Goal: Task Accomplishment & Management: Manage account settings

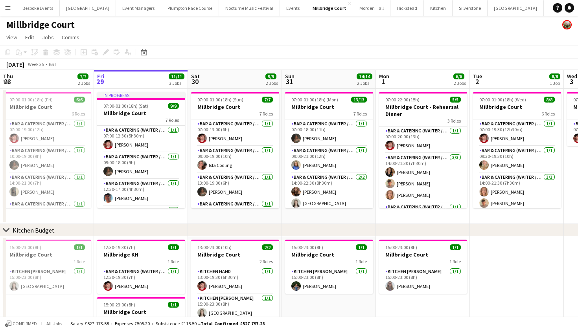
click at [8, 7] on app-icon "Menu" at bounding box center [8, 8] width 6 height 6
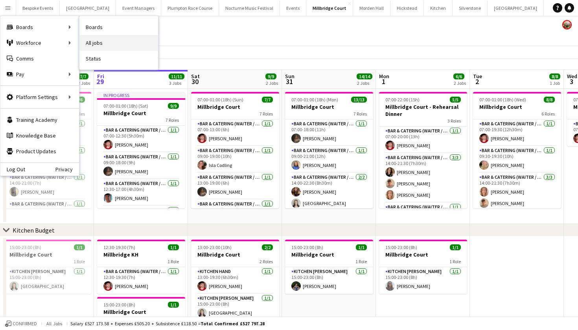
click at [95, 39] on link "All jobs" at bounding box center [118, 43] width 79 height 16
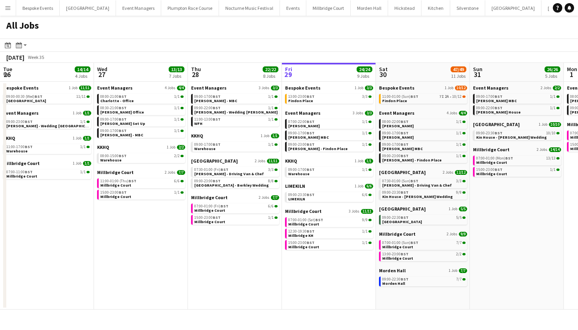
scroll to position [0, 188]
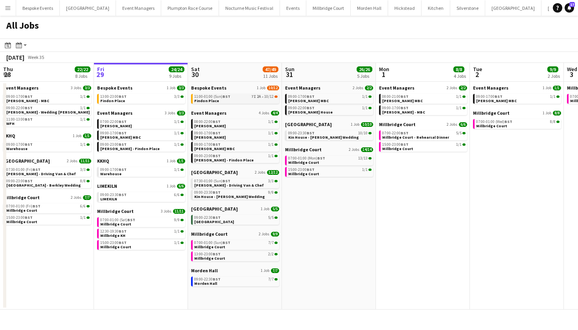
click at [248, 100] on link "11:00-01:00 (Sun) BST 7I 2A • 10/12 Findon Place" at bounding box center [235, 98] width 83 height 9
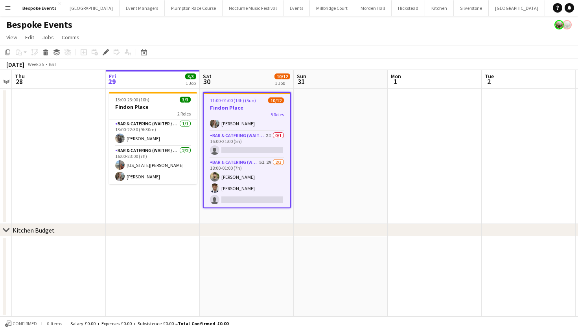
scroll to position [126, 0]
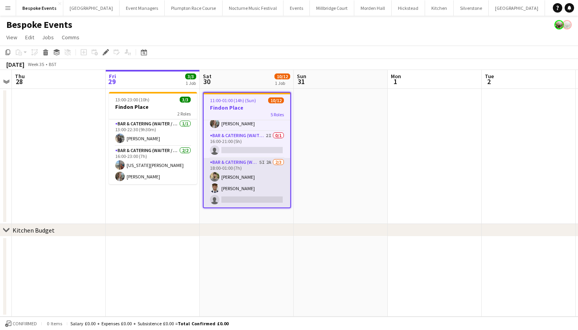
click at [247, 174] on app-card-role "Bar & Catering (Waiter / waitress) 5I 2A 2/3 18:00-01:00 (7h) Jacques Pressley …" at bounding box center [247, 183] width 87 height 50
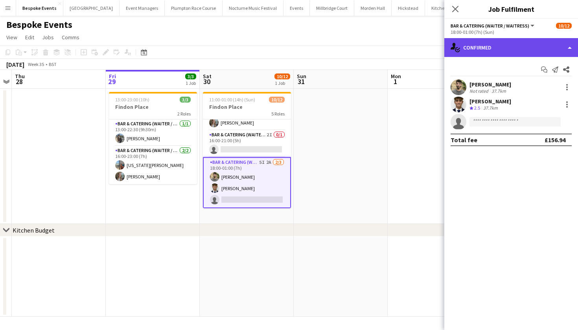
click at [520, 46] on div "single-neutral-actions-check-2 Confirmed" at bounding box center [511, 47] width 134 height 19
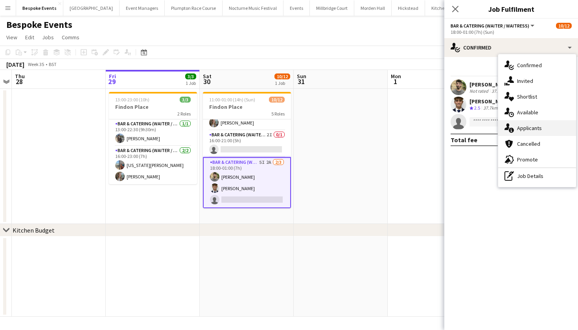
click at [522, 131] on div "single-neutral-actions-information Applicants" at bounding box center [537, 128] width 78 height 16
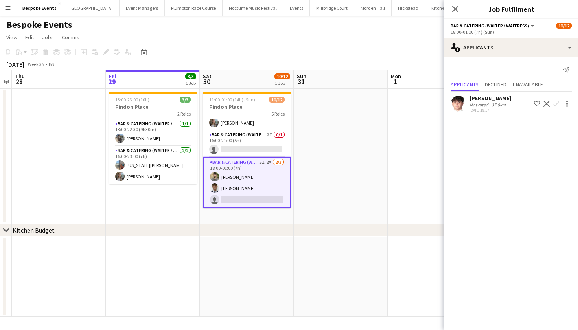
click at [558, 101] on app-icon "Confirm" at bounding box center [556, 104] width 6 height 6
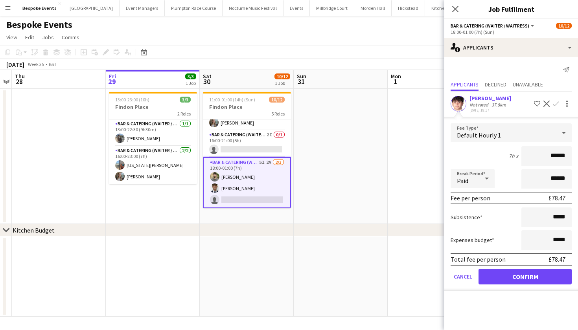
click at [520, 279] on button "Confirm" at bounding box center [525, 277] width 93 height 16
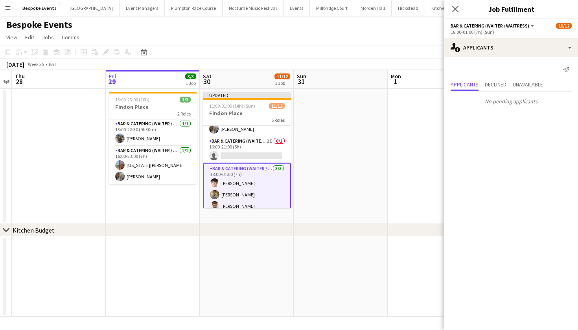
click at [428, 116] on app-date-cell at bounding box center [435, 156] width 94 height 135
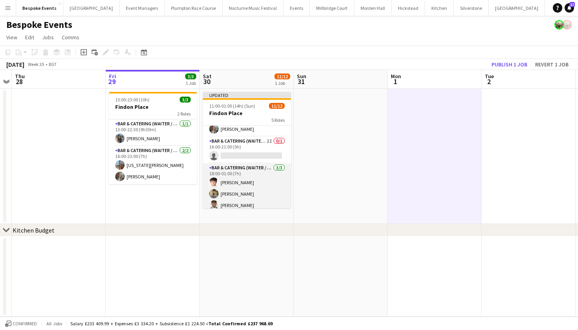
click at [256, 165] on app-card-role "Bar & Catering (Waiter / waitress) 3/3 18:00-01:00 (7h) Max Pressley Jacques Pr…" at bounding box center [247, 189] width 88 height 50
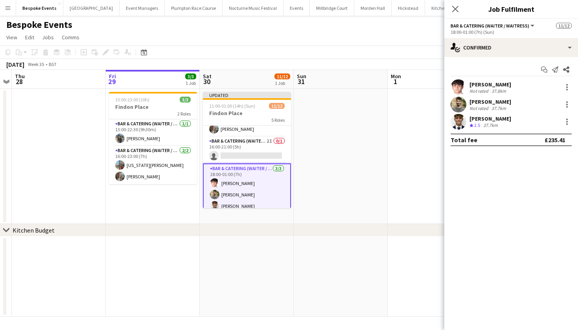
click at [457, 90] on app-user-avatar at bounding box center [459, 87] width 16 height 16
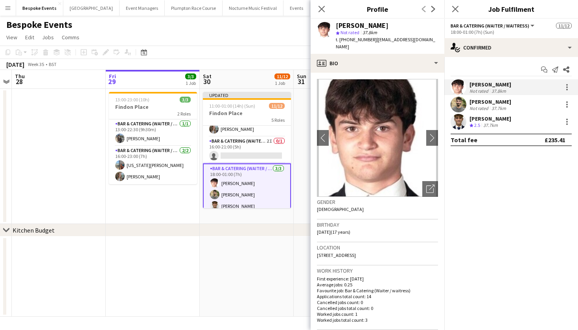
click at [227, 251] on app-date-cell at bounding box center [247, 277] width 94 height 80
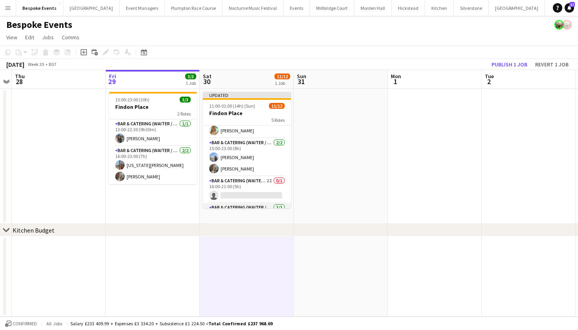
scroll to position [82, 0]
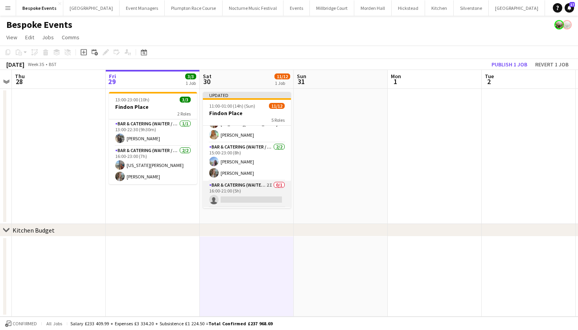
click at [237, 189] on app-card-role "Bar & Catering (Waiter / waitress) 2I 0/1 16:00-21:00 (5h) single-neutral-actio…" at bounding box center [247, 194] width 88 height 27
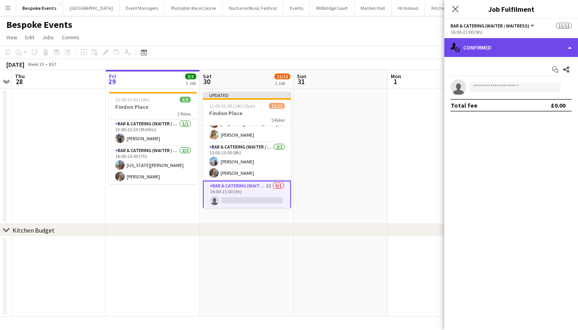
click at [484, 50] on div "single-neutral-actions-check-2 Confirmed" at bounding box center [511, 47] width 134 height 19
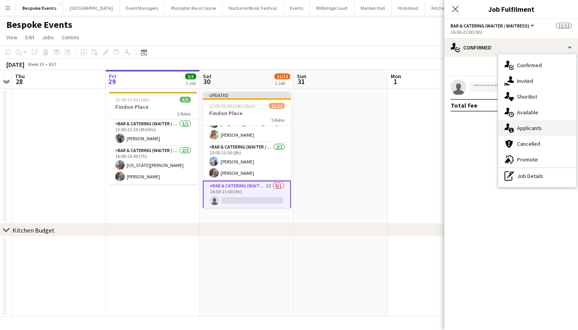
click at [524, 131] on div "single-neutral-actions-information Applicants" at bounding box center [537, 128] width 78 height 16
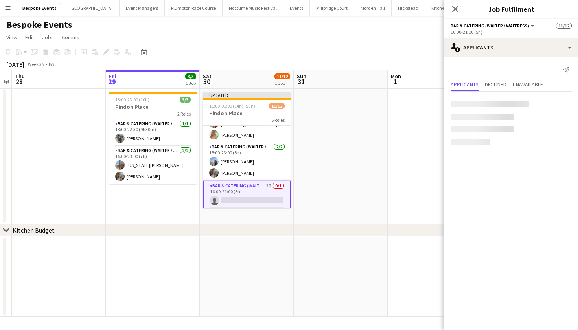
click at [401, 131] on app-date-cell at bounding box center [435, 156] width 94 height 135
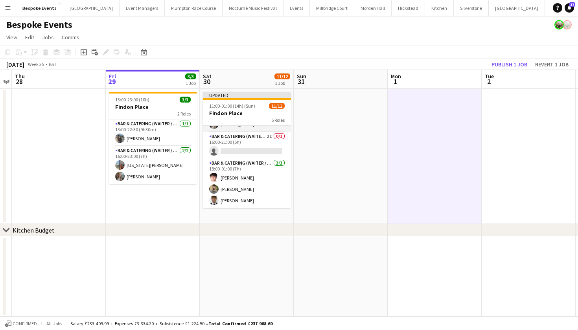
scroll to position [131, 0]
click at [523, 67] on button "Publish 1 job" at bounding box center [509, 64] width 42 height 10
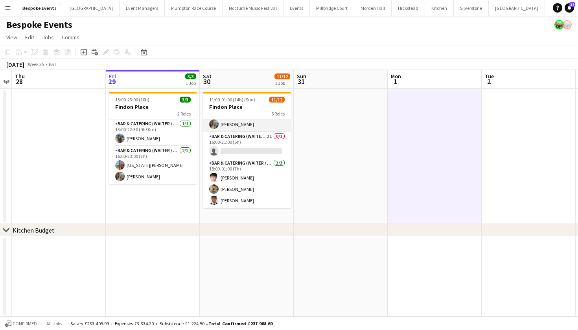
scroll to position [125, 0]
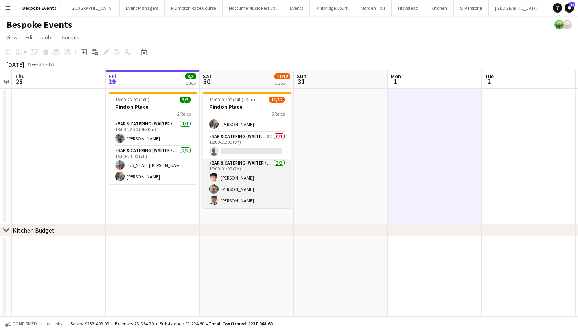
click at [244, 193] on app-card-role "Bar & Catering (Waiter / waitress) 3/3 18:00-01:00 (7h) Max Pressley Jacques Pr…" at bounding box center [247, 184] width 88 height 50
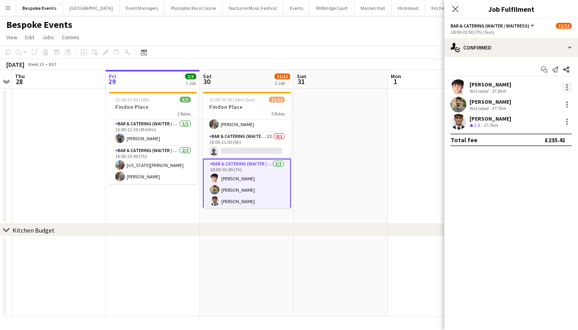
click at [566, 86] on div at bounding box center [566, 87] width 9 height 9
click at [547, 119] on span "Switch crew" at bounding box center [533, 120] width 33 height 7
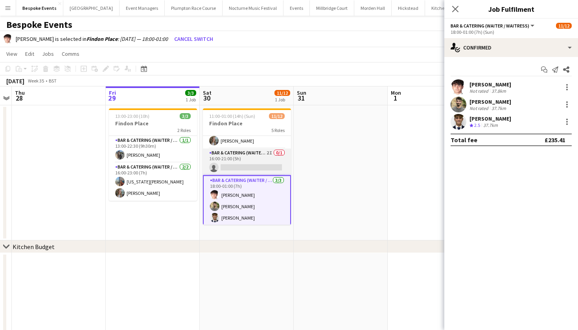
click at [268, 162] on app-card-role "Bar & Catering (Waiter / waitress) 2I 0/1 16:00-21:00 (5h) single-neutral-actio…" at bounding box center [247, 162] width 88 height 27
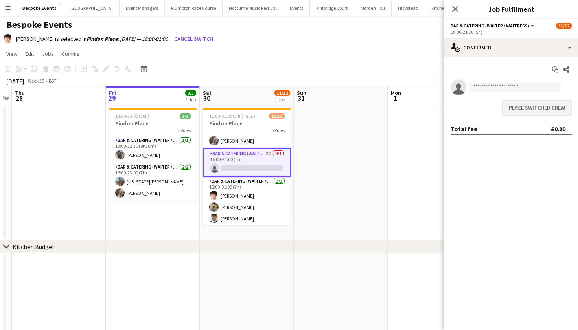
click at [533, 109] on button "Place switched crew" at bounding box center [537, 108] width 70 height 16
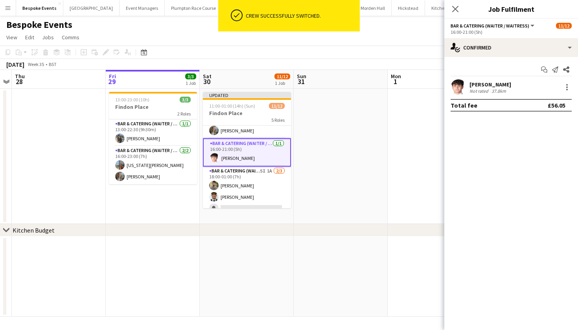
click at [413, 134] on app-date-cell at bounding box center [435, 156] width 94 height 135
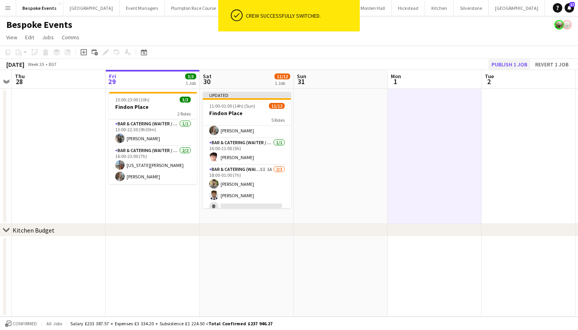
click at [502, 66] on button "Publish 1 job" at bounding box center [509, 64] width 42 height 10
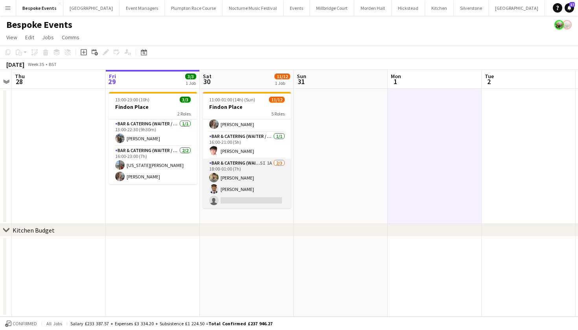
click at [254, 175] on app-card-role "Bar & Catering (Waiter / waitress) 5I 1A 2/3 18:00-01:00 (7h) Jacques Pressley …" at bounding box center [247, 184] width 88 height 50
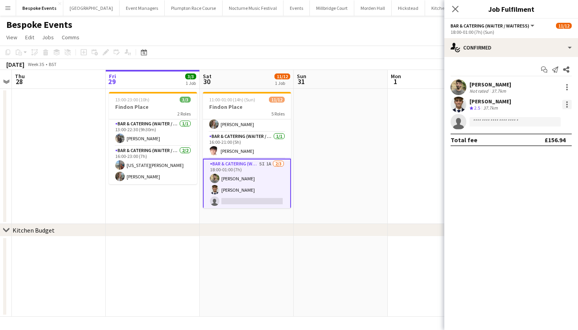
click at [567, 108] on div at bounding box center [566, 104] width 9 height 9
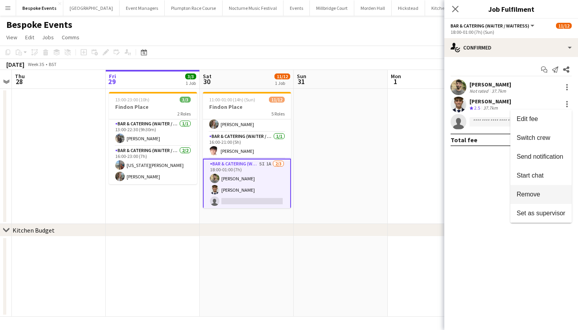
click at [523, 198] on button "Remove" at bounding box center [540, 194] width 61 height 19
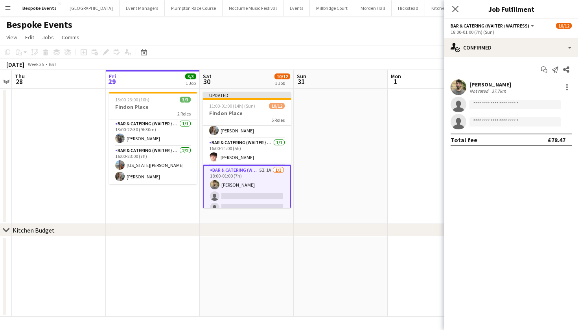
click at [420, 195] on app-date-cell at bounding box center [435, 156] width 94 height 135
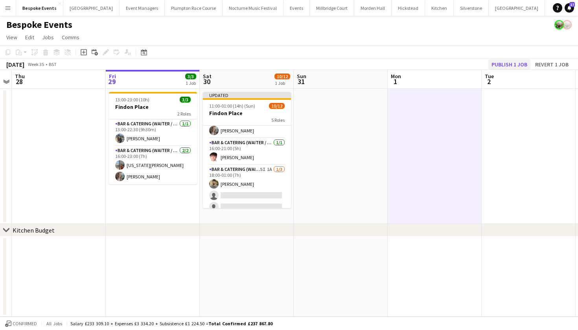
click at [502, 67] on button "Publish 1 job" at bounding box center [509, 64] width 42 height 10
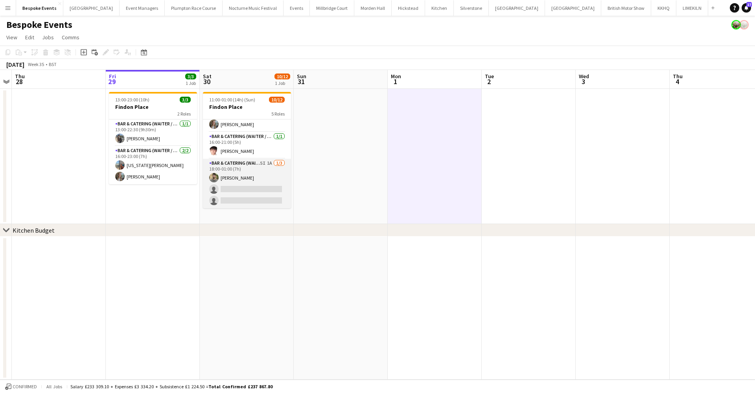
click at [255, 188] on app-card-role "Bar & Catering (Waiter / waitress) 5I 1A 1/3 18:00-01:00 (7h) Jacques Pressley …" at bounding box center [247, 184] width 88 height 50
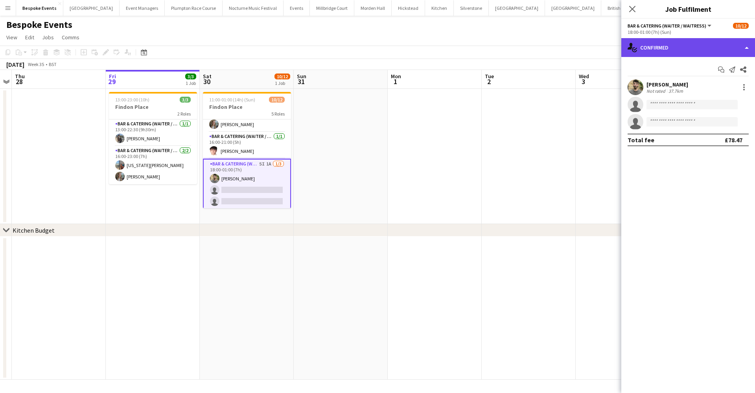
click at [578, 47] on div "single-neutral-actions-check-2 Confirmed" at bounding box center [688, 47] width 134 height 19
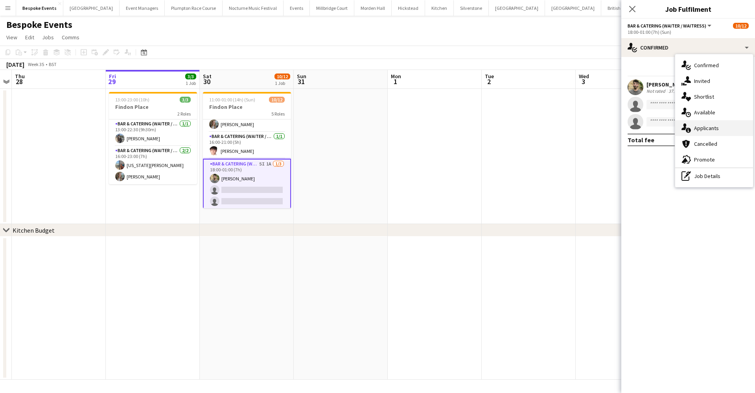
click at [578, 127] on div "single-neutral-actions-information Applicants" at bounding box center [714, 128] width 78 height 16
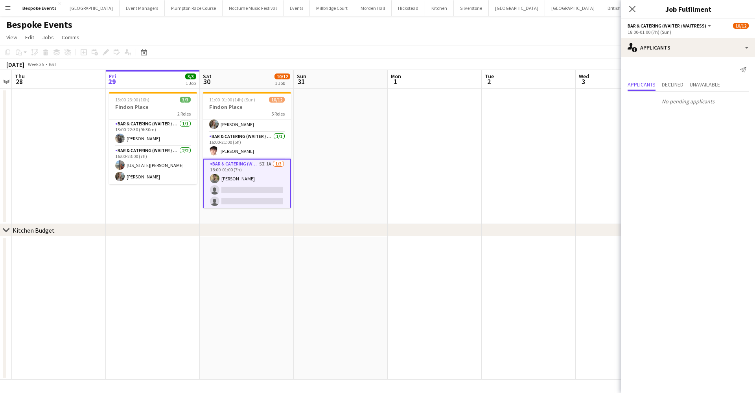
click at [401, 173] on app-date-cell at bounding box center [435, 156] width 94 height 135
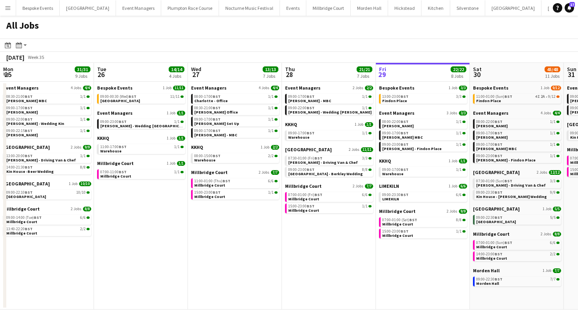
scroll to position [0, 188]
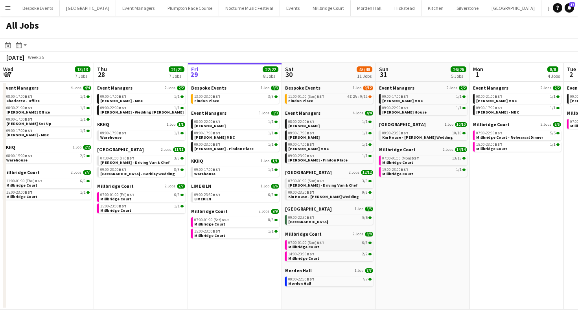
click at [308, 244] on span "07:00-01:00 (Sun) BST" at bounding box center [306, 243] width 36 height 4
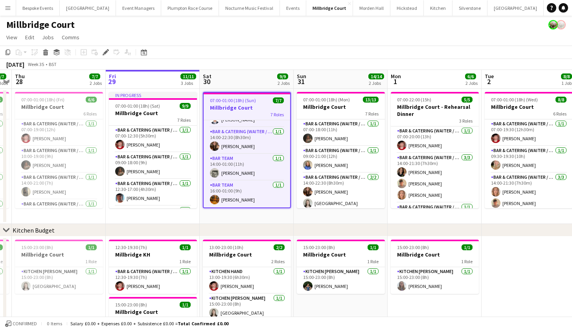
scroll to position [100, 0]
click at [233, 137] on app-card-role "Bar & Catering (Waiter / waitress) 1/1 14:00-22:30 (8h30m) lottie Butcher" at bounding box center [247, 140] width 87 height 27
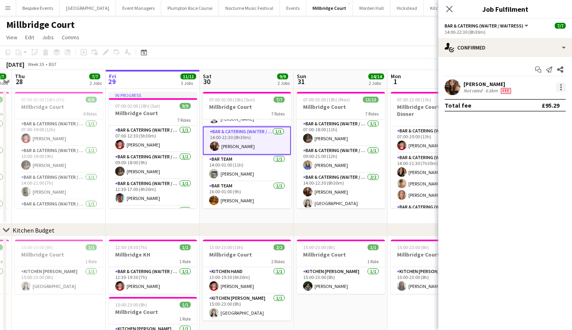
click at [563, 87] on div at bounding box center [560, 87] width 9 height 9
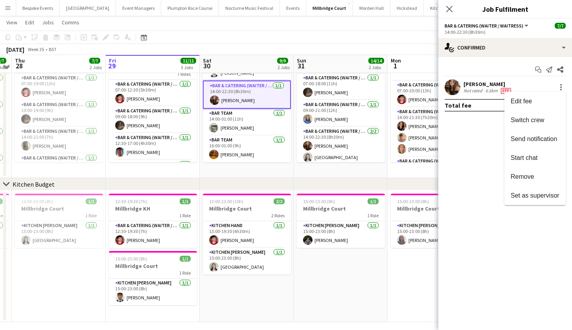
scroll to position [44, 0]
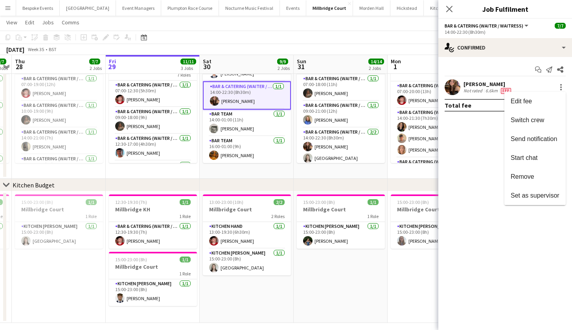
click at [263, 179] on div at bounding box center [286, 165] width 572 height 330
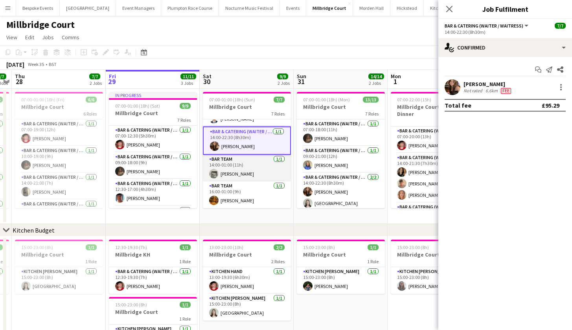
scroll to position [100, 0]
click at [253, 179] on app-card-role "Bar Team 1/1 14:00-01:00 (11h) Felix Codling" at bounding box center [247, 168] width 88 height 27
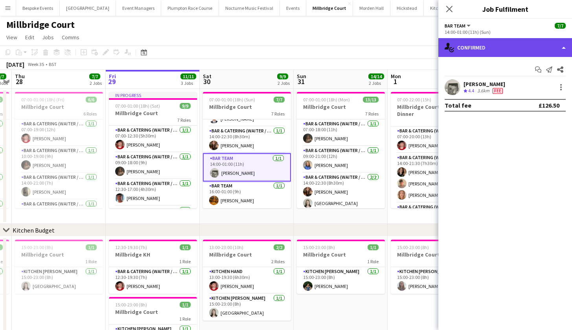
click at [507, 51] on div "single-neutral-actions-check-2 Confirmed" at bounding box center [505, 47] width 134 height 19
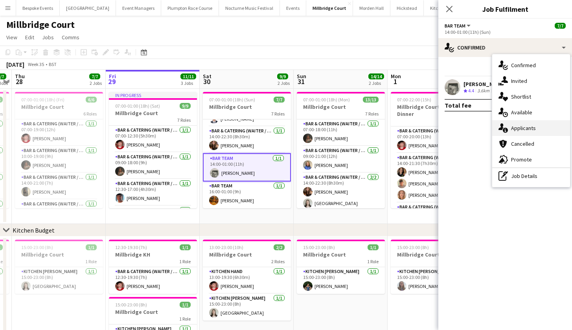
click at [524, 129] on div "single-neutral-actions-information Applicants" at bounding box center [531, 128] width 78 height 16
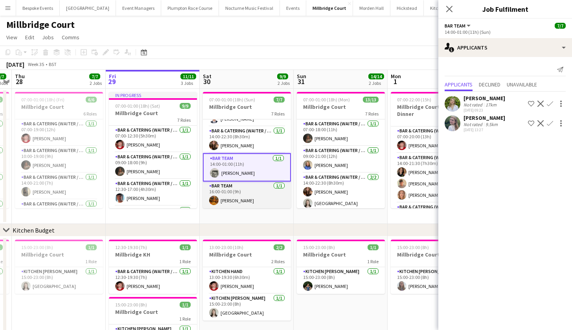
click at [238, 193] on app-card-role "Bar Team 1/1 16:00-01:00 (9h) Hannah Perryman" at bounding box center [247, 195] width 88 height 27
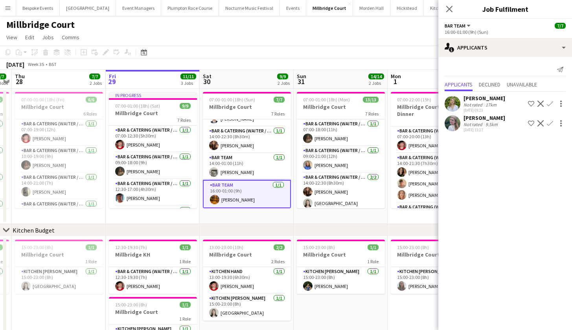
click at [453, 123] on app-user-avatar at bounding box center [453, 124] width 16 height 16
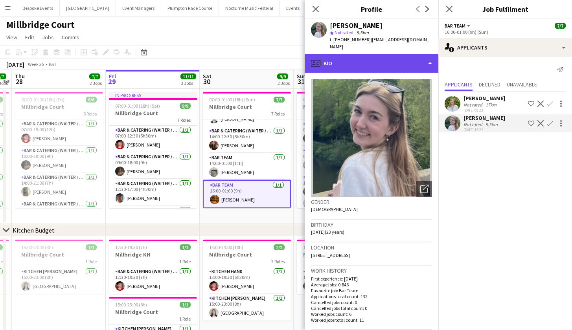
click at [397, 55] on div "profile Bio" at bounding box center [372, 63] width 134 height 19
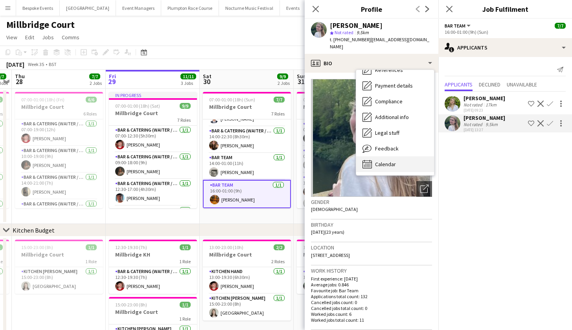
scroll to position [90, 0]
click at [393, 164] on div "Calendar Calendar" at bounding box center [395, 165] width 78 height 16
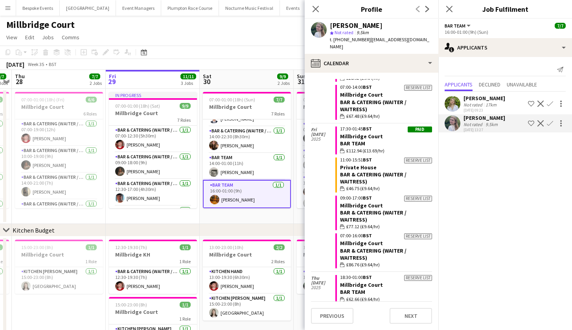
scroll to position [2343, 0]
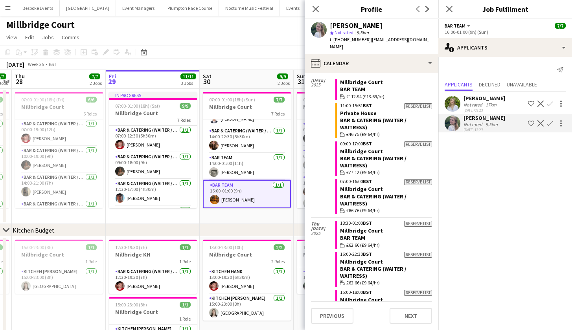
click at [274, 37] on app-page-menu "View Day view expanded Day view collapsed Month view Date picker Jump to today …" at bounding box center [286, 38] width 572 height 15
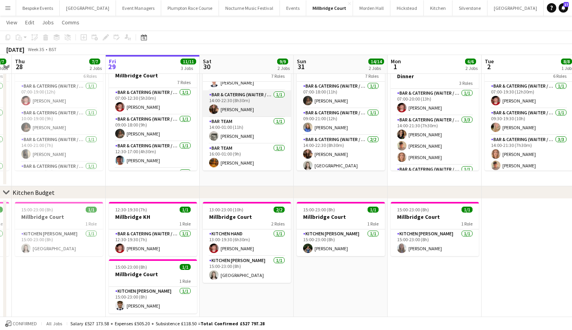
scroll to position [37, 0]
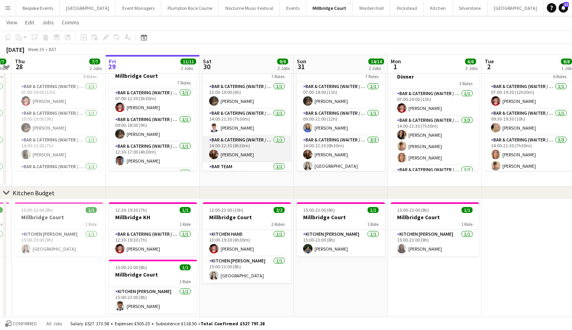
click at [255, 153] on app-card-role "Bar & Catering (Waiter / waitress) 1/1 14:00-22:30 (8h30m) lottie Butcher" at bounding box center [247, 149] width 88 height 27
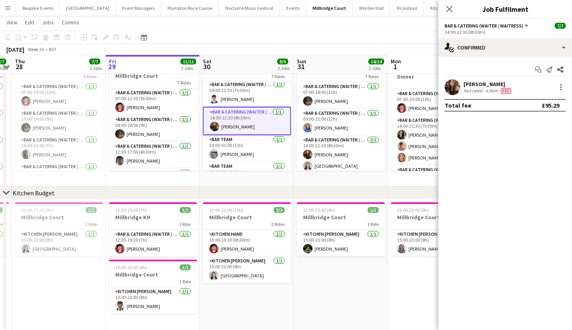
scroll to position [83, 0]
click at [255, 151] on app-card-role "Bar Team 1/1 14:00-01:00 (11h) Felix Codling" at bounding box center [247, 148] width 88 height 27
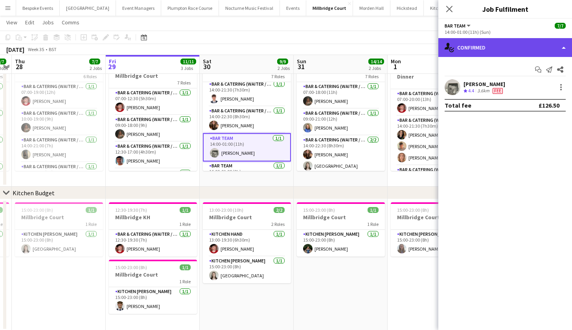
click at [499, 45] on div "single-neutral-actions-check-2 Confirmed" at bounding box center [505, 47] width 134 height 19
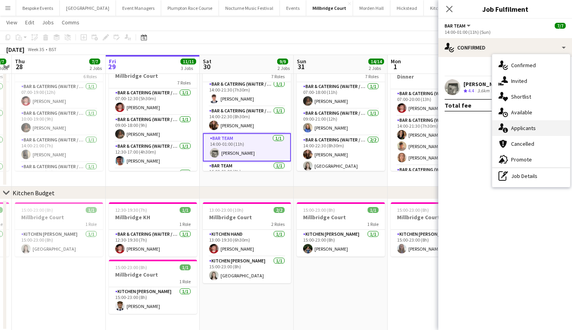
click at [539, 133] on div "single-neutral-actions-information Applicants" at bounding box center [531, 128] width 78 height 16
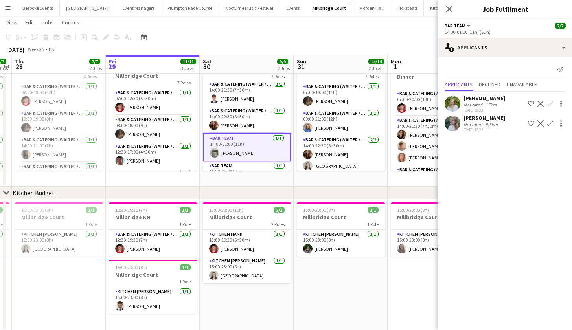
click at [456, 103] on app-user-avatar at bounding box center [453, 104] width 16 height 16
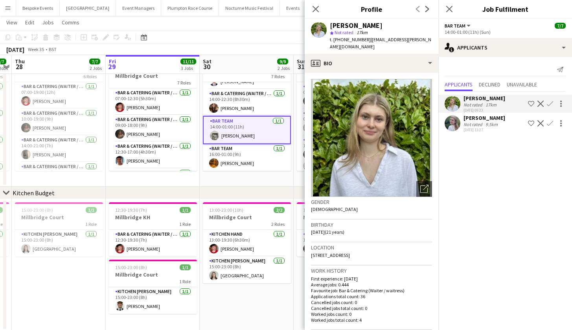
scroll to position [100, 0]
click at [238, 149] on app-card-role "Bar Team [DATE] 16:00-01:00 (9h) [PERSON_NAME]" at bounding box center [247, 157] width 88 height 27
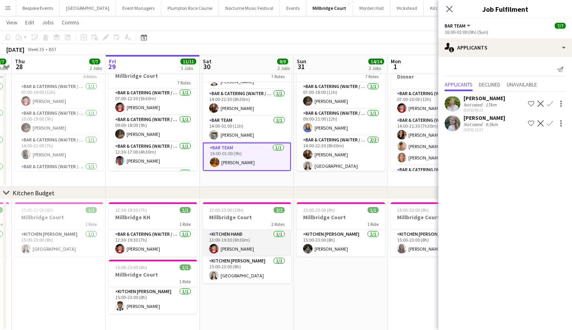
click at [240, 243] on app-card-role "Kitchen Hand 1/1 13:00-19:30 (6h30m) Jonnie Saunders" at bounding box center [247, 243] width 88 height 27
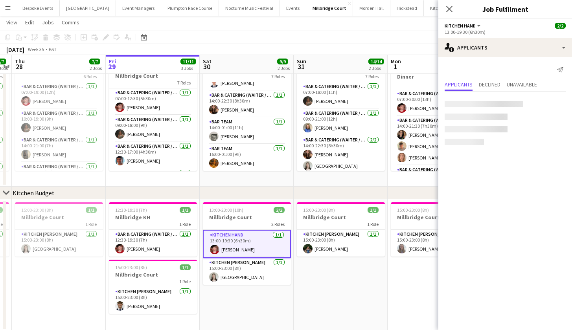
scroll to position [98, 0]
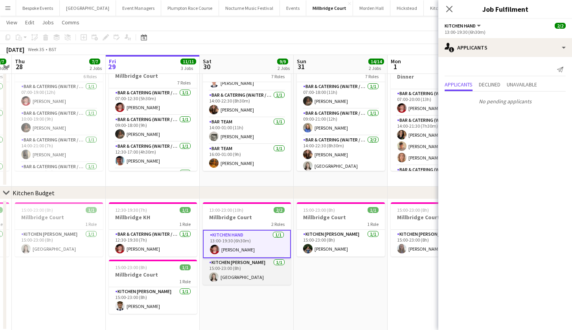
click at [239, 270] on app-card-role "Kitchen Porter 1/1 15:00-23:00 (8h) Isla Corfield" at bounding box center [247, 271] width 88 height 27
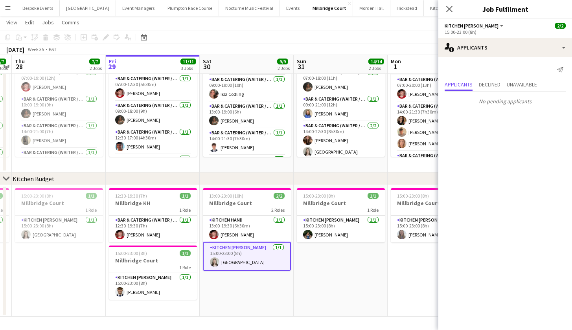
scroll to position [15, 0]
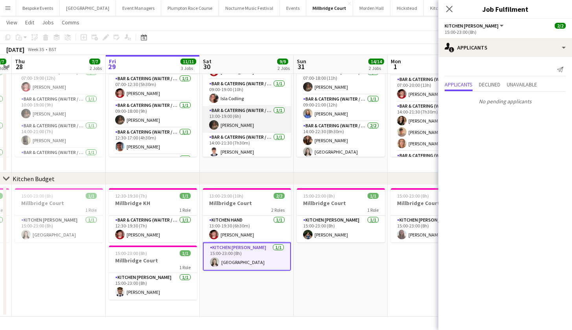
click at [233, 118] on app-card-role "Bar & Catering (Waiter / waitress) 1/1 13:00-19:00 (6h) Megan Jones" at bounding box center [247, 119] width 88 height 27
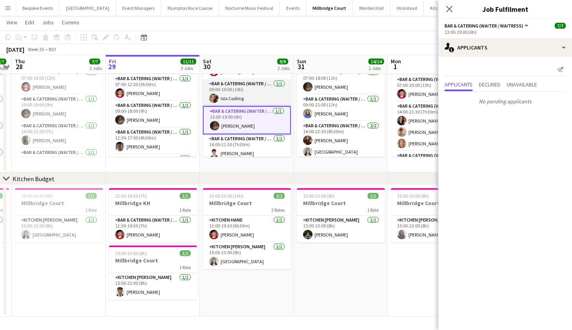
click at [233, 90] on app-card-role "Bar & Catering (Waiter / waitress) 1/1 09:00-19:00 (10h) Isla Codling" at bounding box center [247, 92] width 88 height 27
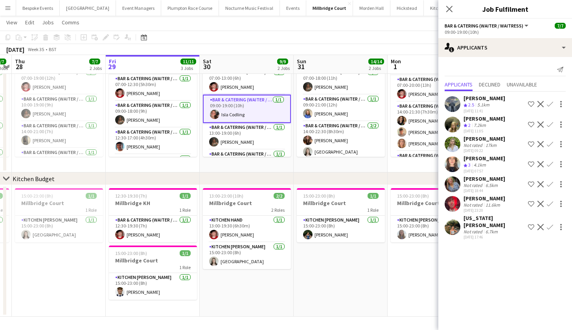
scroll to position [0, 0]
click at [235, 86] on app-card-role "Bar & Catering (Waiter / waitress) 1/1 07:00-13:00 (6h) Jonnie Saunders" at bounding box center [247, 81] width 88 height 27
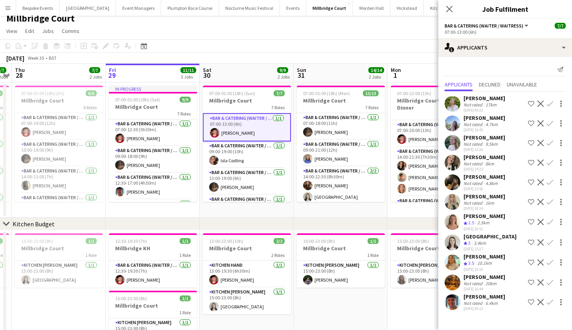
scroll to position [6, 0]
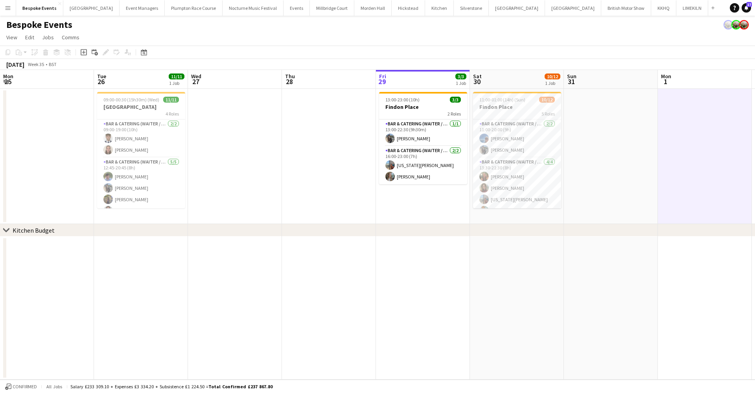
scroll to position [125, 0]
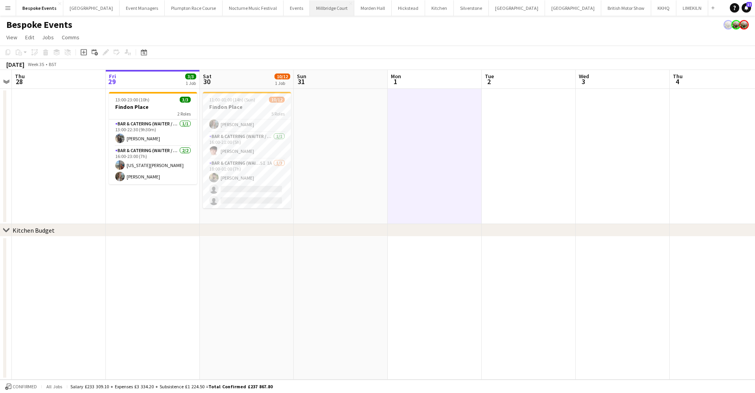
click at [317, 10] on button "[GEOGRAPHIC_DATA]" at bounding box center [332, 7] width 44 height 15
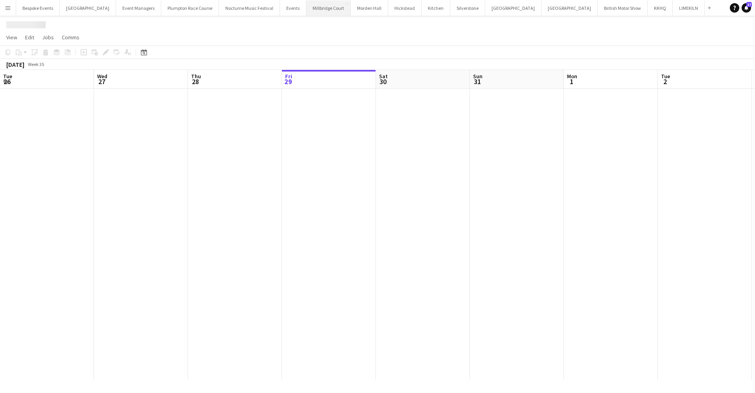
scroll to position [0, 188]
click at [245, 177] on div at bounding box center [424, 234] width 1225 height 291
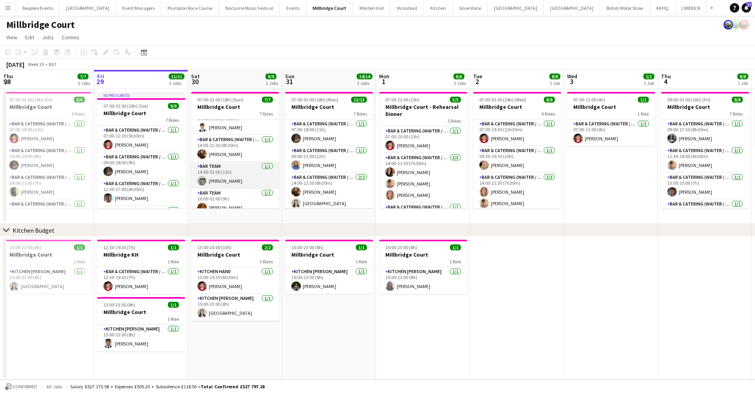
scroll to position [89, 0]
click at [413, 29] on div "Millbridge Court" at bounding box center [377, 23] width 755 height 15
click at [216, 52] on app-toolbar "Copy Paste Paste Command V Paste with crew Command Shift V Paste linked Job Del…" at bounding box center [377, 52] width 755 height 13
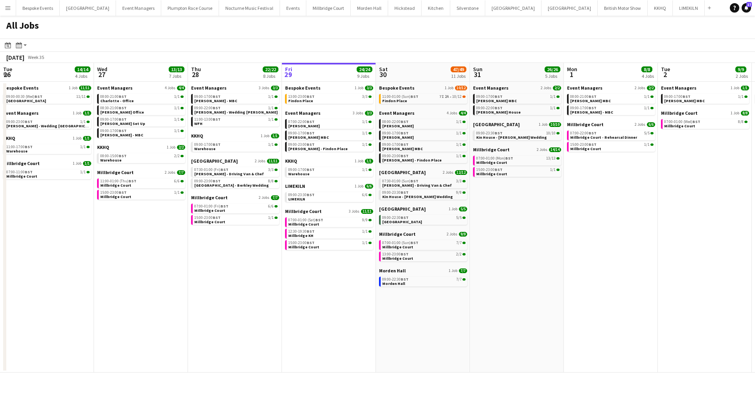
scroll to position [0, 188]
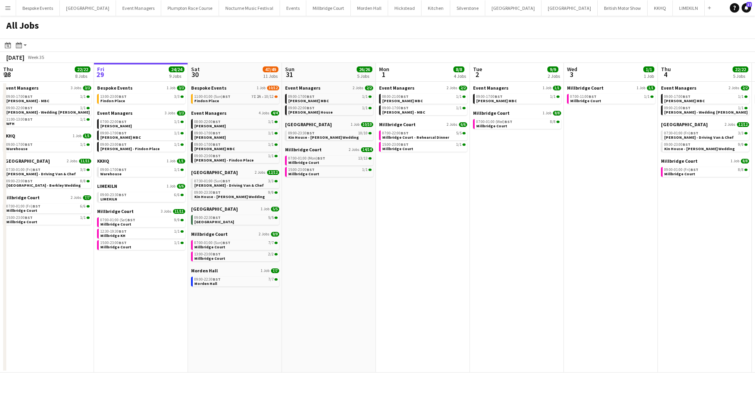
click at [5, 9] on app-icon "Menu" at bounding box center [8, 8] width 6 height 6
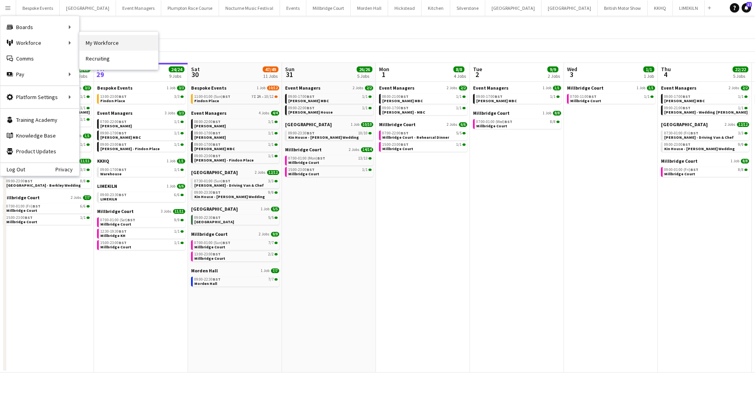
click at [84, 45] on link "My Workforce" at bounding box center [118, 43] width 79 height 16
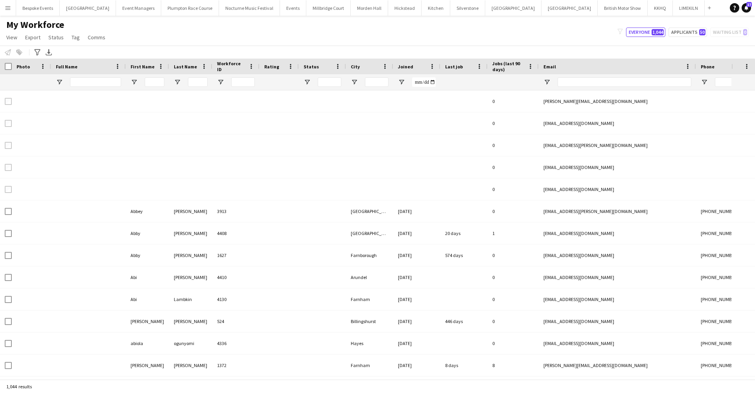
type input "********"
type input "**********"
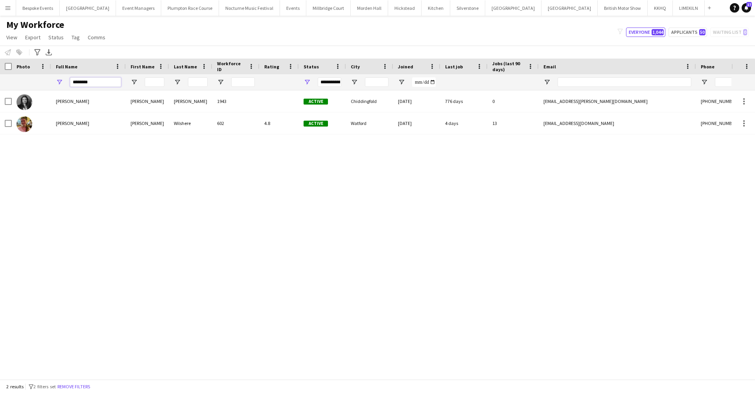
click at [101, 79] on input "********" at bounding box center [95, 81] width 51 height 9
type input "*"
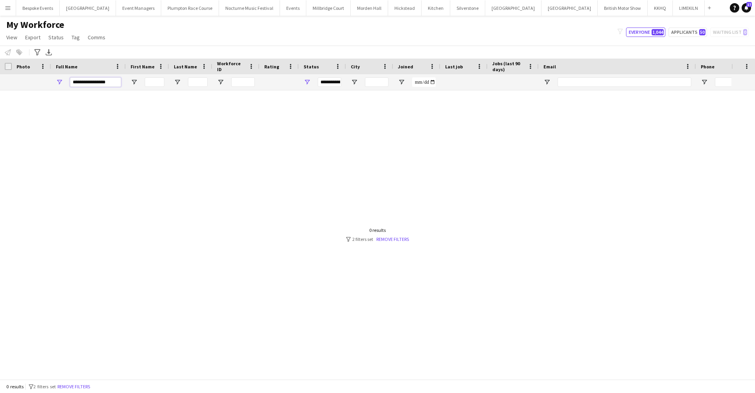
click at [306, 82] on span "Open Filter Menu" at bounding box center [307, 82] width 7 height 7
type input "**********"
click at [241, 128] on div at bounding box center [365, 231] width 731 height 283
click at [91, 83] on input "**********" at bounding box center [95, 81] width 51 height 9
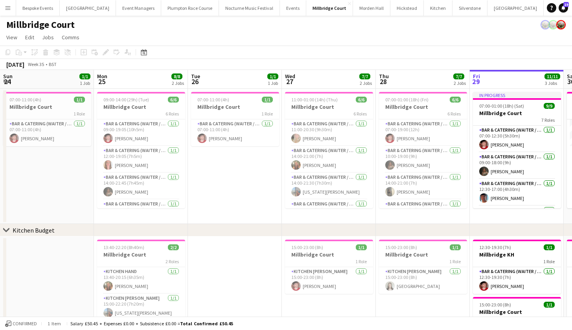
scroll to position [0, 365]
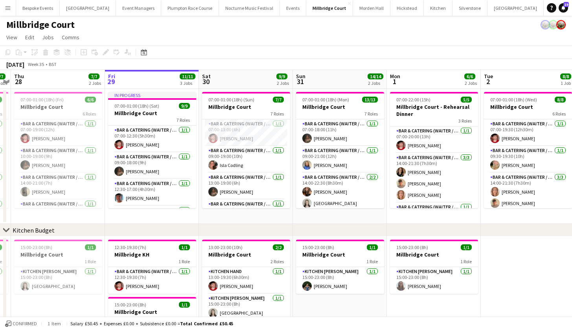
click at [9, 11] on app-icon "Menu" at bounding box center [8, 8] width 6 height 6
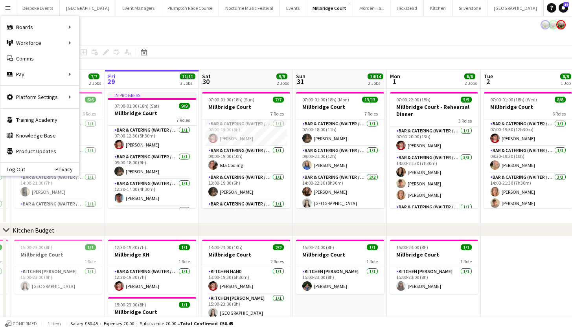
click at [190, 45] on app-page-menu "View Day view expanded Day view collapsed Month view Date picker Jump to [DATE]…" at bounding box center [286, 38] width 572 height 15
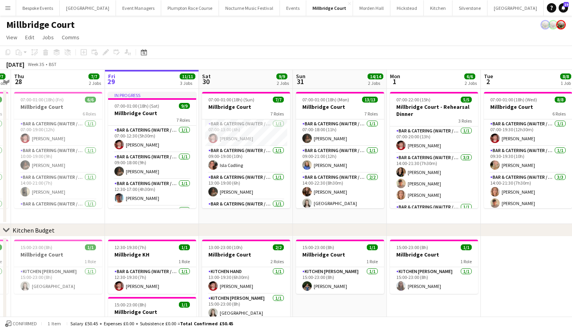
click at [9, 6] on app-icon "Menu" at bounding box center [8, 8] width 6 height 6
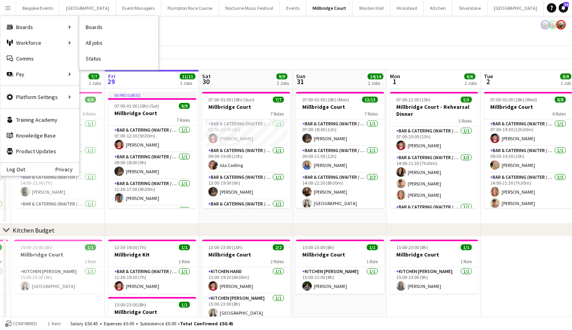
drag, startPoint x: 98, startPoint y: 48, endPoint x: 79, endPoint y: 38, distance: 21.1
click at [53, 44] on div "Workforce Workforce" at bounding box center [39, 43] width 79 height 16
click at [94, 40] on link "My Workforce" at bounding box center [118, 43] width 79 height 16
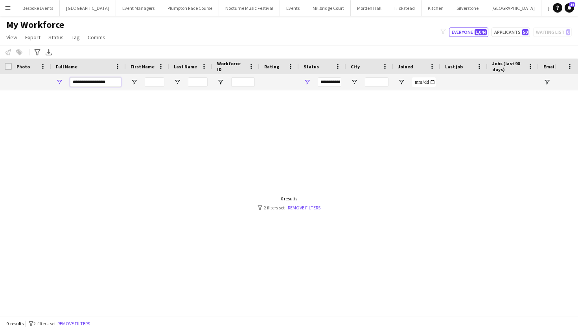
drag, startPoint x: 109, startPoint y: 85, endPoint x: 47, endPoint y: 88, distance: 61.8
click at [47, 88] on div "**********" at bounding box center [463, 82] width 927 height 16
type input "*"
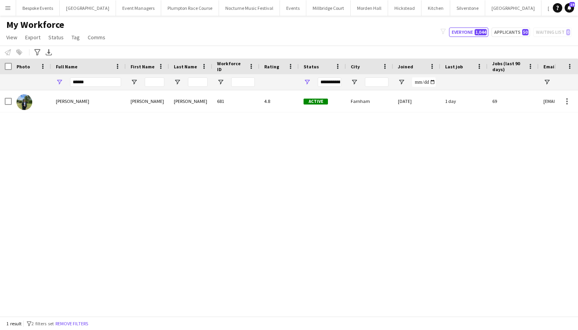
drag, startPoint x: 47, startPoint y: 88, endPoint x: 61, endPoint y: 104, distance: 21.5
click at [61, 104] on div "[PERSON_NAME]" at bounding box center [88, 101] width 75 height 22
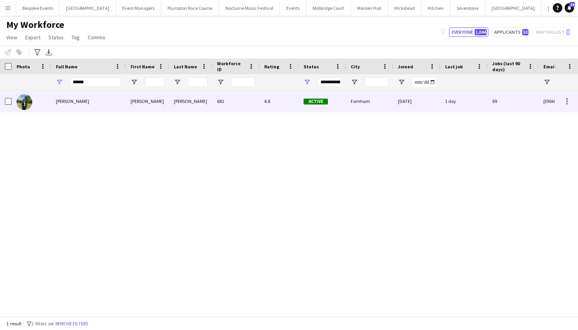
click at [397, 108] on div "23-05-2022" at bounding box center [416, 101] width 47 height 22
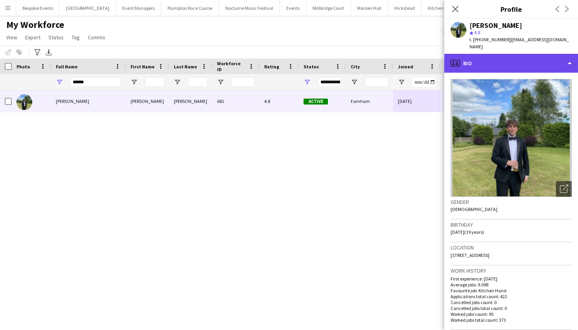
click at [549, 61] on div "profile Bio" at bounding box center [511, 63] width 134 height 19
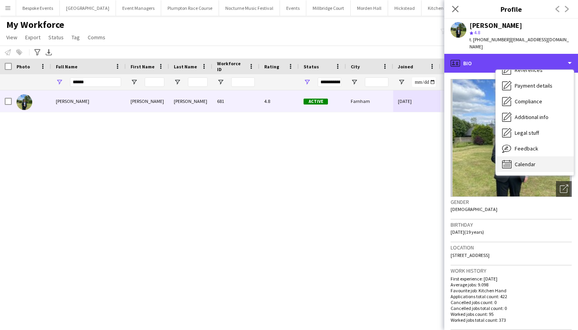
scroll to position [90, 0]
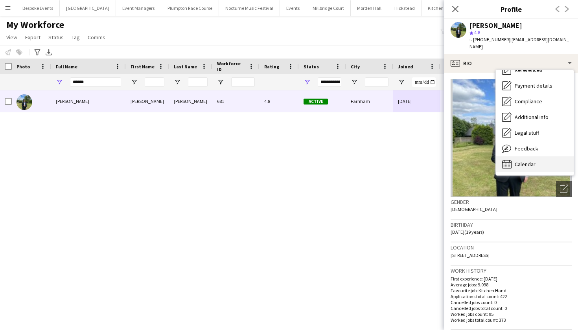
click at [545, 157] on div "Calendar Calendar" at bounding box center [535, 165] width 78 height 16
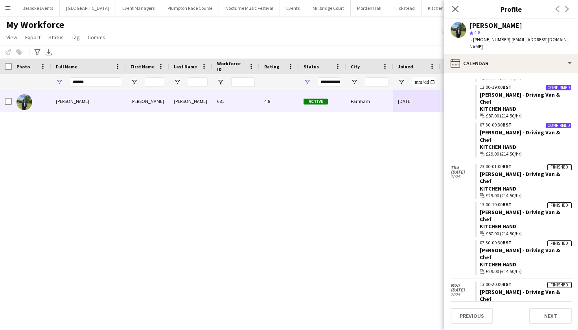
scroll to position [955, 0]
click at [495, 330] on link "Harvey - Second Chef" at bounding box center [519, 333] width 78 height 7
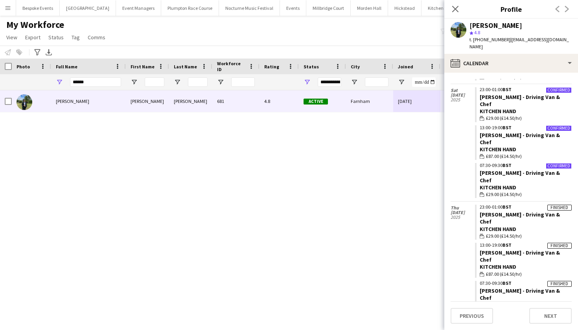
scroll to position [914, 0]
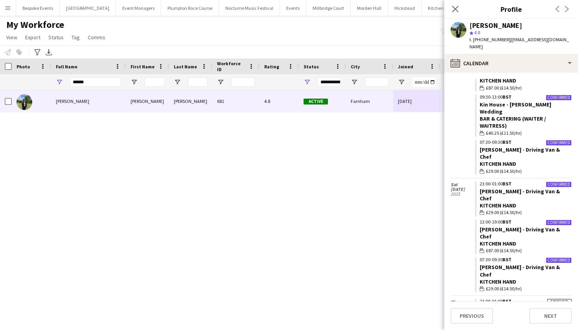
scroll to position [818, 0]
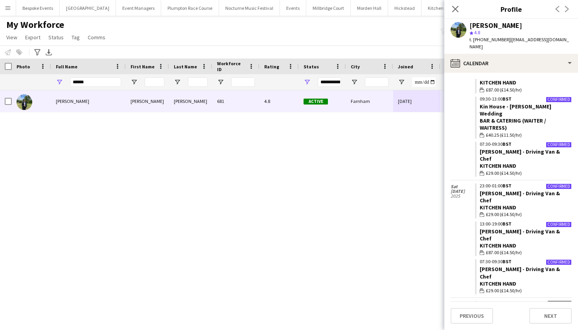
click at [490, 308] on link "Harvey Kin - Driving Van & Chef" at bounding box center [520, 315] width 80 height 14
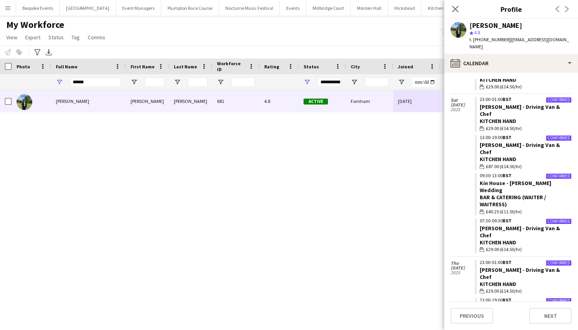
scroll to position [61, 0]
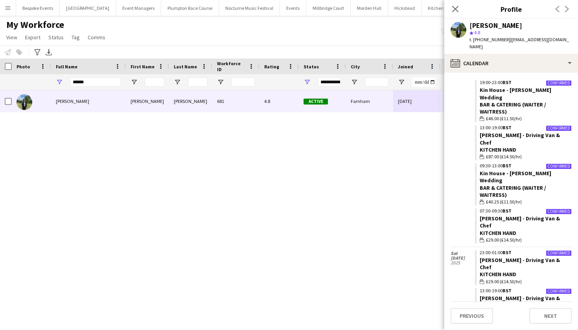
click at [254, 229] on div "Harvey Gardner Harvey Gardner 681 4.8 Active Farnham 23-05-2022 1 day 69 hggard…" at bounding box center [277, 200] width 555 height 220
click at [455, 9] on icon at bounding box center [454, 8] width 7 height 7
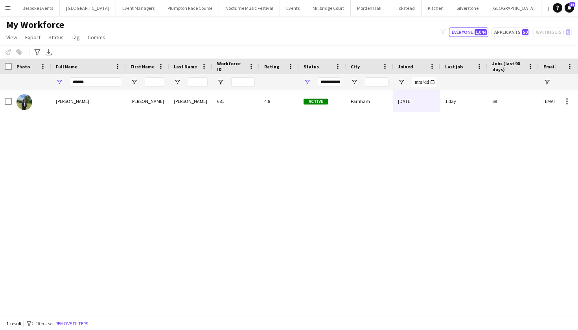
scroll to position [0, 0]
click at [115, 83] on input "******" at bounding box center [95, 81] width 51 height 9
type input "*"
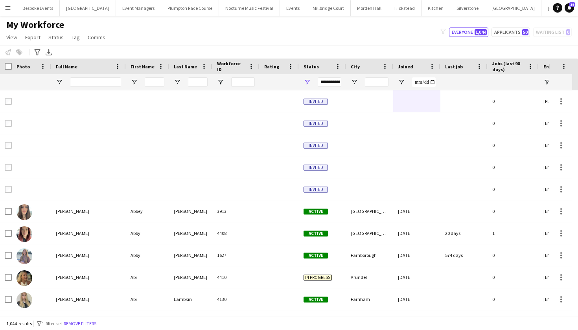
click at [103, 319] on div "1,044 results filter-1 1 filter set Remove filters" at bounding box center [289, 323] width 578 height 13
click at [6, 9] on app-icon "Menu" at bounding box center [8, 8] width 6 height 6
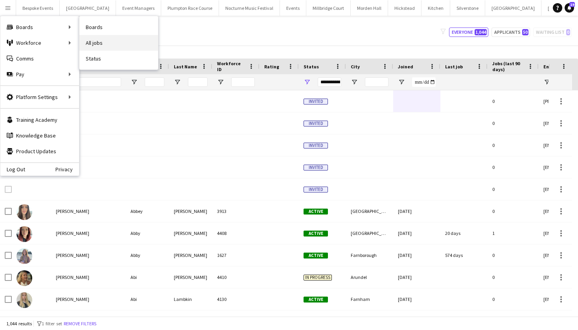
click at [99, 44] on link "All jobs" at bounding box center [118, 43] width 79 height 16
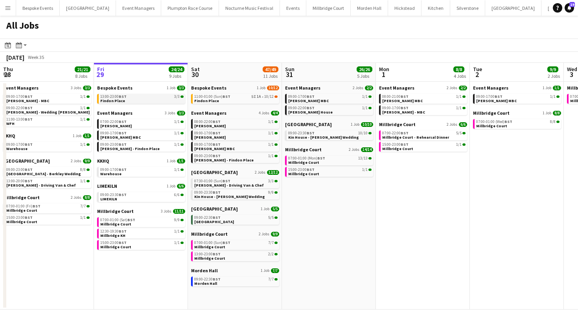
click at [139, 101] on link "13:00-23:00 BST 3/3 Findon Place" at bounding box center [141, 98] width 83 height 9
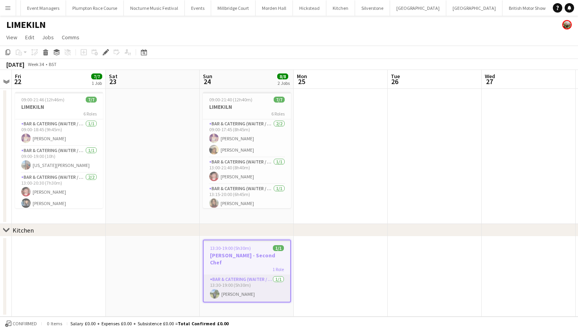
click at [261, 286] on app-card-role "Bar & Catering (Waiter / waitress) 1/1 13:30-19:00 (5h30m) Harvey Gardner" at bounding box center [247, 288] width 87 height 27
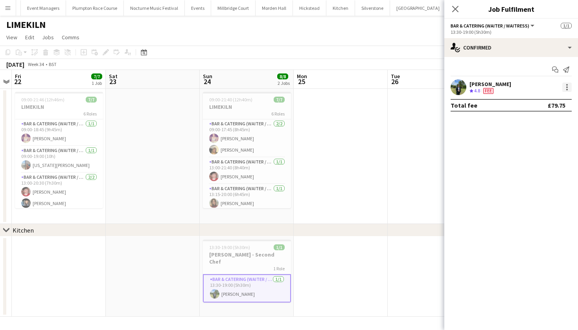
click at [567, 87] on div at bounding box center [567, 88] width 2 height 2
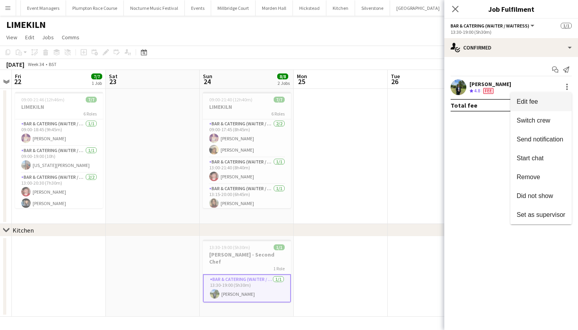
click at [546, 99] on span "Edit fee" at bounding box center [541, 101] width 49 height 7
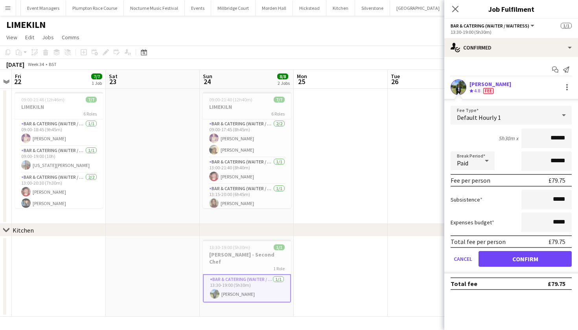
click at [556, 137] on input "******" at bounding box center [546, 139] width 50 height 20
type input "******"
click at [525, 259] on button "Confirm" at bounding box center [525, 259] width 93 height 16
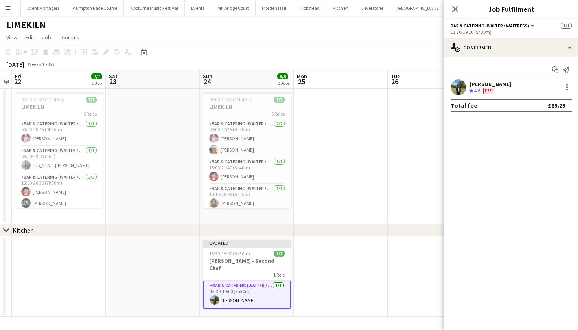
click at [450, 162] on mat-expansion-panel "check Confirmed Start chat Send notification Harvey Gardner Crew rating 4.8 Fee…" at bounding box center [511, 193] width 134 height 273
click at [399, 160] on app-date-cell at bounding box center [435, 156] width 94 height 135
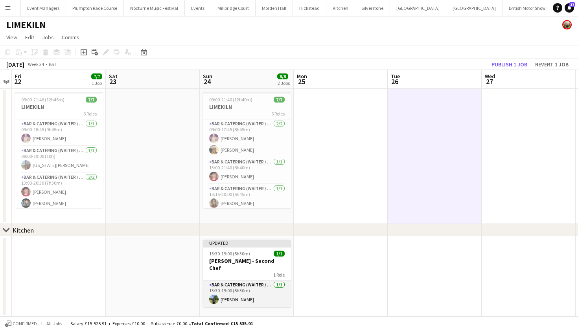
click at [271, 285] on app-card-role "Bar & Catering (Waiter / waitress) 1/1 13:30-19:00 (5h30m) Harvey Gardner" at bounding box center [247, 294] width 88 height 27
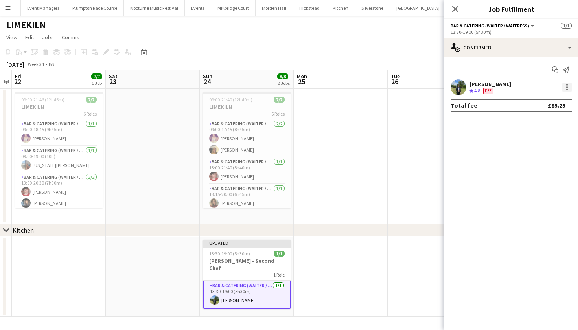
click at [566, 90] on div at bounding box center [566, 87] width 9 height 9
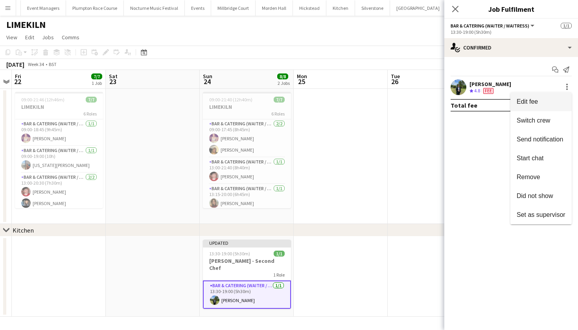
click at [552, 100] on span "Edit fee" at bounding box center [541, 101] width 49 height 7
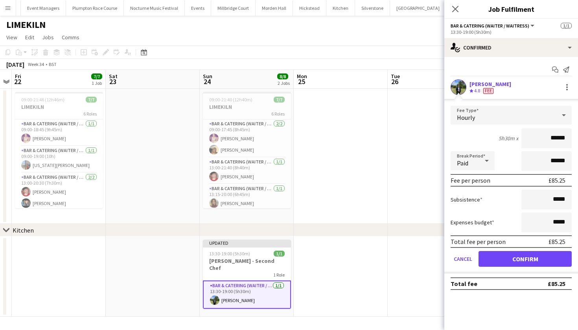
click at [407, 157] on app-date-cell at bounding box center [435, 156] width 94 height 135
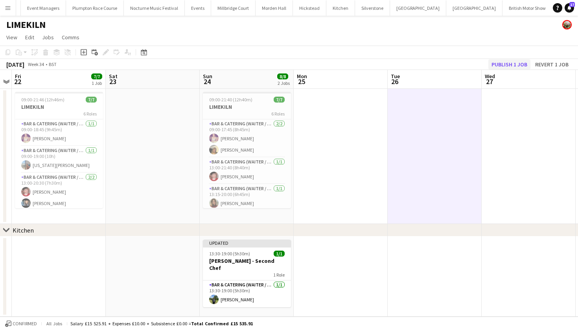
click at [519, 65] on button "Publish 1 job" at bounding box center [509, 64] width 42 height 10
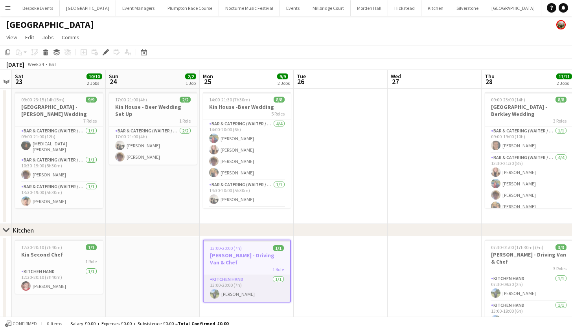
click at [287, 286] on app-card-role "Kitchen Hand [DATE] 13:00-20:00 (7h) [PERSON_NAME]" at bounding box center [247, 288] width 87 height 27
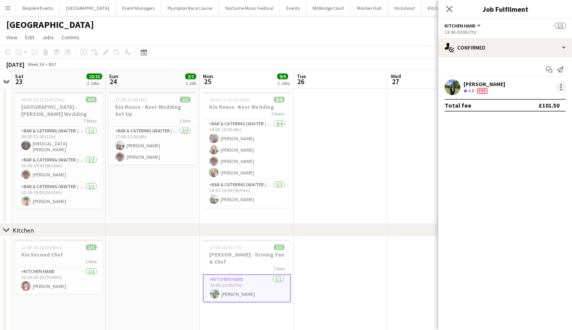
click at [560, 89] on div at bounding box center [560, 87] width 9 height 9
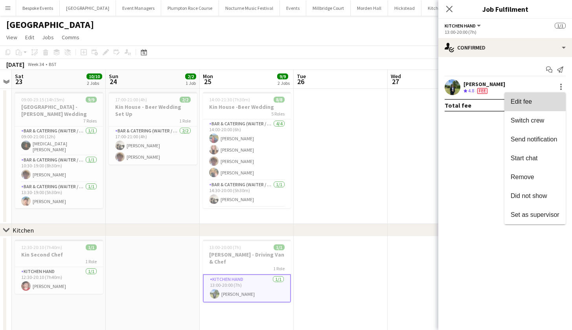
click at [549, 98] on button "Edit fee" at bounding box center [535, 101] width 61 height 19
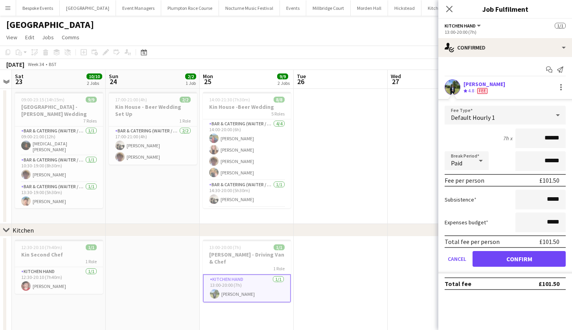
click at [551, 138] on input "******" at bounding box center [541, 139] width 50 height 20
type input "******"
click at [519, 259] on button "Confirm" at bounding box center [519, 259] width 93 height 16
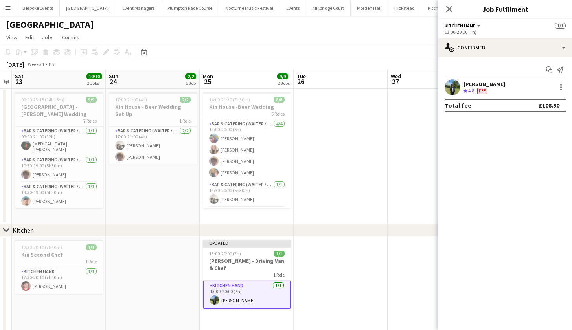
click at [389, 182] on app-date-cell at bounding box center [435, 156] width 94 height 135
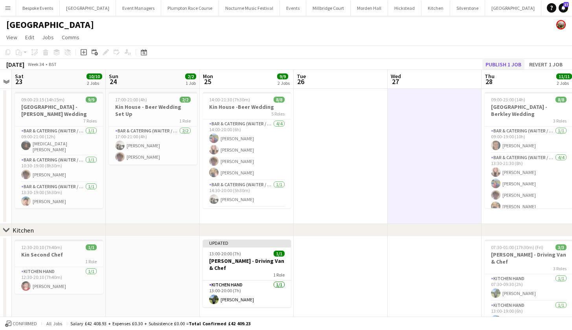
click at [510, 64] on button "Publish 1 job" at bounding box center [504, 64] width 42 height 10
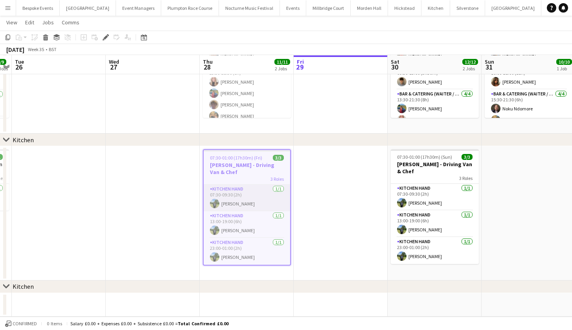
scroll to position [90, 0]
click at [230, 198] on app-card-role "Kitchen Hand 1/1 07:30-09:30 (2h) Harvey Gardner" at bounding box center [247, 198] width 87 height 27
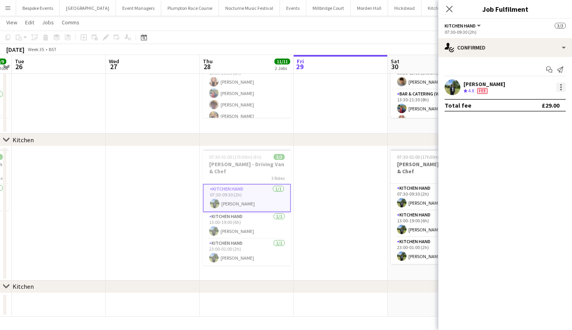
click at [558, 85] on div at bounding box center [560, 87] width 9 height 9
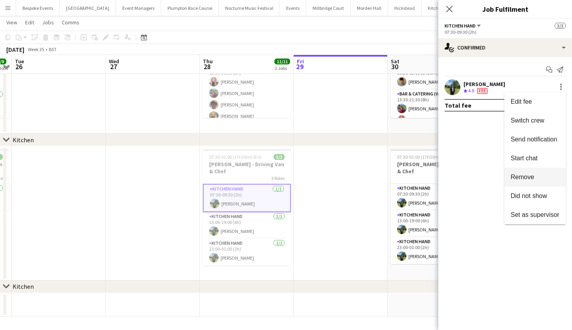
click at [529, 181] on button "Remove" at bounding box center [535, 177] width 61 height 19
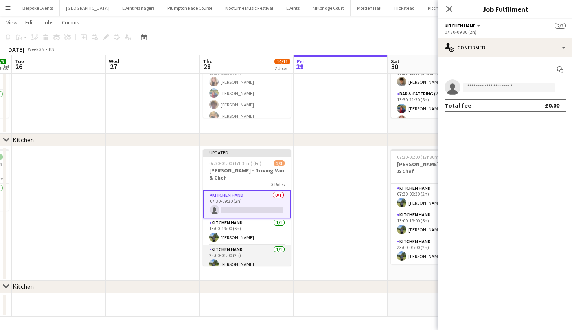
click at [244, 253] on app-card-role "Kitchen Hand 1/1 23:00-01:00 (2h) Harvey Gardner" at bounding box center [247, 258] width 88 height 27
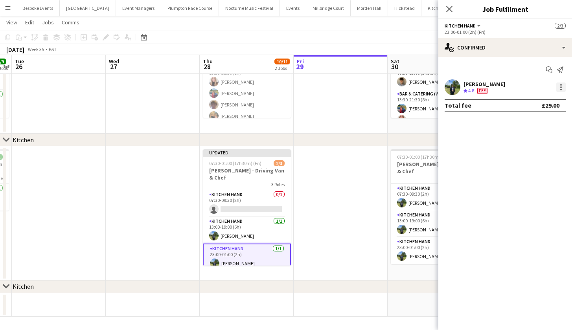
click at [563, 87] on div at bounding box center [560, 87] width 9 height 9
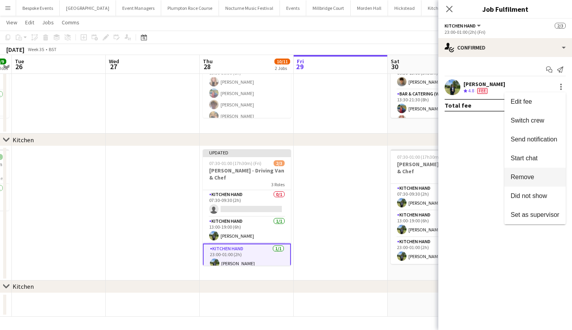
click at [527, 179] on span "Remove" at bounding box center [523, 177] width 24 height 7
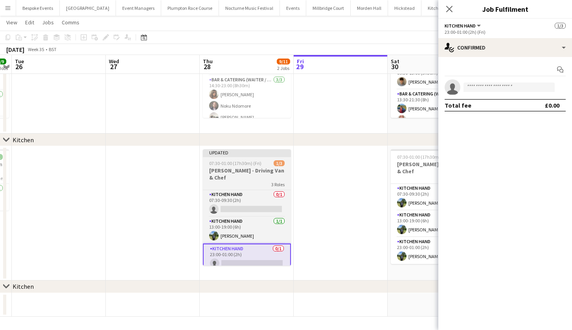
click at [246, 173] on h3 "Harvey Kin - Driving Van & Chef" at bounding box center [247, 174] width 88 height 14
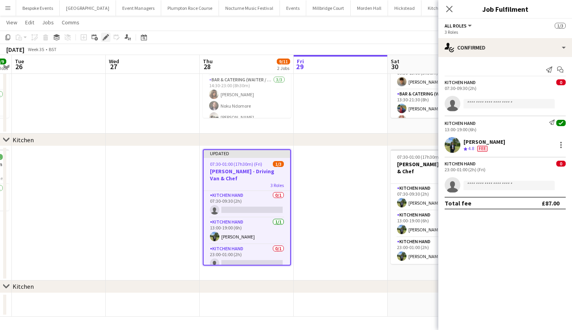
click at [103, 41] on div "Edit" at bounding box center [105, 37] width 9 height 9
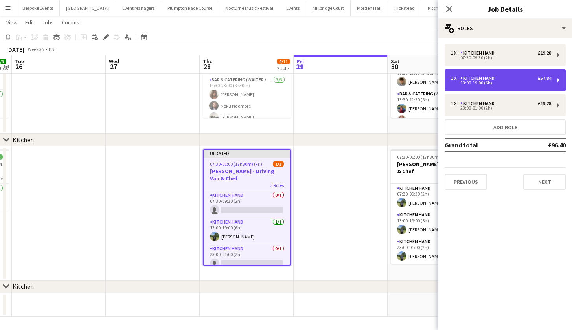
click at [499, 79] on div "1 x Kitchen Hand £57.84" at bounding box center [501, 79] width 100 height 6
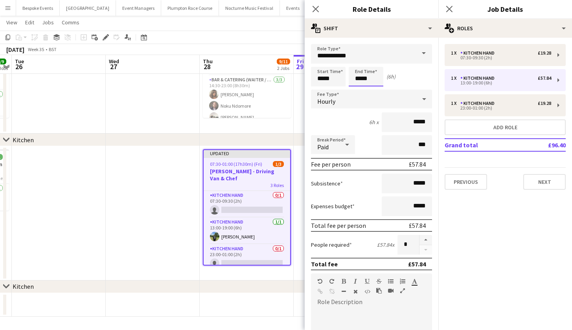
scroll to position [0, 0]
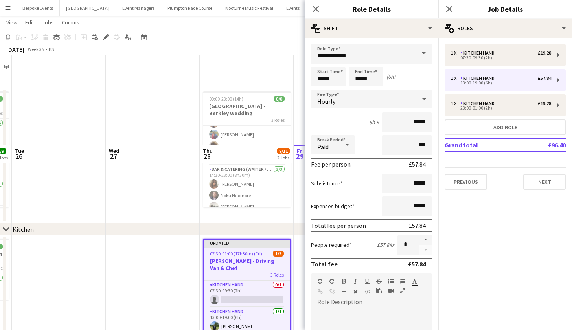
click at [361, 79] on body "Menu Boards Boards Boards All jobs Status Workforce Workforce My Workforce Recr…" at bounding box center [286, 210] width 572 height 420
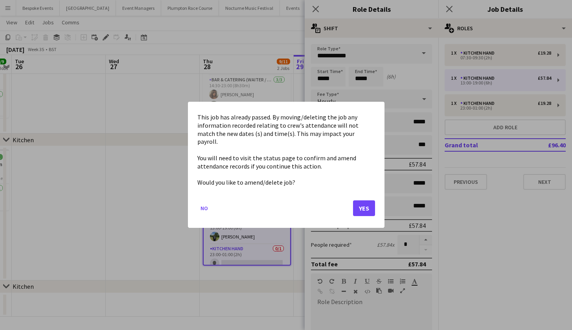
click at [363, 208] on button "Yes" at bounding box center [364, 209] width 22 height 16
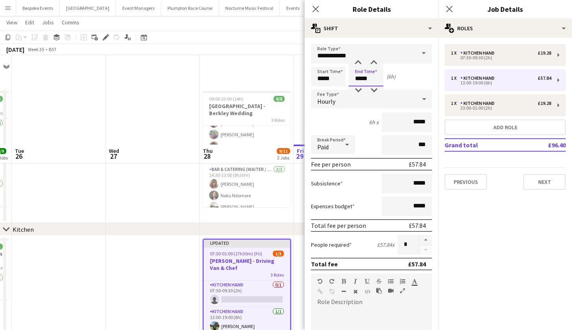
scroll to position [90, 0]
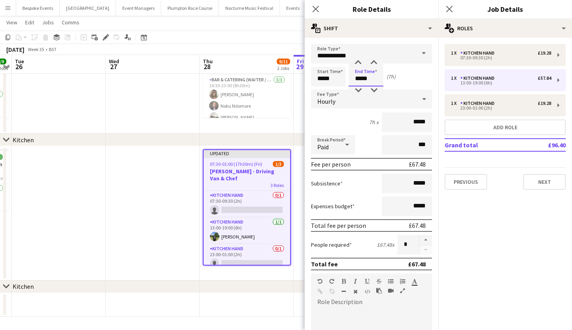
type input "*****"
click at [168, 230] on app-date-cell at bounding box center [153, 213] width 94 height 134
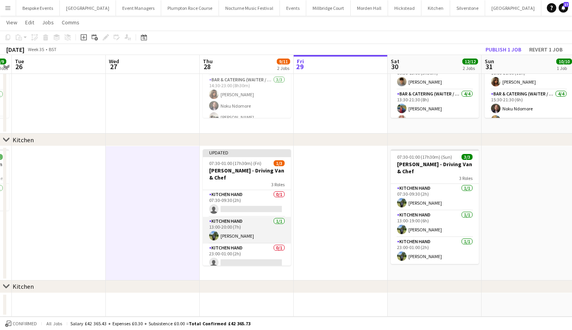
click at [241, 228] on app-card-role "Kitchen Hand 1/1 13:00-20:00 (7h) Harvey Gardner" at bounding box center [247, 230] width 88 height 27
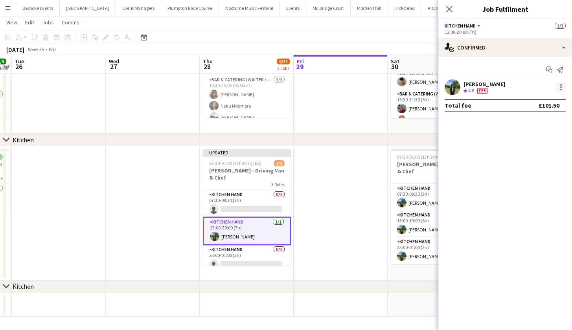
click at [562, 84] on div at bounding box center [560, 87] width 9 height 9
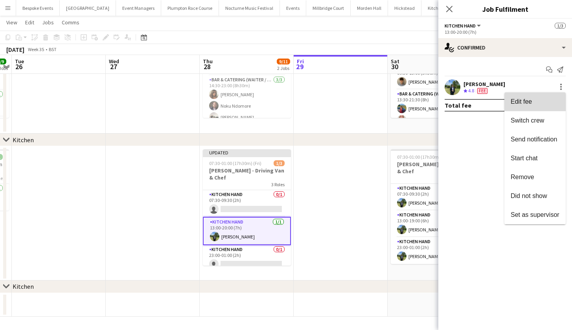
click at [551, 99] on span "Edit fee" at bounding box center [535, 101] width 49 height 7
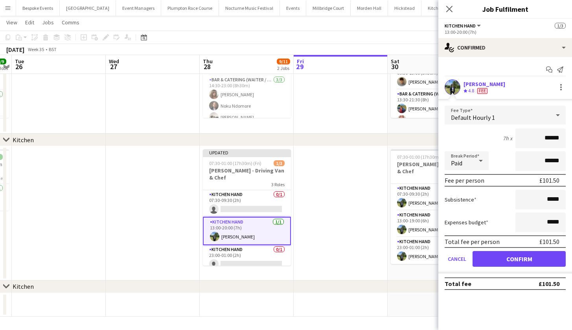
click at [551, 139] on input "******" at bounding box center [541, 139] width 50 height 20
type input "******"
click at [519, 259] on button "Confirm" at bounding box center [519, 259] width 93 height 16
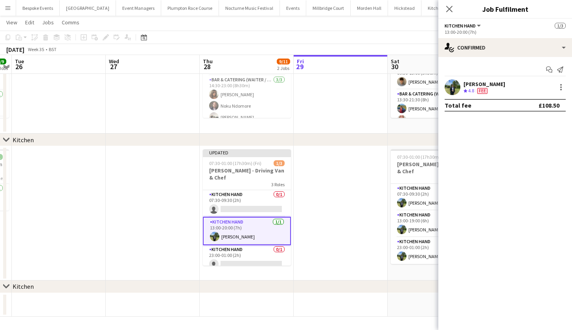
click at [354, 195] on app-date-cell at bounding box center [341, 213] width 94 height 134
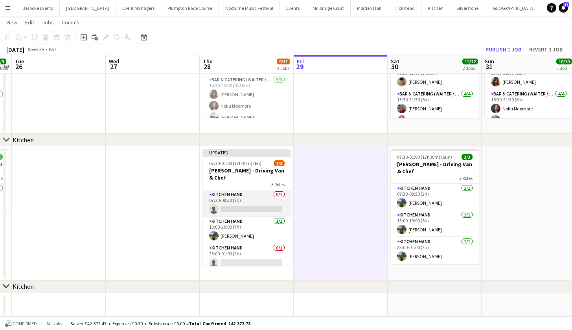
click at [239, 190] on app-card-role "Kitchen Hand 0/1 07:30-09:30 (2h) single-neutral-actions" at bounding box center [247, 203] width 88 height 27
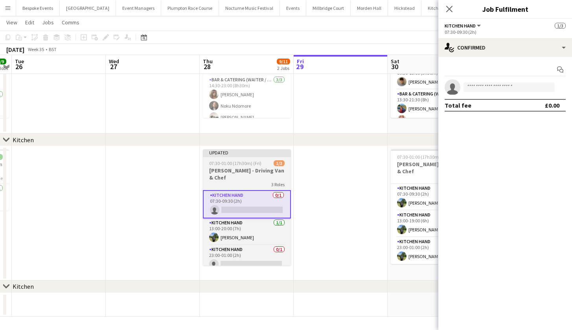
click at [238, 181] on div "3 Roles" at bounding box center [247, 184] width 88 height 6
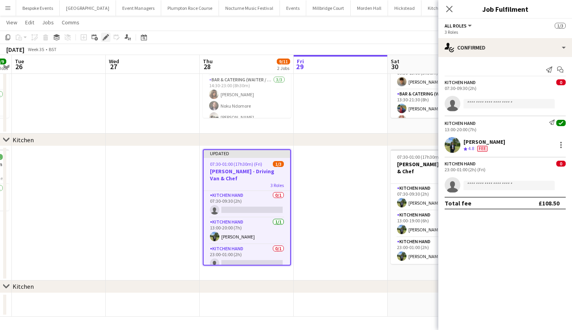
click at [106, 39] on icon "Edit" at bounding box center [106, 37] width 6 height 6
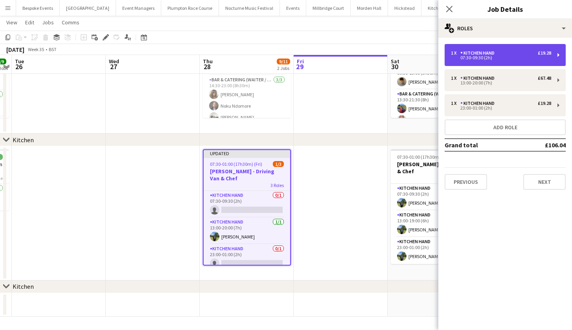
click at [455, 52] on div "1 x" at bounding box center [455, 53] width 9 height 6
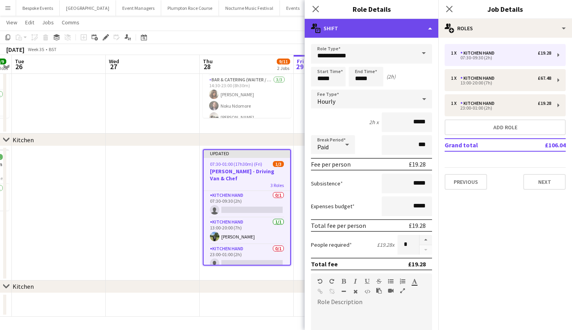
click at [417, 28] on div "multiple-actions-text Shift" at bounding box center [372, 28] width 134 height 19
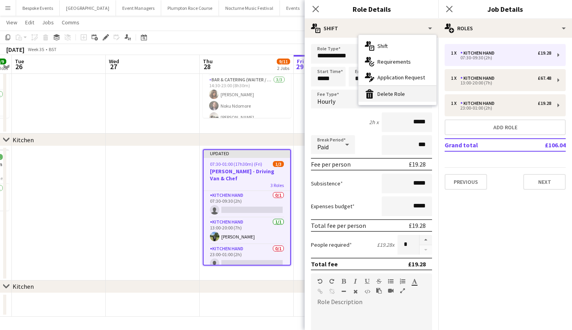
click at [407, 90] on div "bin-2 Delete Role" at bounding box center [398, 94] width 78 height 16
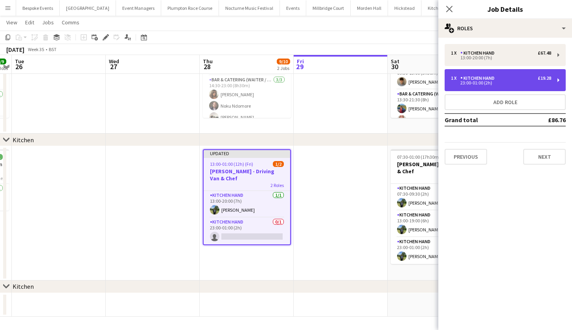
click at [492, 84] on div "23:00-01:00 (2h)" at bounding box center [501, 83] width 100 height 4
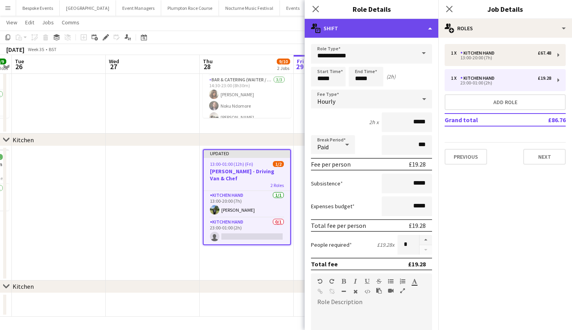
click at [388, 31] on div "multiple-actions-text Shift" at bounding box center [372, 28] width 134 height 19
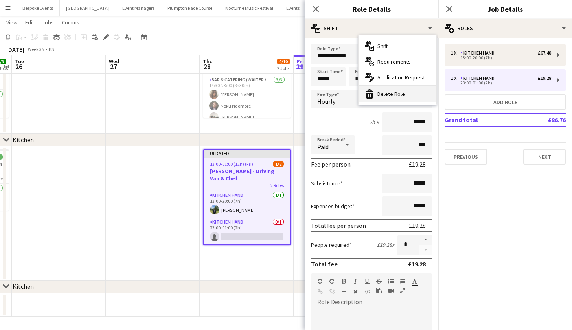
click at [389, 96] on div "bin-2 Delete Role" at bounding box center [398, 94] width 78 height 16
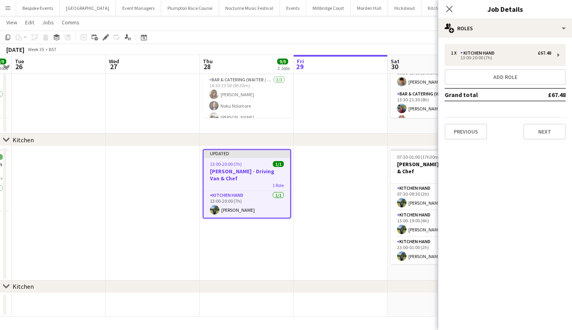
click at [114, 221] on app-date-cell at bounding box center [153, 213] width 94 height 134
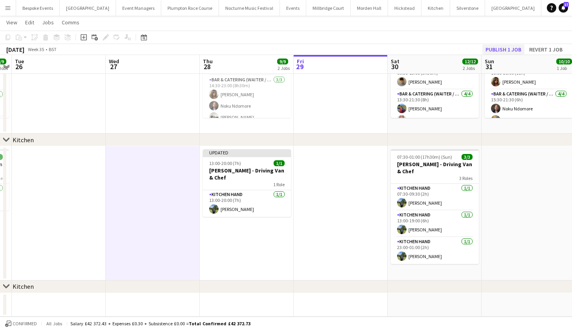
click at [497, 53] on button "Publish 1 job" at bounding box center [504, 49] width 42 height 10
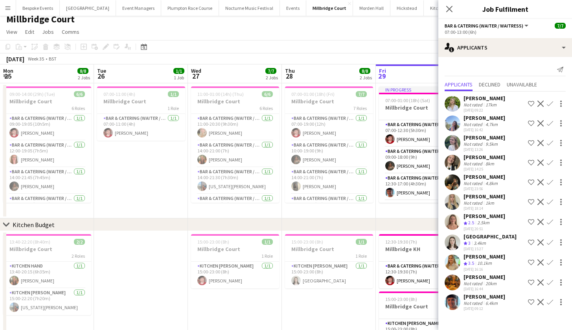
scroll to position [0, 270]
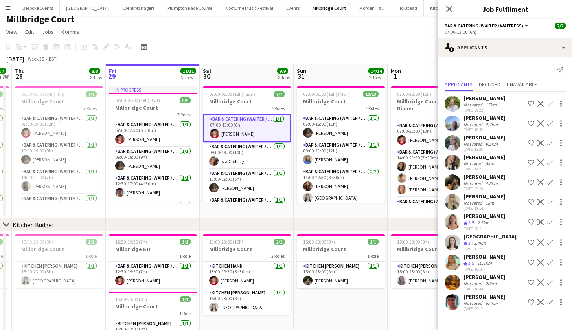
click at [333, 44] on app-toolbar "Copy Paste Paste Command V Paste with crew Command Shift V Paste linked Job [GE…" at bounding box center [286, 46] width 572 height 13
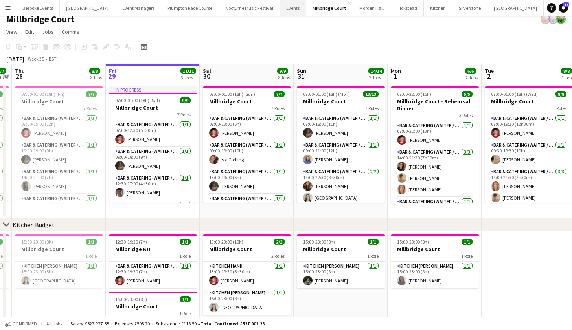
click at [280, 13] on button "Events Close" at bounding box center [293, 7] width 26 height 15
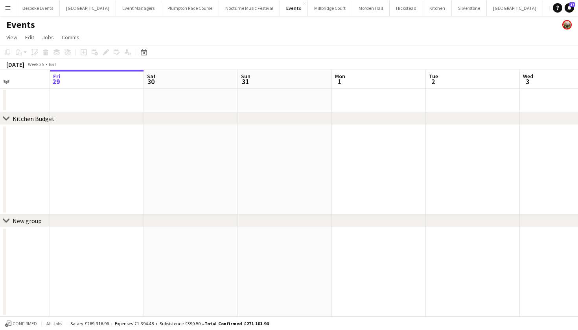
scroll to position [0, 263]
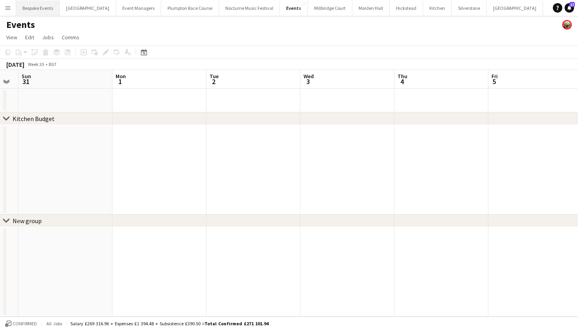
click at [49, 4] on button "Bespoke Events Close" at bounding box center [38, 7] width 44 height 15
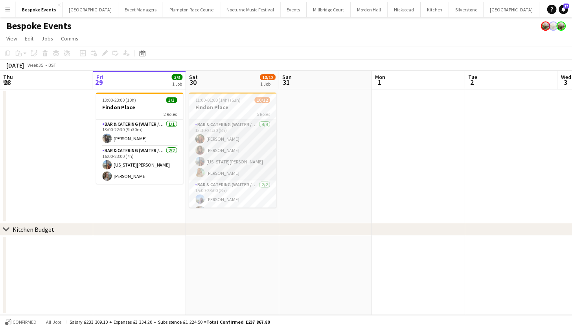
scroll to position [39, 0]
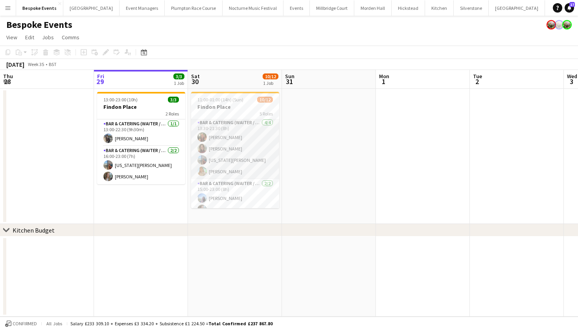
click at [235, 163] on app-card-role "Bar & Catering (Waiter / waitress) [DATE] 13:30-21:30 (8h) [PERSON_NAME] [PERSO…" at bounding box center [235, 148] width 88 height 61
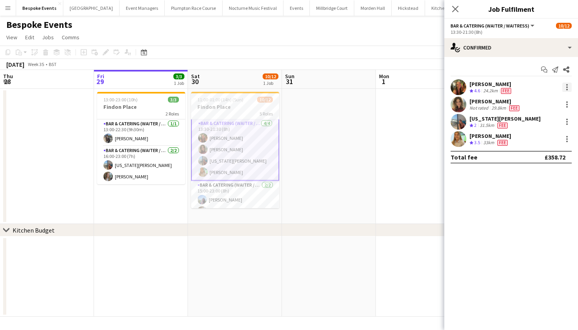
click at [565, 87] on div at bounding box center [566, 87] width 9 height 9
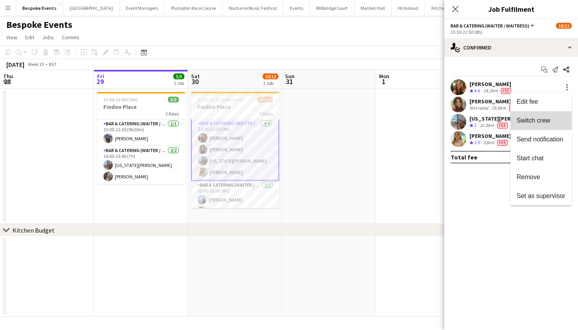
click at [532, 122] on span "Switch crew" at bounding box center [533, 120] width 33 height 7
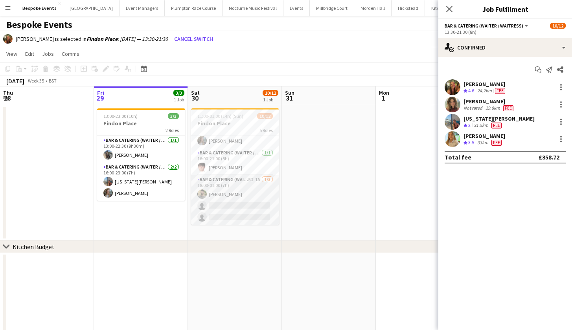
scroll to position [126, 0]
click at [215, 202] on app-card-role "Bar & Catering (Waiter / waitress) 5I 1A [DATE] 18:00-01:00 (7h) [PERSON_NAME] …" at bounding box center [235, 200] width 88 height 50
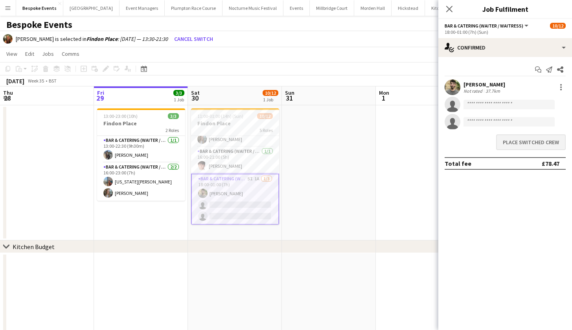
click at [531, 147] on button "Place switched crew" at bounding box center [531, 142] width 70 height 16
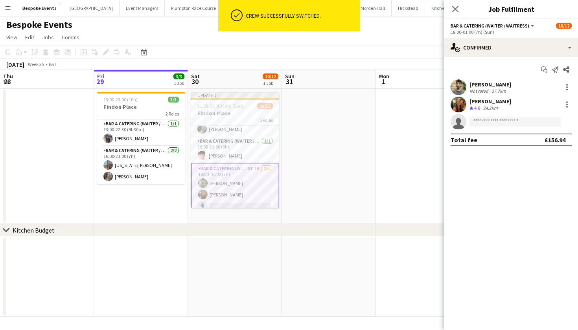
click at [240, 171] on app-card-role "Bar & Catering (Waiter / waitress) 5I 1A 2/3 18:00-01:00 (7h) Jacques Pressley …" at bounding box center [235, 189] width 88 height 51
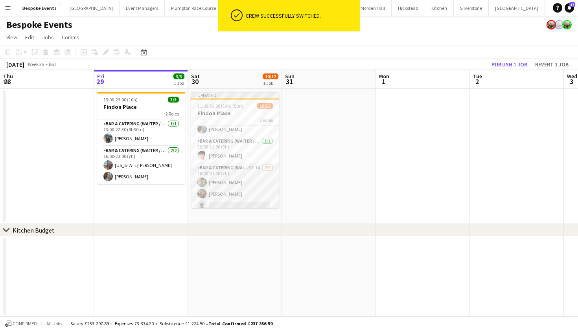
click at [243, 182] on app-card-role "Bar & Catering (Waiter / waitress) 5I 1A 2/3 18:00-01:00 (7h) Jacques Pressley …" at bounding box center [235, 189] width 88 height 50
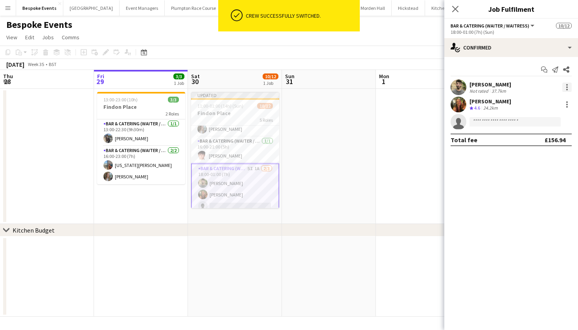
click at [565, 88] on div at bounding box center [566, 87] width 9 height 9
click at [549, 122] on span "Switch crew" at bounding box center [533, 120] width 33 height 7
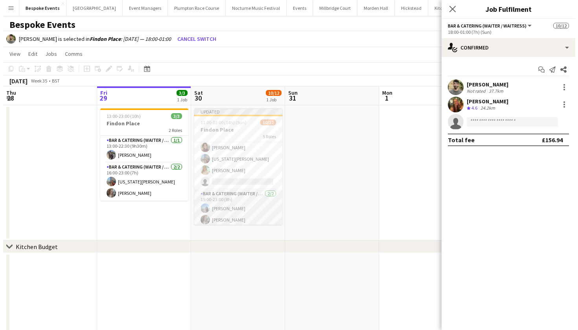
scroll to position [52, 0]
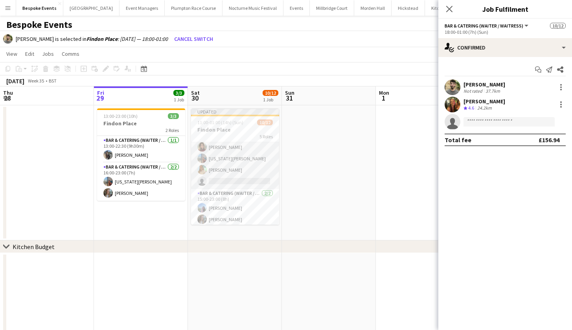
click at [219, 167] on app-card-role "Bar & Catering (Waiter / waitress) 1I 1A 3/4 13:30-21:30 (8h) Anna Harding geor…" at bounding box center [235, 158] width 88 height 61
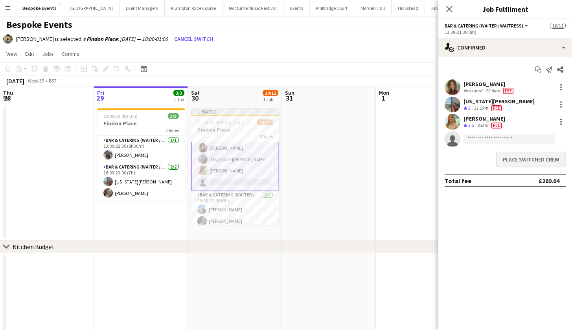
click at [516, 160] on button "Place switched crew" at bounding box center [531, 160] width 70 height 16
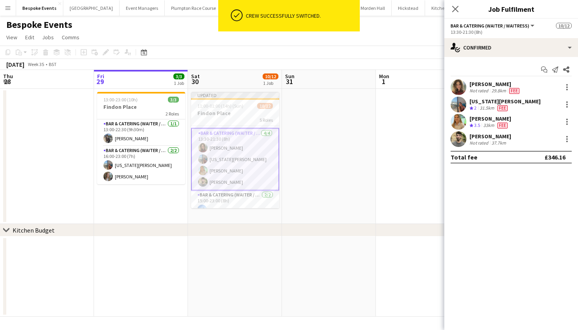
scroll to position [35, 0]
click at [231, 162] on app-card-role "Bar & Catering (Waiter / waitress) 4/4 13:30-21:30 (8h) Anna Harding georgia wi…" at bounding box center [235, 160] width 88 height 63
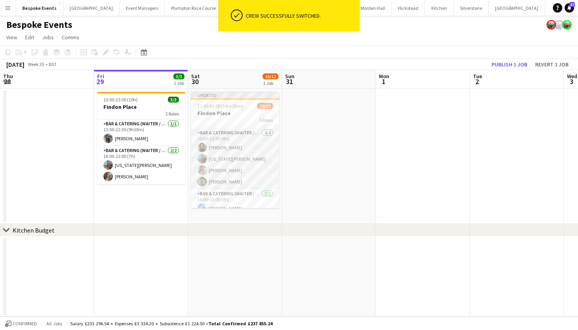
click at [231, 162] on app-card-role "Bar & Catering (Waiter / waitress) 4/4 13:30-21:30 (8h) Anna Harding georgia wi…" at bounding box center [235, 159] width 88 height 61
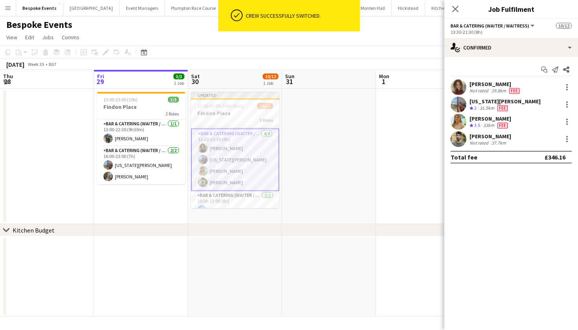
click at [459, 105] on app-user-avatar at bounding box center [459, 105] width 16 height 16
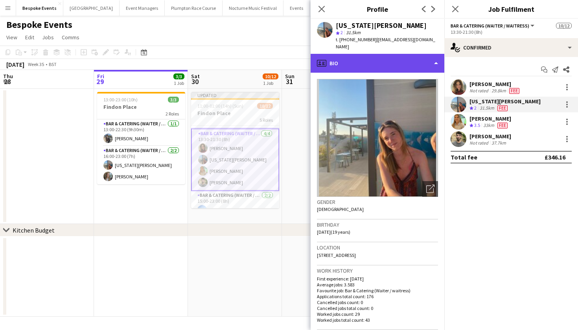
click at [387, 57] on div "profile Bio" at bounding box center [378, 63] width 134 height 19
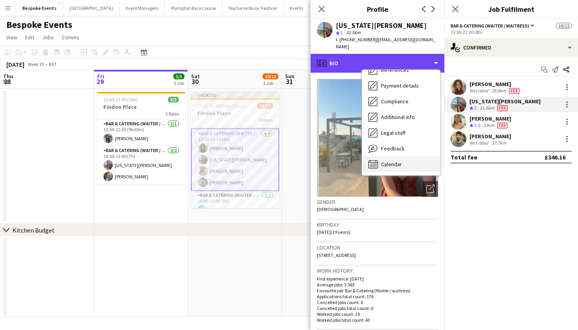
scroll to position [90, 0]
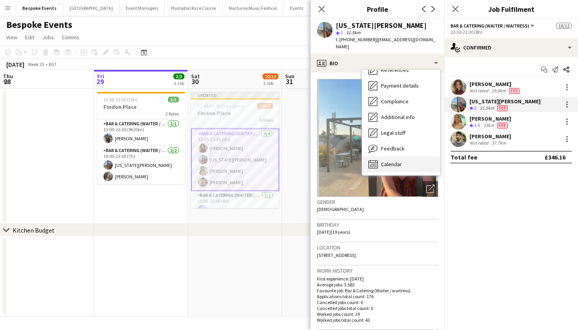
click at [388, 161] on span "Calendar" at bounding box center [391, 164] width 21 height 7
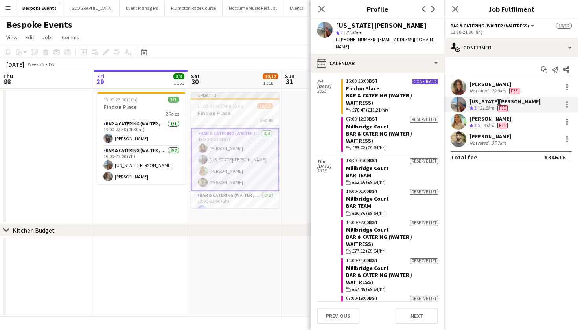
scroll to position [654, 0]
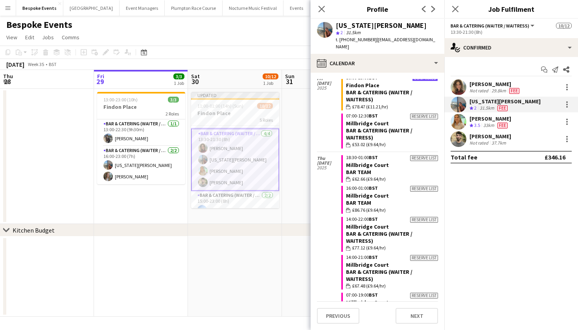
click at [297, 157] on app-date-cell at bounding box center [329, 156] width 94 height 135
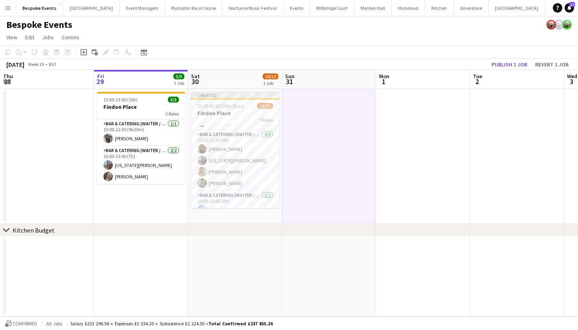
scroll to position [31, 0]
click at [241, 181] on app-card-role "Bar & Catering (Waiter / waitress) 4/4 13:30-21:30 (8h) Anna Harding georgia wi…" at bounding box center [235, 163] width 88 height 61
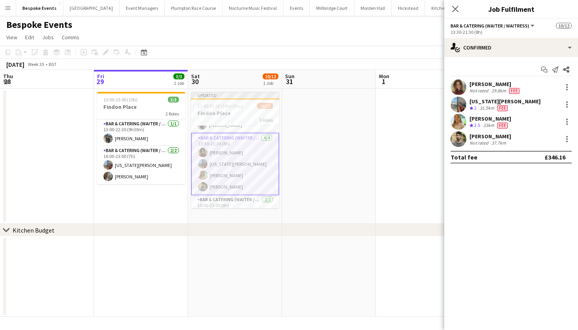
click at [459, 91] on app-user-avatar at bounding box center [459, 87] width 16 height 16
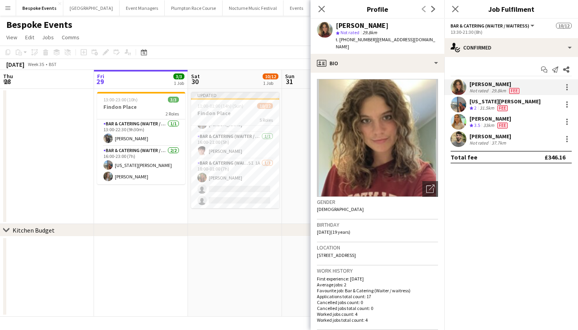
scroll to position [109, 0]
click at [251, 171] on app-card-role "Bar & Catering (Waiter / waitress) 1/1 16:00-21:00 (5h) Max Pressley" at bounding box center [235, 169] width 88 height 27
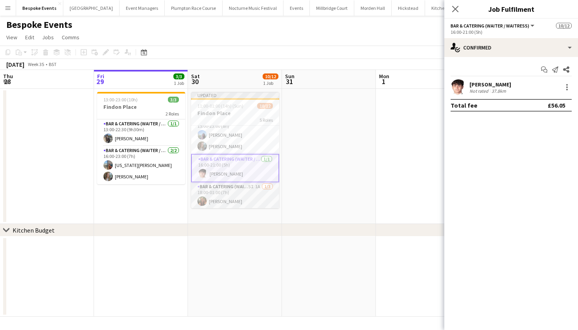
click at [245, 191] on app-card-role "Bar & Catering (Waiter / waitress) 5I 1A [DATE] 18:00-01:00 (7h) [PERSON_NAME] …" at bounding box center [235, 207] width 88 height 50
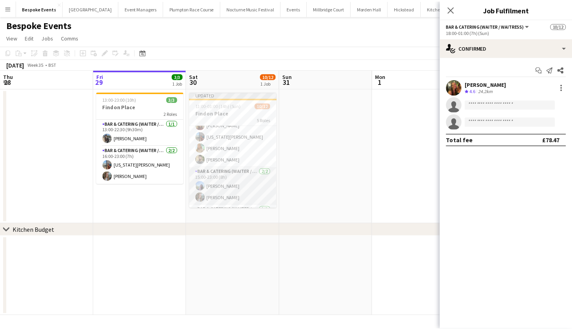
scroll to position [49, 0]
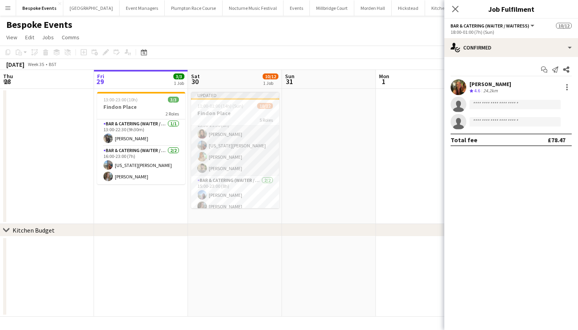
click at [236, 164] on app-card-role "Bar & Catering (Waiter / waitress) 4/4 13:30-21:30 (8h) Anna Harding georgia wi…" at bounding box center [235, 145] width 88 height 61
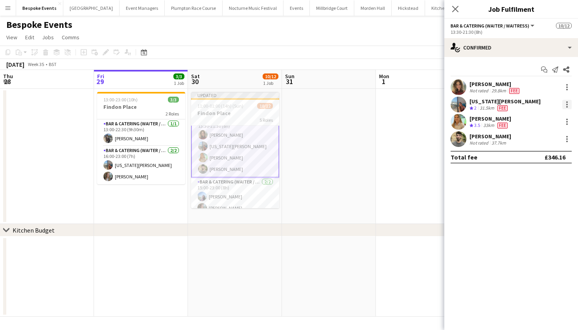
click at [563, 104] on div at bounding box center [566, 104] width 9 height 9
click at [529, 134] on button "Switch crew" at bounding box center [540, 138] width 61 height 19
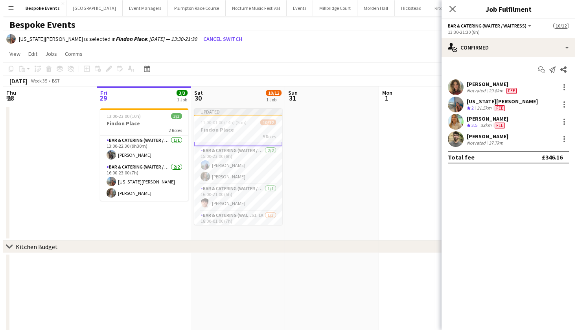
scroll to position [98, 0]
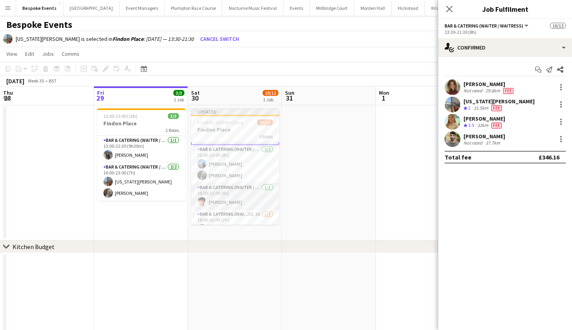
click at [246, 190] on app-card-role "Bar & Catering (Waiter / waitress) 1/1 16:00-21:00 (5h) Max Pressley" at bounding box center [235, 196] width 88 height 27
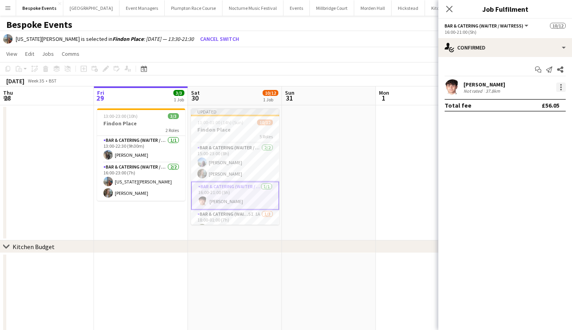
click at [562, 90] on div at bounding box center [560, 87] width 9 height 9
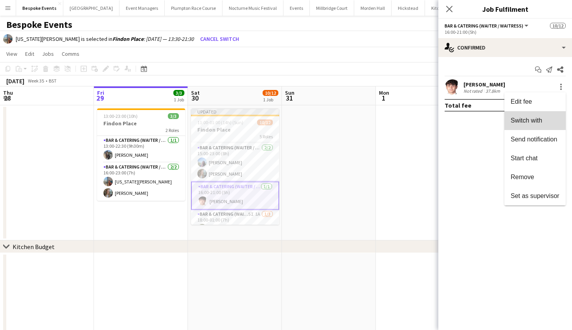
click at [552, 118] on span "Switch with" at bounding box center [535, 120] width 49 height 7
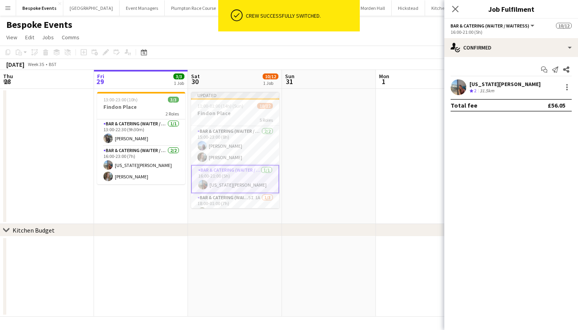
click at [335, 197] on app-date-cell at bounding box center [329, 156] width 94 height 135
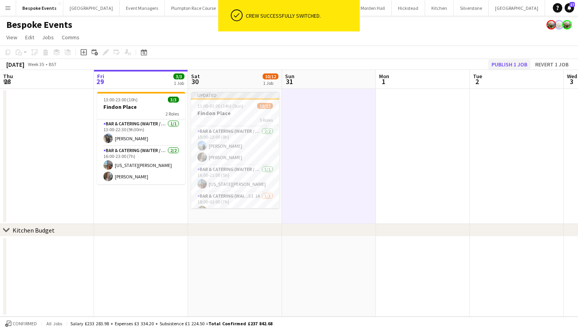
click at [507, 63] on button "Publish 1 job" at bounding box center [509, 64] width 42 height 10
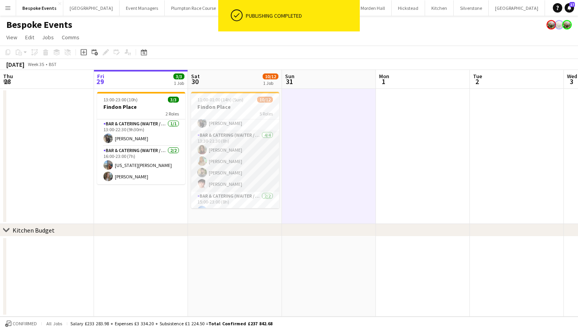
scroll to position [26, 0]
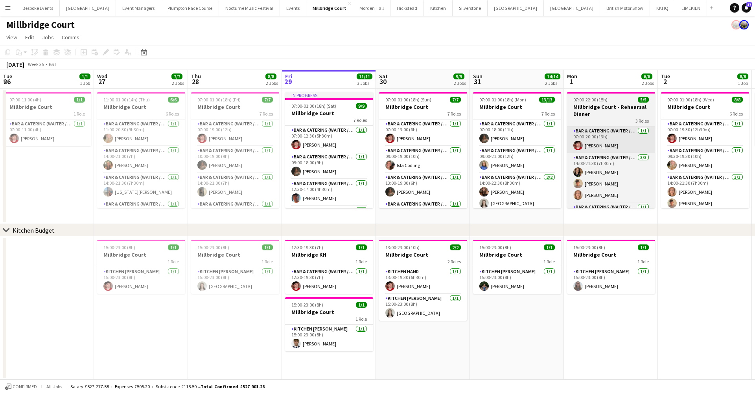
scroll to position [89, 0]
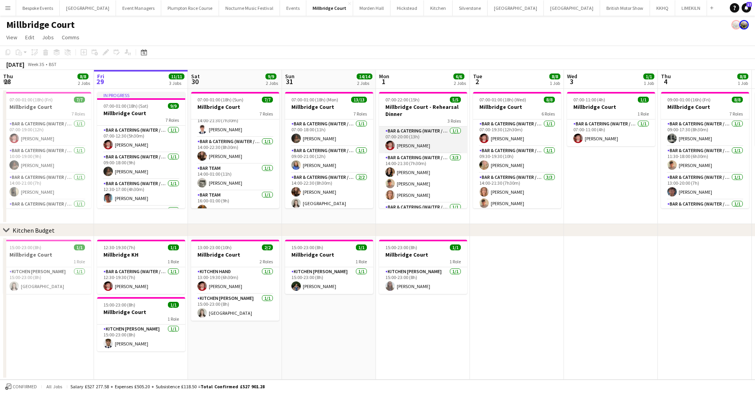
click at [392, 136] on app-card-role "Bar & Catering (Waiter / waitress) [DATE] 07:00-20:00 (13h) [PERSON_NAME]" at bounding box center [423, 140] width 88 height 27
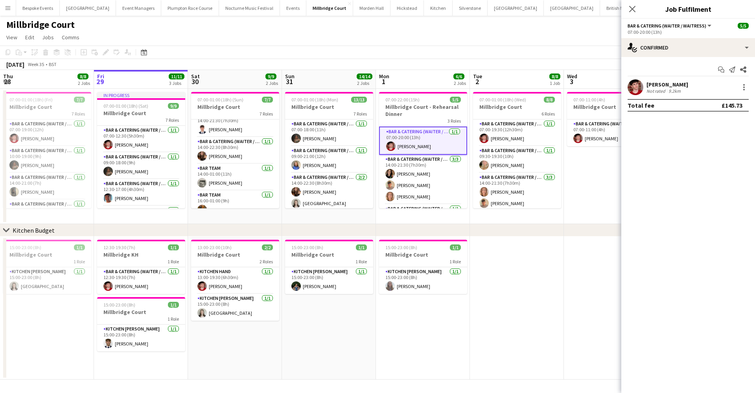
click at [636, 90] on app-user-avatar at bounding box center [636, 87] width 16 height 16
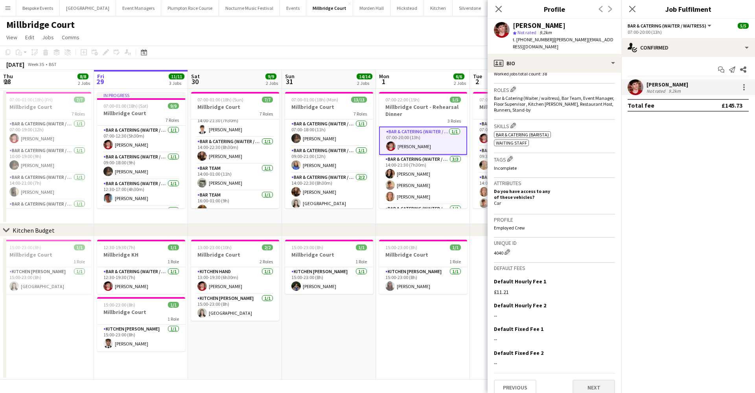
scroll to position [246, 0]
click at [584, 380] on button "Next" at bounding box center [594, 388] width 42 height 16
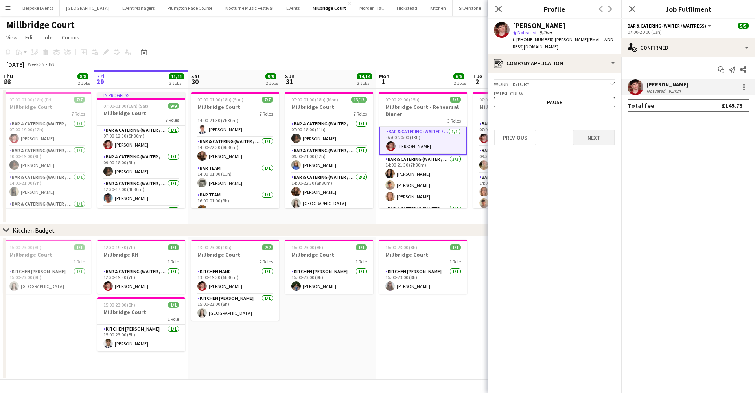
click at [588, 130] on button "Next" at bounding box center [594, 138] width 42 height 16
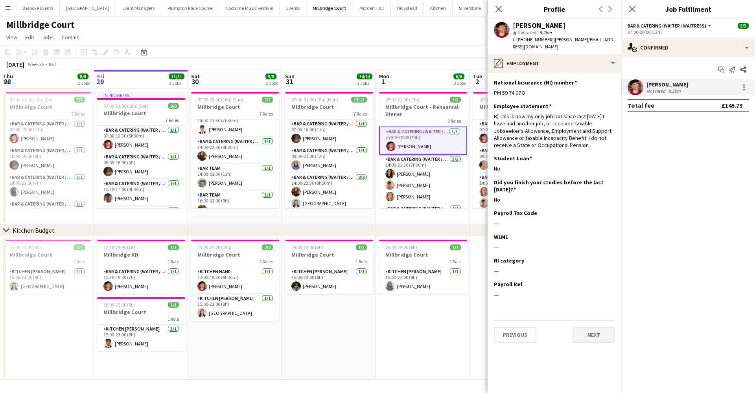
click at [592, 327] on button "Next" at bounding box center [594, 335] width 42 height 16
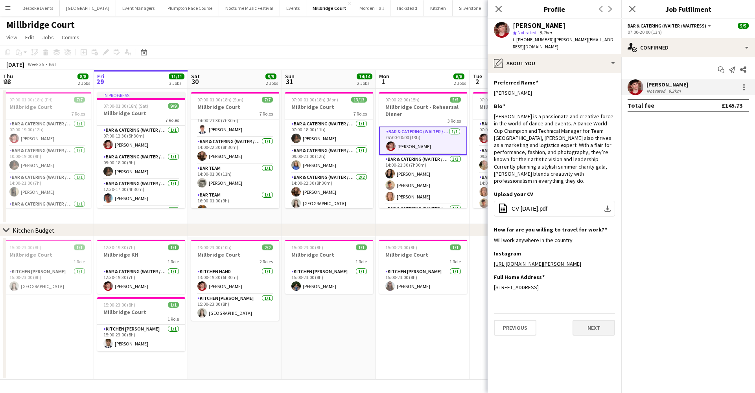
click at [592, 327] on button "Next" at bounding box center [594, 328] width 42 height 16
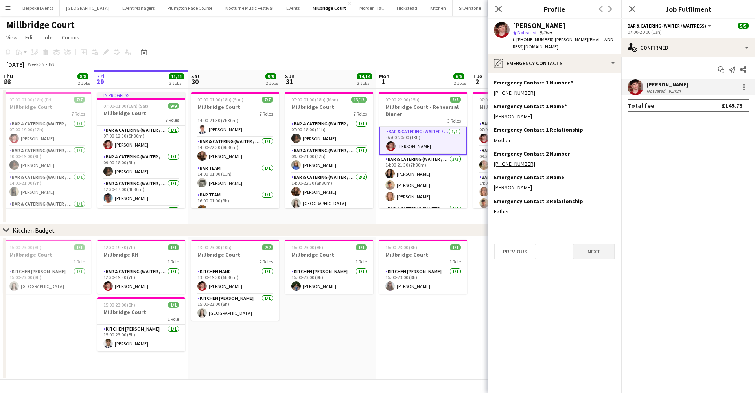
click at [593, 244] on button "Next" at bounding box center [594, 252] width 42 height 16
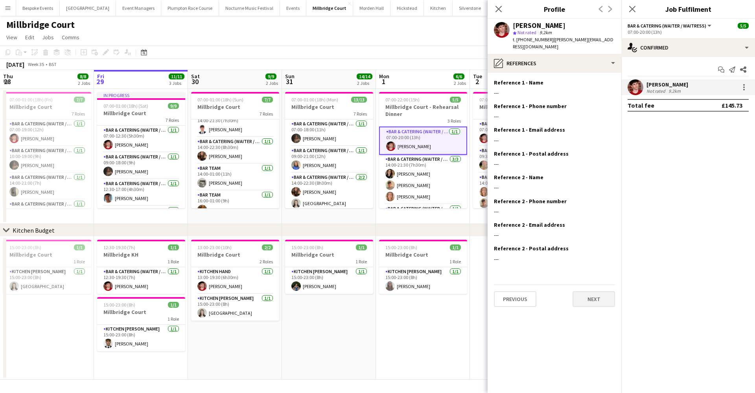
click at [595, 295] on button "Next" at bounding box center [594, 299] width 42 height 16
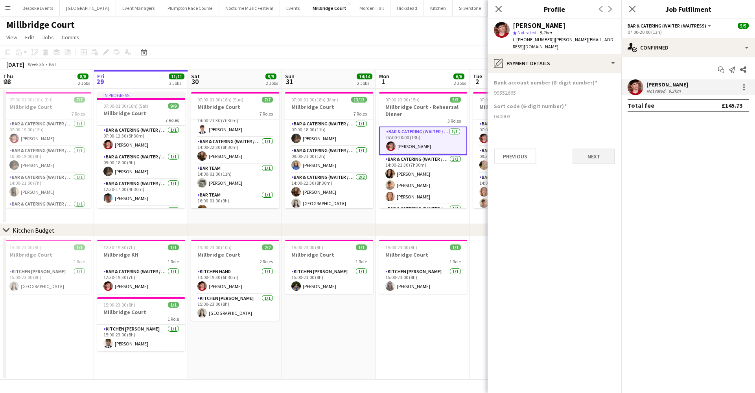
click at [596, 151] on button "Next" at bounding box center [594, 157] width 42 height 16
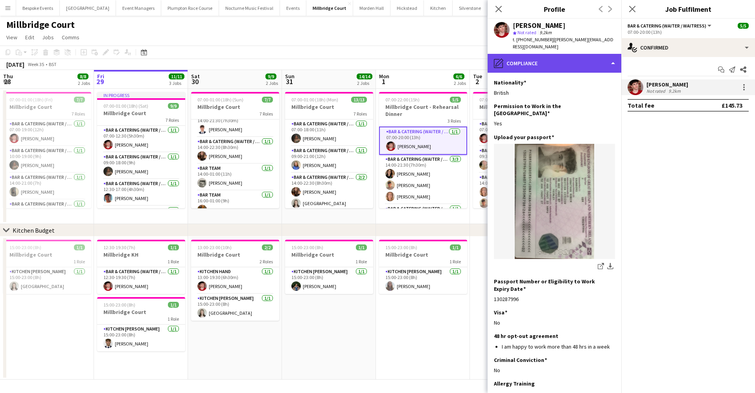
click at [599, 57] on div "pencil4 Compliance" at bounding box center [555, 63] width 134 height 19
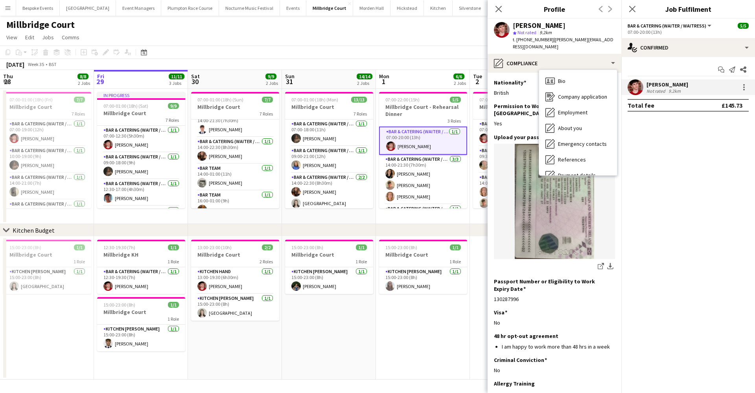
click at [599, 201] on img at bounding box center [554, 201] width 121 height 115
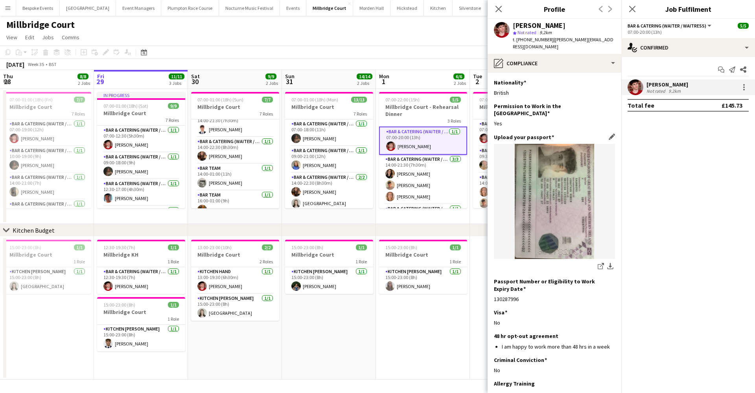
scroll to position [5, 0]
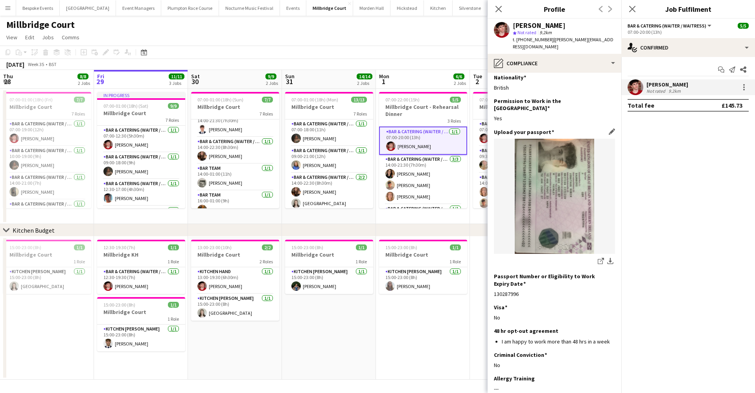
click at [555, 191] on img at bounding box center [554, 196] width 121 height 115
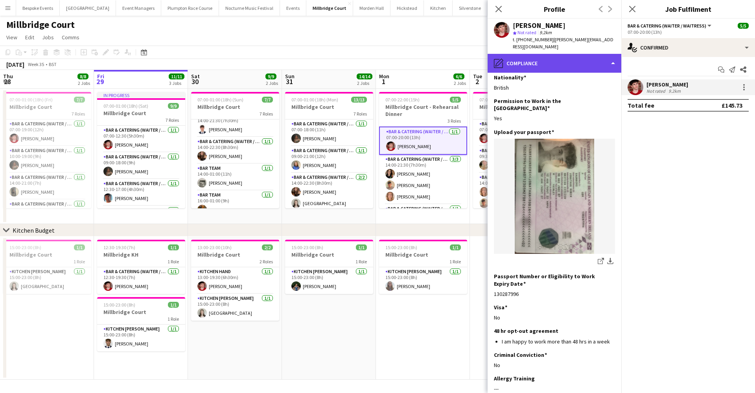
click at [577, 54] on div "pencil4 Compliance" at bounding box center [555, 63] width 134 height 19
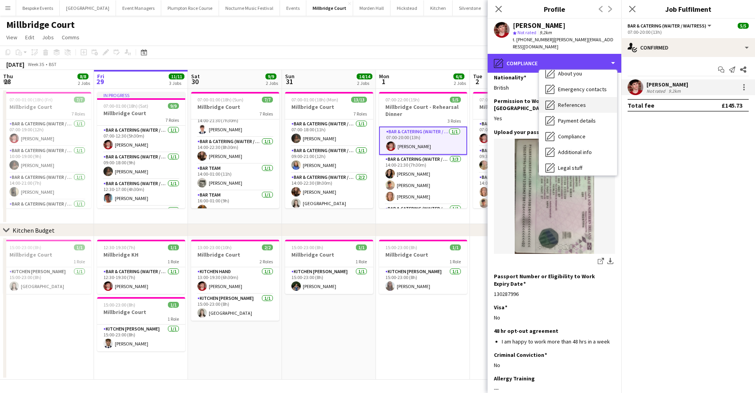
scroll to position [56, 0]
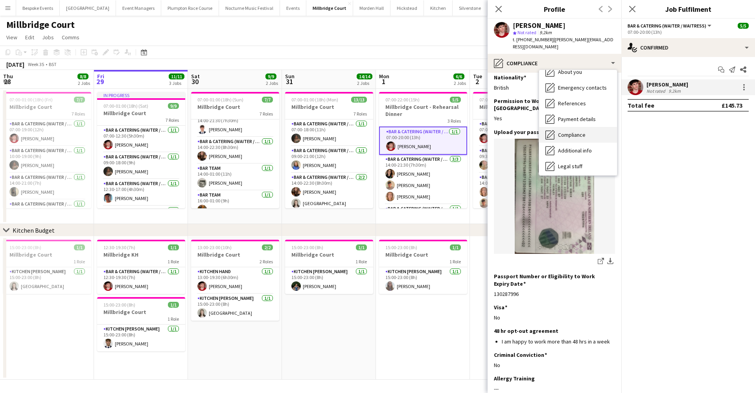
click at [575, 131] on span "Compliance" at bounding box center [572, 134] width 28 height 7
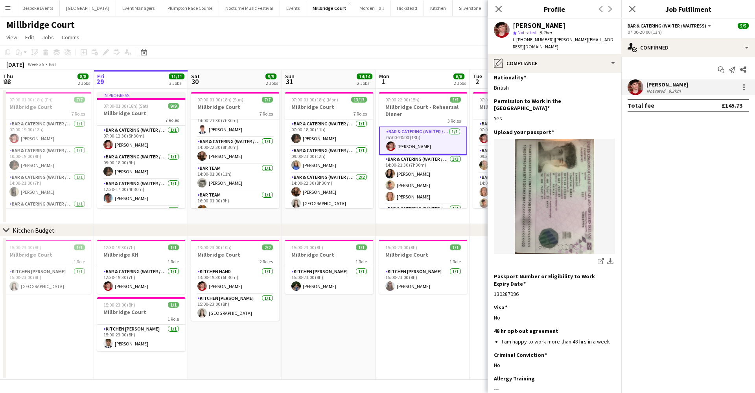
scroll to position [0, 0]
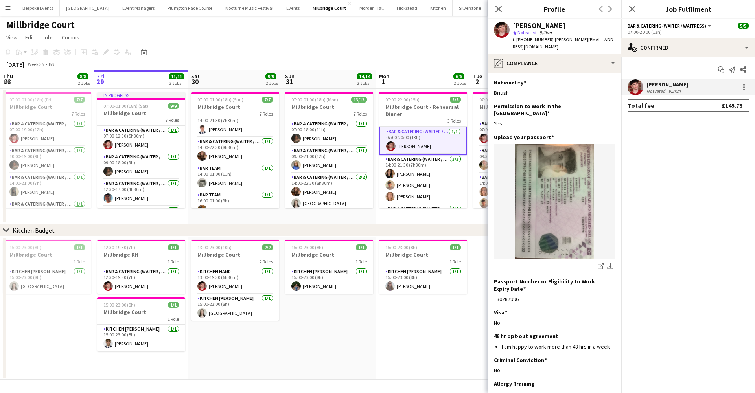
click at [433, 139] on app-card-role "Bar & Catering (Waiter / waitress) 1/1 07:00-20:00 (13h) Jonnie Saunders" at bounding box center [423, 141] width 88 height 28
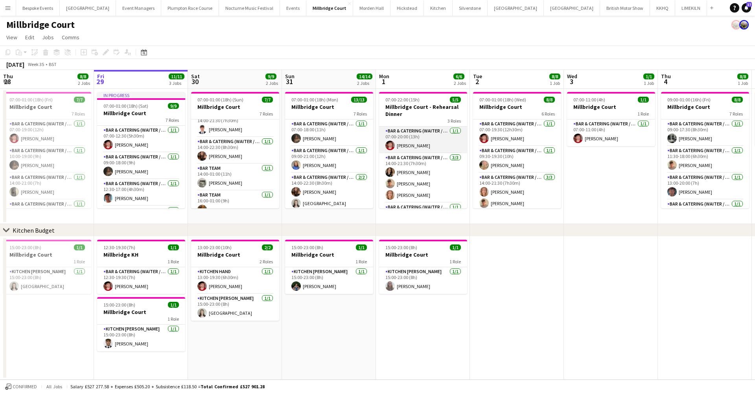
click at [413, 148] on app-card-role "Bar & Catering (Waiter / waitress) 1/1 07:00-20:00 (13h) Jonnie Saunders" at bounding box center [423, 140] width 88 height 27
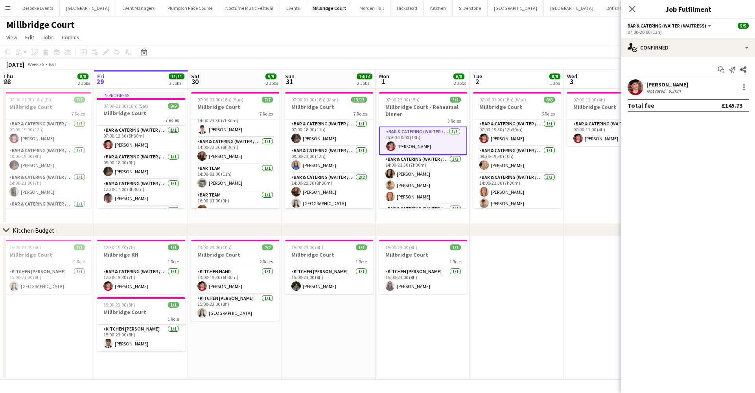
click at [632, 91] on app-user-avatar at bounding box center [636, 87] width 16 height 16
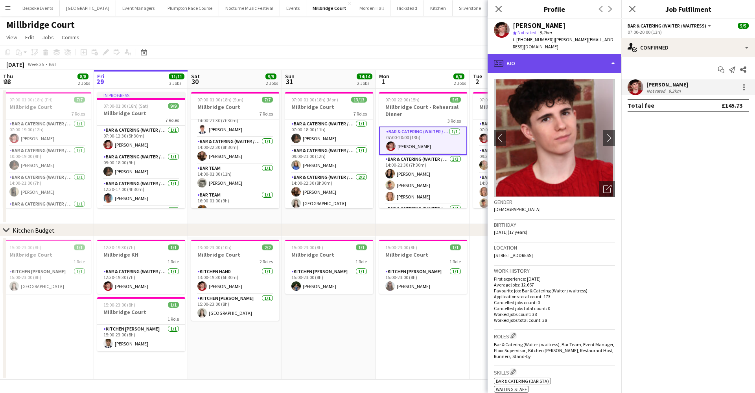
click at [563, 54] on div "profile Bio" at bounding box center [555, 63] width 134 height 19
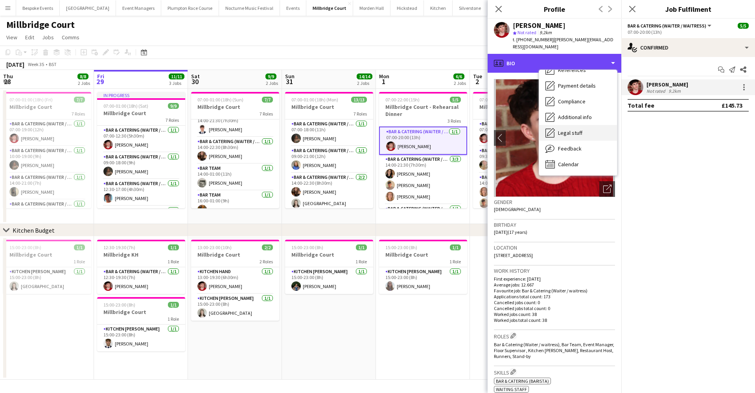
scroll to position [90, 0]
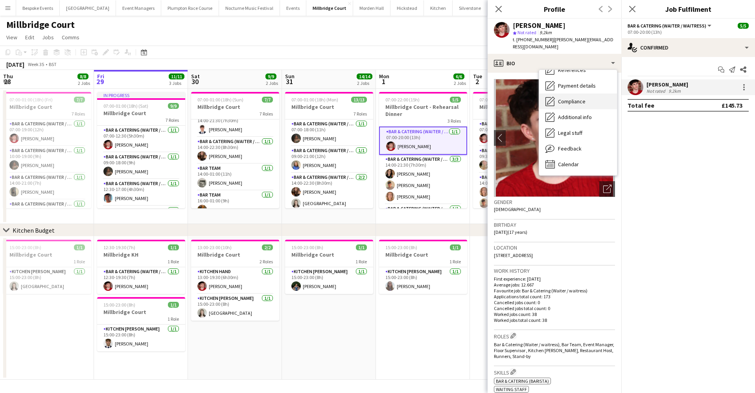
click at [574, 98] on span "Compliance" at bounding box center [572, 101] width 28 height 7
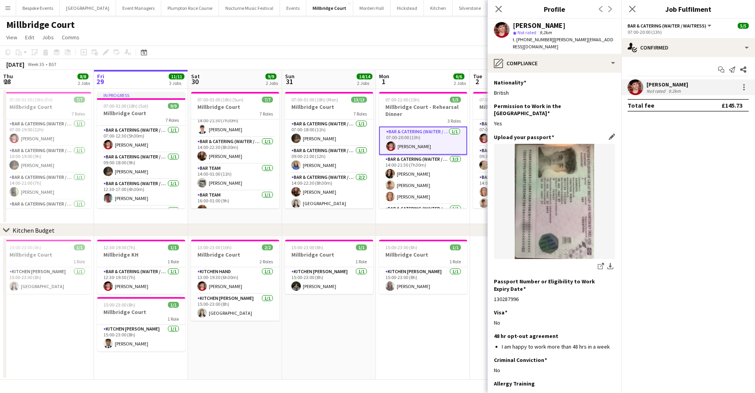
click at [553, 225] on img at bounding box center [554, 201] width 121 height 115
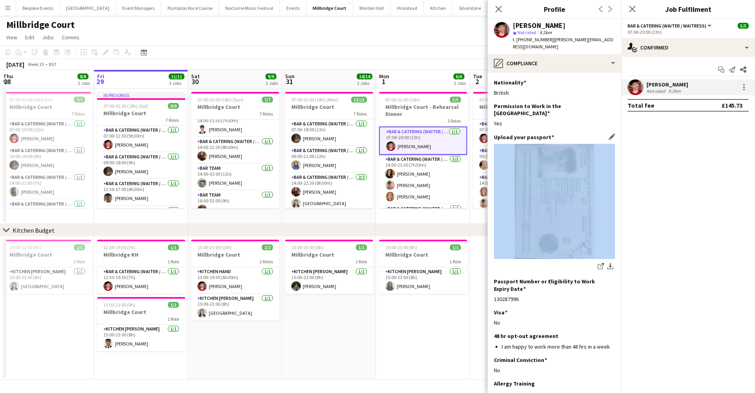
click at [553, 225] on img at bounding box center [554, 201] width 121 height 115
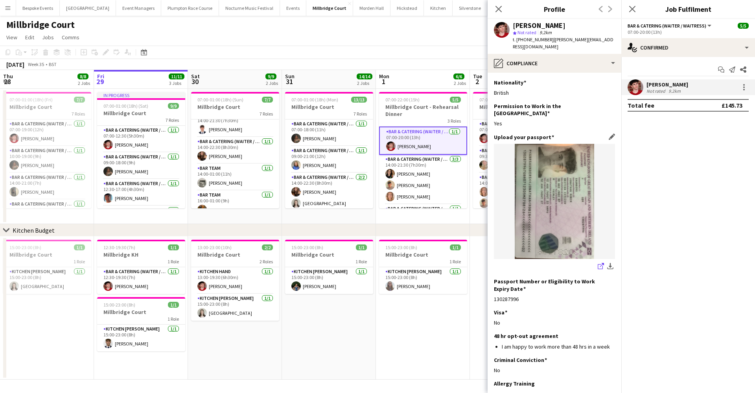
click at [598, 263] on icon "share-external-link-1" at bounding box center [601, 266] width 6 height 6
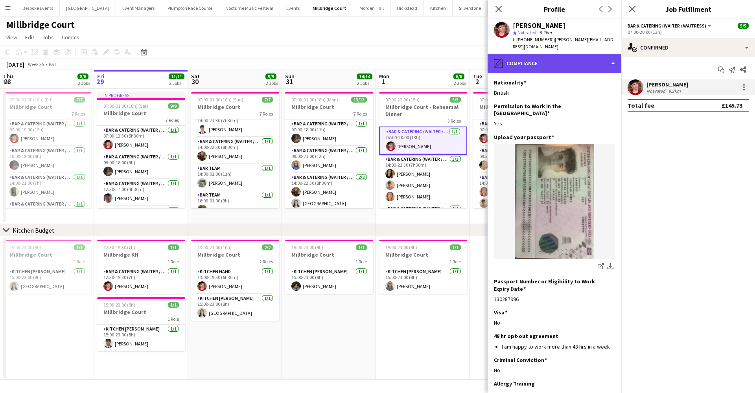
click at [555, 55] on div "pencil4 Compliance" at bounding box center [555, 63] width 134 height 19
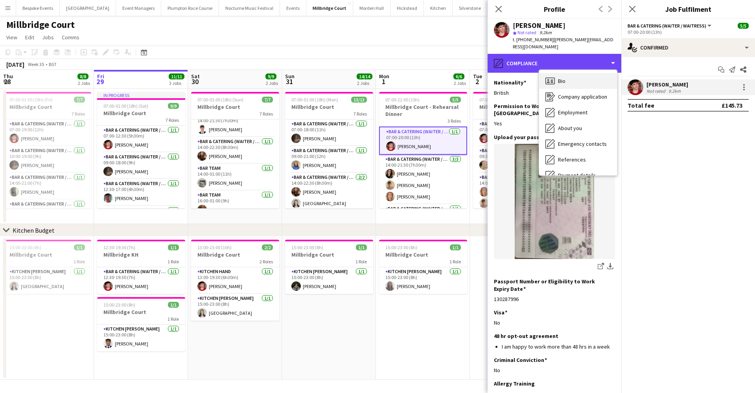
scroll to position [0, 0]
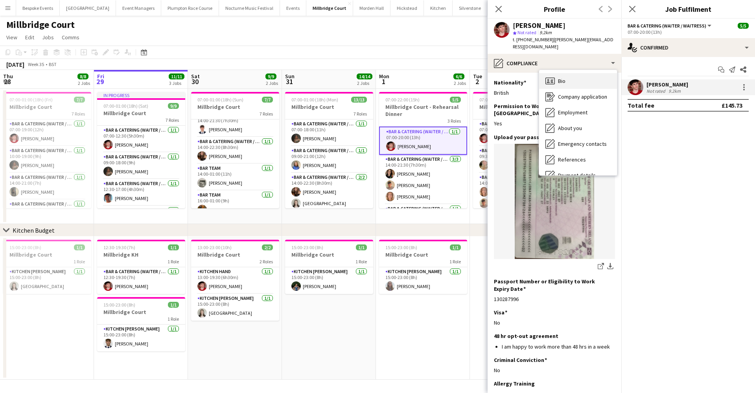
click at [564, 79] on div "Bio Bio" at bounding box center [578, 81] width 78 height 16
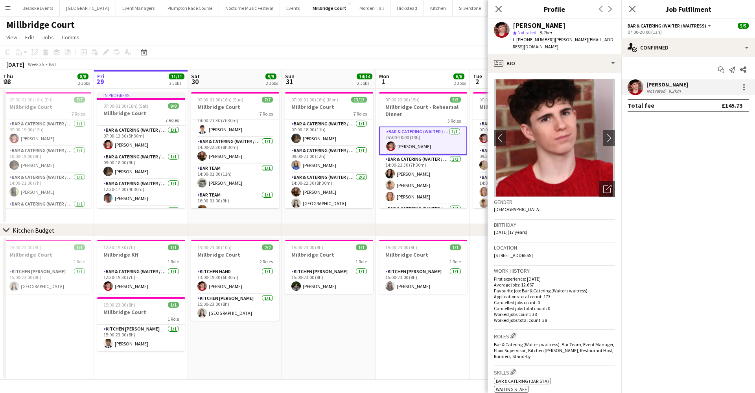
click at [537, 234] on div "Birthday 30-12-2007 (17 years)" at bounding box center [554, 231] width 121 height 23
click at [746, 87] on div at bounding box center [743, 87] width 9 height 9
click at [556, 106] on div at bounding box center [377, 196] width 755 height 393
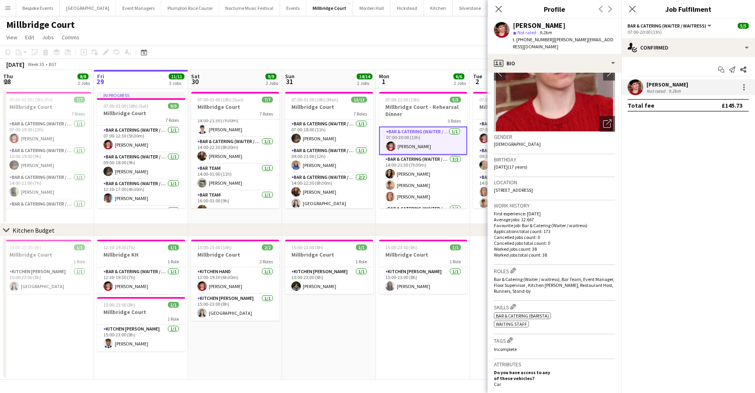
click at [537, 211] on p "First experience: 14-06-2025" at bounding box center [554, 214] width 121 height 6
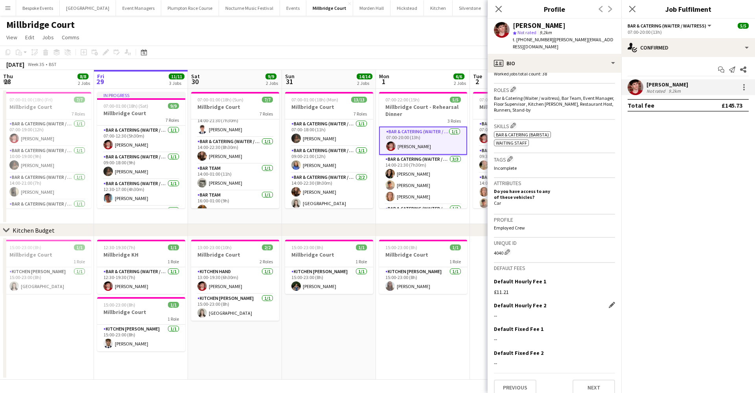
scroll to position [246, 0]
click at [585, 380] on button "Next" at bounding box center [594, 388] width 42 height 16
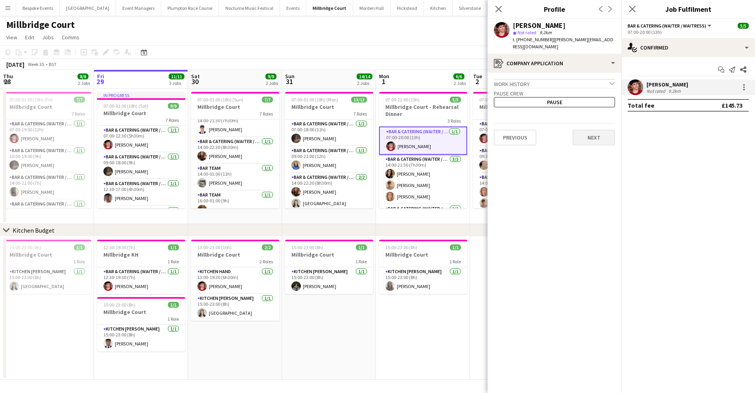
click at [590, 132] on button "Next" at bounding box center [594, 138] width 42 height 16
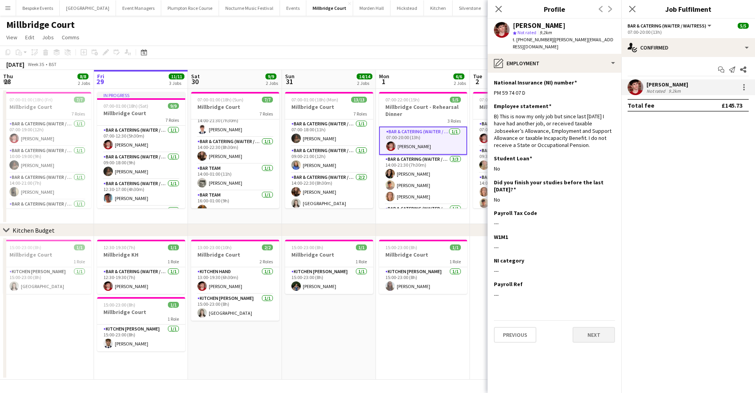
click at [587, 330] on button "Next" at bounding box center [594, 335] width 42 height 16
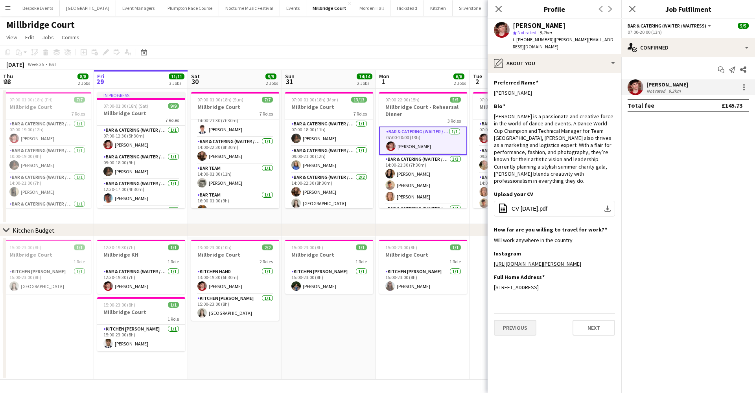
click at [501, 328] on button "Previous" at bounding box center [515, 328] width 42 height 16
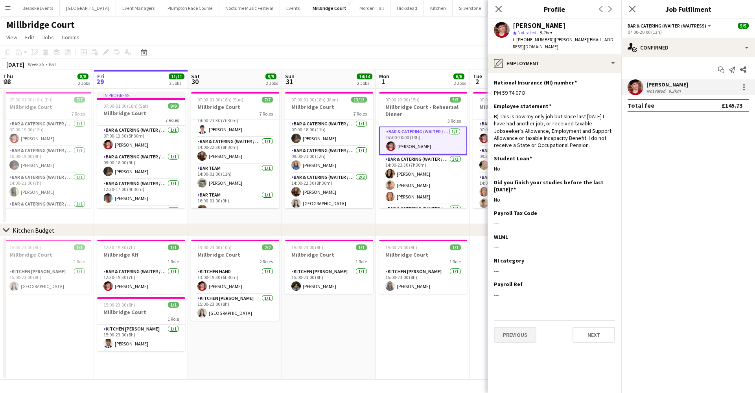
click at [501, 328] on button "Previous" at bounding box center [515, 335] width 42 height 16
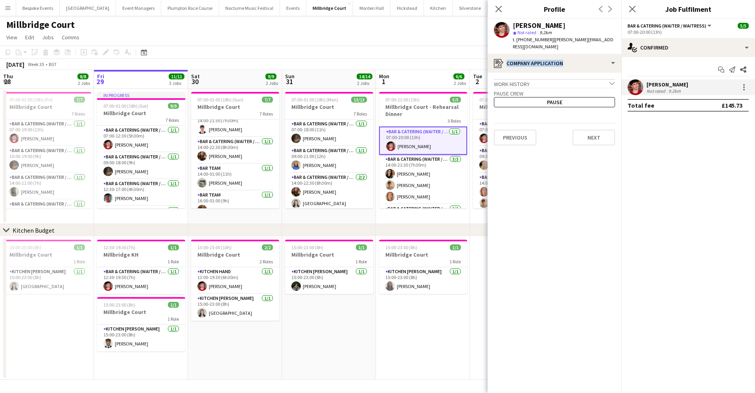
click at [501, 328] on app-crew-profile-application "Work history chevron-down Personal Assistant Kahli Lewis Dance Compnay Sep 2024…" at bounding box center [555, 233] width 134 height 321
click at [540, 25] on div "[PERSON_NAME]" at bounding box center [539, 25] width 53 height 7
click at [678, 90] on div "9.2km" at bounding box center [674, 91] width 15 height 6
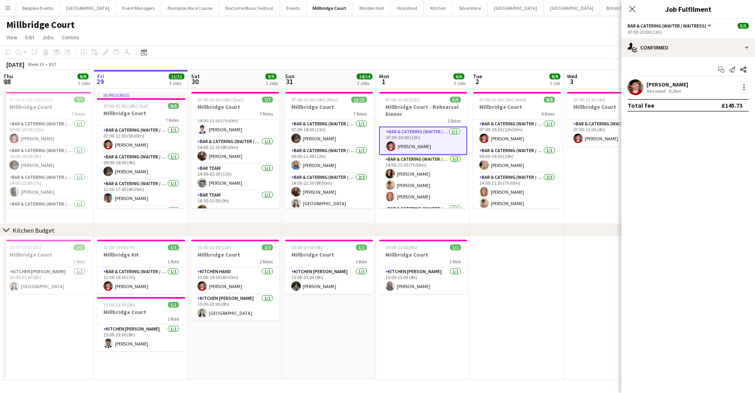
click at [678, 90] on div "9.2km" at bounding box center [674, 91] width 15 height 6
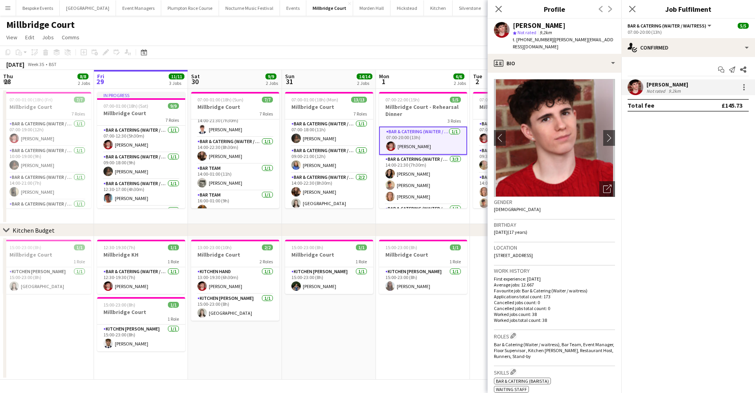
scroll to position [0, 0]
click at [543, 26] on div "[PERSON_NAME]" at bounding box center [539, 25] width 53 height 7
click at [559, 24] on div "[PERSON_NAME]" at bounding box center [539, 25] width 53 height 7
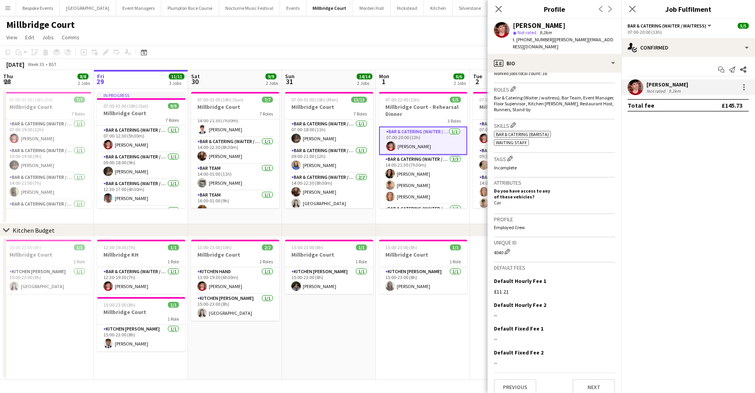
scroll to position [246, 0]
click at [506, 250] on app-icon "Edit crew unique ID" at bounding box center [508, 253] width 6 height 6
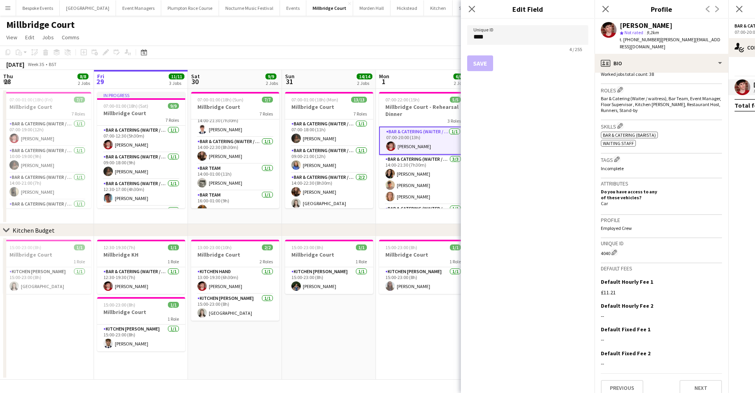
click at [418, 36] on app-page-menu "View Day view expanded Day view collapsed Month view Date picker Jump to [DATE]…" at bounding box center [377, 38] width 755 height 15
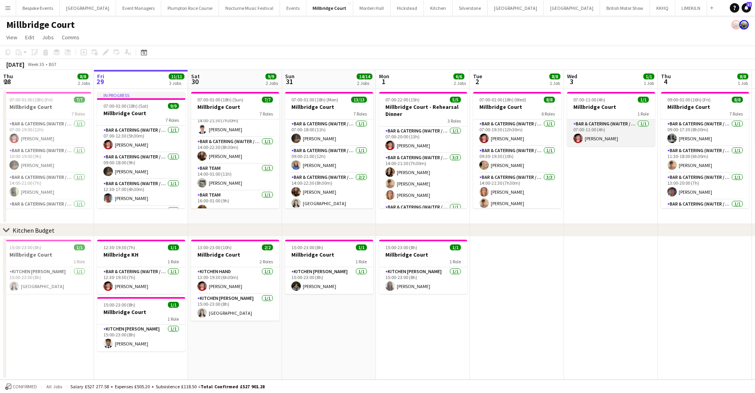
click at [589, 123] on app-card-role "Bar & Catering (Waiter / waitress) 1/1 07:00-11:00 (4h) Jonnie Saunders" at bounding box center [611, 133] width 88 height 27
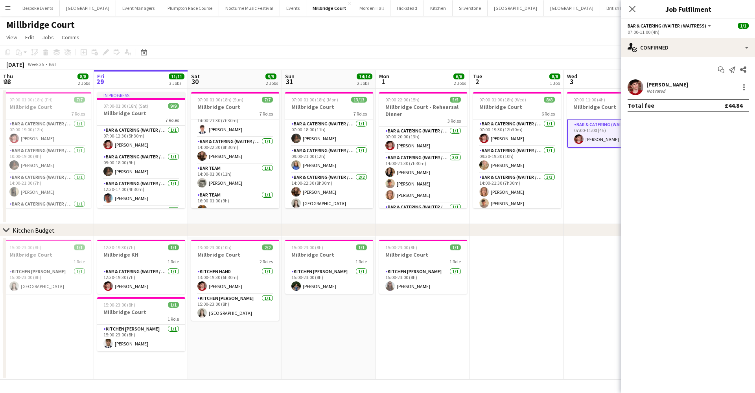
click at [631, 90] on app-user-avatar at bounding box center [636, 87] width 16 height 16
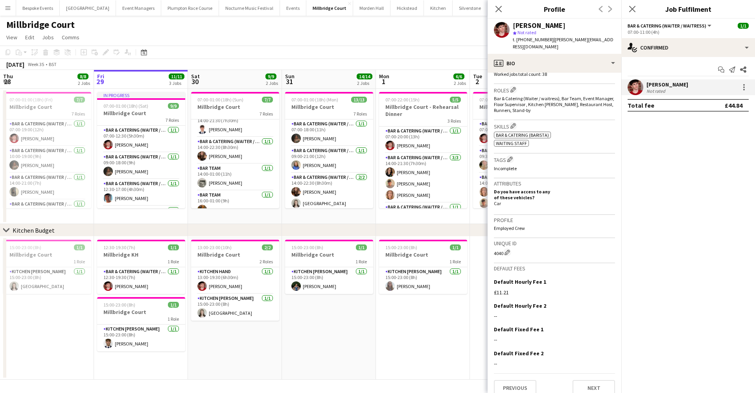
click at [370, 53] on app-toolbar "Copy Paste Paste Command V Paste with crew Command Shift V Paste linked Job Del…" at bounding box center [377, 52] width 755 height 13
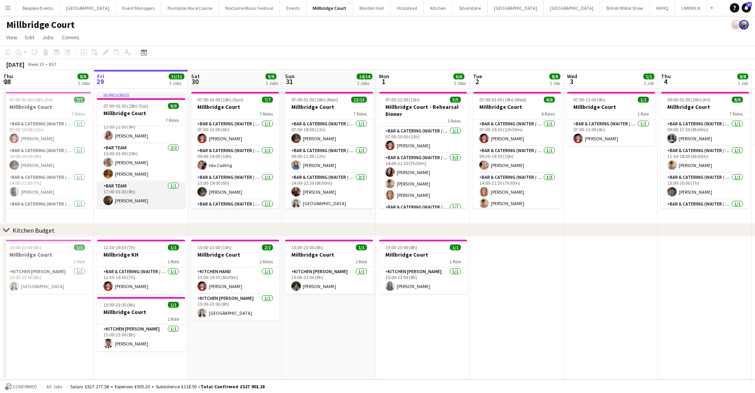
scroll to position [127, 0]
click at [134, 200] on app-card-role "Bar Team 1/1 17:00-01:00 (8h) freya green" at bounding box center [141, 195] width 88 height 27
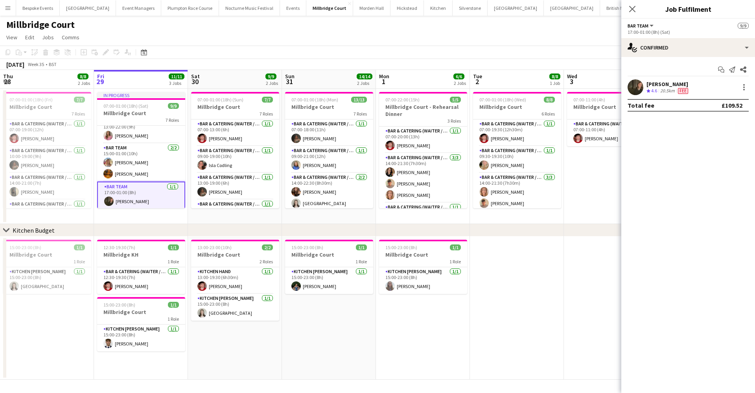
click at [644, 87] on div "freya green Crew rating 4.6 20.5km Fee" at bounding box center [688, 87] width 134 height 16
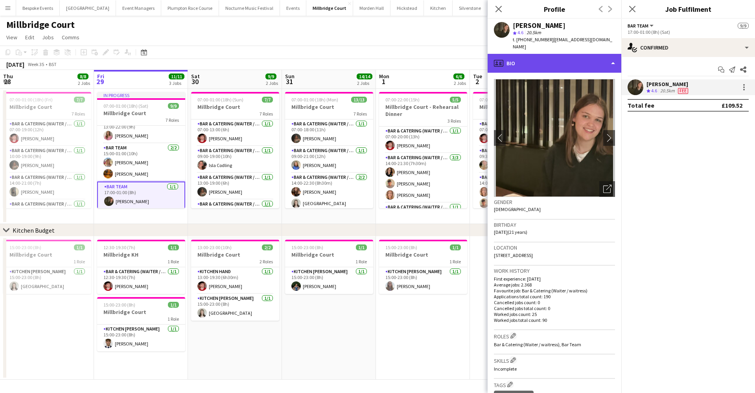
click at [572, 56] on div "profile Bio" at bounding box center [555, 63] width 134 height 19
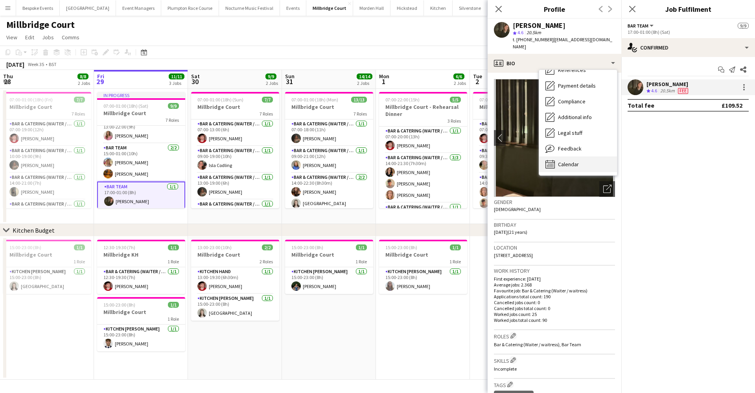
scroll to position [90, 0]
click at [578, 161] on span "Calendar" at bounding box center [568, 164] width 21 height 7
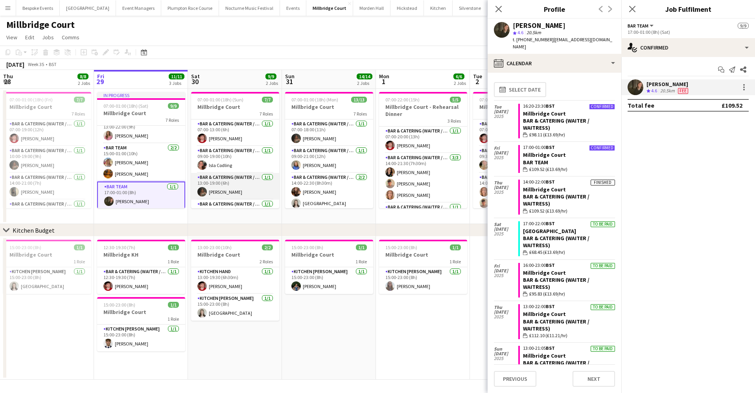
scroll to position [0, 0]
click at [233, 44] on app-page-menu "View Day view expanded Day view collapsed Month view Date picker Jump to today …" at bounding box center [377, 38] width 755 height 15
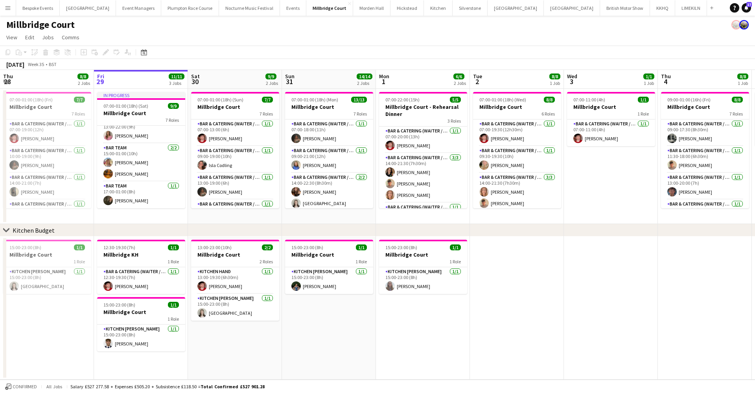
click at [7, 7] on app-icon "Menu" at bounding box center [8, 8] width 6 height 6
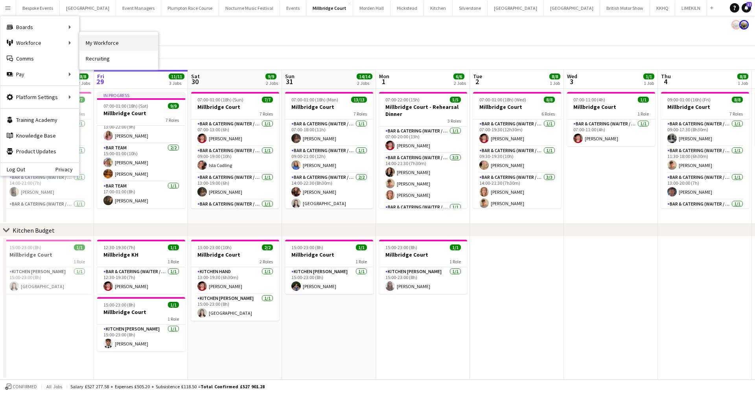
click at [88, 45] on link "My Workforce" at bounding box center [118, 43] width 79 height 16
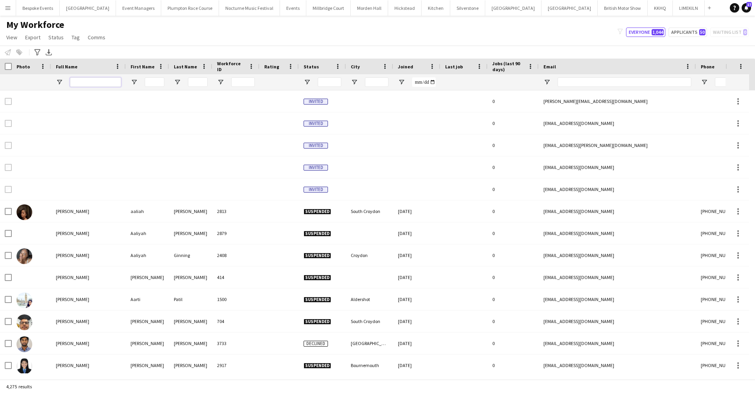
click at [100, 80] on input "Full Name Filter Input" at bounding box center [95, 81] width 51 height 9
type input "*****"
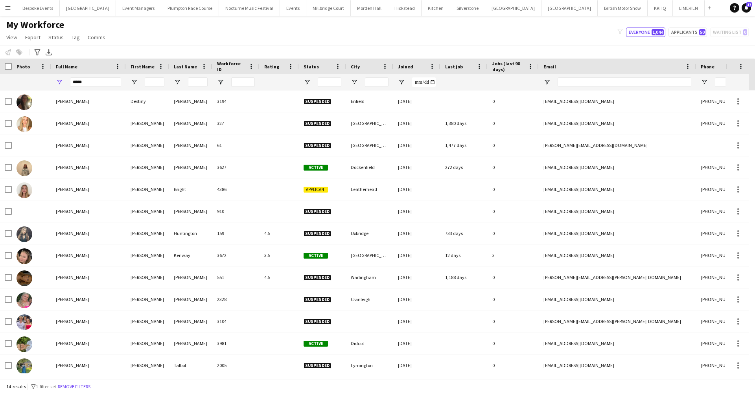
click at [586, 33] on div "My Workforce View Views Default view mena New Starter New view Update view Dele…" at bounding box center [377, 32] width 755 height 27
click at [673, 12] on button "LIMEKILN Close" at bounding box center [689, 7] width 32 height 15
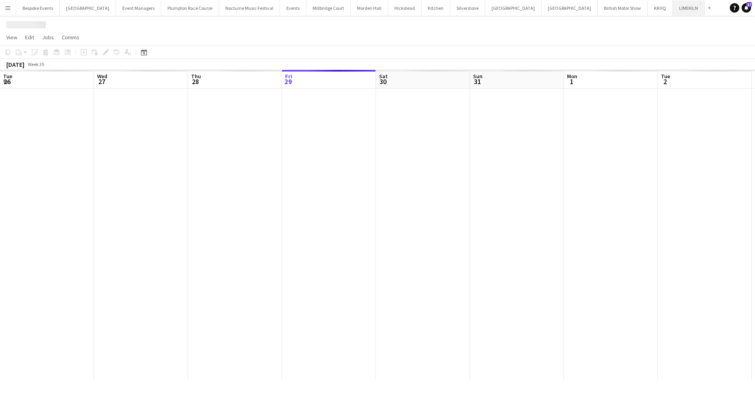
scroll to position [0, 188]
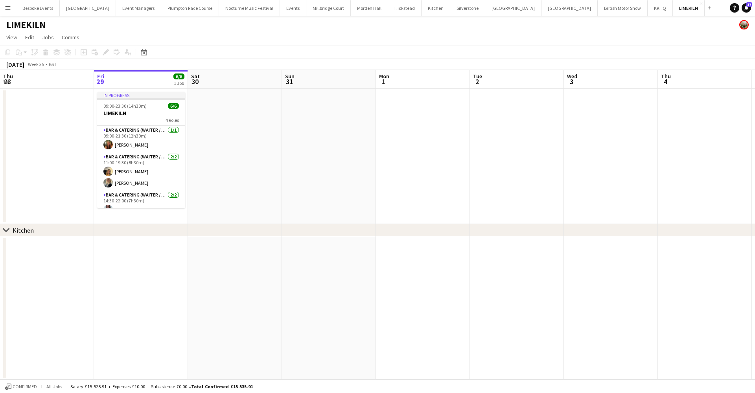
click at [43, 10] on button "Bespoke Events Close" at bounding box center [38, 7] width 44 height 15
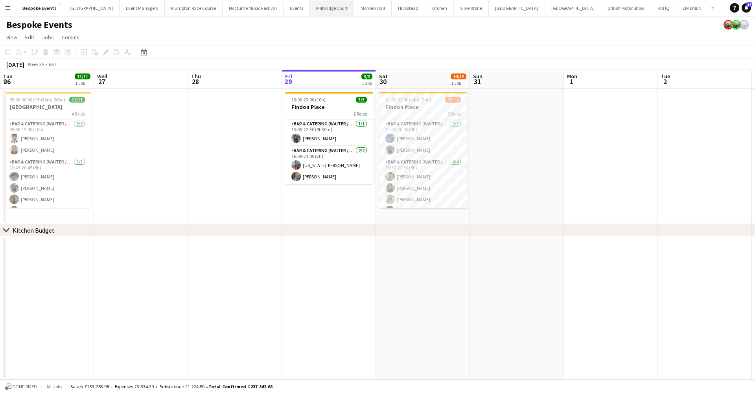
click at [310, 6] on button "Millbridge Court Close" at bounding box center [332, 7] width 44 height 15
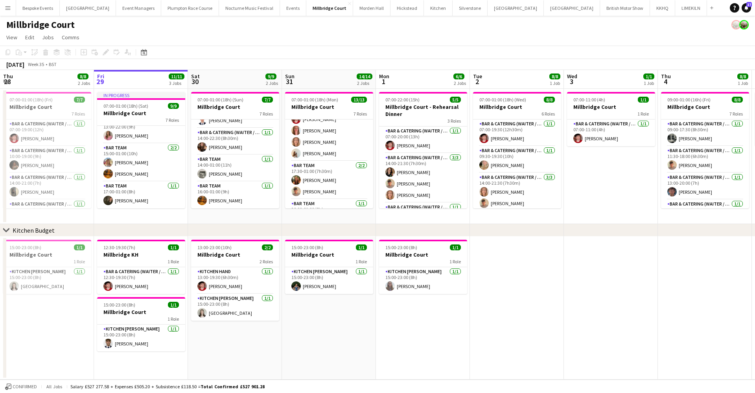
scroll to position [98, 0]
click at [356, 14] on button "[GEOGRAPHIC_DATA] Close" at bounding box center [371, 7] width 37 height 15
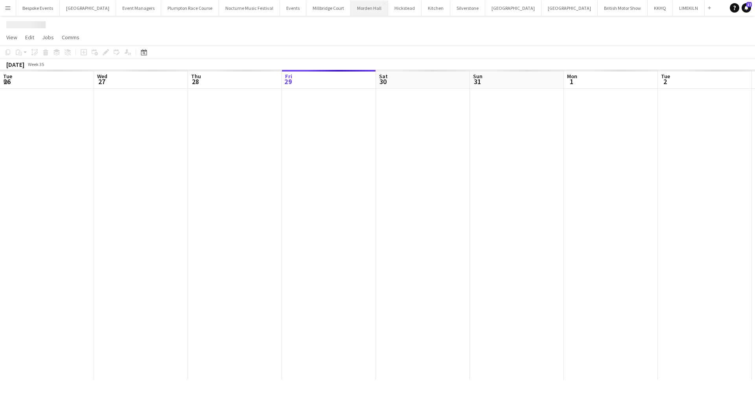
scroll to position [0, 188]
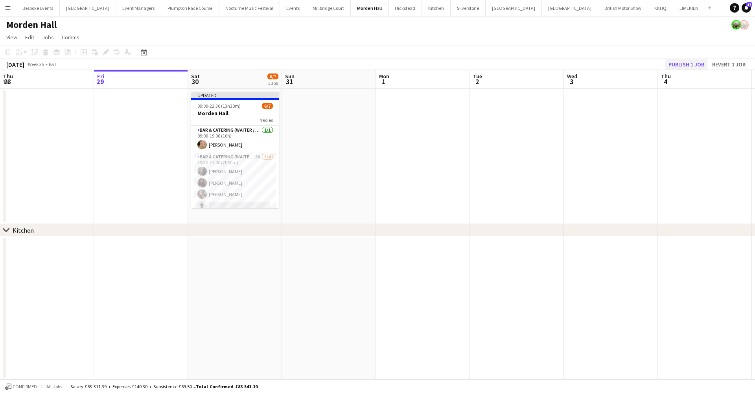
click at [676, 60] on button "Publish 1 job" at bounding box center [686, 64] width 42 height 10
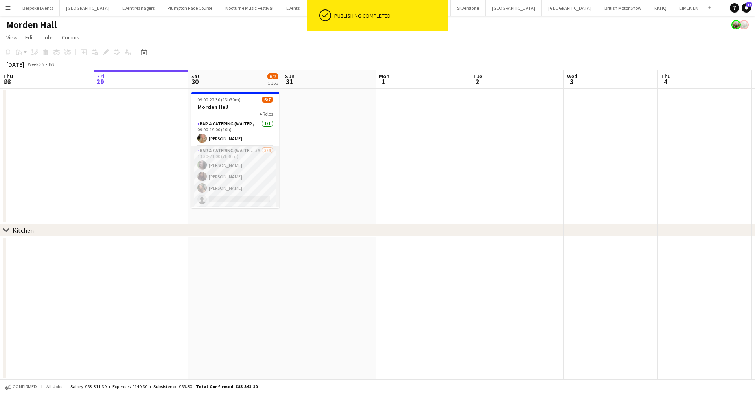
click at [224, 188] on app-card-role "Bar & Catering (Waiter / waitress) 5A 3/4 13:30-21:00 (7h30m) Natalia Brzezicka…" at bounding box center [235, 176] width 88 height 61
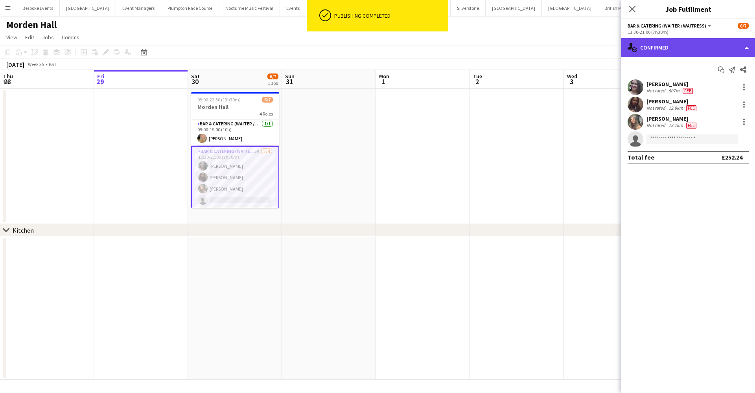
click at [654, 41] on div "single-neutral-actions-check-2 Confirmed" at bounding box center [688, 47] width 134 height 19
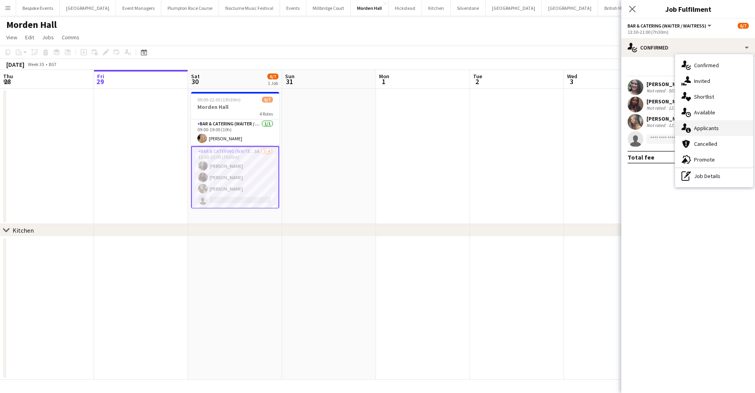
click at [689, 124] on icon "single-neutral-actions-information" at bounding box center [686, 127] width 9 height 9
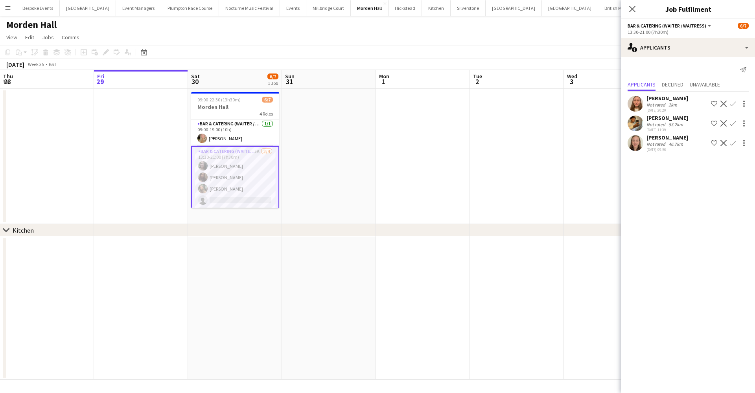
click at [638, 122] on app-user-avatar at bounding box center [636, 124] width 16 height 16
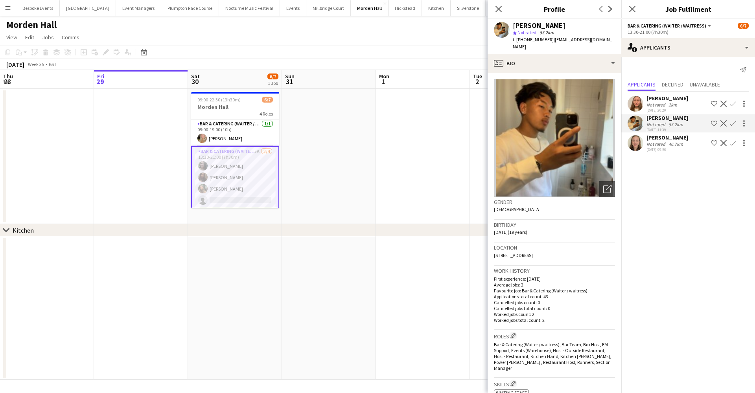
scroll to position [0, 0]
click at [639, 101] on app-user-avatar at bounding box center [636, 104] width 16 height 16
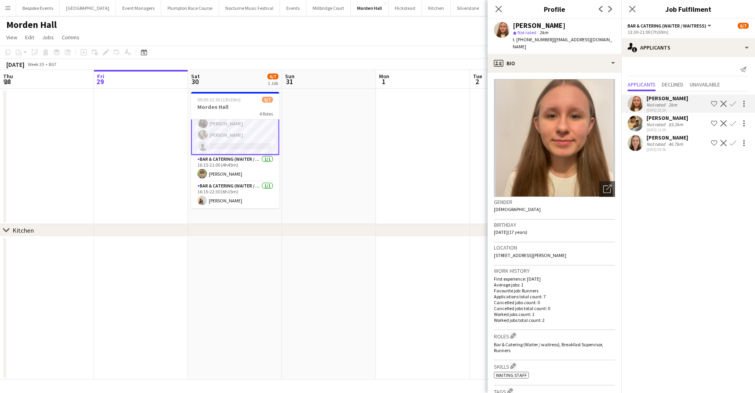
click at [238, 164] on app-card-role "Bar & Catering (Waiter / waitress) 1/1 16:15-21:00 (4h45m) Charlie Walker" at bounding box center [235, 168] width 88 height 27
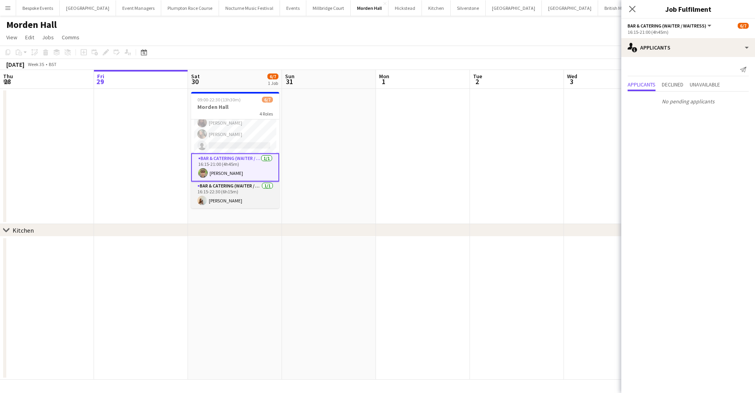
click at [242, 192] on app-card-role "Bar & Catering (Waiter / waitress) [DATE] 16:15-22:30 (6h15m) [PERSON_NAME]" at bounding box center [235, 195] width 88 height 27
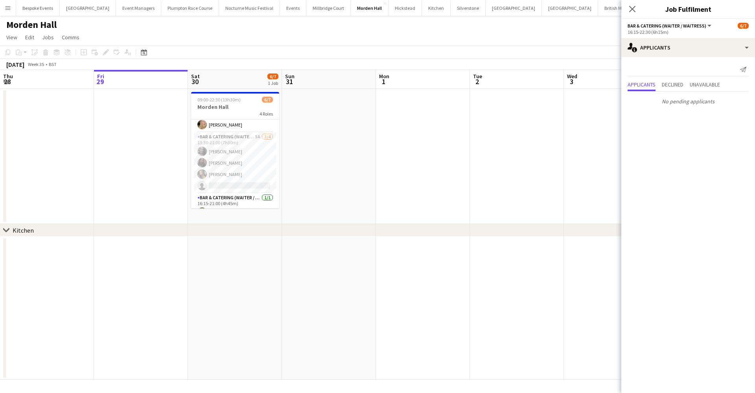
scroll to position [0, 0]
click at [230, 123] on app-card-role "Bar & Catering (Waiter / waitress) 1/1 09:00-19:00 (10h) Olivia Davies" at bounding box center [235, 132] width 88 height 27
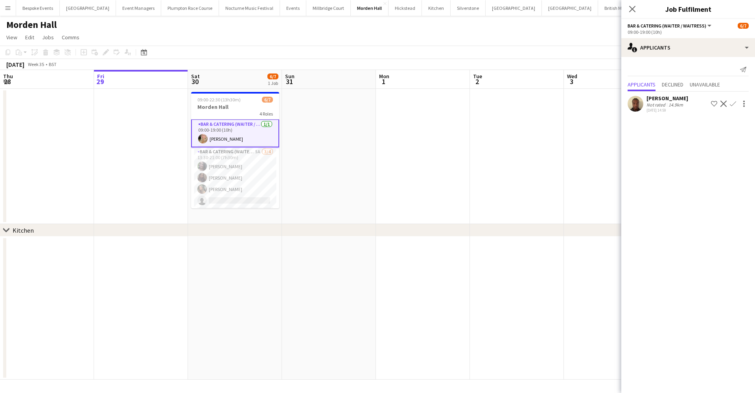
click at [634, 109] on app-user-avatar at bounding box center [636, 104] width 16 height 16
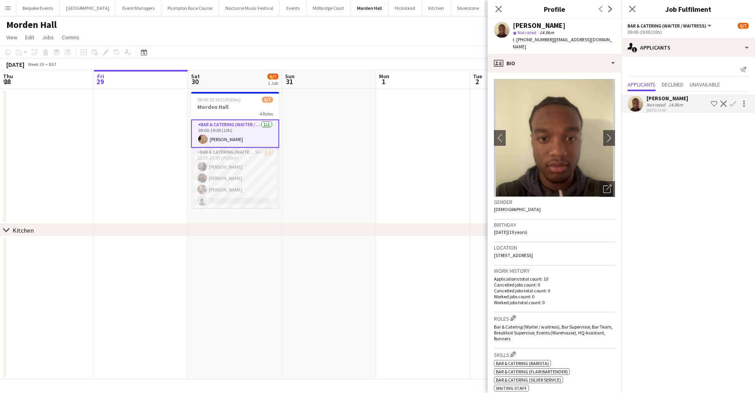
scroll to position [0, 0]
click at [241, 133] on app-card-role "Bar & Catering (Waiter / waitress) 1/1 09:00-19:00 (10h) Olivia Davies" at bounding box center [235, 134] width 88 height 28
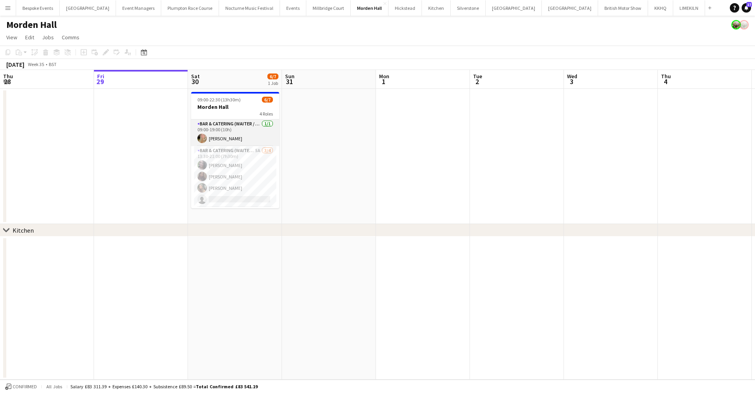
click at [224, 131] on app-card-role "Bar & Catering (Waiter / waitress) 1/1 09:00-19:00 (10h) Olivia Davies" at bounding box center [235, 133] width 88 height 27
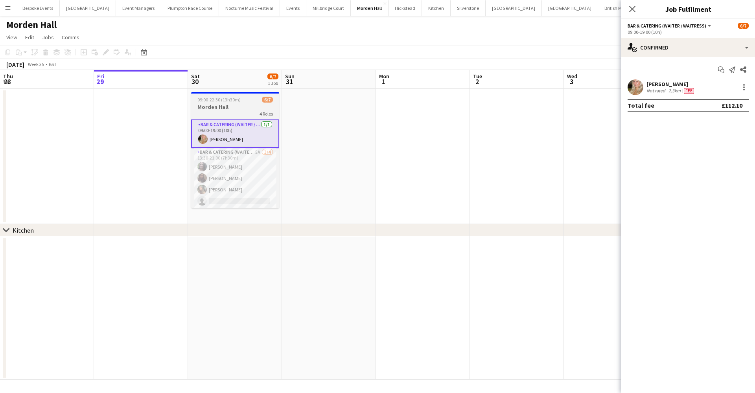
drag, startPoint x: 279, startPoint y: 140, endPoint x: 279, endPoint y: 146, distance: 6.3
click at [279, 146] on div "Bar & Catering (Waiter / waitress) 1/1 09:00-19:00 (10h) Olivia Davies Bar & Ca…" at bounding box center [235, 163] width 88 height 89
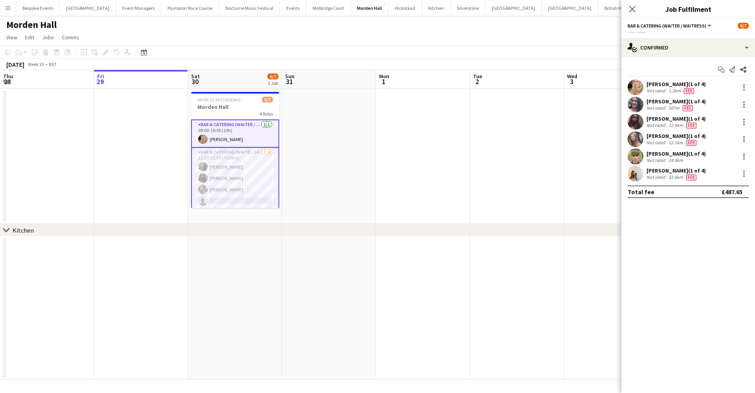
click at [224, 176] on app-card-role "Bar & Catering (Waiter / waitress) 5A 3/4 13:30-21:00 (7h30m) Natalia Brzezicka…" at bounding box center [235, 179] width 88 height 62
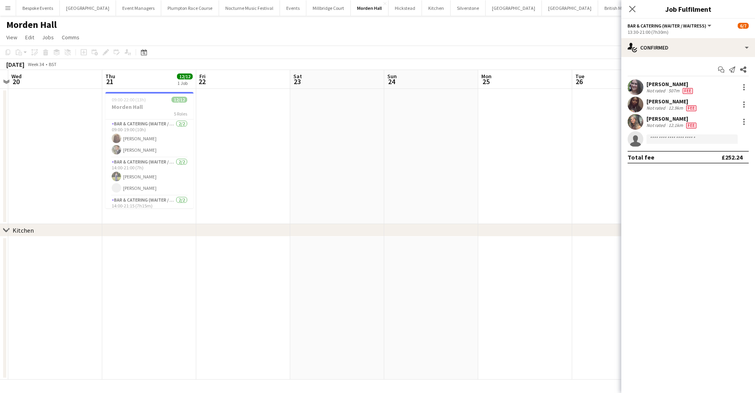
scroll to position [0, 181]
click at [154, 152] on app-card-role "Bar & Catering (Waiter / waitress) 2/2 09:00-19:00 (10h) Maddie Leader Alex Pea…" at bounding box center [148, 139] width 88 height 38
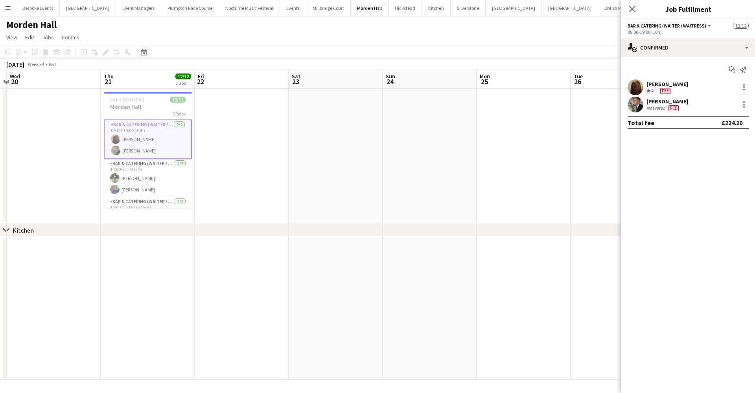
scroll to position [52, 0]
click at [633, 87] on app-user-avatar at bounding box center [636, 87] width 16 height 16
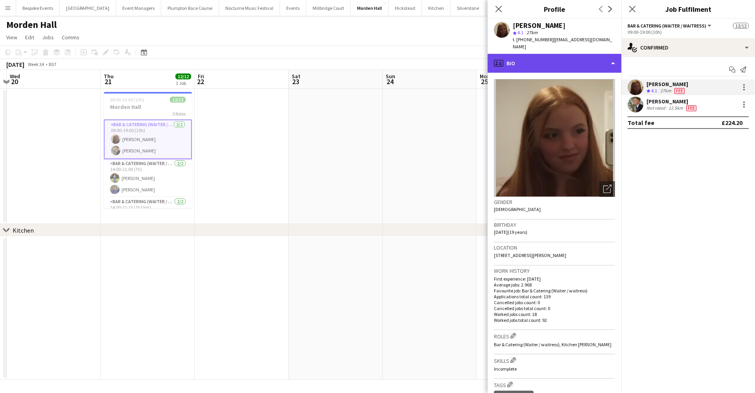
click at [573, 59] on div "profile Bio" at bounding box center [555, 63] width 134 height 19
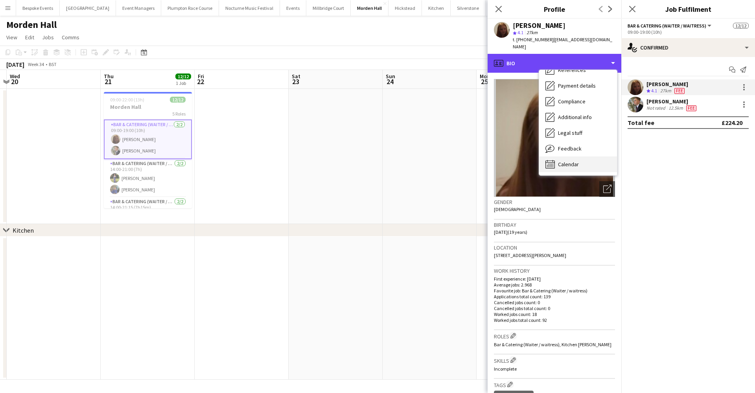
scroll to position [90, 0]
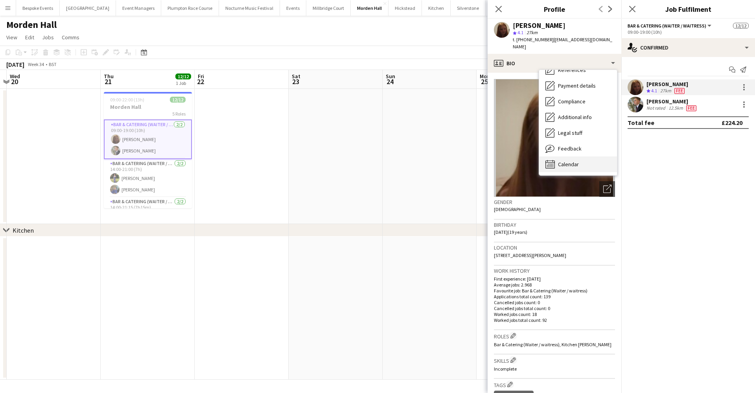
click at [562, 161] on span "Calendar" at bounding box center [568, 164] width 21 height 7
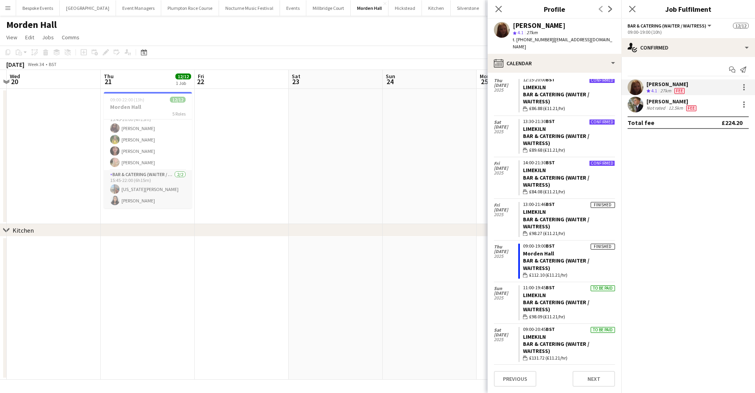
scroll to position [126, 0]
click at [140, 152] on app-card-role "Bar & Catering (Waiter / waitress) 4/4 15:45-20:00 (4h15m) Joy Abe Georgina Hau…" at bounding box center [148, 139] width 88 height 61
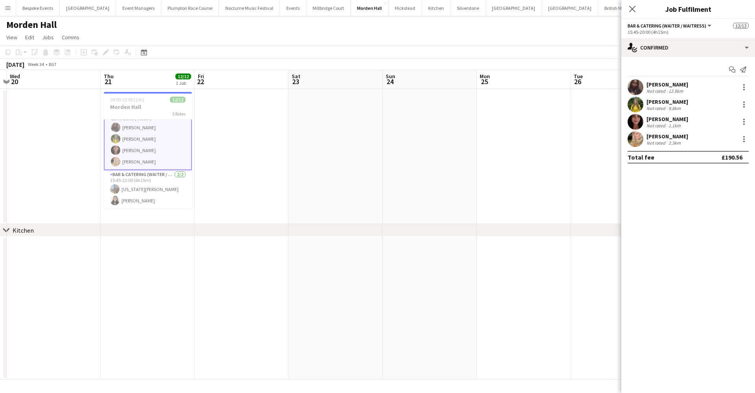
click at [638, 142] on app-user-avatar at bounding box center [636, 139] width 16 height 16
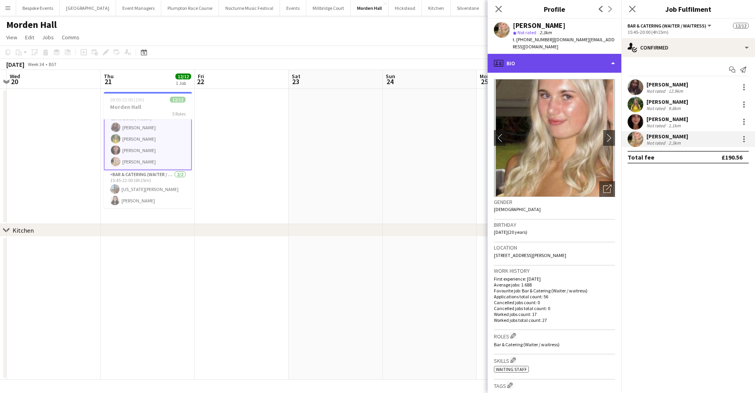
click at [587, 54] on div "profile Bio" at bounding box center [555, 63] width 134 height 19
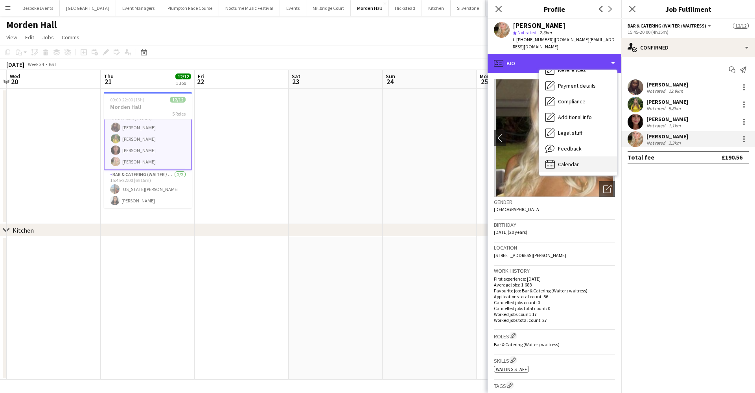
scroll to position [90, 0]
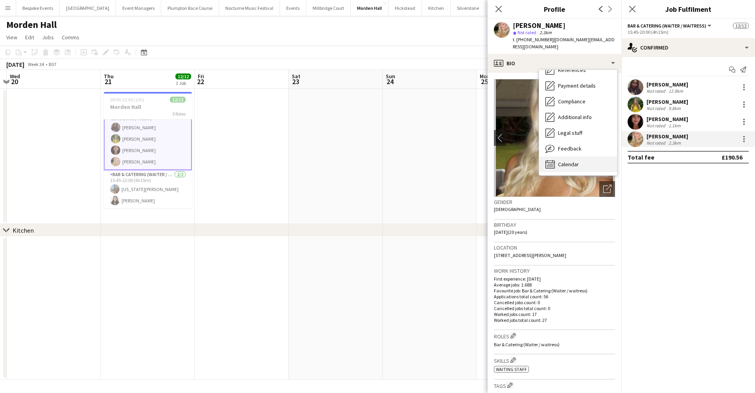
click at [567, 161] on span "Calendar" at bounding box center [568, 164] width 21 height 7
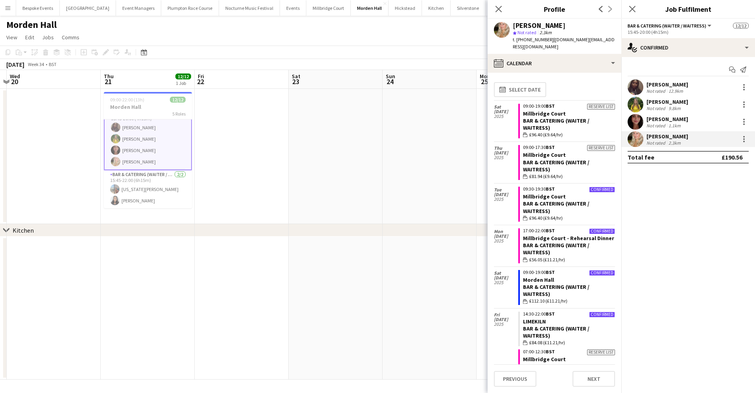
click at [413, 170] on app-date-cell at bounding box center [430, 156] width 94 height 135
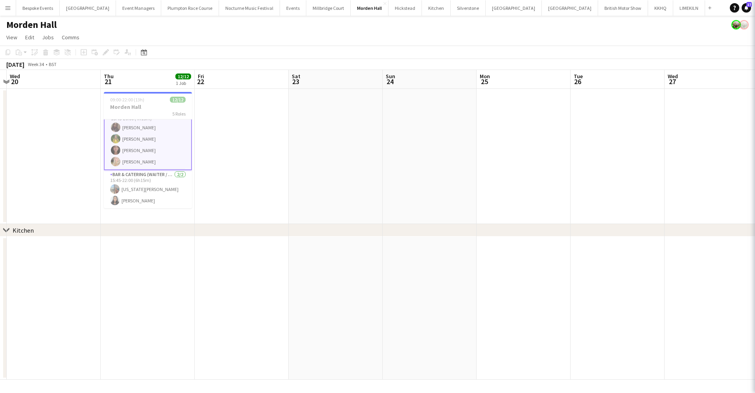
scroll to position [125, 0]
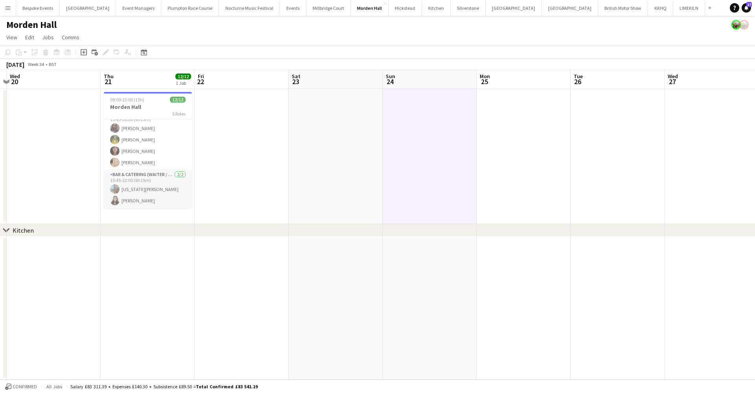
click at [158, 190] on app-card-role "Bar & Catering (Waiter / waitress) 2/2 15:45-22:00 (6h15m) georgia willoughby J…" at bounding box center [148, 189] width 88 height 38
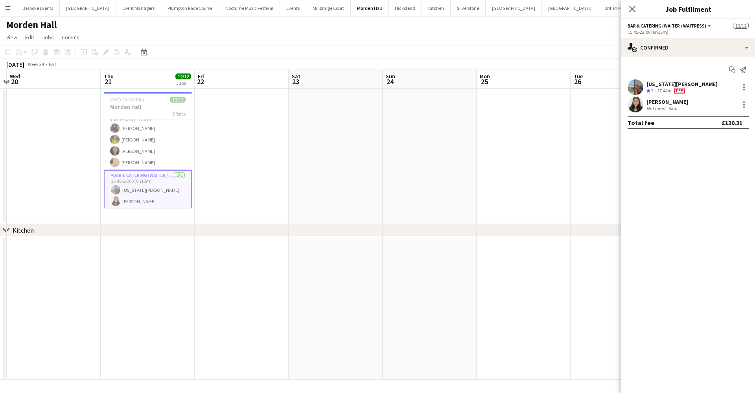
click at [324, 199] on app-date-cell at bounding box center [336, 156] width 94 height 135
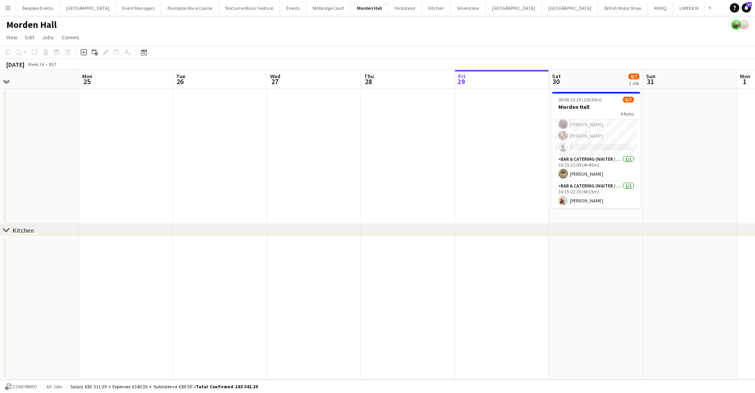
scroll to position [0, 299]
click at [319, 8] on button "Millbridge Court Close" at bounding box center [328, 7] width 44 height 15
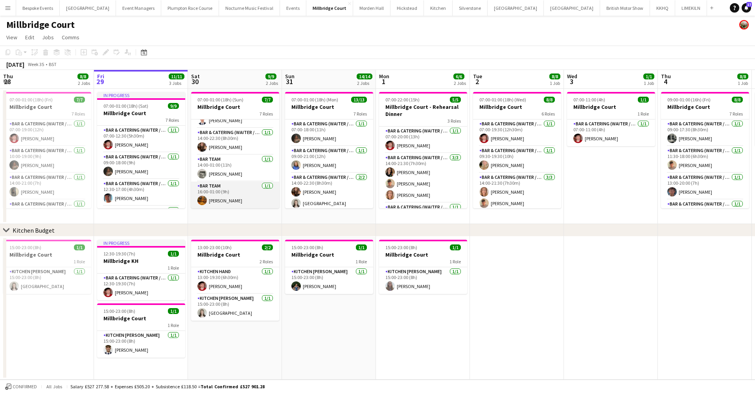
scroll to position [98, 0]
click at [220, 196] on app-card-role "Bar Team 1/1 16:00-01:00 (9h) Hannah Perryman" at bounding box center [235, 195] width 88 height 27
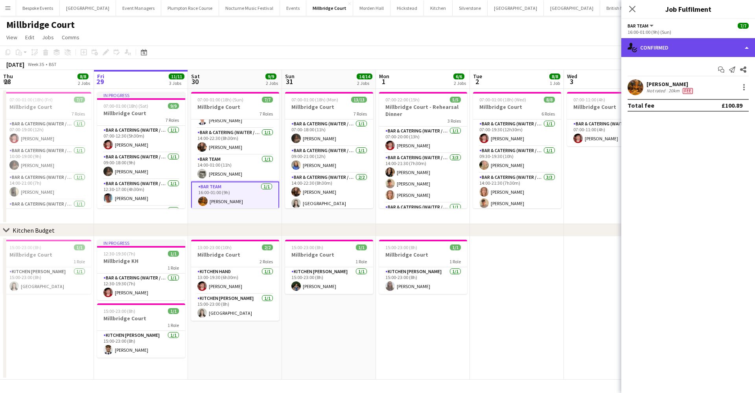
click at [695, 49] on div "single-neutral-actions-check-2 Confirmed" at bounding box center [688, 47] width 134 height 19
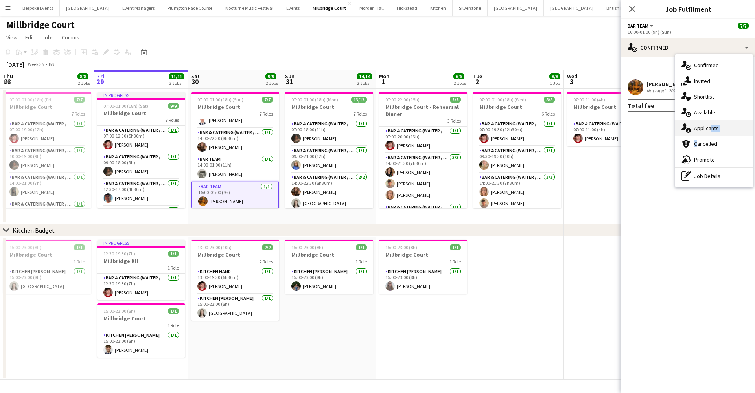
drag, startPoint x: 712, startPoint y: 136, endPoint x: 708, endPoint y: 127, distance: 9.9
click at [708, 127] on div "single-neutral-actions-check-2 Confirmed single-neutral-actions-share-1 Invited…" at bounding box center [714, 120] width 78 height 133
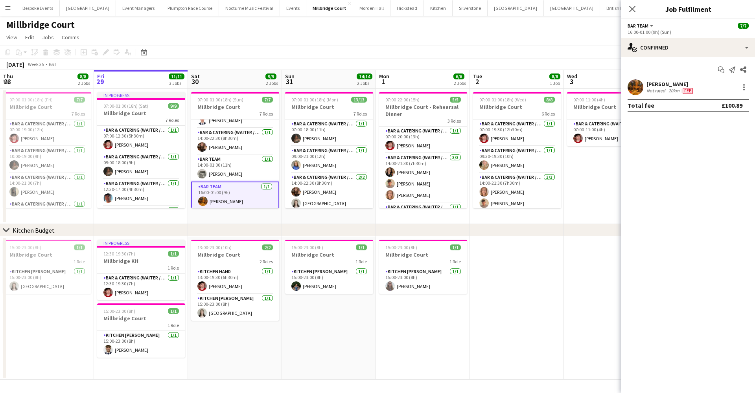
click at [708, 127] on mat-expansion-panel "check Confirmed Start chat Send notification Share Hannah Perryman Not rated 20…" at bounding box center [688, 225] width 134 height 336
click at [681, 39] on div "single-neutral-actions-check-2 Confirmed" at bounding box center [688, 47] width 134 height 19
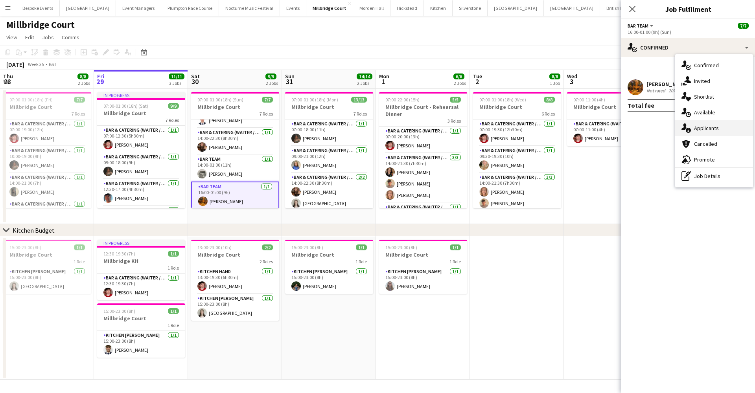
click at [707, 131] on div "single-neutral-actions-information Applicants" at bounding box center [714, 128] width 78 height 16
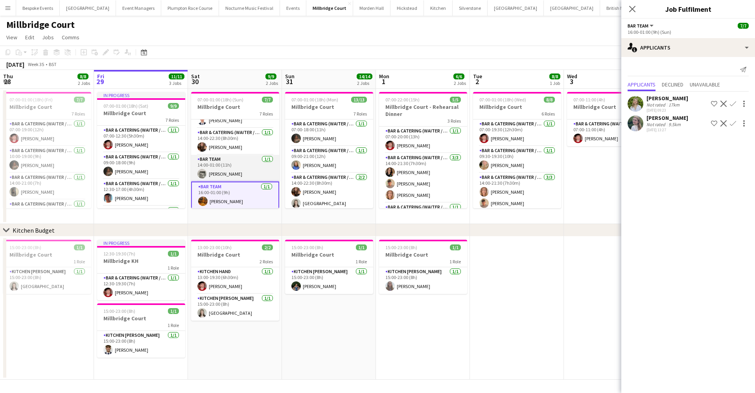
click at [237, 163] on app-card-role "Bar Team 1/1 14:00-01:00 (11h) Felix Codling" at bounding box center [235, 168] width 88 height 27
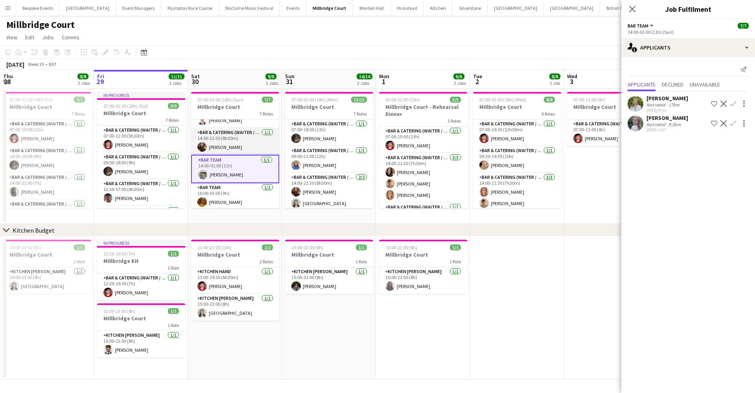
click at [231, 142] on app-card-role "Bar & Catering (Waiter / waitress) 1/1 14:00-22:30 (8h30m) lottie Butcher" at bounding box center [235, 141] width 88 height 27
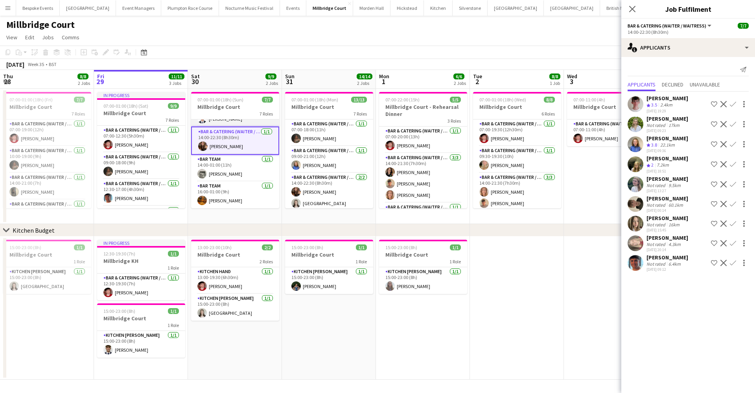
scroll to position [100, 0]
click at [639, 266] on app-user-avatar at bounding box center [636, 263] width 16 height 16
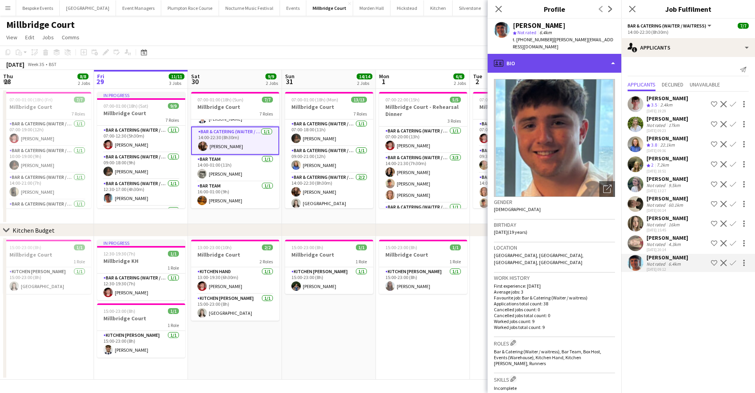
click at [557, 59] on div "profile Bio" at bounding box center [555, 63] width 134 height 19
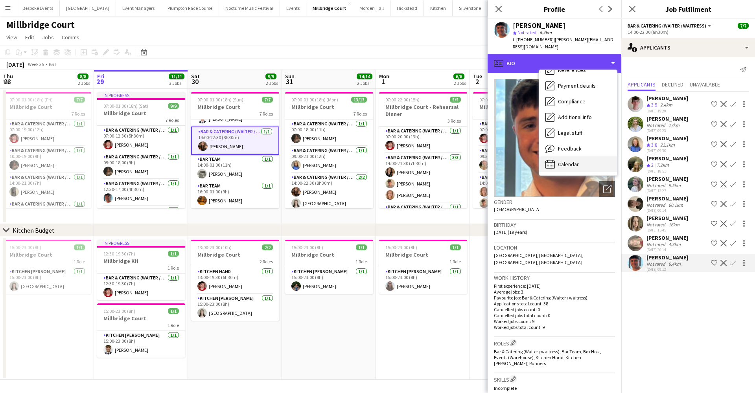
scroll to position [90, 0]
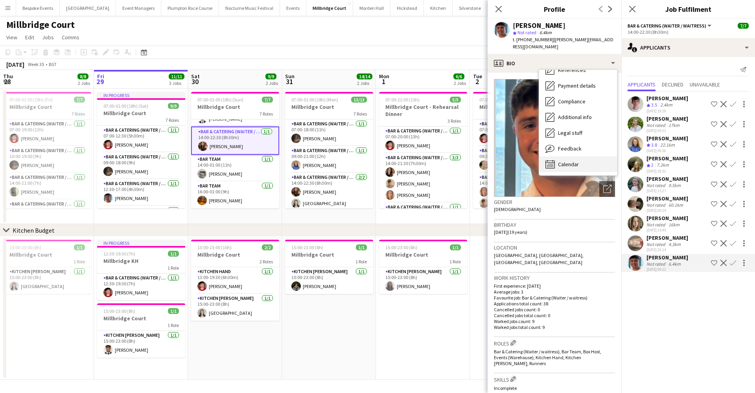
click at [570, 161] on span "Calendar" at bounding box center [568, 164] width 21 height 7
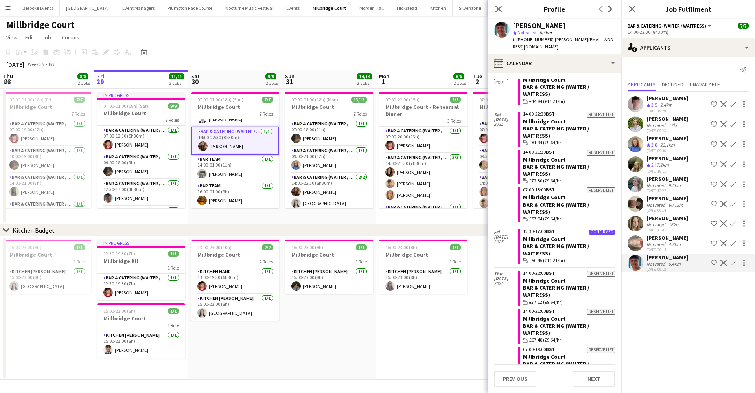
scroll to position [0, 0]
click at [344, 35] on app-page-menu "View Day view expanded Day view collapsed Month view Date picker Jump to today …" at bounding box center [377, 38] width 755 height 15
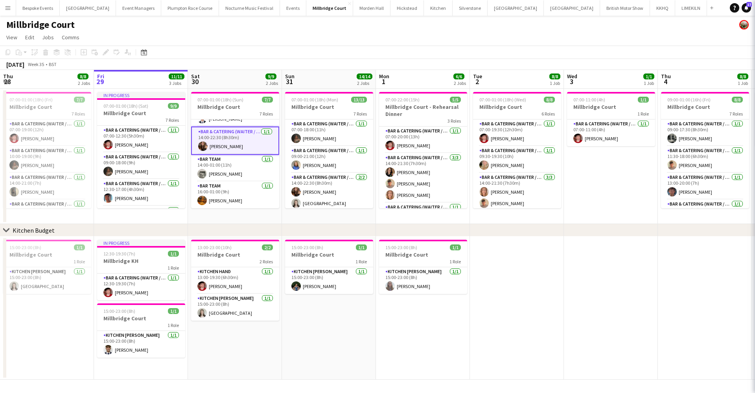
scroll to position [98, 0]
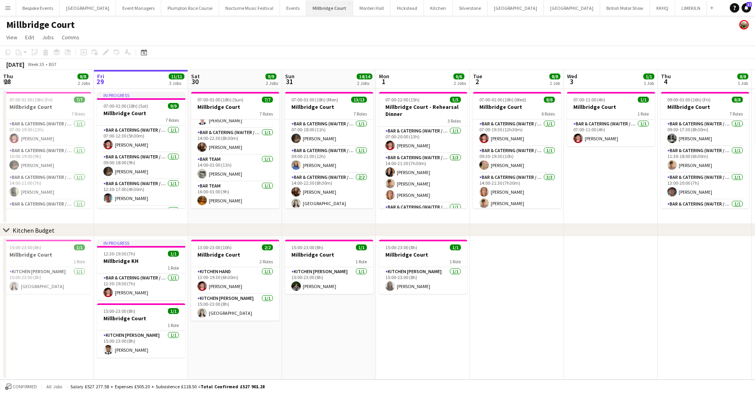
click at [320, 15] on button "Millbridge Court Close" at bounding box center [329, 7] width 47 height 15
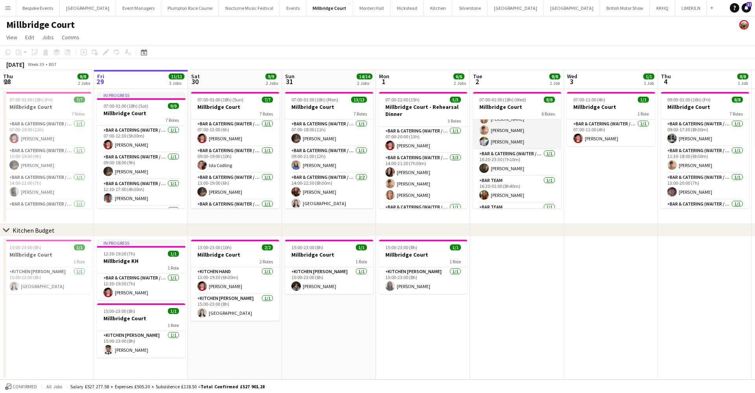
scroll to position [81, 0]
click at [507, 158] on app-card-role "Bar & Catering (Waiter / waitress) 1/1 16:20-23:30 (7h10m) freya green" at bounding box center [517, 155] width 88 height 27
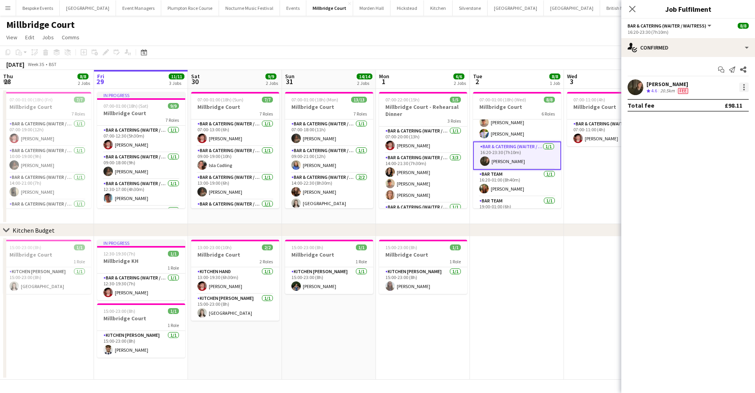
click at [744, 90] on div at bounding box center [744, 90] width 2 height 2
click at [712, 180] on span "Remove" at bounding box center [706, 177] width 24 height 7
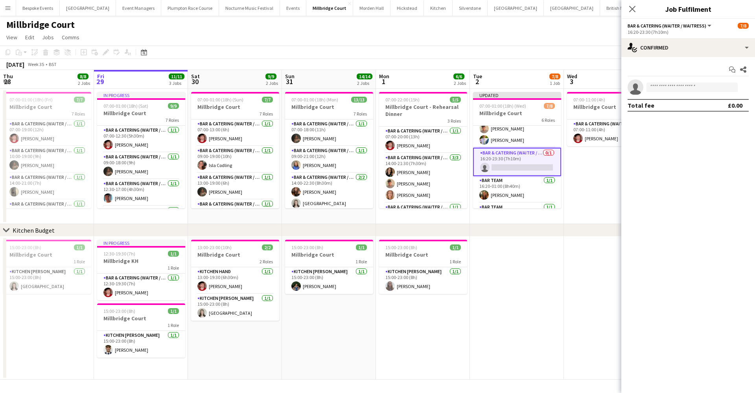
click at [569, 204] on app-date-cell "07:00-11:00 (4h) 1/1 Millbridge Court 1 Role Bar & Catering (Waiter / waitress)…" at bounding box center [611, 156] width 94 height 135
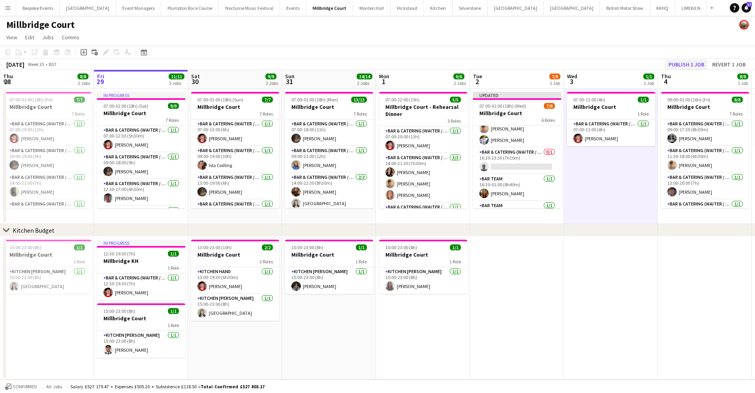
click at [691, 64] on button "Publish 1 job" at bounding box center [686, 64] width 42 height 10
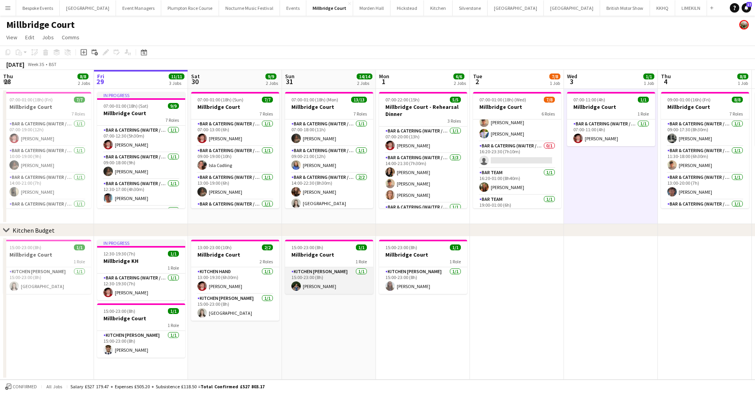
scroll to position [0, 188]
click at [326, 292] on app-card-role "Kitchen Porter 1/1 15:00-23:00 (8h) Violet Beaumont" at bounding box center [330, 280] width 88 height 27
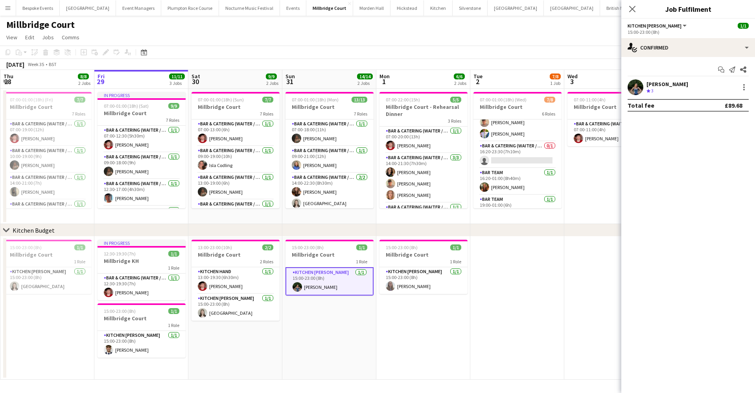
click at [636, 85] on app-user-avatar at bounding box center [636, 87] width 16 height 16
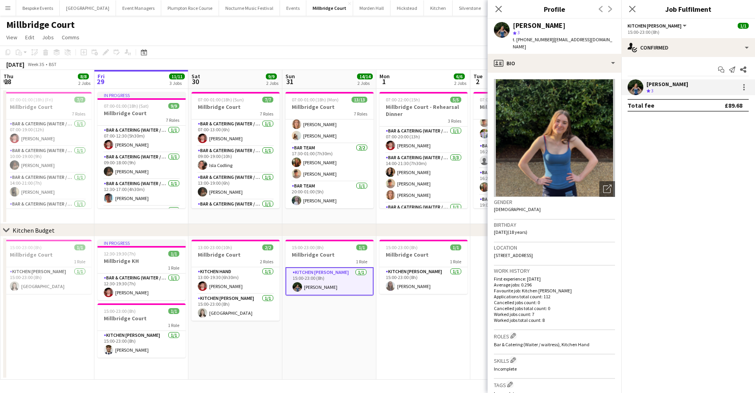
scroll to position [167, 0]
click at [425, 285] on app-card-role "Kitchen Porter 1/1 15:00-23:00 (8h) Jess Cullen" at bounding box center [424, 280] width 88 height 27
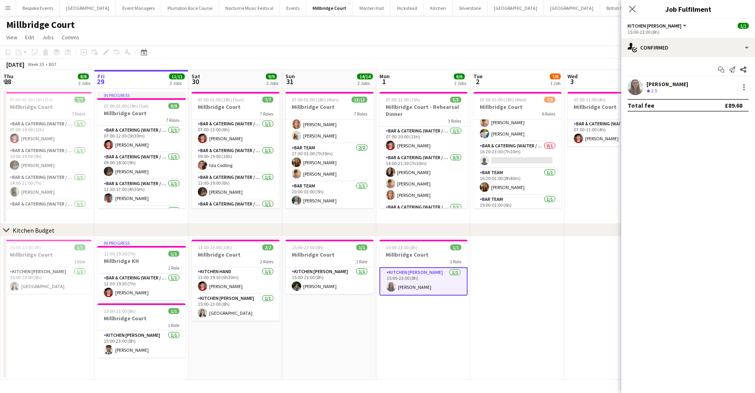
click at [643, 82] on div "Jess Cullen Crew rating 2.5" at bounding box center [688, 87] width 134 height 16
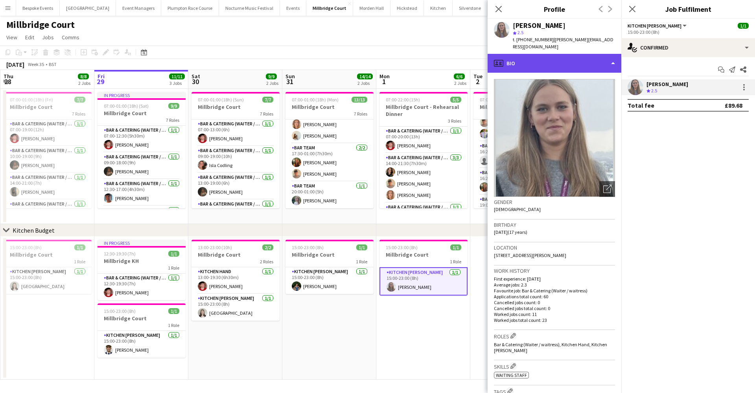
click at [573, 55] on div "profile Bio" at bounding box center [555, 63] width 134 height 19
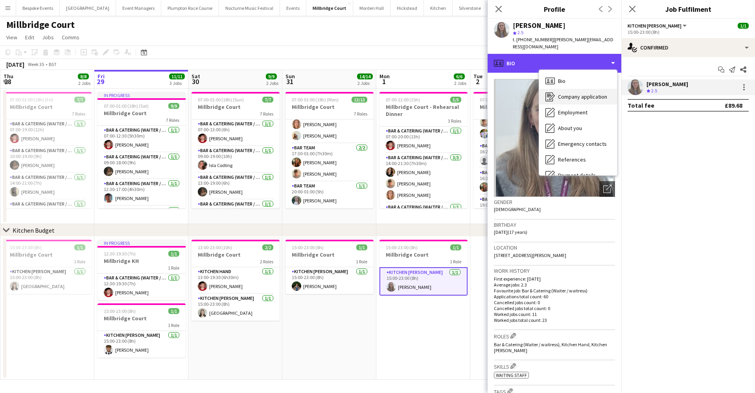
scroll to position [0, 0]
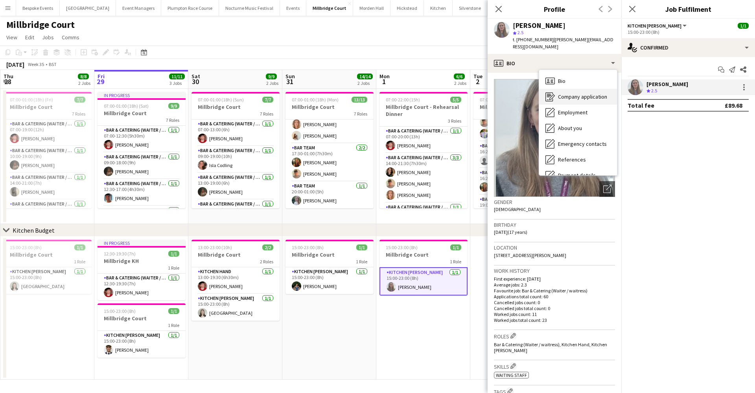
click at [564, 93] on span "Company application" at bounding box center [582, 96] width 49 height 7
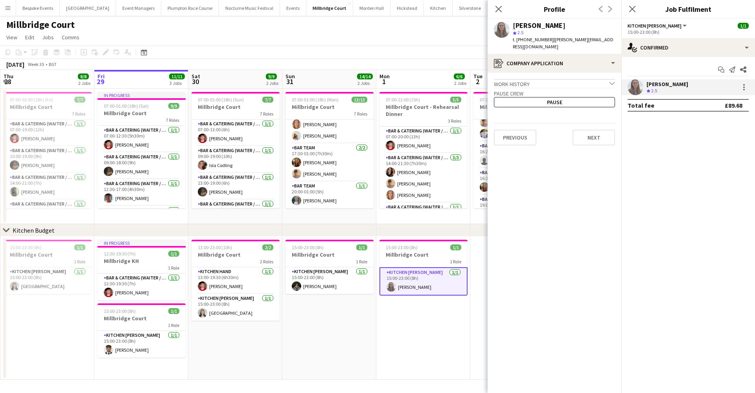
click at [507, 22] on div "Jess Cullen star 2.5 t. +447340237579 | jess_cullen@icloud.com" at bounding box center [555, 36] width 134 height 35
click at [507, 26] on app-user-avatar at bounding box center [502, 30] width 16 height 16
click at [630, 84] on app-user-avatar at bounding box center [636, 87] width 16 height 16
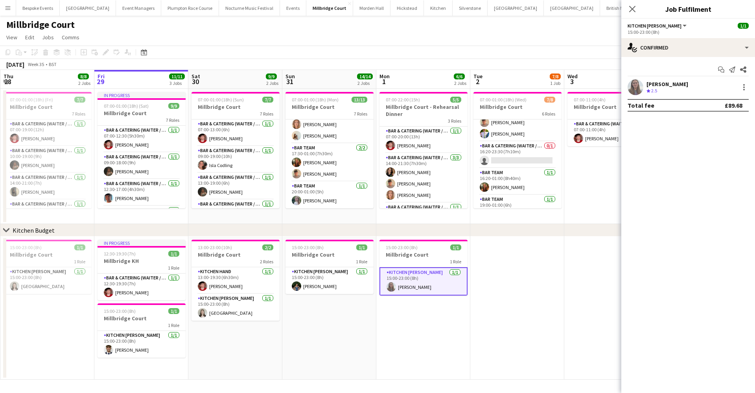
click at [630, 84] on app-user-avatar at bounding box center [636, 87] width 16 height 16
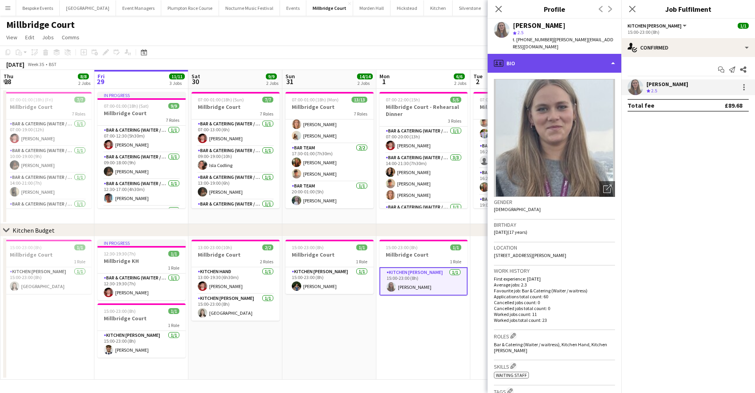
click at [578, 54] on div "profile Bio" at bounding box center [555, 63] width 134 height 19
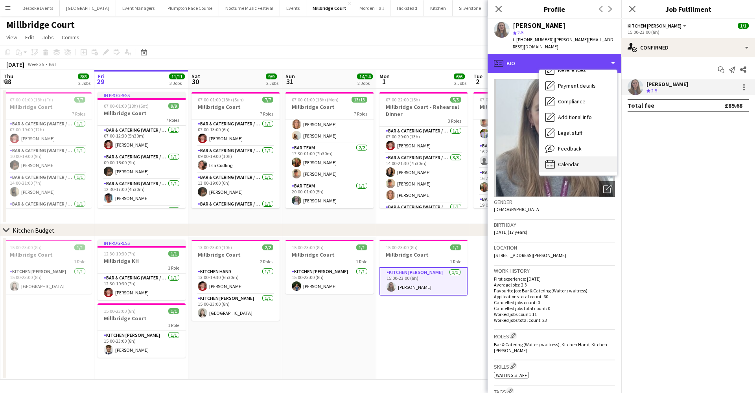
scroll to position [90, 0]
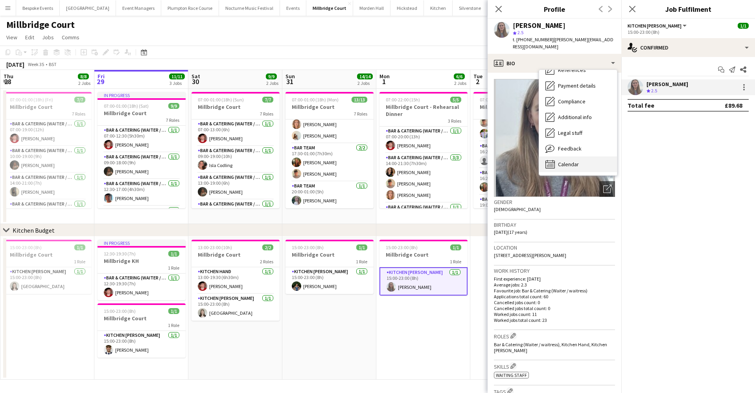
click at [570, 162] on div "Calendar Calendar" at bounding box center [578, 165] width 78 height 16
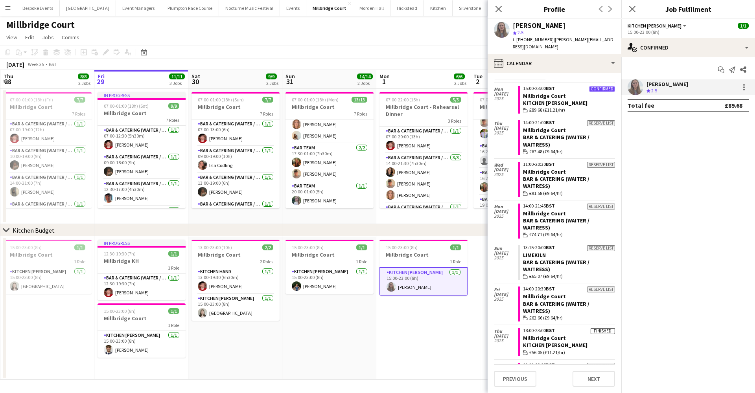
scroll to position [14, 0]
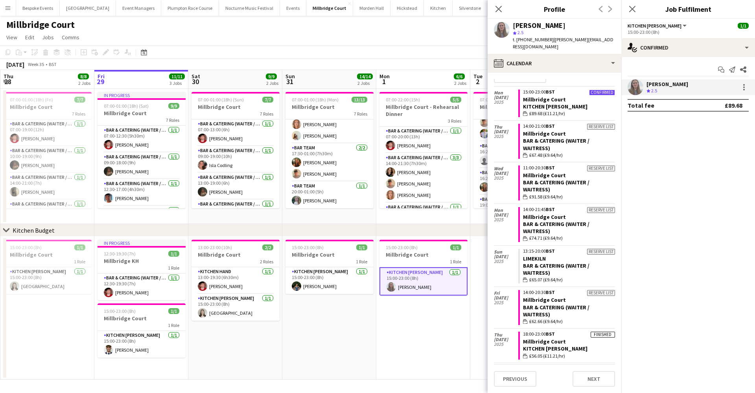
click at [389, 46] on app-toolbar "Copy Paste Paste Command V Paste with crew Command Shift V Paste linked Job [GE…" at bounding box center [377, 52] width 755 height 13
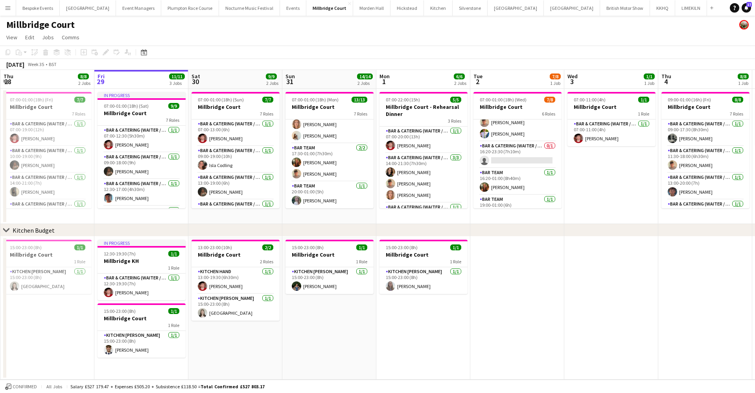
click at [8, 11] on button "Menu" at bounding box center [8, 8] width 16 height 16
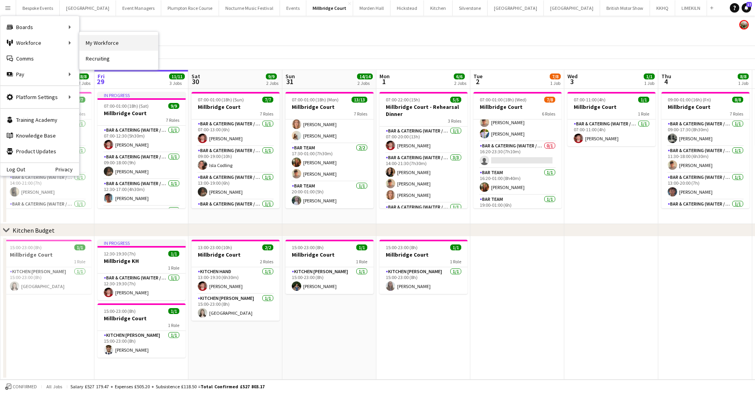
click at [109, 43] on link "My Workforce" at bounding box center [118, 43] width 79 height 16
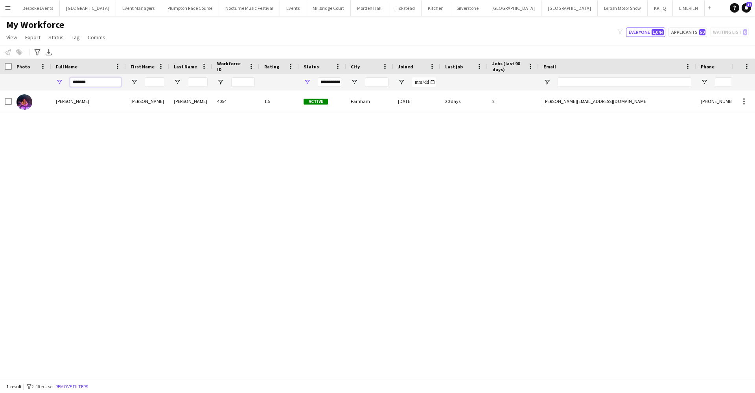
drag, startPoint x: 101, startPoint y: 82, endPoint x: 45, endPoint y: 76, distance: 56.5
click at [45, 76] on div "*******" at bounding box center [463, 82] width 927 height 16
type input "**********"
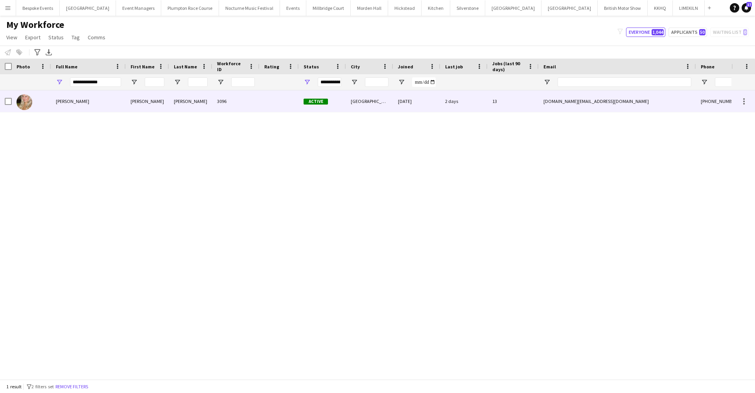
click at [63, 106] on div "[PERSON_NAME]" at bounding box center [88, 101] width 75 height 22
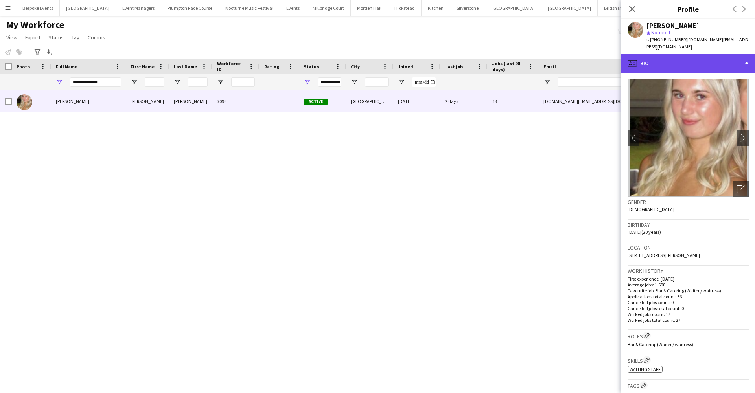
click at [713, 58] on div "profile Bio" at bounding box center [688, 63] width 134 height 19
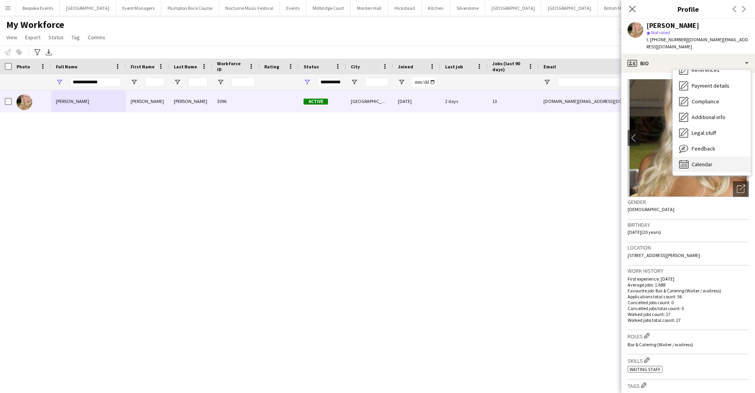
scroll to position [90, 0]
click at [710, 161] on span "Calendar" at bounding box center [702, 164] width 21 height 7
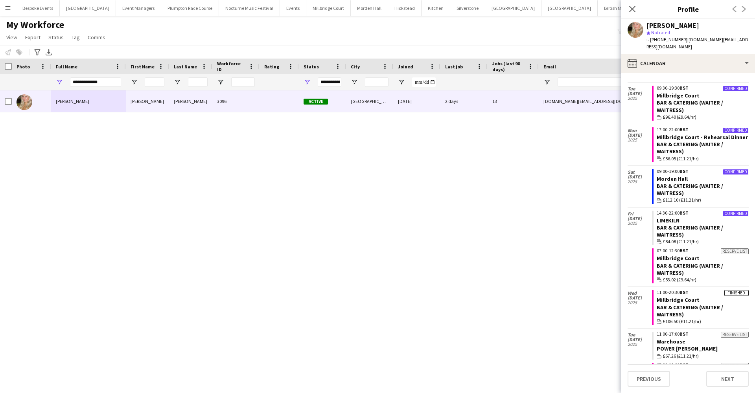
scroll to position [92, 0]
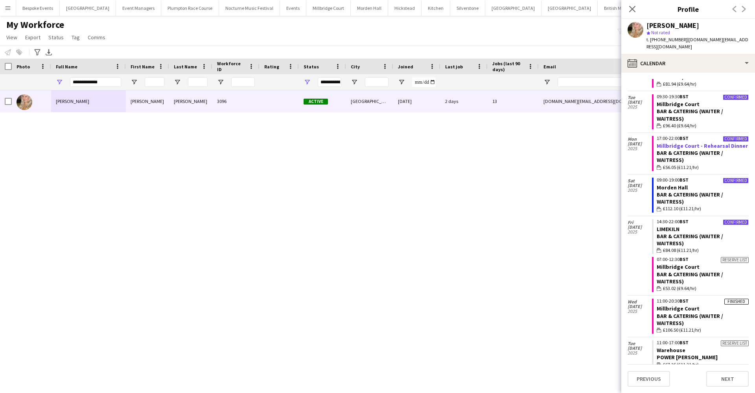
click at [673, 142] on link "Millbridge Court - Rehearsal Dinner" at bounding box center [702, 145] width 91 height 7
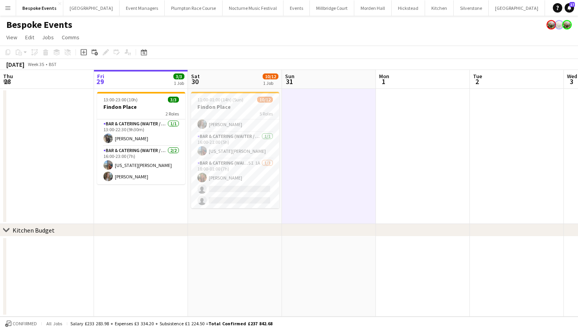
scroll to position [125, 0]
click at [364, 132] on app-date-cell at bounding box center [329, 156] width 94 height 135
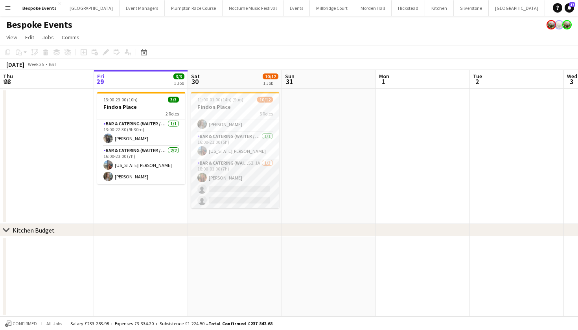
click at [249, 178] on app-card-role "Bar & Catering (Waiter / waitress) 5I 1A [DATE] 18:00-01:00 (7h) [PERSON_NAME] …" at bounding box center [235, 184] width 88 height 50
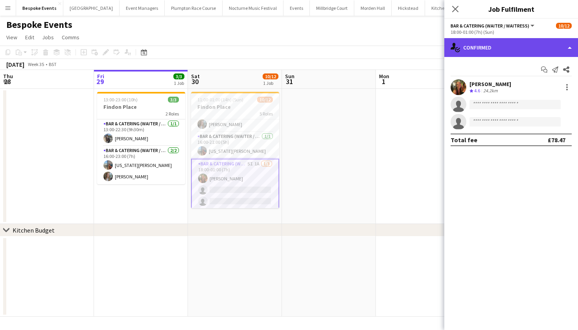
click at [483, 48] on div "single-neutral-actions-check-2 Confirmed" at bounding box center [511, 47] width 134 height 19
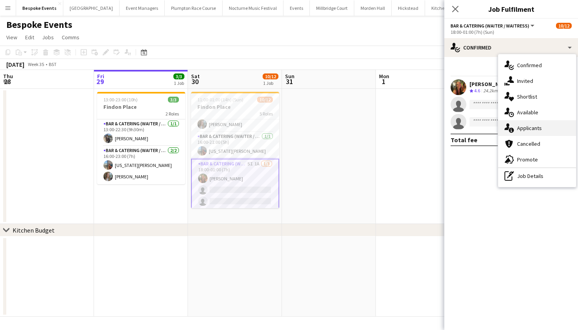
click at [521, 129] on div "single-neutral-actions-information Applicants" at bounding box center [537, 128] width 78 height 16
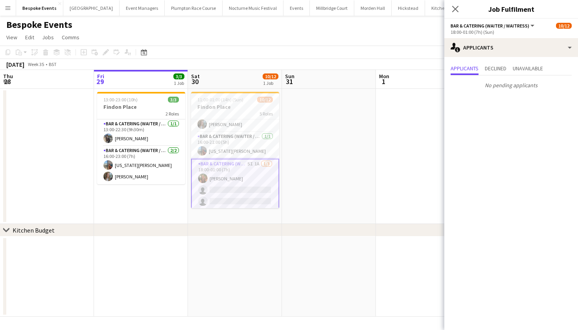
click at [363, 198] on app-date-cell at bounding box center [329, 156] width 94 height 135
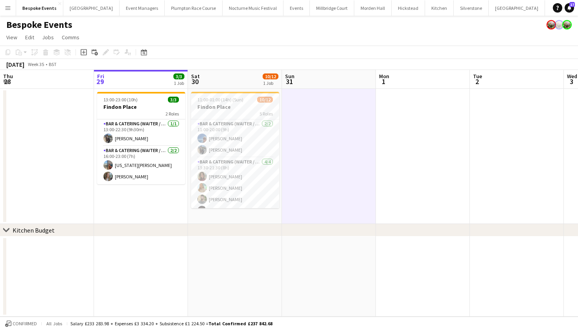
scroll to position [0, 0]
click at [9, 9] on app-icon "Menu" at bounding box center [8, 8] width 6 height 6
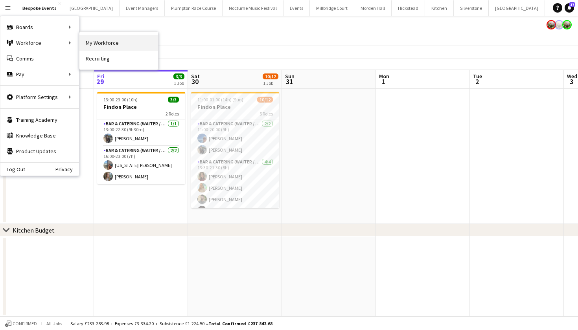
click at [100, 38] on link "My Workforce" at bounding box center [118, 43] width 79 height 16
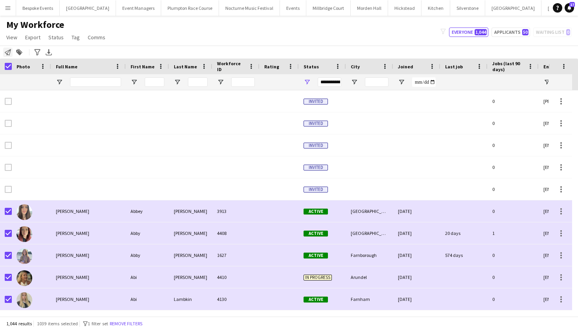
click at [8, 53] on icon at bounding box center [8, 52] width 6 height 6
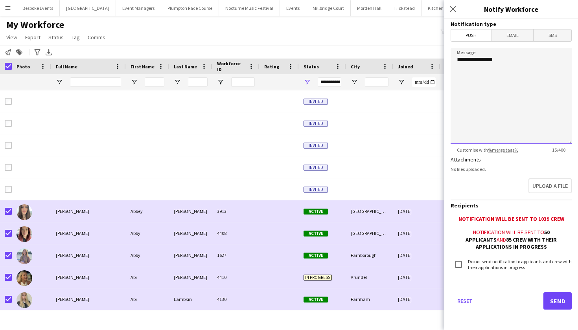
click at [507, 59] on textarea "**********" at bounding box center [511, 96] width 121 height 96
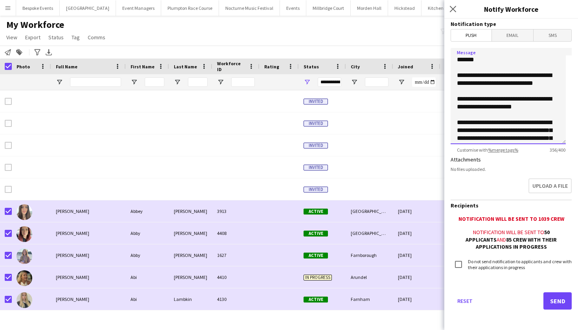
click at [475, 90] on textarea "**********" at bounding box center [508, 96] width 115 height 96
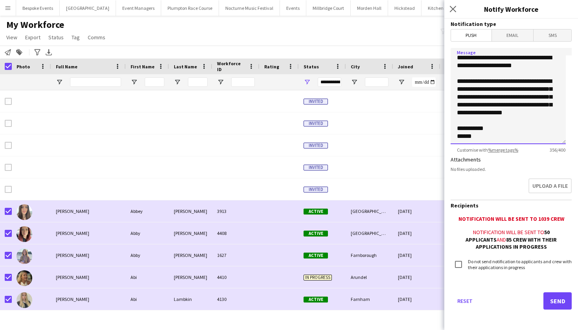
scroll to position [57, 0]
click at [507, 117] on textarea "**********" at bounding box center [508, 96] width 115 height 96
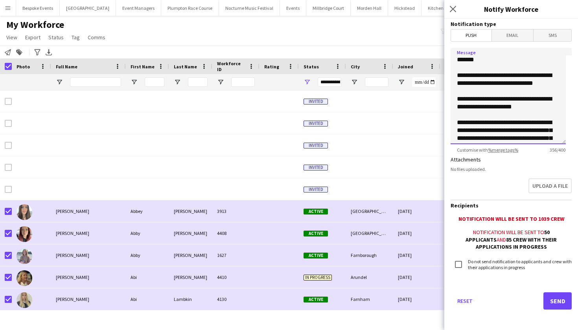
scroll to position [0, 0]
type textarea "**********"
click at [551, 298] on button "Send" at bounding box center [557, 301] width 28 height 17
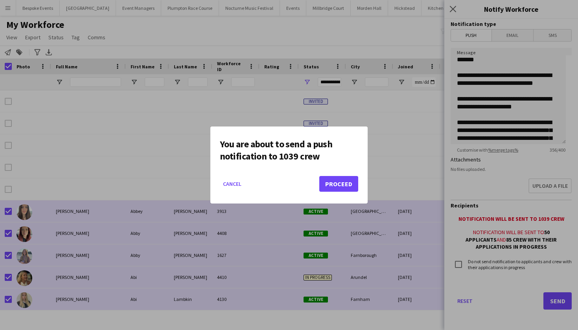
click at [329, 188] on button "Proceed" at bounding box center [338, 184] width 39 height 16
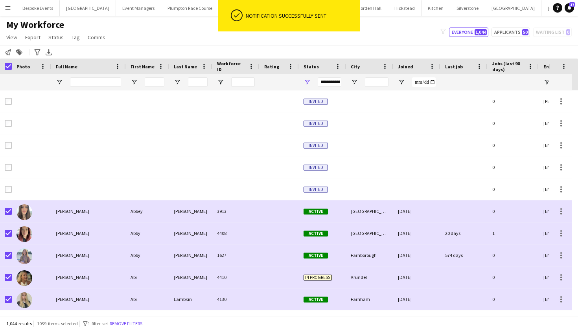
click at [9, 8] on app-icon "Menu" at bounding box center [8, 8] width 6 height 6
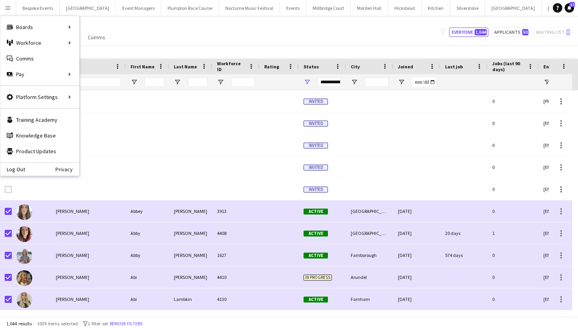
click at [221, 44] on div "My Workforce View Views Default view mena New Starter New view Update view Dele…" at bounding box center [289, 32] width 578 height 27
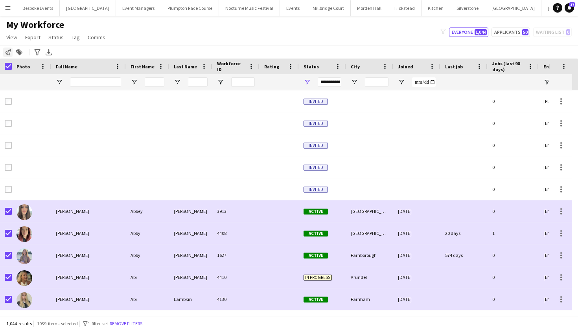
click at [8, 52] on icon "Notify workforce" at bounding box center [8, 52] width 6 height 6
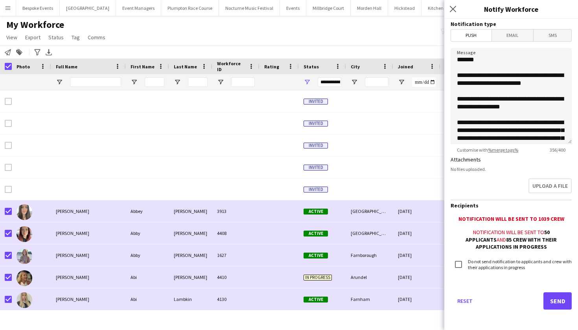
click at [512, 35] on span "Email" at bounding box center [513, 35] width 42 height 12
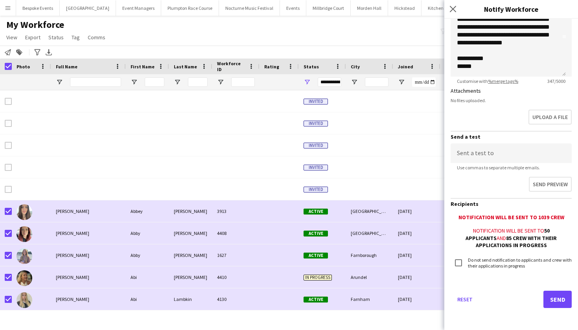
scroll to position [173, 0]
click at [548, 297] on button "Send" at bounding box center [557, 299] width 28 height 17
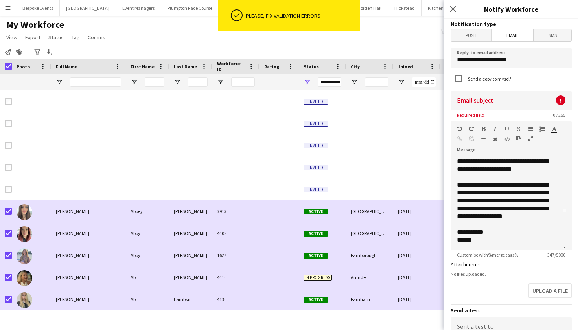
scroll to position [0, 0]
drag, startPoint x: 528, startPoint y: 60, endPoint x: 452, endPoint y: 59, distance: 75.5
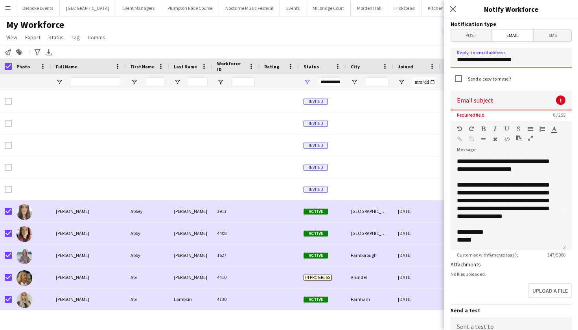
type input "**********"
click at [497, 202] on div "**********" at bounding box center [508, 203] width 115 height 94
click at [508, 221] on div "**********" at bounding box center [508, 203] width 115 height 94
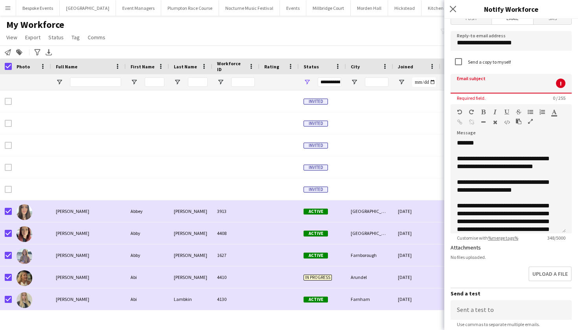
click at [504, 82] on input at bounding box center [511, 84] width 121 height 20
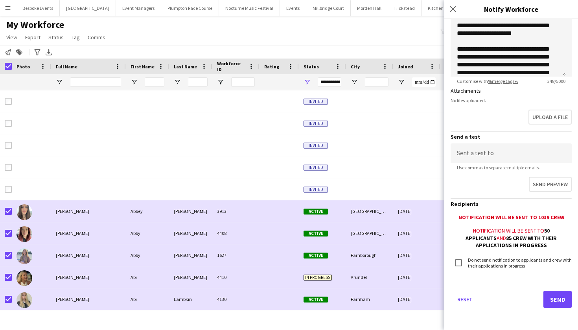
scroll to position [173, 0]
type input "**********"
click at [549, 298] on button "Send" at bounding box center [557, 299] width 28 height 17
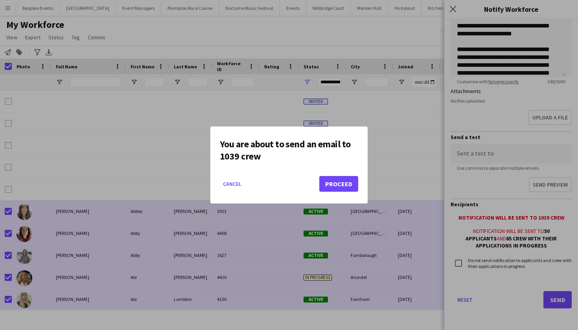
click at [345, 182] on button "Proceed" at bounding box center [338, 184] width 39 height 16
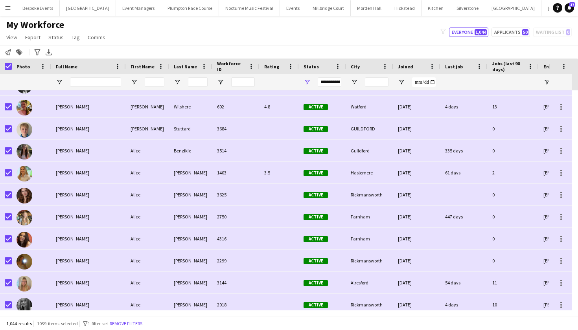
scroll to position [700, 0]
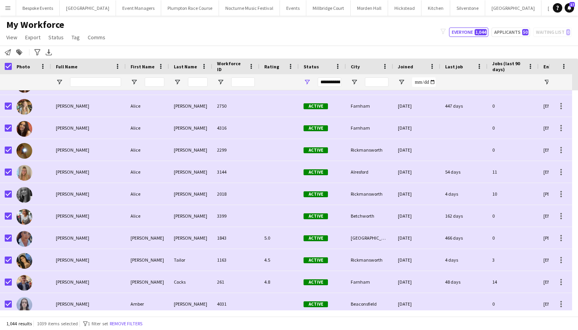
click at [9, 9] on app-icon "Menu" at bounding box center [8, 8] width 6 height 6
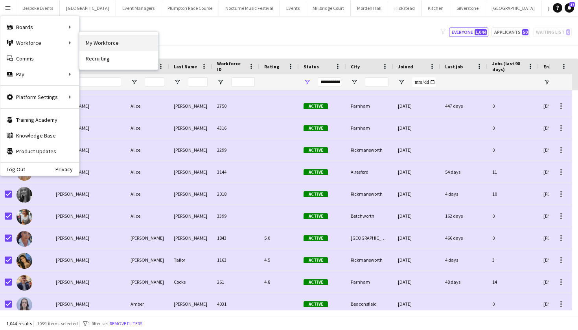
click at [91, 40] on link "My Workforce" at bounding box center [118, 43] width 79 height 16
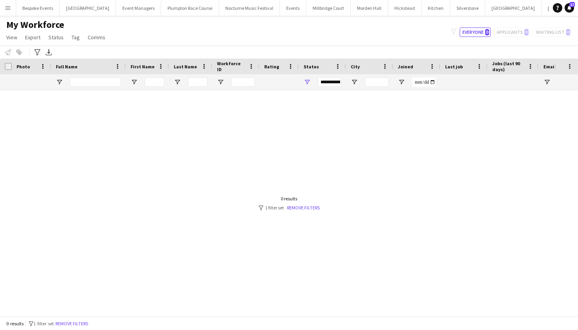
scroll to position [0, 0]
click at [243, 46] on div "Notify workforce Add to tag Select at least one crew to tag him or her. Advance…" at bounding box center [289, 52] width 578 height 13
click at [6, 52] on div "Notify workforce Add to tag Select at least one crew to tag him or her. Advance…" at bounding box center [289, 52] width 578 height 13
click at [86, 324] on button "Remove filters" at bounding box center [72, 324] width 36 height 9
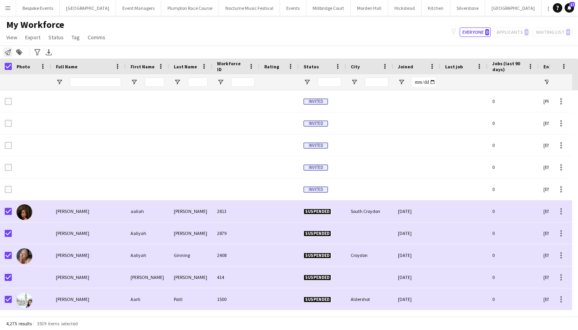
click at [7, 53] on icon at bounding box center [8, 52] width 6 height 6
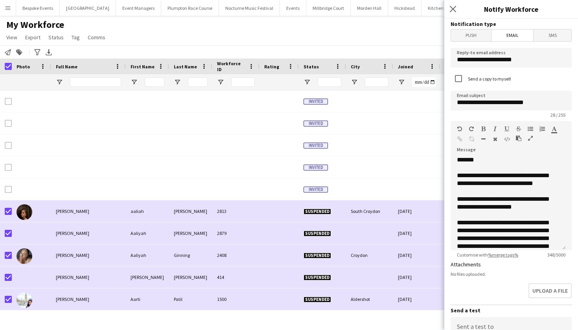
click at [172, 42] on div "My Workforce View Views Default view mena New Starter New view Update view Dele…" at bounding box center [289, 32] width 578 height 27
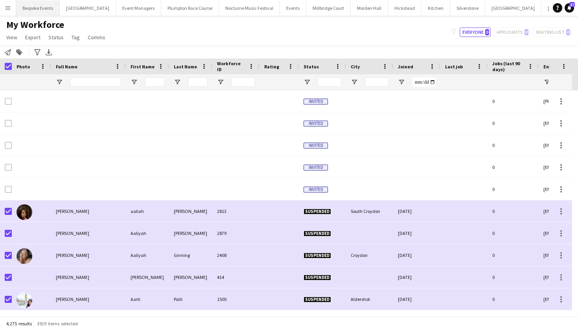
click at [41, 9] on button "Bespoke Events Close" at bounding box center [38, 7] width 44 height 15
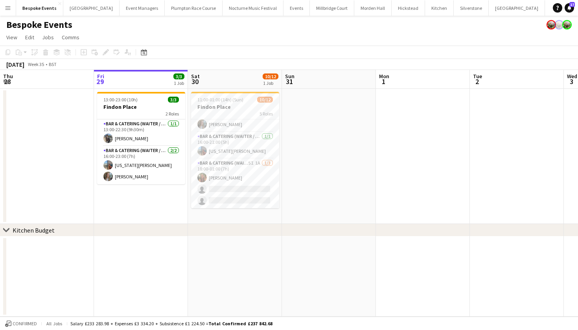
scroll to position [125, 0]
click at [236, 188] on app-card-role "Bar & Catering (Waiter / waitress) 5I 1A 1/3 18:00-01:00 (7h) Emily Reed single…" at bounding box center [235, 184] width 88 height 50
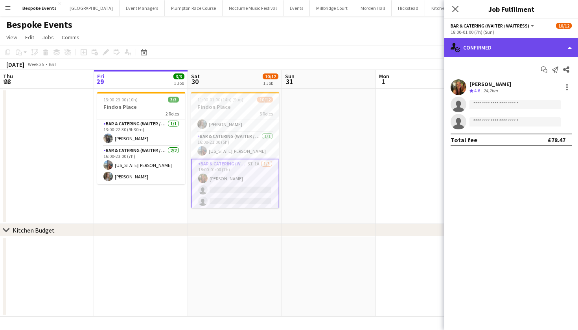
click at [513, 46] on div "single-neutral-actions-check-2 Confirmed" at bounding box center [511, 47] width 134 height 19
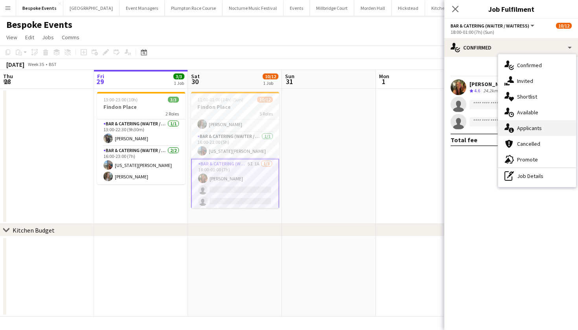
click at [519, 129] on div "single-neutral-actions-information Applicants" at bounding box center [537, 128] width 78 height 16
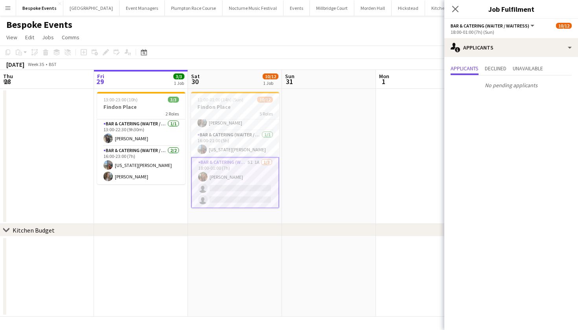
scroll to position [0, 0]
click at [354, 9] on button "[GEOGRAPHIC_DATA] Close" at bounding box center [372, 7] width 37 height 15
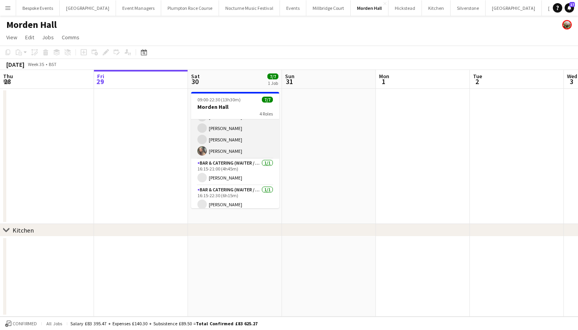
scroll to position [49, 0]
click at [230, 143] on app-card-role "Bar & Catering (Waiter / waitress) 4/4 13:30-21:00 (7h30m) Natalia Brzezicka Jo…" at bounding box center [235, 128] width 88 height 61
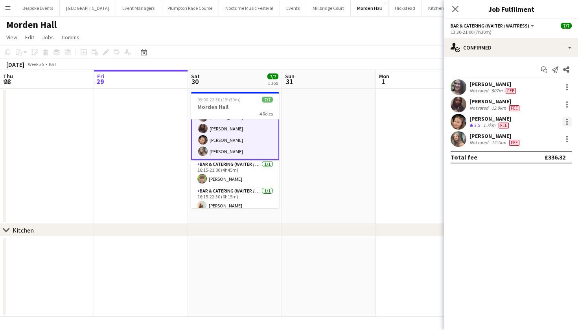
click at [567, 126] on div at bounding box center [566, 121] width 9 height 9
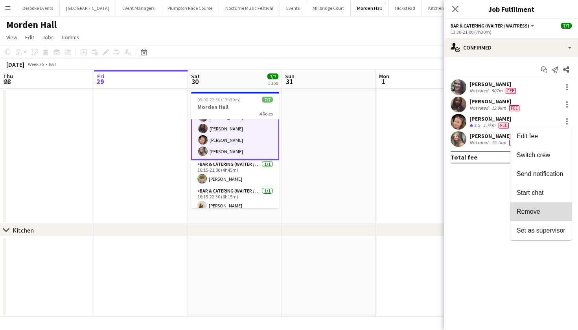
click at [540, 211] on span "Remove" at bounding box center [529, 211] width 24 height 7
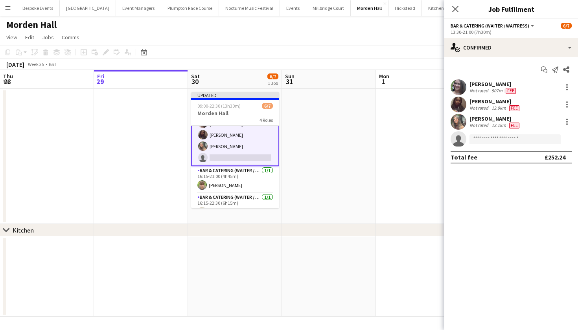
click at [361, 181] on app-date-cell at bounding box center [329, 156] width 94 height 135
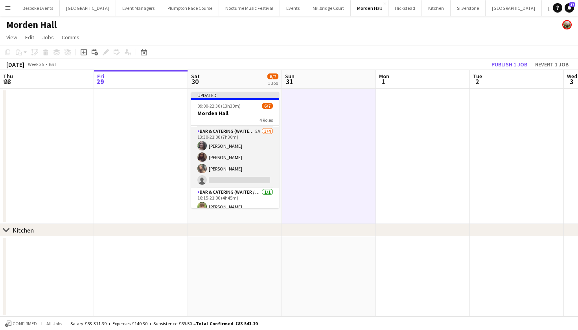
scroll to position [0, 0]
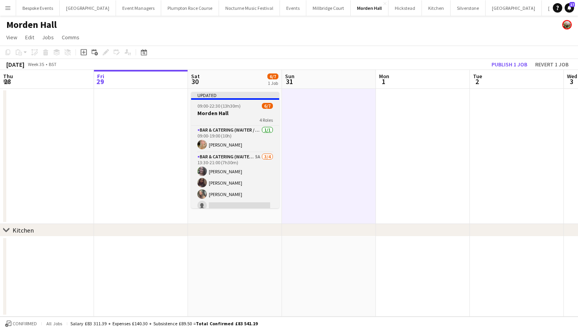
click at [227, 112] on h3 "Morden Hall" at bounding box center [235, 113] width 88 height 7
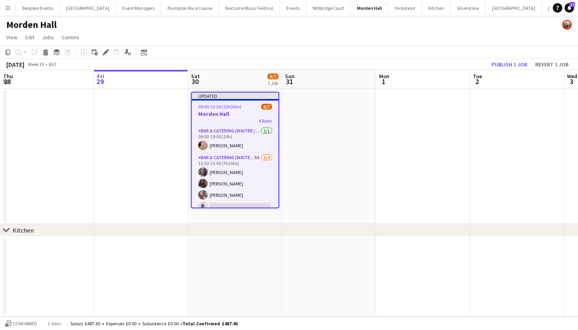
click at [219, 110] on app-job-card "Updated 09:00-22:30 (13h30m) 6/7 Morden Hall 4 Roles Bar & Catering (Waiter / w…" at bounding box center [235, 150] width 88 height 116
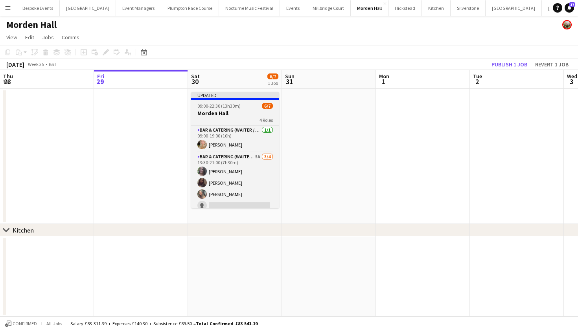
click at [219, 110] on h3 "Morden Hall" at bounding box center [235, 113] width 88 height 7
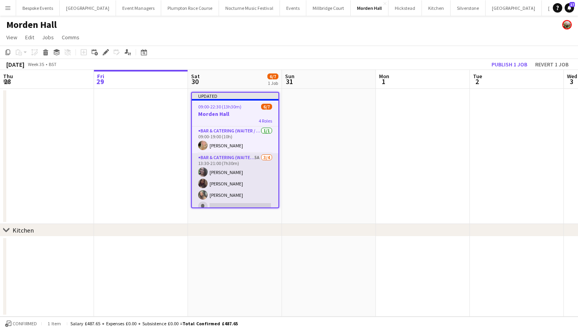
click at [231, 187] on app-card-role "Bar & Catering (Waiter / waitress) 5A [DATE] 13:30-21:00 (7h30m) [PERSON_NAME] …" at bounding box center [235, 183] width 87 height 61
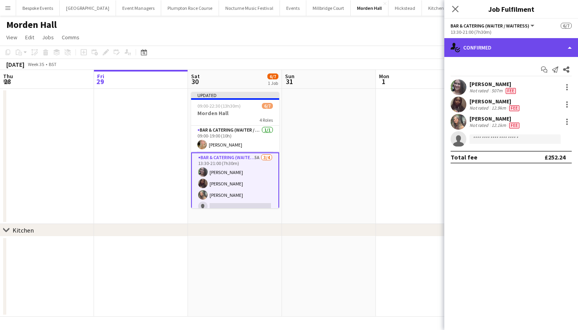
click at [506, 48] on div "single-neutral-actions-check-2 Confirmed" at bounding box center [511, 47] width 134 height 19
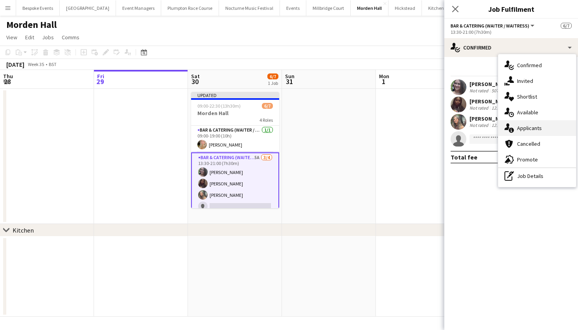
click at [531, 130] on div "single-neutral-actions-information Applicants" at bounding box center [537, 128] width 78 height 16
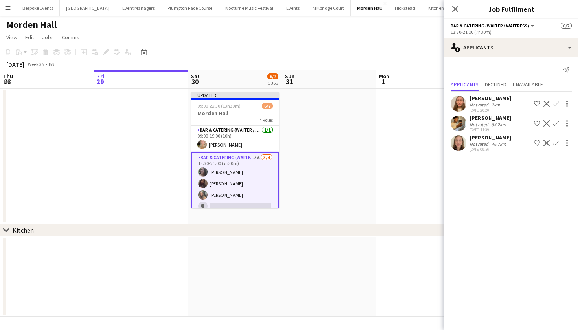
click at [464, 143] on app-user-avatar at bounding box center [459, 143] width 16 height 16
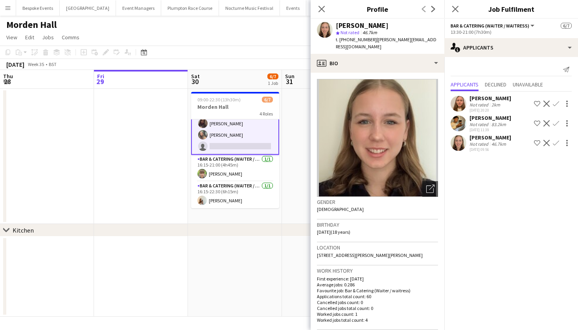
scroll to position [54, 0]
click at [121, 134] on app-date-cell at bounding box center [141, 156] width 94 height 135
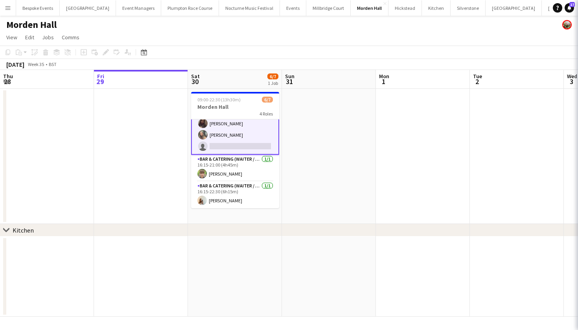
scroll to position [52, 0]
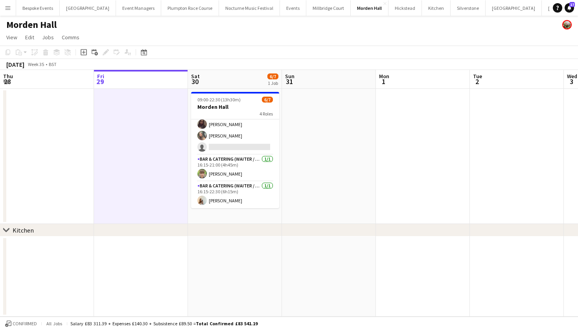
click at [5, 4] on button "Menu" at bounding box center [8, 8] width 16 height 16
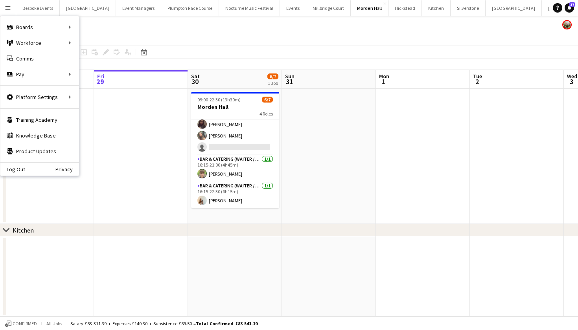
scroll to position [0, 188]
click at [326, 138] on app-date-cell at bounding box center [329, 156] width 94 height 135
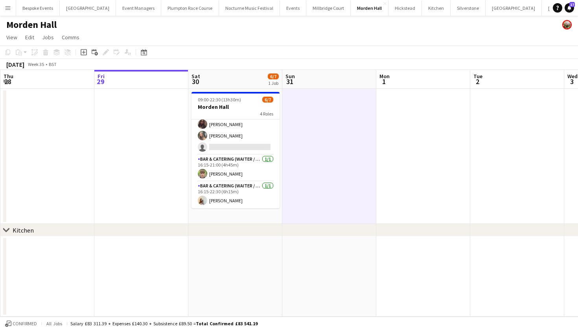
scroll to position [52, 0]
click at [6, 7] on app-icon "Menu" at bounding box center [8, 8] width 6 height 6
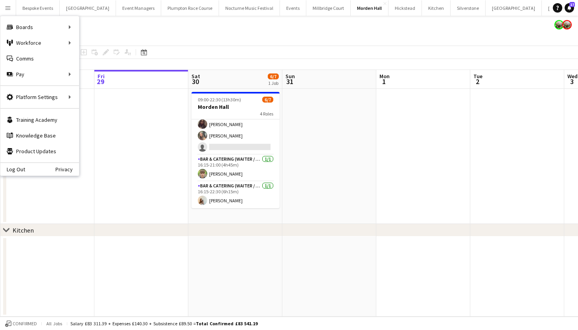
click at [6, 7] on app-icon "Menu" at bounding box center [8, 8] width 6 height 6
click at [93, 39] on link "All jobs" at bounding box center [118, 43] width 79 height 16
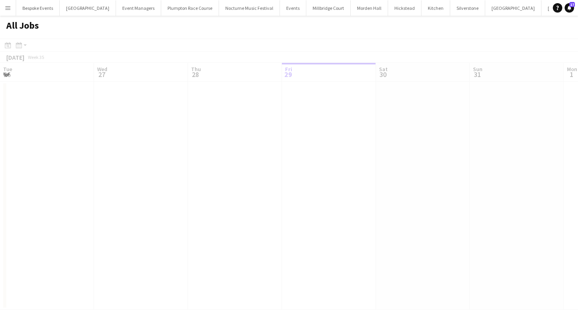
scroll to position [0, 188]
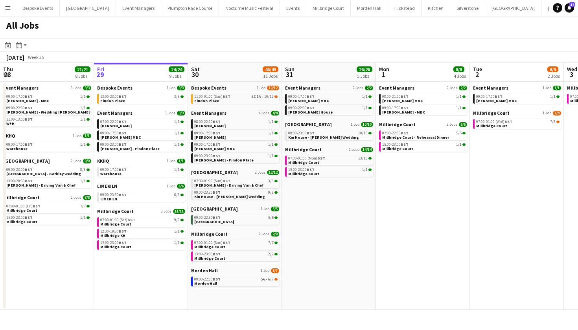
click at [9, 10] on app-icon "Menu" at bounding box center [8, 8] width 6 height 6
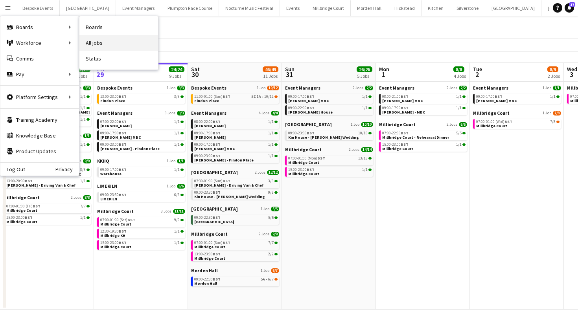
click at [93, 42] on link "All jobs" at bounding box center [118, 43] width 79 height 16
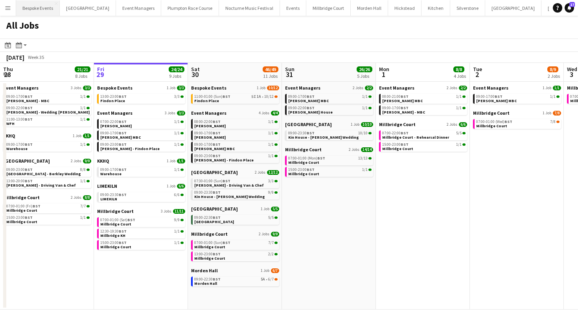
click at [42, 7] on button "Bespoke Events Close" at bounding box center [38, 7] width 44 height 15
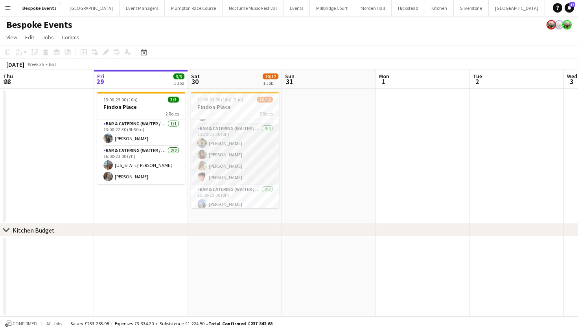
scroll to position [33, 0]
click at [213, 164] on app-card-role "Bar & Catering (Waiter / waitress) 4/4 13:30-21:30 (8h) Jacques Pressley Anna H…" at bounding box center [235, 155] width 88 height 61
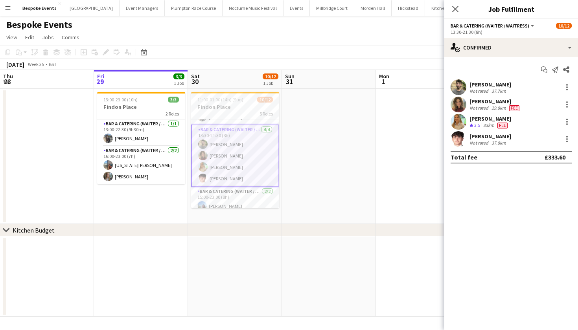
click at [463, 104] on app-user-avatar at bounding box center [459, 105] width 16 height 16
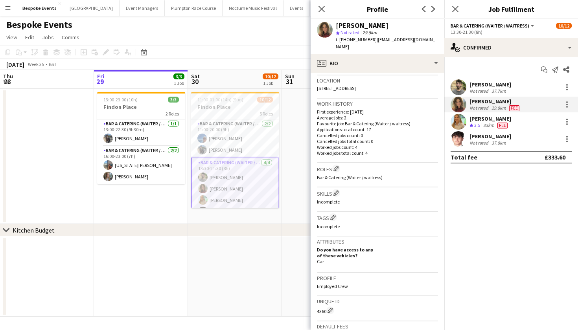
scroll to position [0, 0]
click at [232, 235] on div "chevron-right Kitchen Budget" at bounding box center [289, 230] width 578 height 13
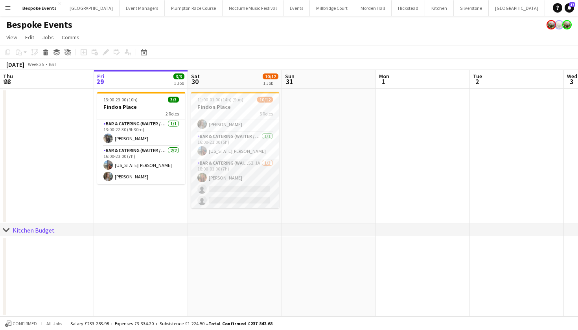
click at [237, 178] on app-card-role "Bar & Catering (Waiter / waitress) 5I 1A 1/3 18:00-01:00 (7h) Emily Reed single…" at bounding box center [235, 184] width 88 height 50
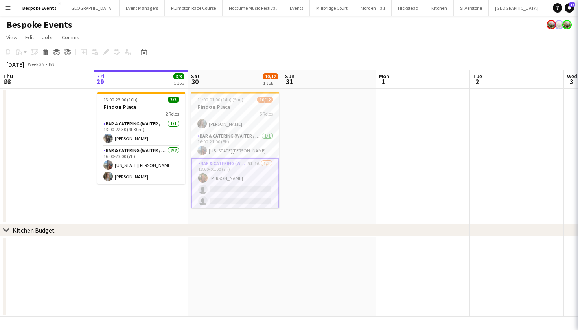
scroll to position [125, 0]
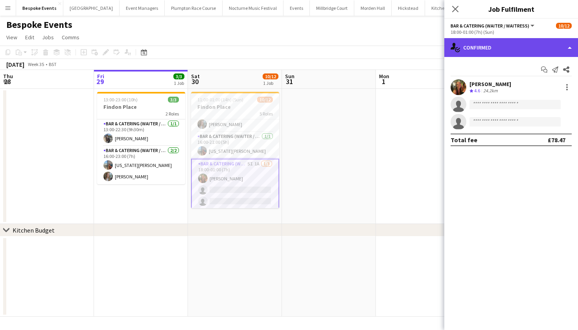
click at [498, 55] on div "single-neutral-actions-check-2 Confirmed" at bounding box center [511, 47] width 134 height 19
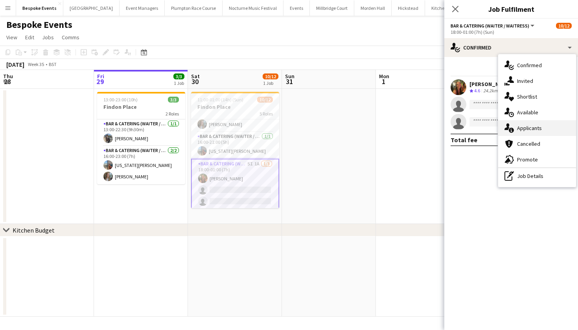
click at [521, 131] on div "single-neutral-actions-information Applicants" at bounding box center [537, 128] width 78 height 16
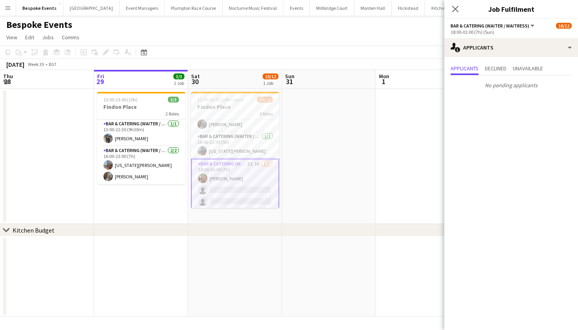
click at [305, 192] on app-date-cell at bounding box center [329, 156] width 94 height 135
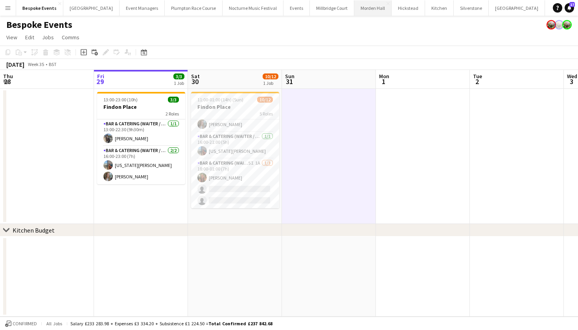
click at [355, 12] on button "[GEOGRAPHIC_DATA] Close" at bounding box center [372, 7] width 37 height 15
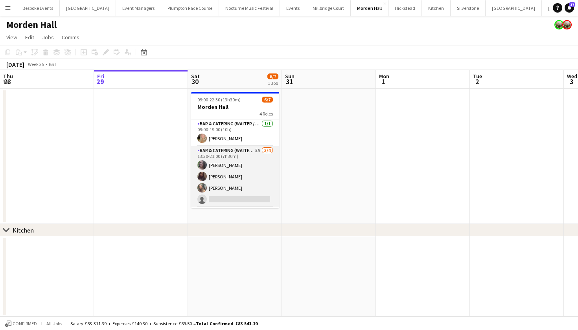
click at [223, 188] on app-card-role "Bar & Catering (Waiter / waitress) 5A 3/4 13:30-21:00 (7h30m) Natalia Brzezicka…" at bounding box center [235, 176] width 88 height 61
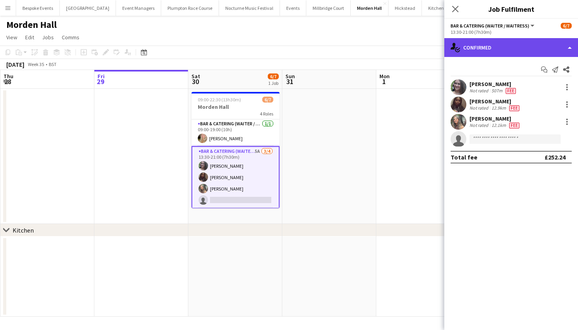
click at [475, 51] on div "single-neutral-actions-check-2 Confirmed" at bounding box center [511, 47] width 134 height 19
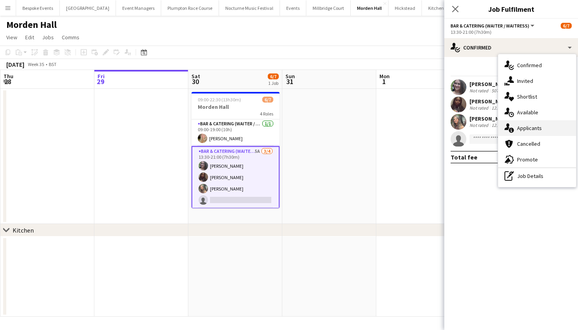
click at [518, 133] on div "single-neutral-actions-information Applicants" at bounding box center [537, 128] width 78 height 16
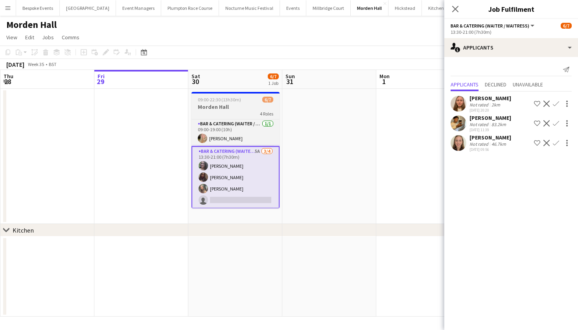
scroll to position [0, 0]
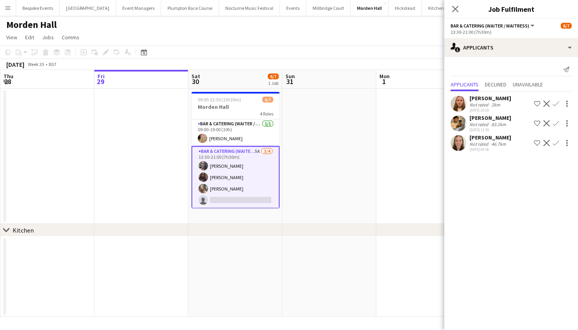
click at [311, 171] on app-date-cell at bounding box center [329, 156] width 94 height 135
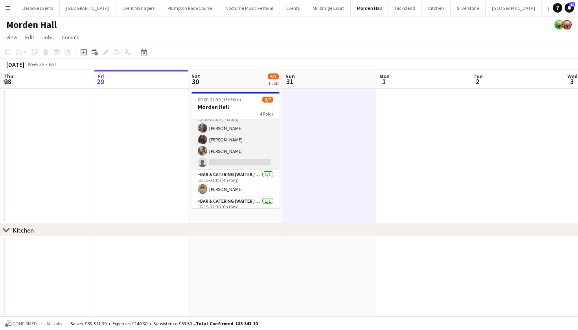
scroll to position [38, 0]
click at [247, 153] on app-card-role "Bar & Catering (Waiter / waitress) 5A 3/4 13:30-21:00 (7h30m) Natalia Brzezicka…" at bounding box center [236, 138] width 88 height 61
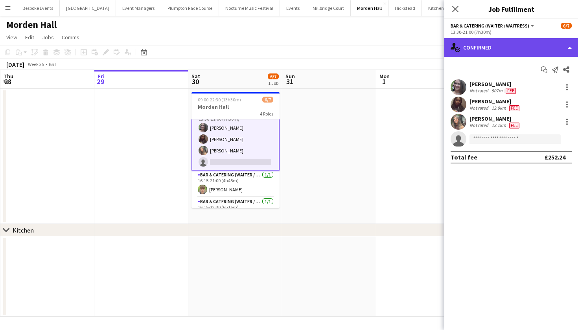
click at [524, 50] on div "single-neutral-actions-check-2 Confirmed" at bounding box center [511, 47] width 134 height 19
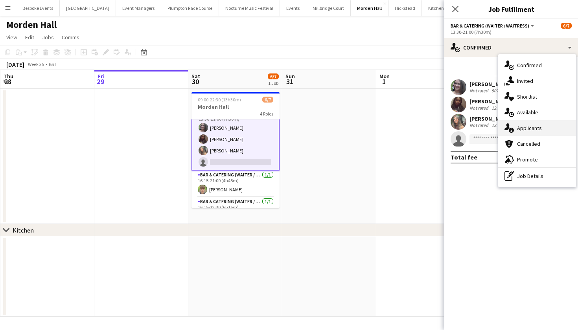
click at [521, 132] on div "single-neutral-actions-information Applicants" at bounding box center [537, 128] width 78 height 16
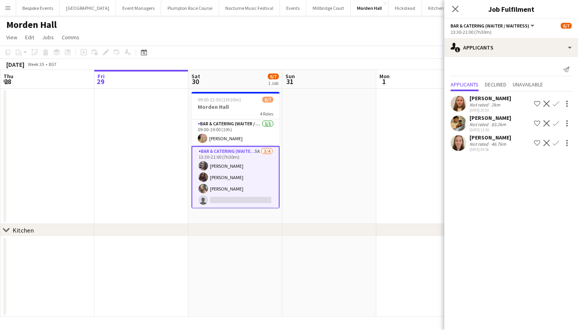
scroll to position [0, 0]
click at [298, 166] on app-date-cell at bounding box center [329, 156] width 94 height 135
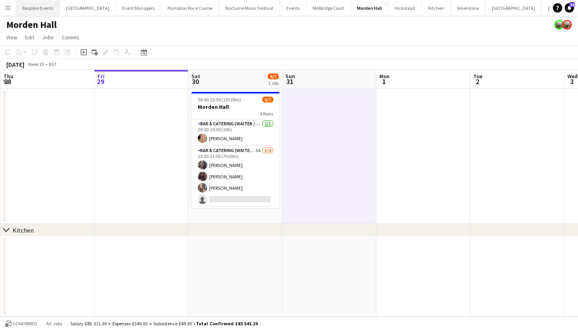
click at [32, 9] on button "Bespoke Events Close" at bounding box center [38, 7] width 44 height 15
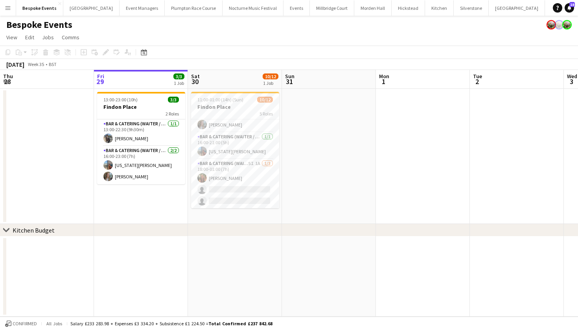
scroll to position [125, 0]
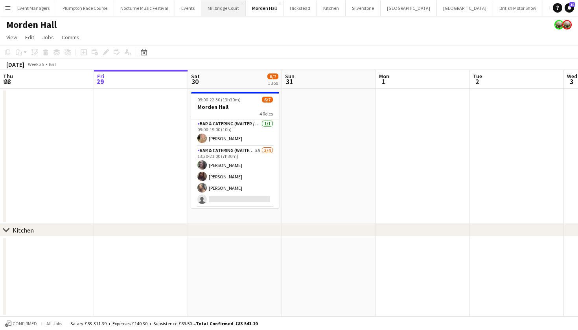
scroll to position [0, 105]
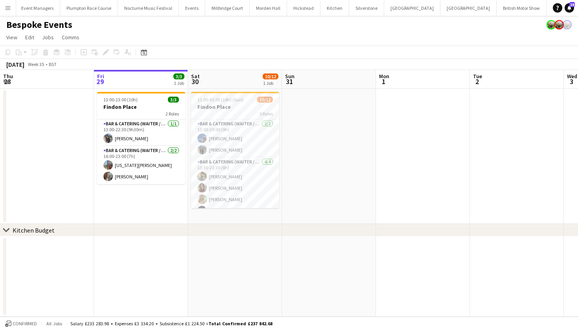
click at [572, 8] on button "LIMEKILN Close" at bounding box center [588, 7] width 32 height 15
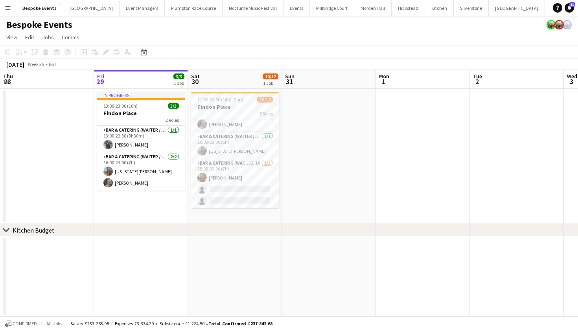
scroll to position [125, 0]
click at [226, 165] on app-card-role "Bar & Catering (Waiter / waitress) 5I 1A 1/3 18:00-01:00 (7h) Emily Reed single…" at bounding box center [235, 184] width 88 height 50
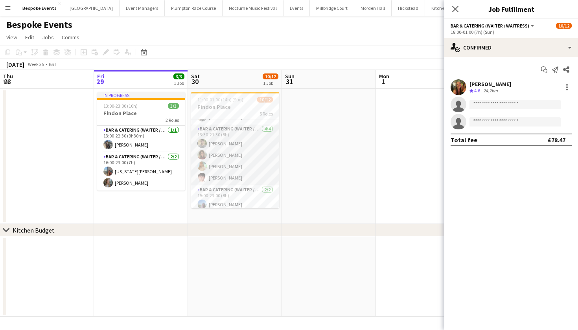
scroll to position [19, 0]
click at [226, 165] on app-card-role "Bar & Catering (Waiter / waitress) 4/4 13:30-21:30 (8h) Jacques Pressley Anna H…" at bounding box center [235, 169] width 88 height 61
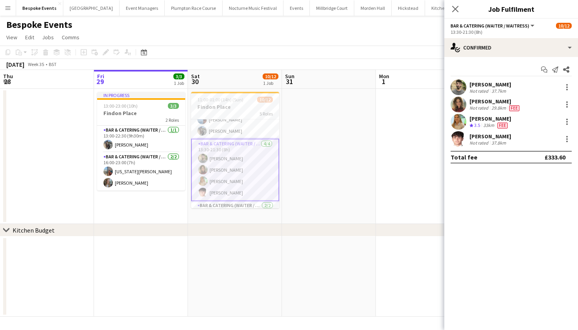
click at [226, 165] on app-card-role "Bar & Catering (Waiter / waitress) 4/4 13:30-21:30 (8h) Jacques Pressley Anna H…" at bounding box center [235, 170] width 88 height 63
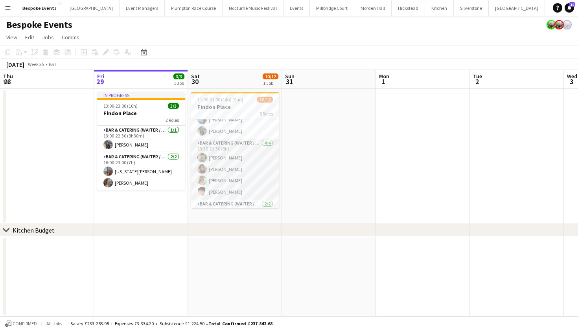
click at [226, 169] on app-card-role "Bar & Catering (Waiter / waitress) 4/4 13:30-21:30 (8h) Jacques Pressley Anna H…" at bounding box center [235, 169] width 88 height 61
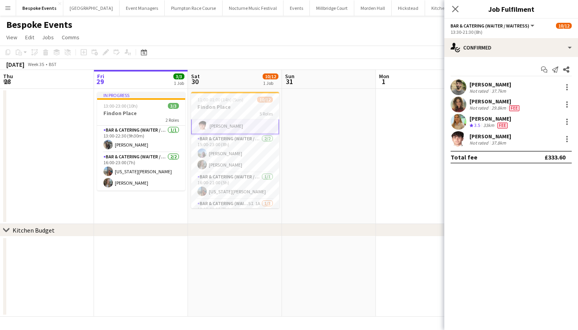
scroll to position [86, 0]
click at [214, 148] on app-card-role "Bar & Catering (Waiter / waitress) 2/2 15:00-23:00 (8h) Lily Webster Lily Brewer" at bounding box center [235, 153] width 88 height 38
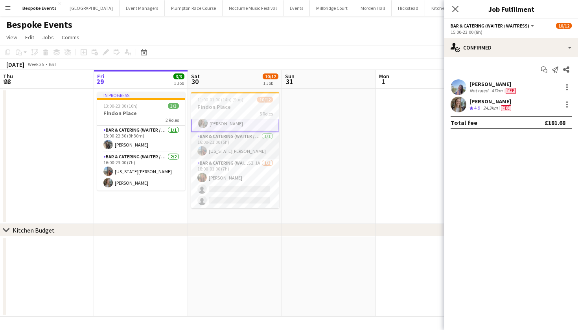
scroll to position [126, 0]
click at [216, 149] on app-card-role "Bar & Catering (Waiter / waitress) 1/1 16:00-21:00 (5h) georgia willoughby" at bounding box center [235, 145] width 88 height 27
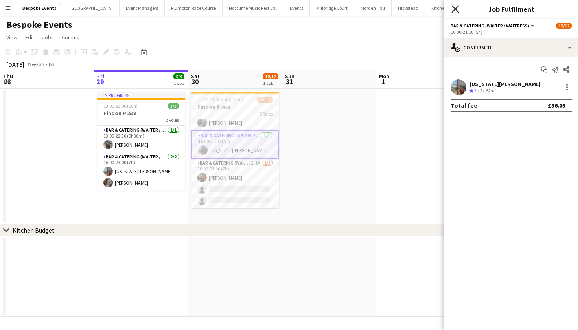
click at [459, 7] on icon "Close pop-in" at bounding box center [454, 8] width 7 height 7
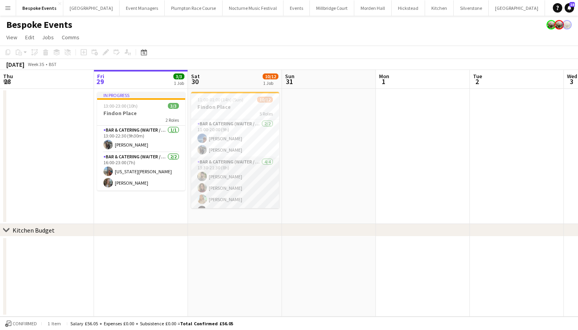
scroll to position [0, 0]
click at [242, 174] on app-card-role "Bar & Catering (Waiter / waitress) 4/4 13:30-21:30 (8h) Jacques Pressley Anna H…" at bounding box center [235, 188] width 88 height 61
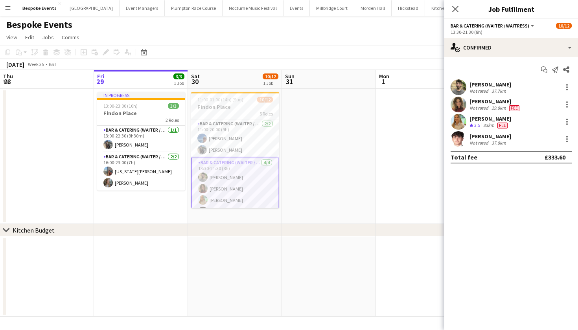
click at [462, 103] on app-user-avatar at bounding box center [459, 105] width 16 height 16
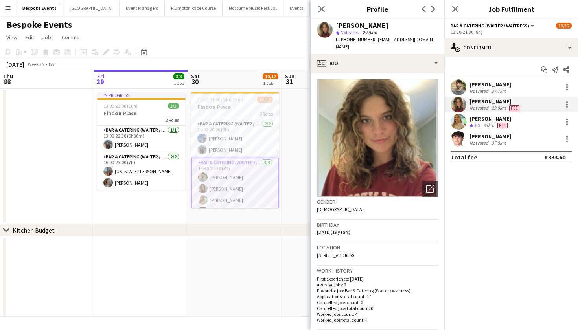
click at [250, 259] on app-date-cell at bounding box center [235, 277] width 94 height 80
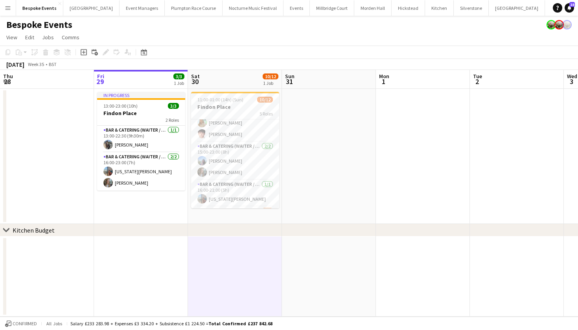
scroll to position [76, 0]
click at [228, 164] on app-card-role "Bar & Catering (Waiter / waitress) 2/2 15:00-23:00 (8h) Lily Webster Lily Brewer" at bounding box center [235, 162] width 88 height 38
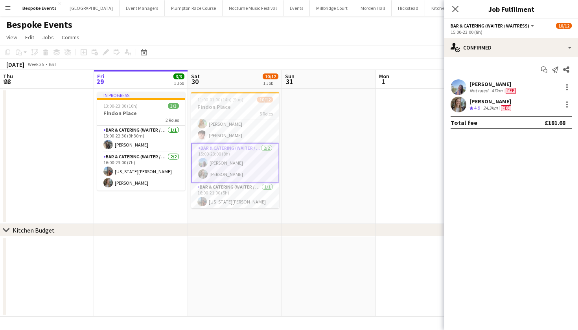
click at [458, 87] on app-user-avatar at bounding box center [459, 87] width 16 height 16
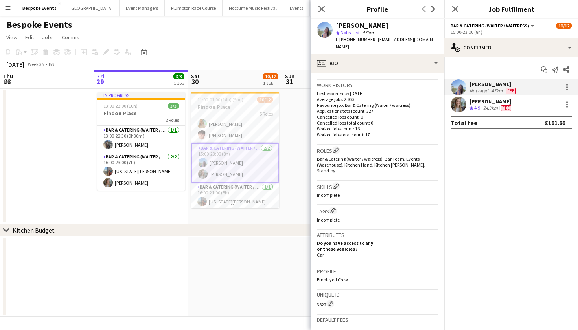
scroll to position [179, 0]
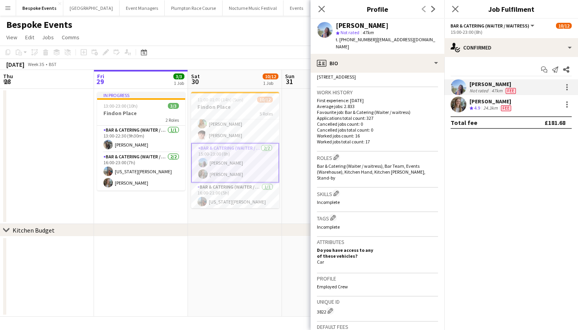
click at [462, 110] on app-user-avatar at bounding box center [459, 105] width 16 height 16
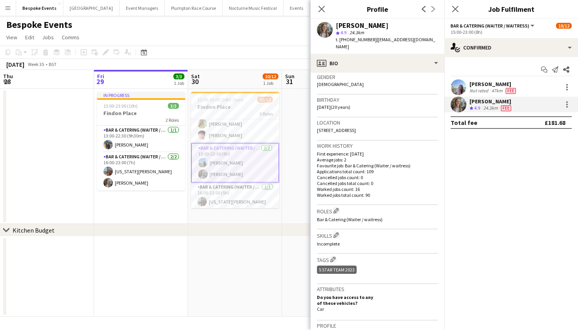
scroll to position [124, 0]
click at [230, 240] on app-date-cell at bounding box center [235, 277] width 94 height 80
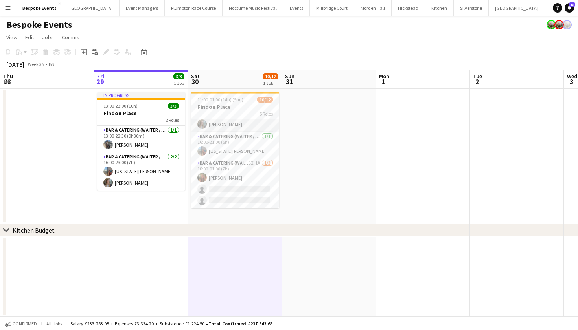
scroll to position [125, 0]
click at [237, 173] on app-card-role "Bar & Catering (Waiter / waitress) 5I 1A 1/3 18:00-01:00 (7h) Emily Reed single…" at bounding box center [235, 184] width 88 height 50
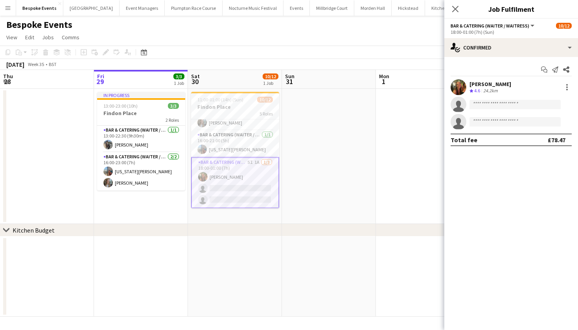
scroll to position [126, 0]
click at [285, 76] on span "Sun" at bounding box center [289, 76] width 9 height 7
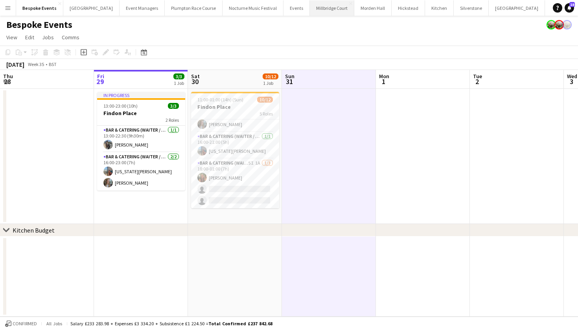
click at [310, 10] on button "Millbridge Court Close" at bounding box center [332, 7] width 44 height 15
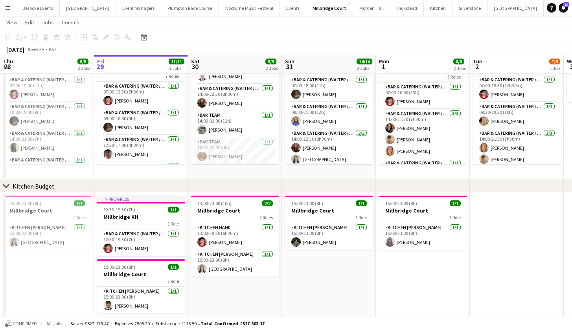
scroll to position [43, 0]
click at [231, 151] on app-card-role "Bar Team 1/1 16:00-01:00 (9h) Hannah Perryman" at bounding box center [235, 151] width 88 height 27
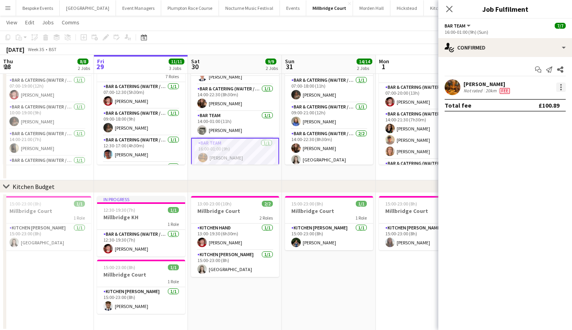
click at [560, 85] on div at bounding box center [561, 85] width 2 height 2
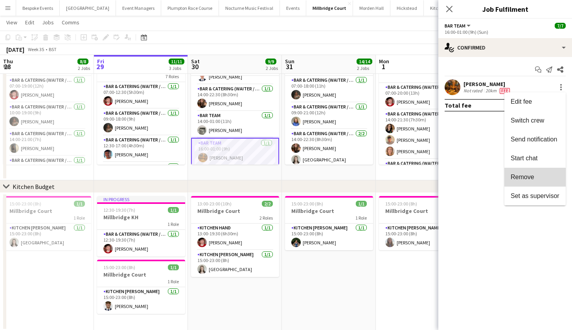
click at [531, 179] on span "Remove" at bounding box center [523, 177] width 24 height 7
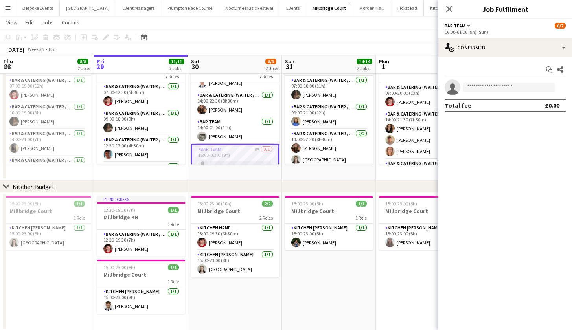
click at [374, 29] on app-page-menu "View Day view expanded Day view collapsed Month view Date picker Jump to today …" at bounding box center [286, 23] width 572 height 15
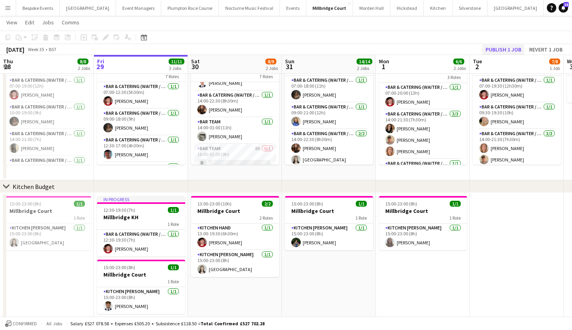
click at [516, 52] on button "Publish 1 job" at bounding box center [504, 49] width 42 height 10
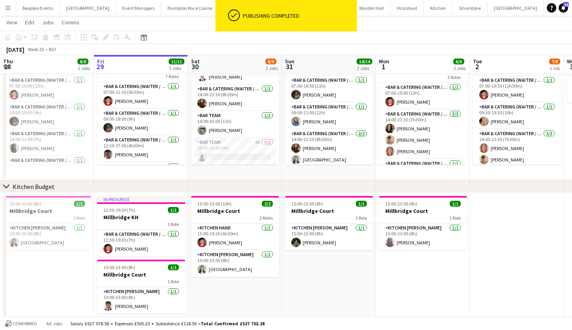
click at [391, 29] on app-page-menu "View Day view expanded Day view collapsed Month view Date picker Jump to today …" at bounding box center [286, 23] width 572 height 15
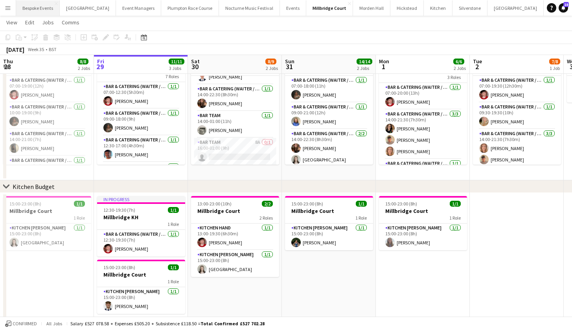
click at [29, 8] on button "Bespoke Events Close" at bounding box center [38, 7] width 44 height 15
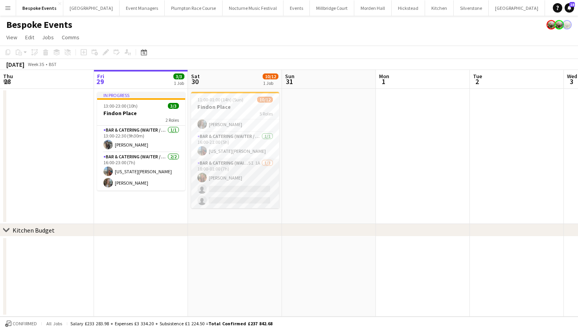
scroll to position [125, 0]
click at [236, 179] on app-card-role "Bar & Catering (Waiter / waitress) 5I 1A 1/3 18:00-01:00 (7h) Emily Reed single…" at bounding box center [235, 184] width 88 height 50
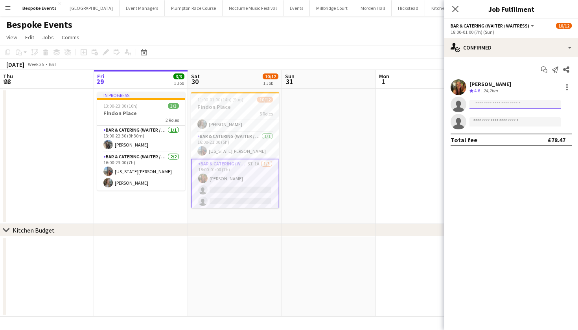
click at [505, 105] on input at bounding box center [515, 104] width 91 height 9
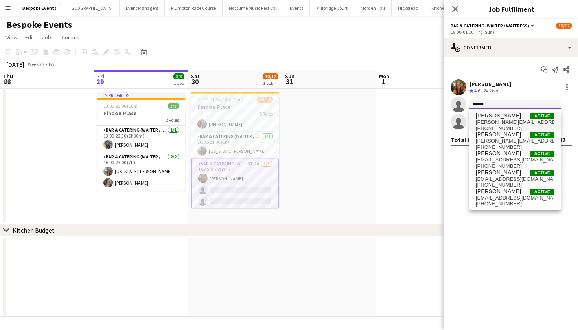
type input "******"
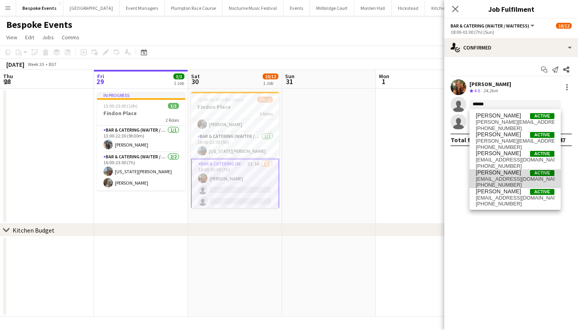
drag, startPoint x: 499, startPoint y: 118, endPoint x: 509, endPoint y: 174, distance: 57.0
click at [509, 174] on span "[PERSON_NAME]" at bounding box center [498, 172] width 45 height 7
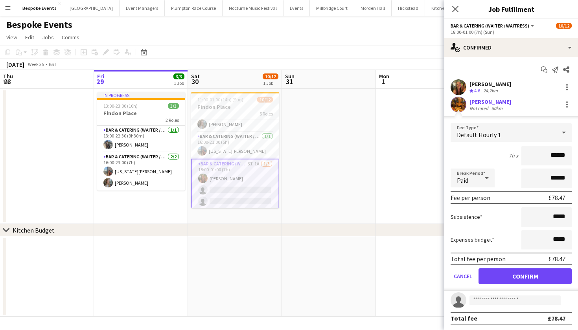
click at [512, 275] on button "Confirm" at bounding box center [525, 277] width 93 height 16
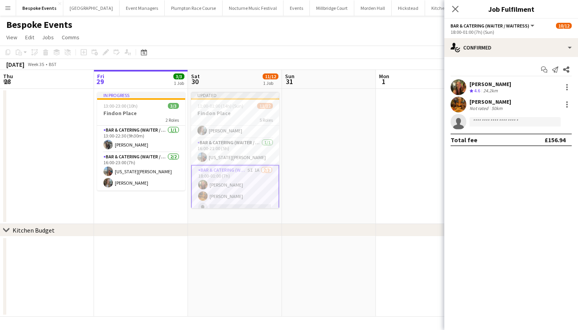
click at [359, 170] on app-date-cell at bounding box center [329, 156] width 94 height 135
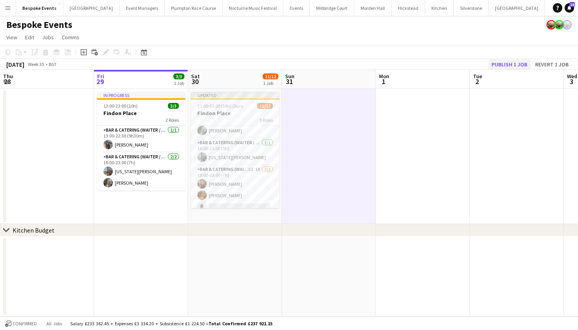
click at [508, 64] on button "Publish 1 job" at bounding box center [509, 64] width 42 height 10
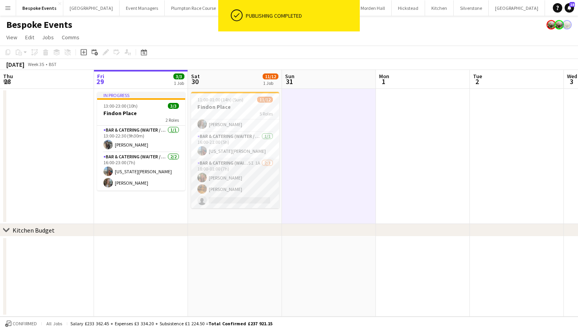
click at [216, 181] on app-card-role "Bar & Catering (Waiter / waitress) 5I 1A 2/3 18:00-01:00 (7h) Emily Reed Hannah…" at bounding box center [235, 184] width 88 height 50
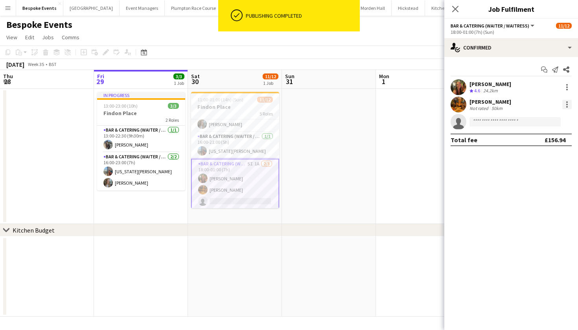
click at [564, 103] on div at bounding box center [566, 104] width 9 height 9
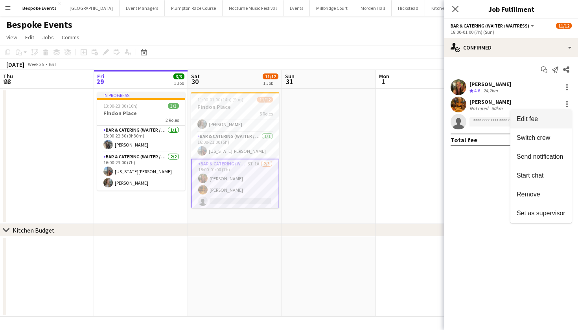
click at [551, 119] on span "Edit fee" at bounding box center [541, 119] width 49 height 7
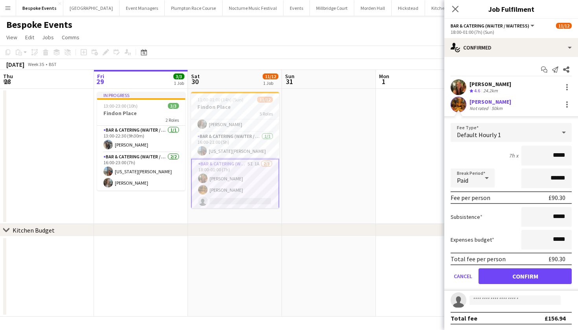
type input "******"
click at [522, 276] on button "Confirm" at bounding box center [525, 277] width 93 height 16
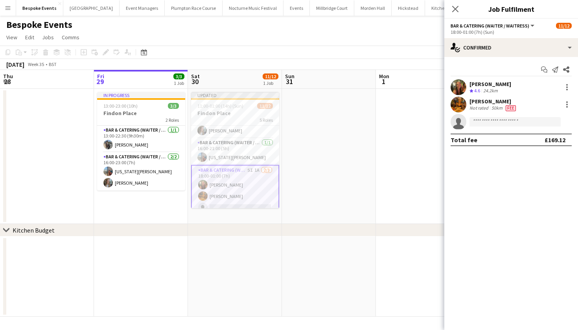
click at [415, 151] on app-date-cell at bounding box center [423, 156] width 94 height 135
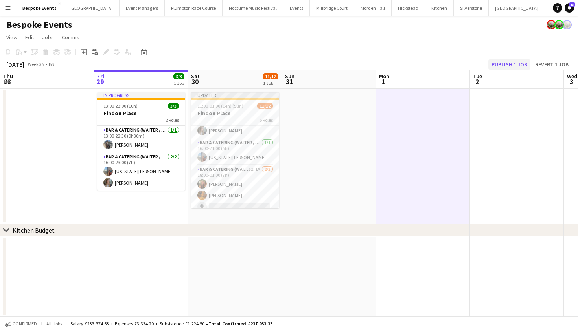
click at [502, 66] on button "Publish 1 job" at bounding box center [509, 64] width 42 height 10
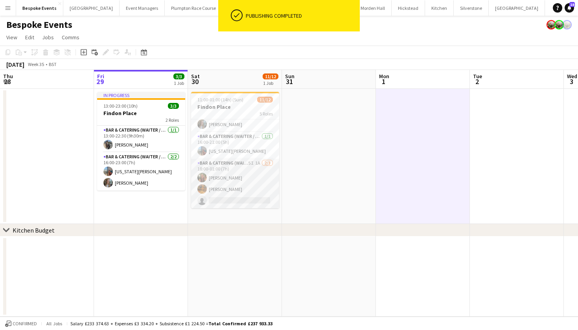
click at [259, 182] on app-card-role "Bar & Catering (Waiter / waitress) 5I 1A 2/3 18:00-01:00 (7h) Emily Reed Hannah…" at bounding box center [235, 184] width 88 height 50
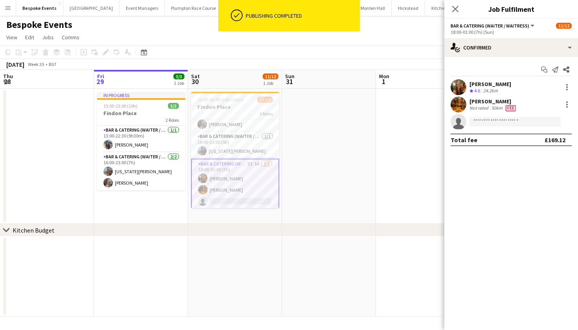
click at [493, 116] on app-invite-slot "single-neutral-actions" at bounding box center [511, 122] width 134 height 16
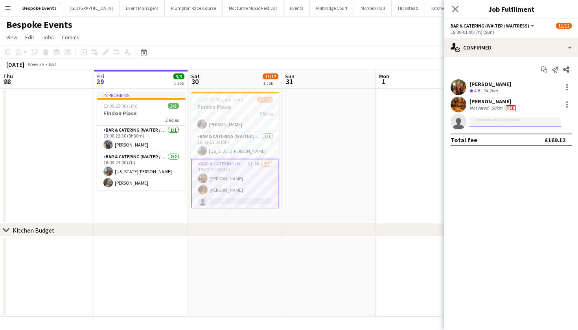
click at [493, 118] on input at bounding box center [515, 121] width 91 height 9
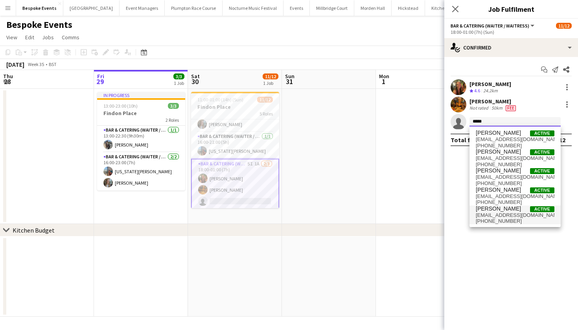
type input "*****"
click at [493, 212] on span "freyahanmer@icloud.com" at bounding box center [515, 215] width 79 height 6
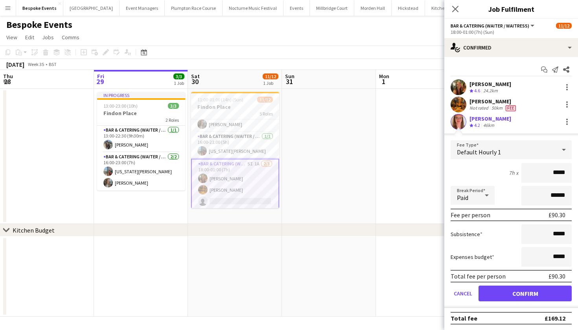
type input "******"
click at [522, 294] on button "Confirm" at bounding box center [525, 294] width 93 height 16
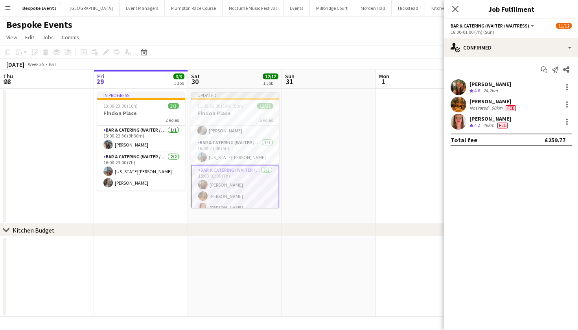
click at [404, 171] on app-date-cell at bounding box center [423, 156] width 94 height 135
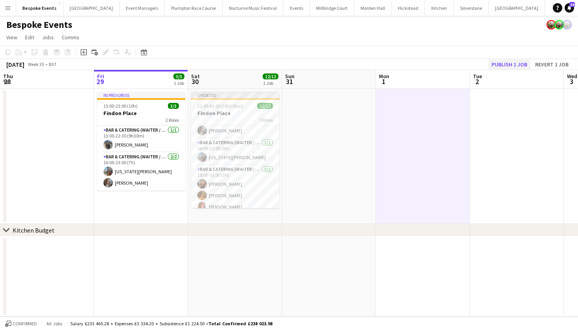
click at [521, 68] on button "Publish 1 job" at bounding box center [509, 64] width 42 height 10
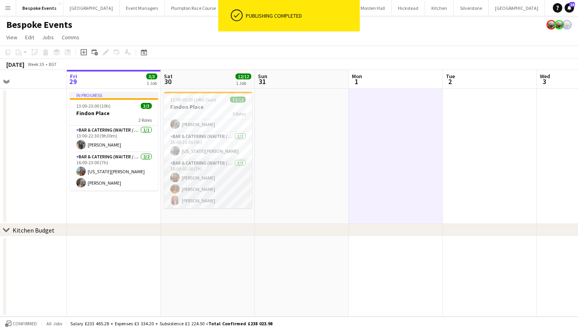
scroll to position [0, 0]
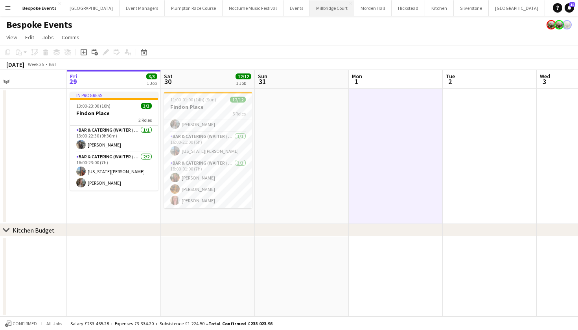
click at [310, 10] on button "[GEOGRAPHIC_DATA]" at bounding box center [332, 7] width 44 height 15
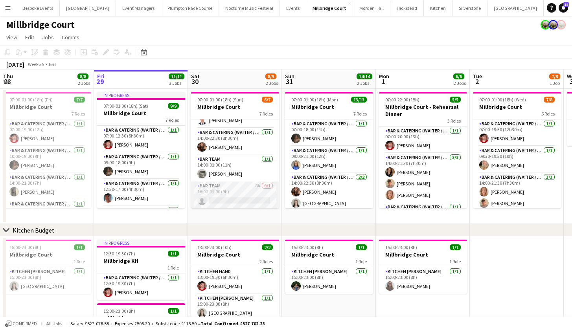
scroll to position [98, 0]
click at [243, 190] on app-card-role "Bar Team 8A 0/1 16:00-01:00 (9h) single-neutral-actions" at bounding box center [235, 195] width 88 height 27
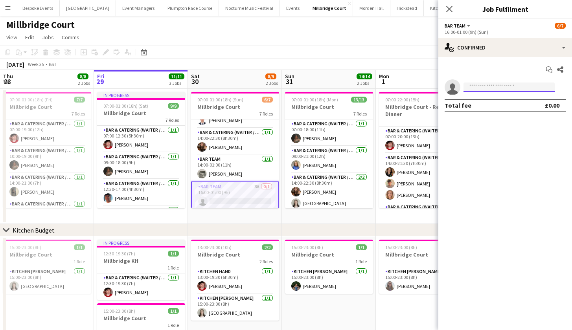
click at [479, 90] on input at bounding box center [509, 87] width 91 height 9
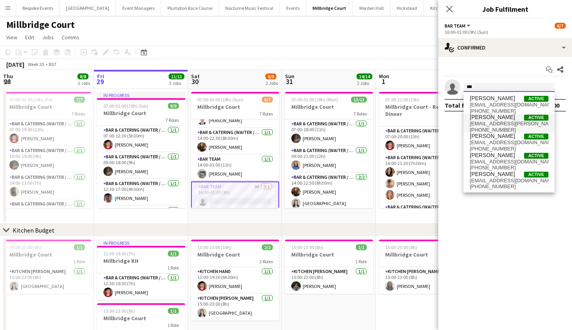
type input "***"
click at [485, 122] on span "isobel@jackson-proes.com" at bounding box center [509, 124] width 79 height 6
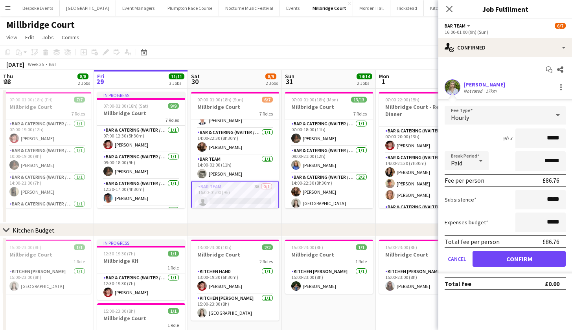
click at [454, 88] on app-user-avatar at bounding box center [453, 87] width 16 height 16
click at [517, 259] on button "Confirm" at bounding box center [519, 259] width 93 height 16
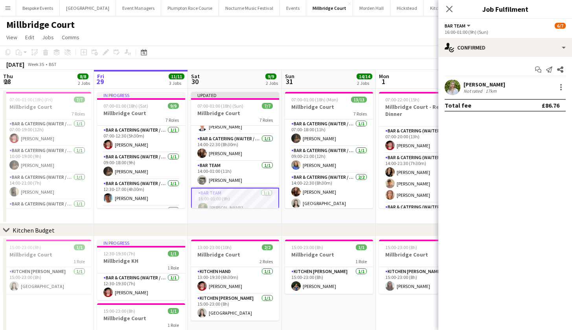
click at [338, 48] on app-toolbar "Copy Paste Paste Command V Paste with crew Command Shift V Paste linked Job Del…" at bounding box center [286, 52] width 572 height 13
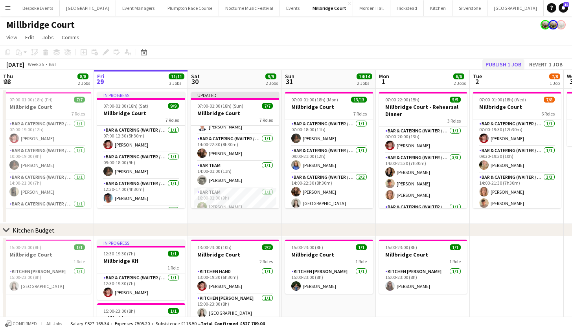
click at [495, 63] on button "Publish 1 job" at bounding box center [504, 64] width 42 height 10
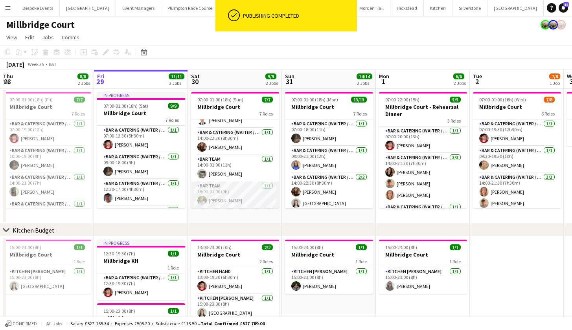
click at [227, 191] on app-card-role "Bar Team 1/1 16:00-01:00 (9h) Isobel Jackson-Proes" at bounding box center [235, 195] width 88 height 27
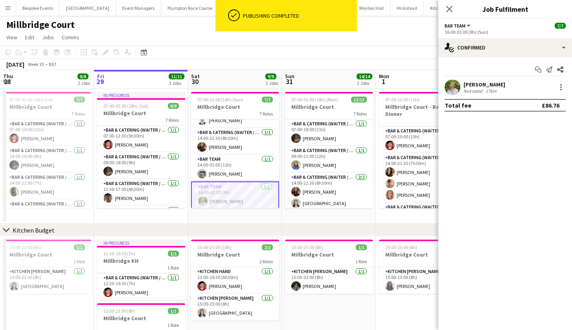
click at [453, 86] on app-user-avatar at bounding box center [453, 87] width 16 height 16
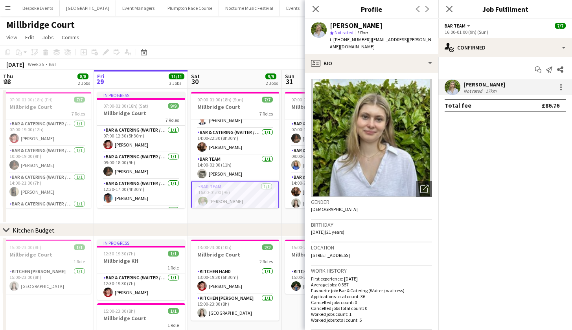
scroll to position [0, 0]
click at [265, 44] on app-page-menu "View Day view expanded Day view collapsed Month view Date picker Jump to today …" at bounding box center [286, 38] width 572 height 15
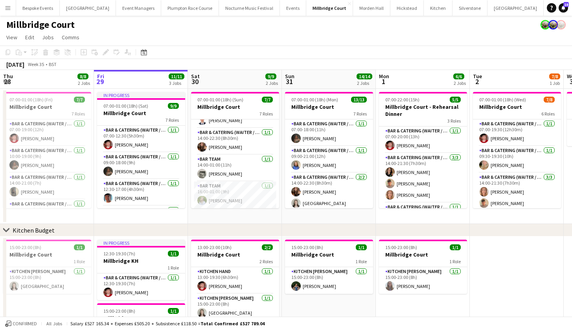
click at [7, 9] on app-icon "Menu" at bounding box center [8, 8] width 6 height 6
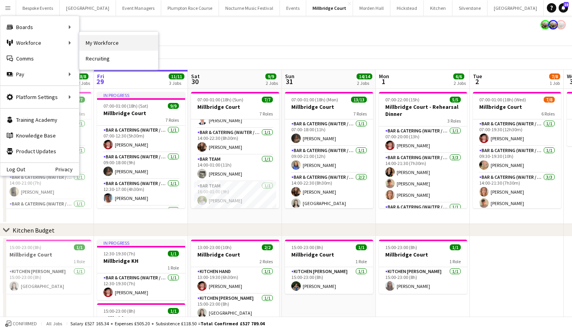
click at [87, 43] on link "My Workforce" at bounding box center [118, 43] width 79 height 16
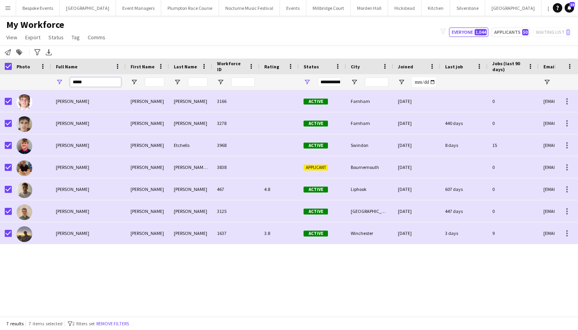
drag, startPoint x: 92, startPoint y: 78, endPoint x: 88, endPoint y: 81, distance: 4.3
click at [88, 81] on input "*****" at bounding box center [95, 81] width 51 height 9
drag, startPoint x: 90, startPoint y: 86, endPoint x: 53, endPoint y: 74, distance: 38.9
click at [53, 74] on div "Workforce Details Photo Full Name City" at bounding box center [463, 75] width 927 height 32
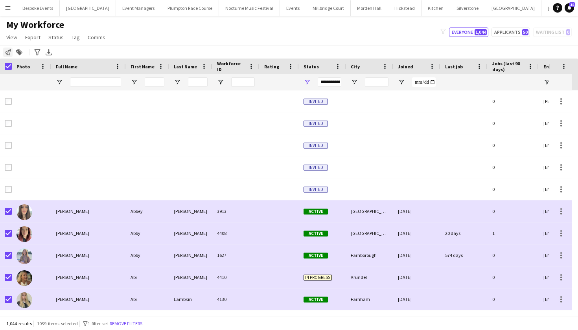
click at [10, 52] on icon at bounding box center [8, 52] width 6 height 6
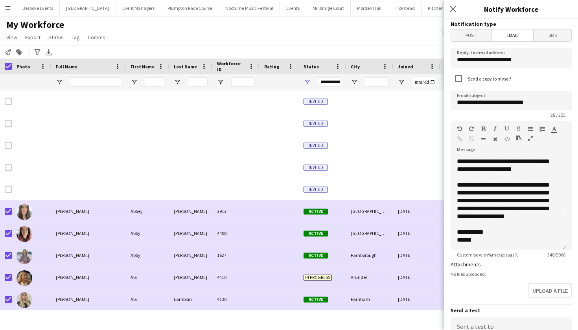
scroll to position [53, 0]
click at [496, 219] on div "**********" at bounding box center [508, 203] width 115 height 94
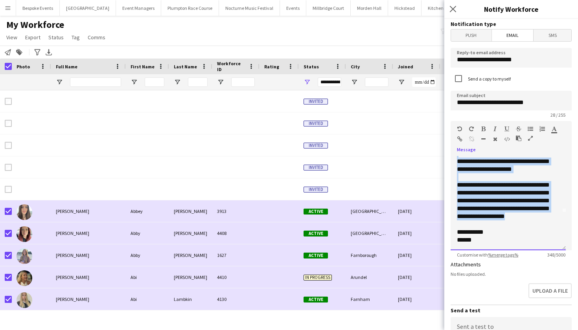
scroll to position [37, 0]
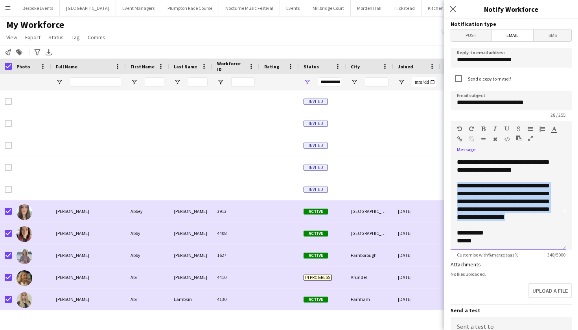
drag, startPoint x: 496, startPoint y: 219, endPoint x: 457, endPoint y: 193, distance: 45.7
click at [457, 193] on div "**********" at bounding box center [508, 203] width 115 height 94
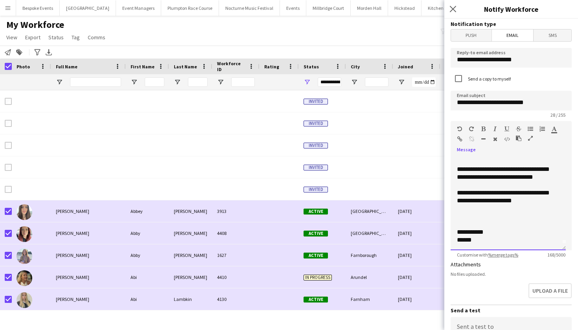
scroll to position [0, 0]
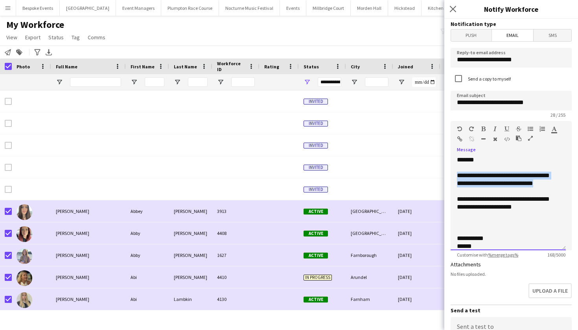
drag, startPoint x: 473, startPoint y: 193, endPoint x: 459, endPoint y: 177, distance: 21.8
click at [459, 177] on div "**********" at bounding box center [508, 203] width 115 height 94
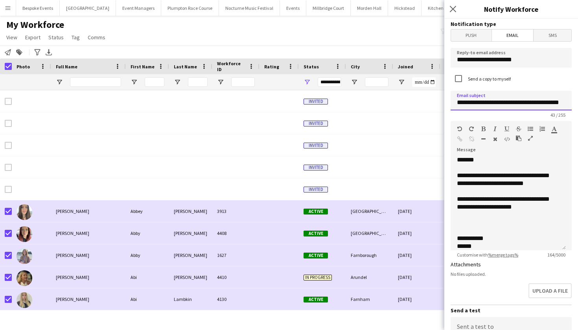
click at [536, 97] on input "**********" at bounding box center [511, 101] width 121 height 20
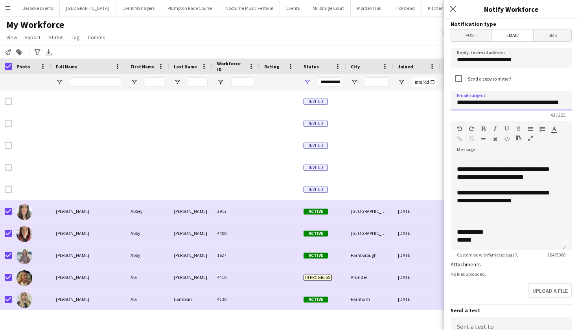
scroll to position [6, 0]
type input "**********"
click at [541, 201] on div "**********" at bounding box center [508, 203] width 115 height 94
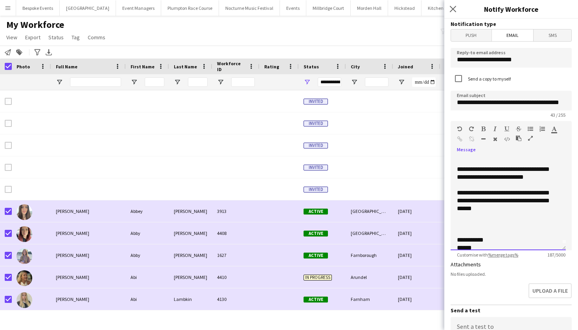
click at [505, 231] on div "**********" at bounding box center [508, 203] width 115 height 94
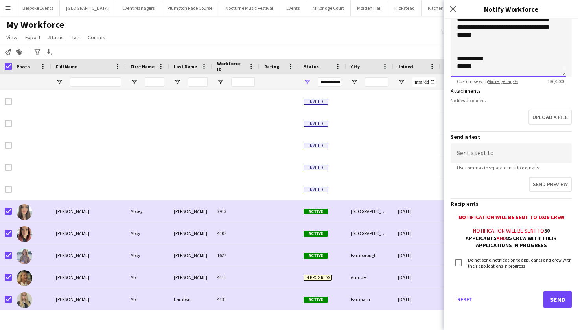
scroll to position [173, 0]
click at [557, 297] on button "Send" at bounding box center [557, 299] width 28 height 17
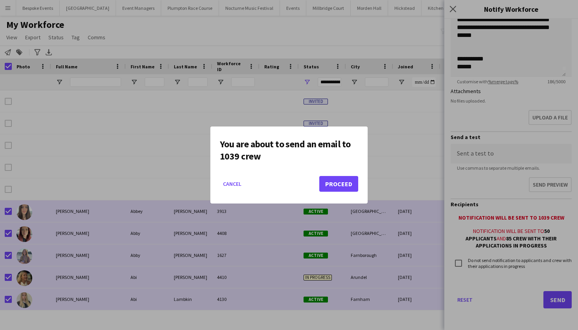
click at [351, 180] on button "Proceed" at bounding box center [338, 184] width 39 height 16
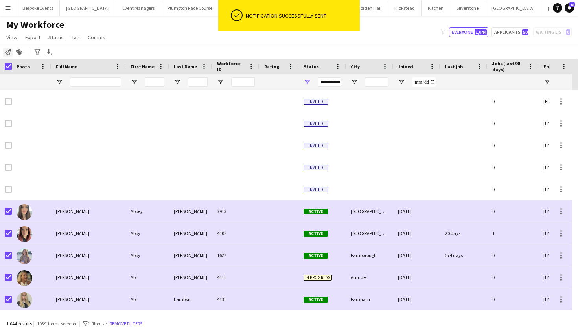
click at [7, 53] on icon at bounding box center [8, 52] width 6 height 6
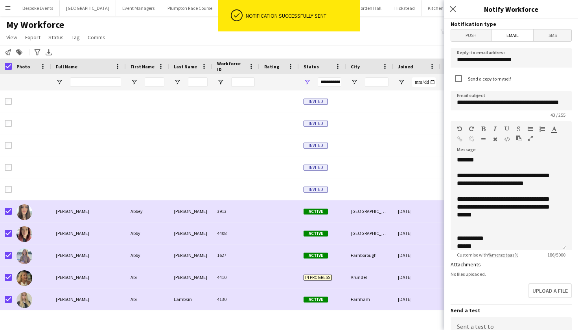
click at [471, 37] on span "Push" at bounding box center [471, 35] width 41 height 12
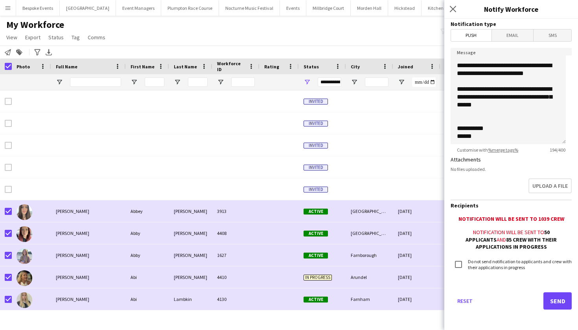
scroll to position [10, 0]
click at [551, 298] on button "Send" at bounding box center [557, 301] width 28 height 17
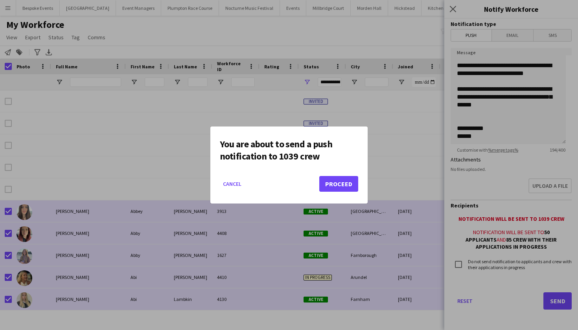
click at [345, 181] on button "Proceed" at bounding box center [338, 184] width 39 height 16
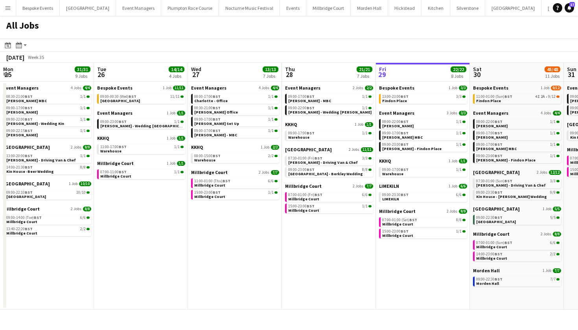
scroll to position [0, 188]
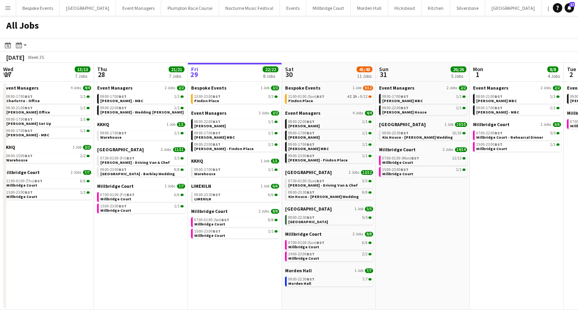
click at [8, 10] on app-icon "Menu" at bounding box center [8, 8] width 6 height 6
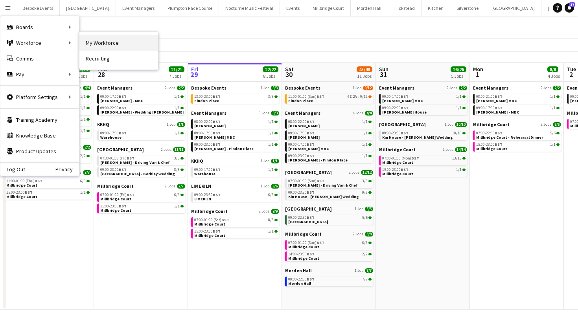
click at [107, 38] on link "My Workforce" at bounding box center [118, 43] width 79 height 16
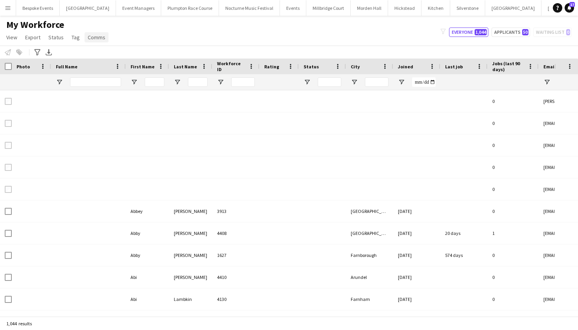
type input "**********"
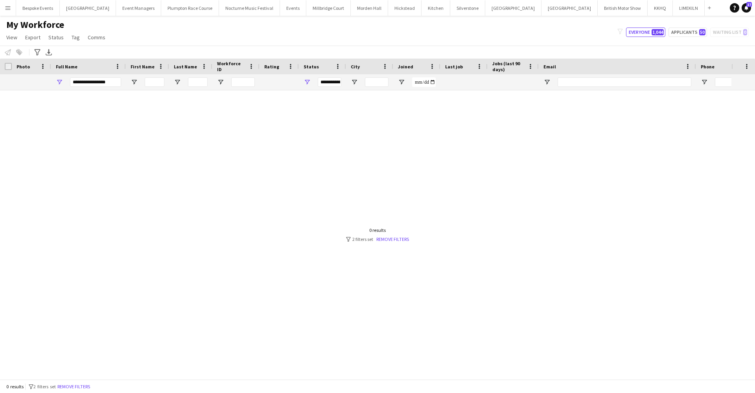
drag, startPoint x: 113, startPoint y: 81, endPoint x: 59, endPoint y: 83, distance: 54.3
click at [59, 83] on div "**********" at bounding box center [88, 82] width 75 height 16
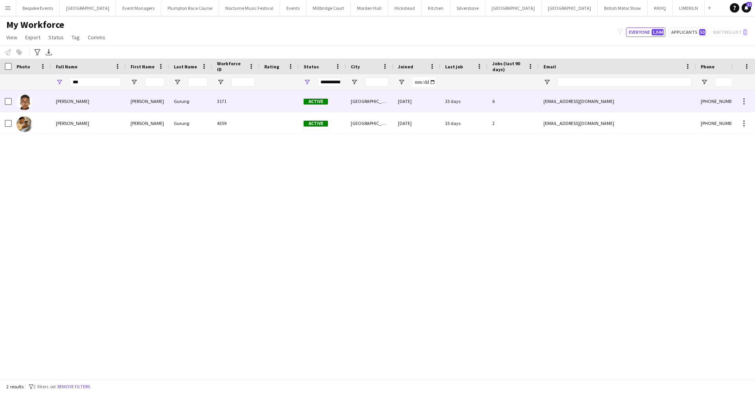
click at [62, 101] on span "Daniel Gurung" at bounding box center [72, 101] width 33 height 6
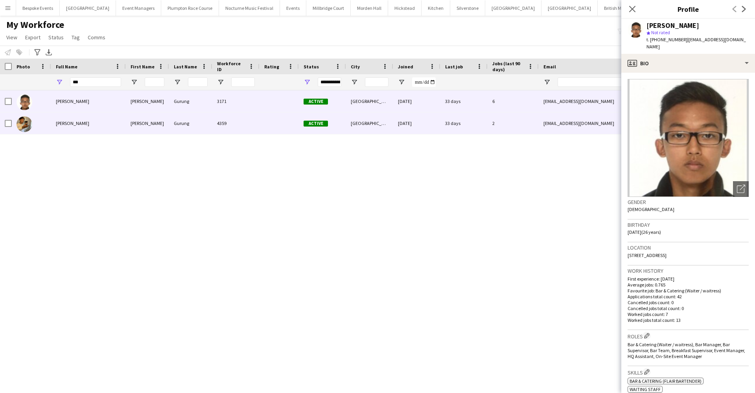
click at [74, 131] on div "Kyle Gurung" at bounding box center [88, 123] width 75 height 22
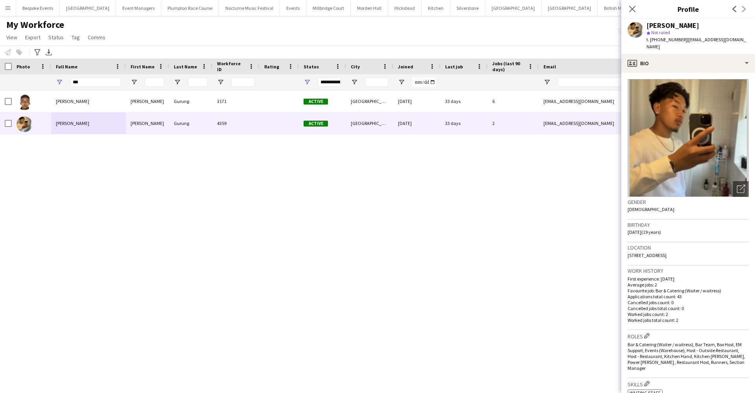
click at [336, 85] on div "**********" at bounding box center [330, 81] width 24 height 9
click at [100, 80] on input "***" at bounding box center [95, 81] width 51 height 9
type input "*"
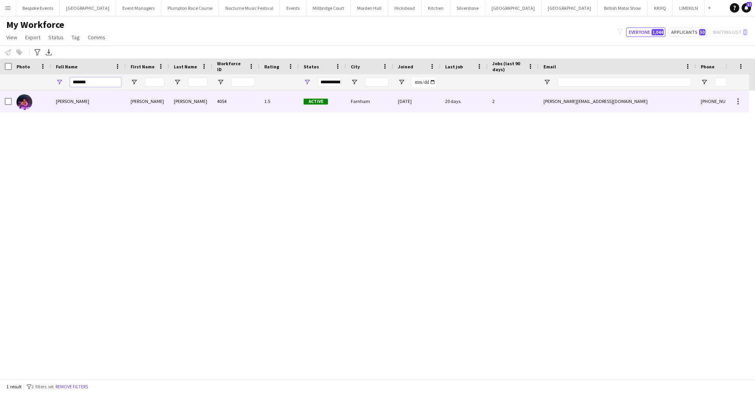
type input "*******"
click at [75, 108] on div "Ella Smith" at bounding box center [88, 101] width 75 height 22
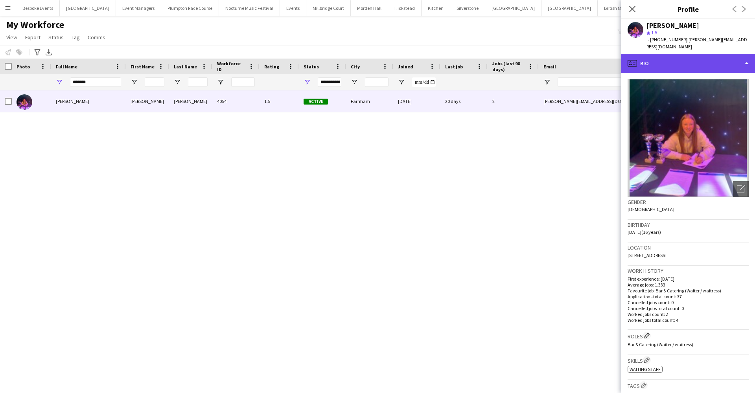
click at [662, 54] on div "profile Bio" at bounding box center [688, 63] width 134 height 19
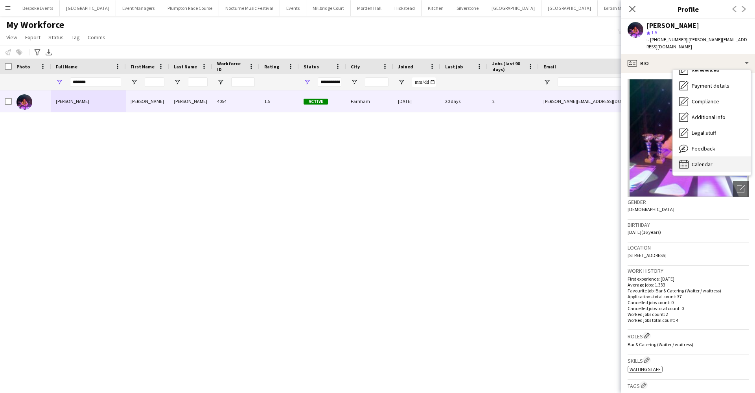
scroll to position [90, 0]
click at [700, 161] on span "Calendar" at bounding box center [702, 164] width 21 height 7
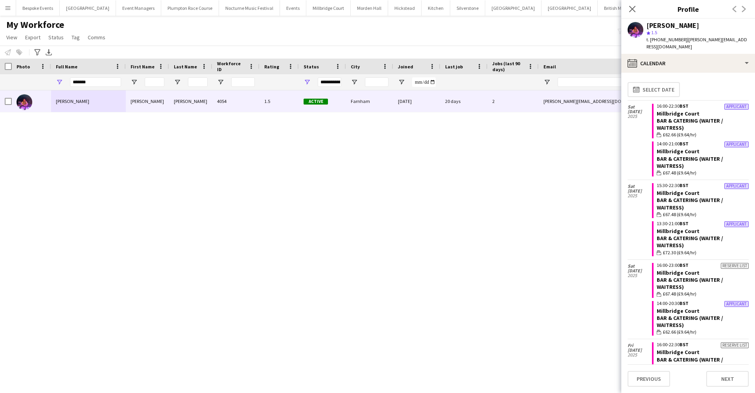
click at [514, 181] on div "Ella Smith Ella Smith 4054 1.5 Active Farnham 10-04-2025 20 days 2 ella-s1@outl…" at bounding box center [365, 231] width 731 height 283
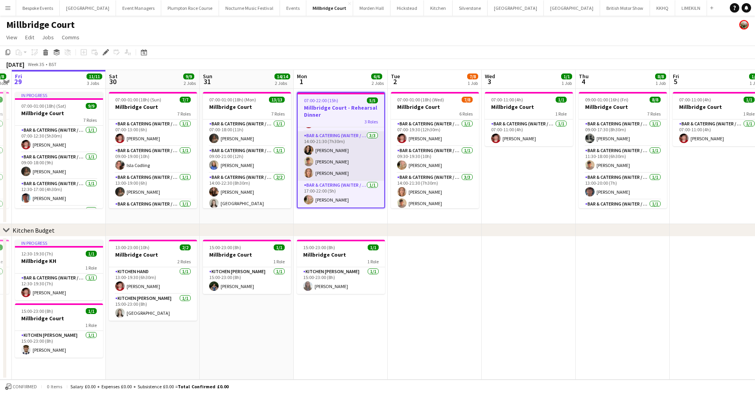
scroll to position [23, 0]
click at [330, 156] on app-card-role "Bar & Catering (Waiter / waitress) [DATE] 14:00-21:30 (7h30m) [PERSON_NAME] [PE…" at bounding box center [341, 156] width 87 height 50
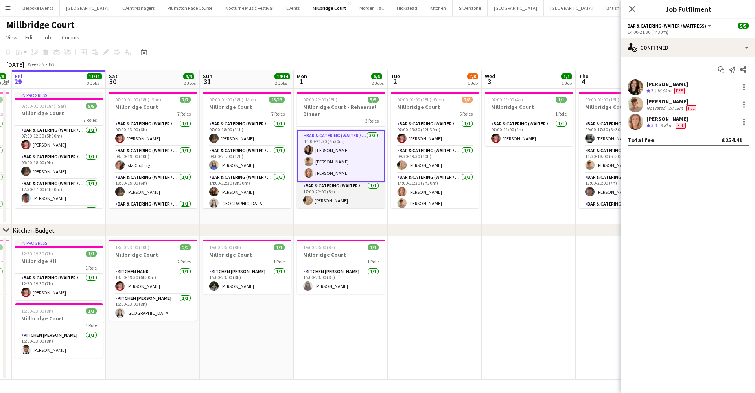
click at [333, 188] on app-card-role "Bar & Catering (Waiter / waitress) [DATE] 17:00-22:00 (5h) [PERSON_NAME]" at bounding box center [341, 195] width 88 height 27
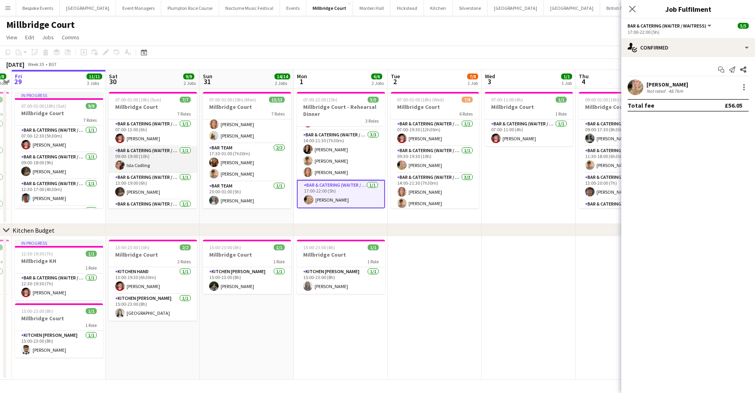
scroll to position [0, 0]
click at [353, 10] on button "[GEOGRAPHIC_DATA] Close" at bounding box center [371, 7] width 37 height 15
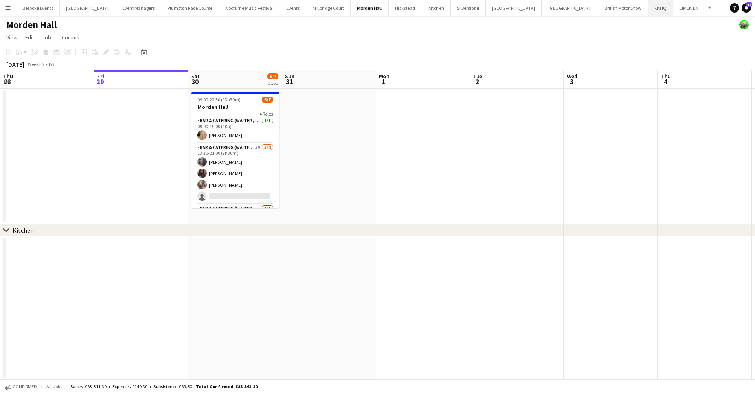
scroll to position [1, 0]
click at [307, 10] on button "[GEOGRAPHIC_DATA]" at bounding box center [328, 7] width 44 height 15
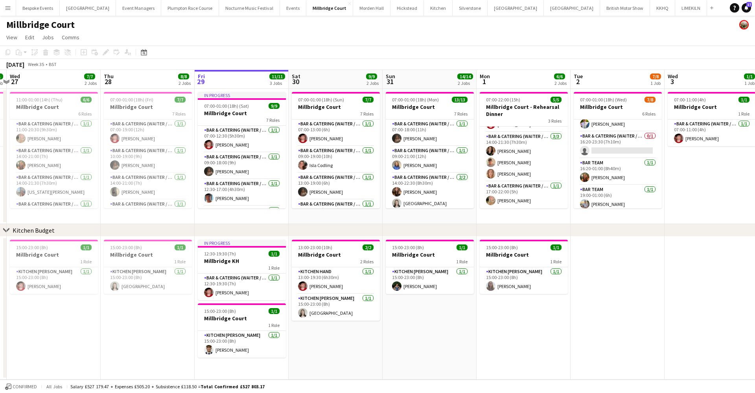
scroll to position [21, 0]
click at [6, 9] on app-icon "Menu" at bounding box center [8, 8] width 6 height 6
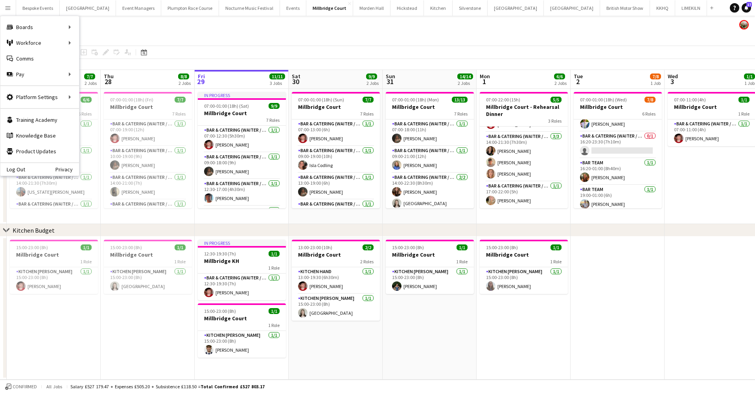
click at [6, 9] on app-icon "Menu" at bounding box center [8, 8] width 6 height 6
click at [97, 44] on link "My Workforce" at bounding box center [118, 43] width 79 height 16
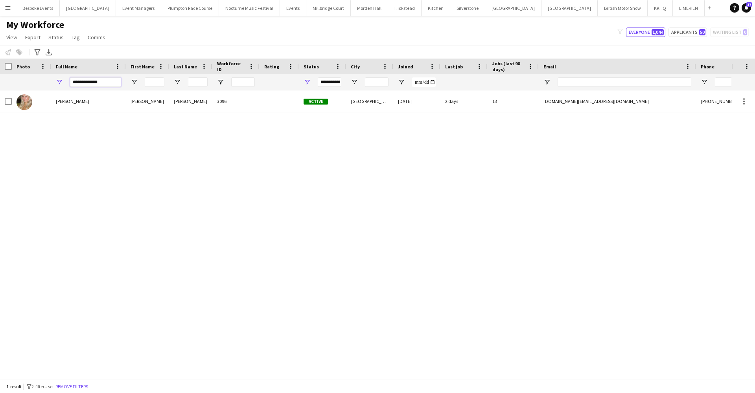
drag, startPoint x: 99, startPoint y: 83, endPoint x: 61, endPoint y: 78, distance: 38.4
click at [61, 78] on div "**********" at bounding box center [88, 82] width 75 height 16
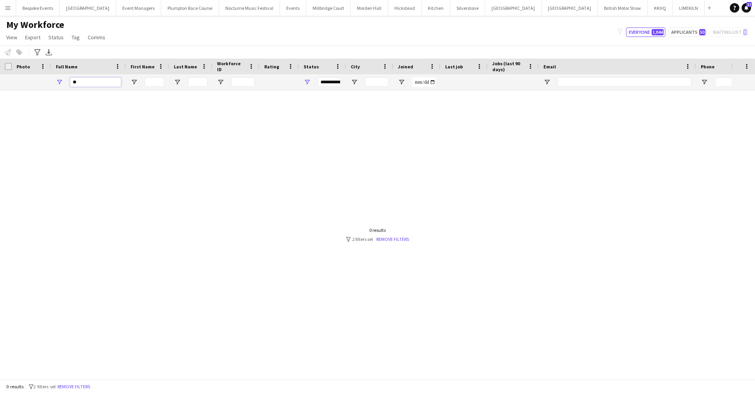
type input "*"
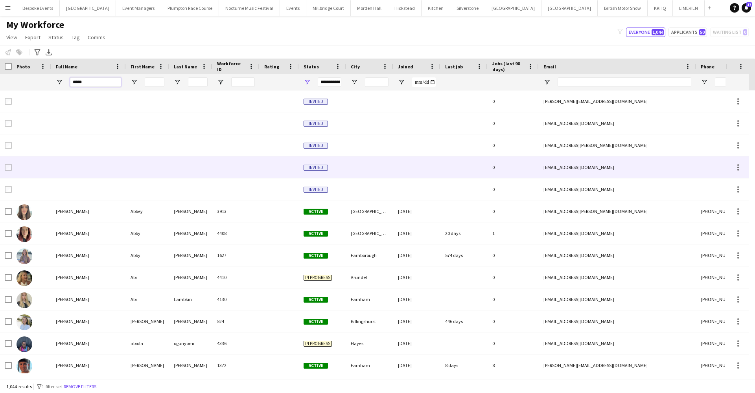
type input "*****"
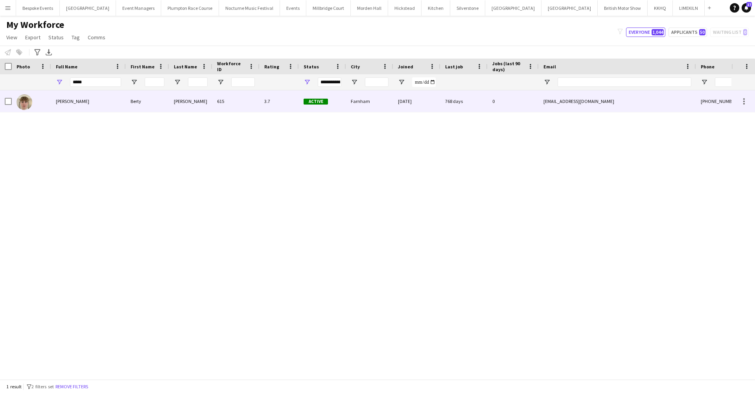
click at [396, 102] on div "10-05-2022" at bounding box center [416, 101] width 47 height 22
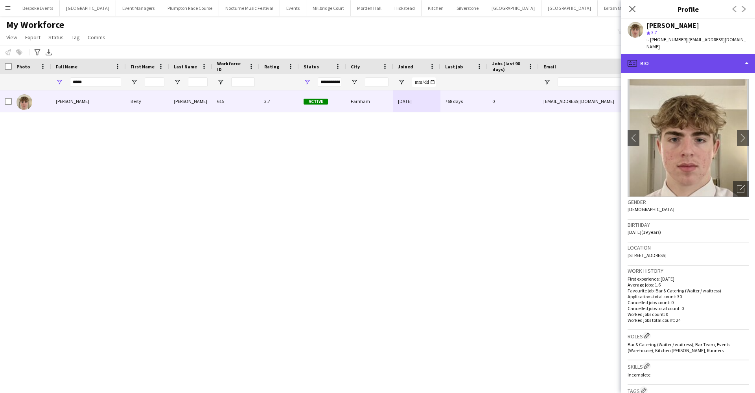
click at [701, 61] on div "profile Bio" at bounding box center [688, 63] width 134 height 19
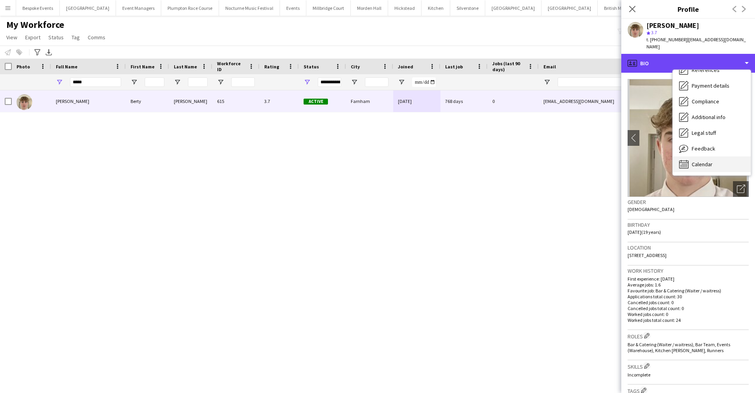
scroll to position [90, 0]
click at [701, 161] on span "Calendar" at bounding box center [702, 164] width 21 height 7
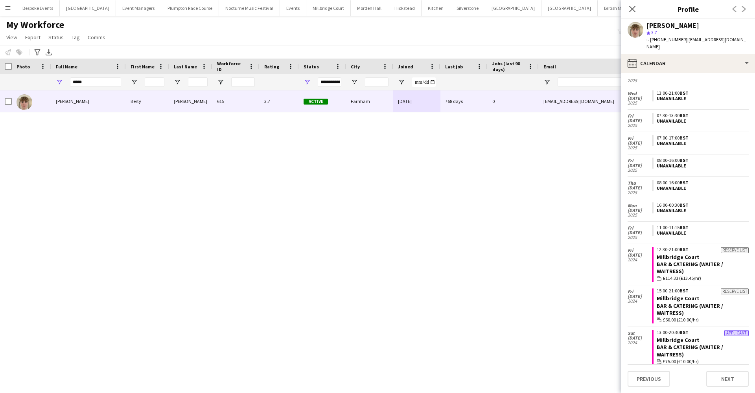
scroll to position [57, 0]
click at [470, 207] on div "Berty Chilcott Berty Chilcott 615 3.7 Active Farnham 10-05-2022 768 days 0 bert…" at bounding box center [365, 231] width 731 height 283
click at [9, 8] on app-icon "Menu" at bounding box center [8, 8] width 6 height 6
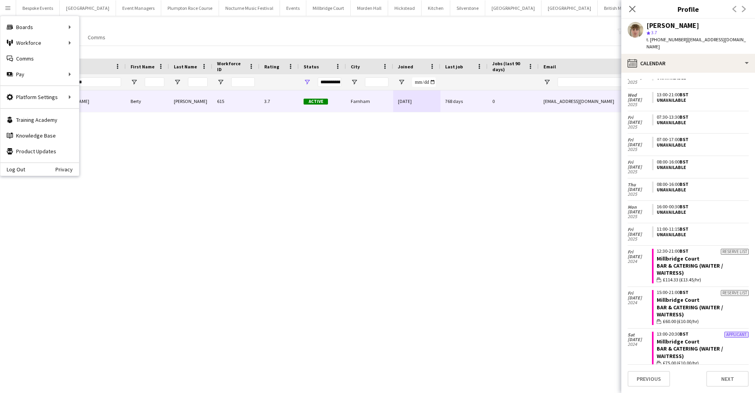
click at [9, 8] on app-icon "Menu" at bounding box center [8, 8] width 6 height 6
click at [89, 44] on link "My Workforce" at bounding box center [118, 43] width 79 height 16
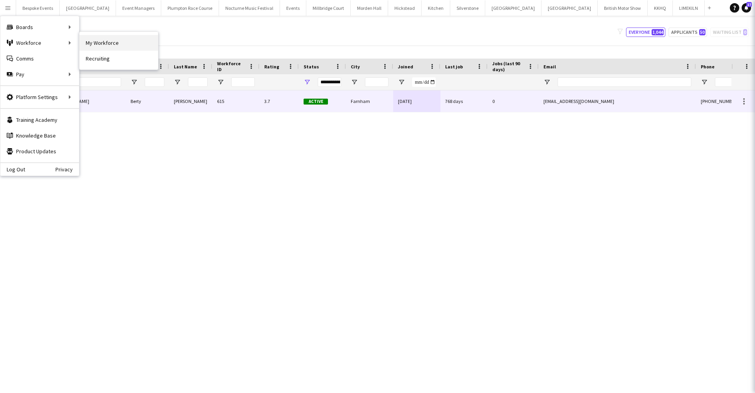
type input "*****"
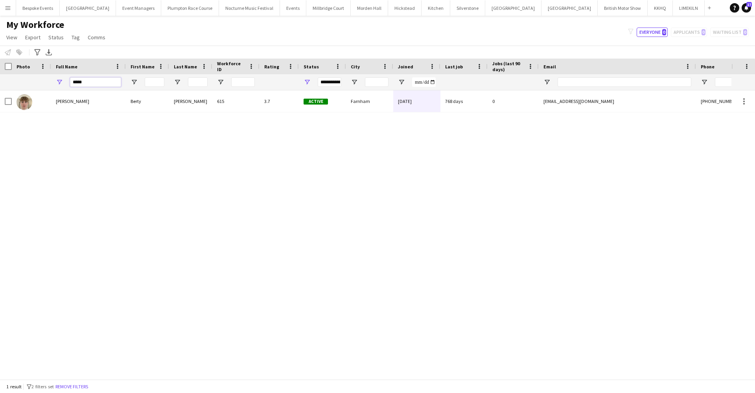
click at [94, 82] on input "*****" at bounding box center [95, 81] width 51 height 9
type input "*"
type input "****"
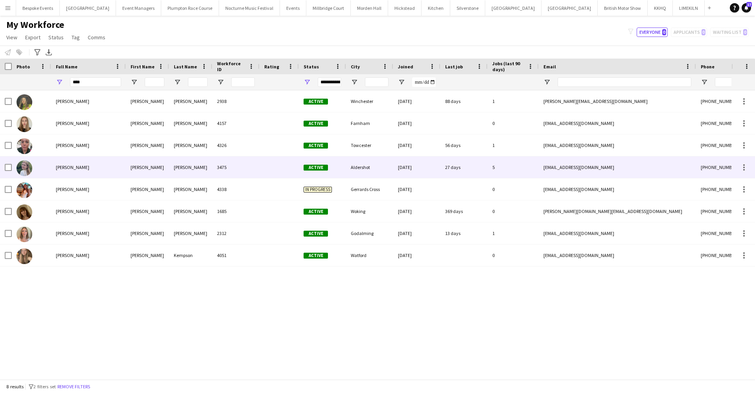
click at [70, 174] on div "[PERSON_NAME]" at bounding box center [88, 168] width 75 height 22
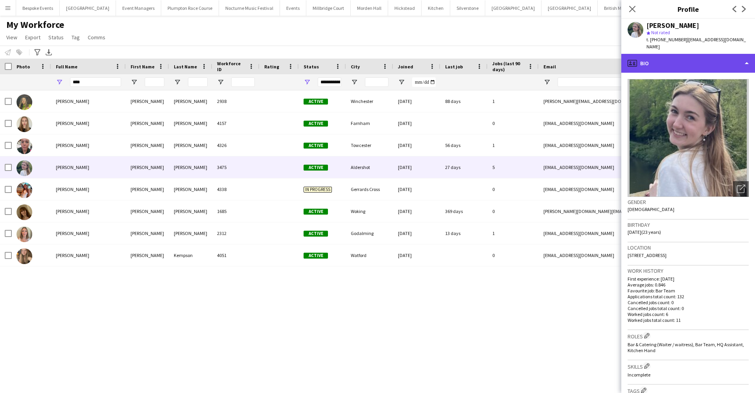
click at [654, 54] on div "profile Bio" at bounding box center [688, 63] width 134 height 19
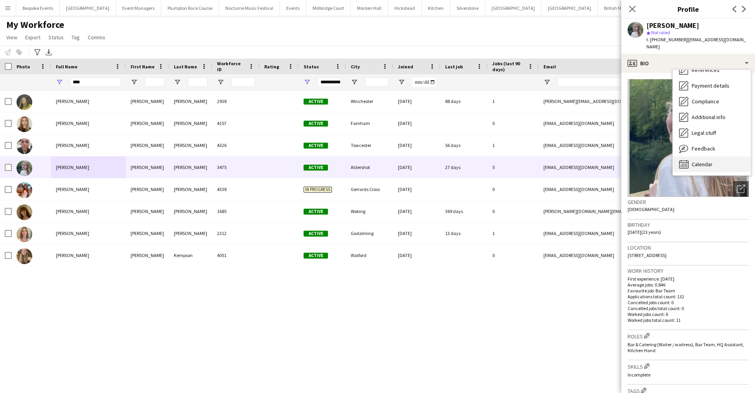
scroll to position [90, 0]
click at [723, 157] on div "Calendar Calendar" at bounding box center [712, 165] width 78 height 16
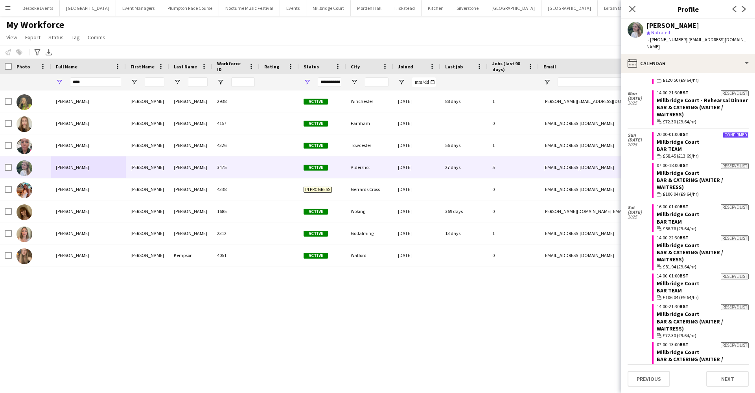
scroll to position [225, 0]
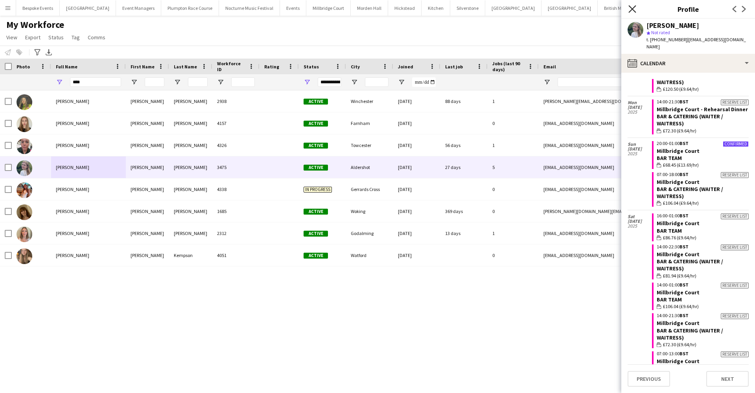
click at [631, 9] on icon "Close pop-in" at bounding box center [631, 8] width 7 height 7
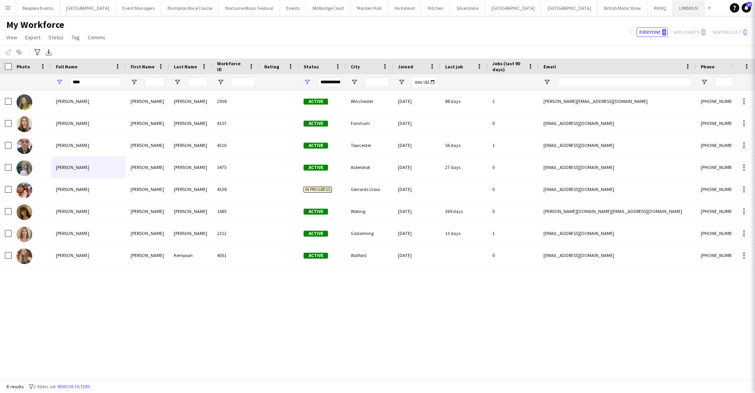
click at [673, 9] on button "LIMEKILN Close" at bounding box center [689, 7] width 32 height 15
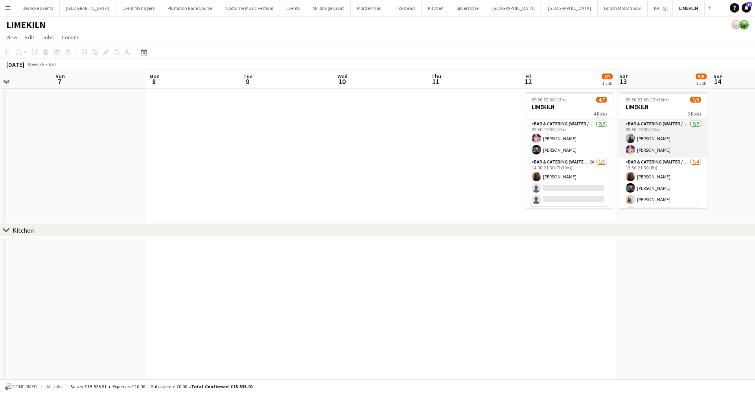
click at [644, 147] on app-card-role "Bar & Catering (Waiter / waitress) 2/2 09:30-19:30 (10h) Amy Black Emma Black" at bounding box center [663, 139] width 88 height 38
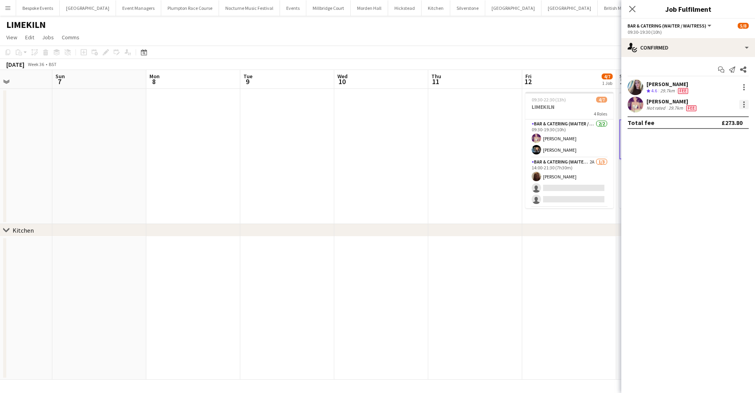
click at [747, 103] on div at bounding box center [743, 104] width 9 height 9
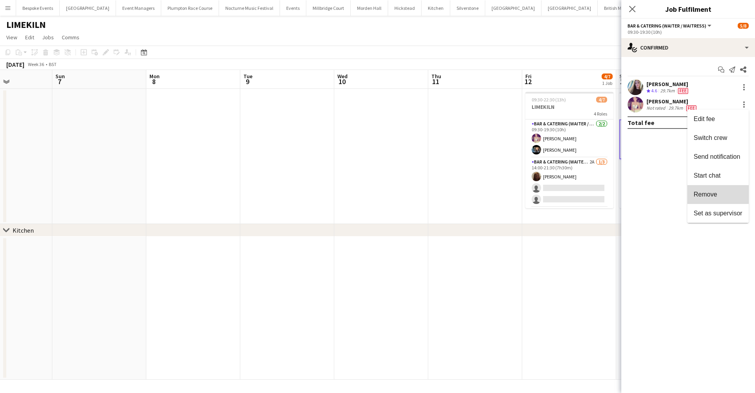
click at [706, 192] on span "Remove" at bounding box center [706, 194] width 24 height 7
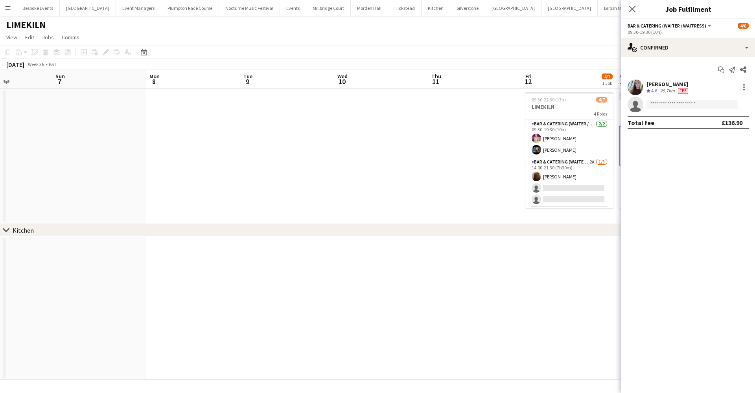
click at [569, 249] on app-date-cell at bounding box center [569, 308] width 94 height 143
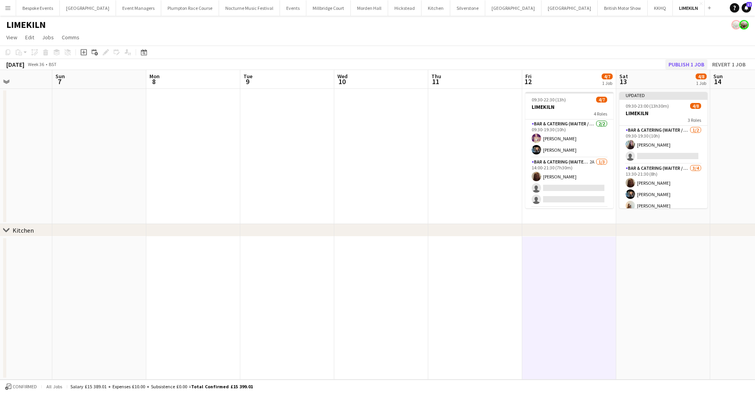
click at [684, 66] on button "Publish 1 job" at bounding box center [686, 64] width 42 height 10
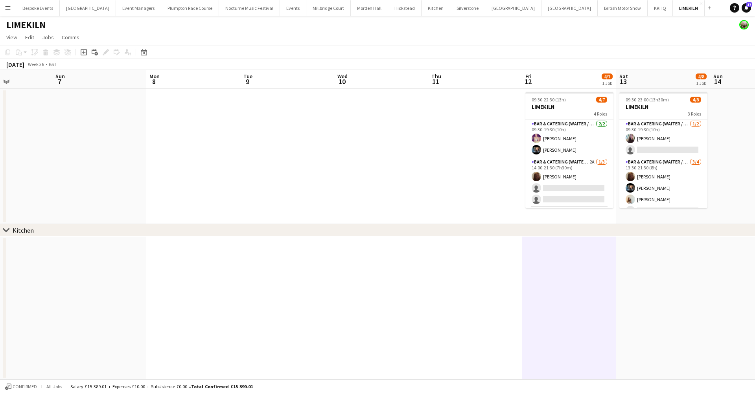
click at [6, 7] on app-icon "Menu" at bounding box center [8, 8] width 6 height 6
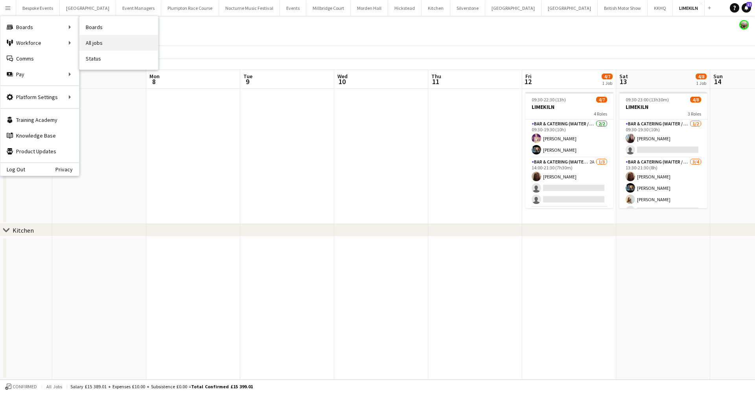
click at [88, 43] on link "All jobs" at bounding box center [118, 43] width 79 height 16
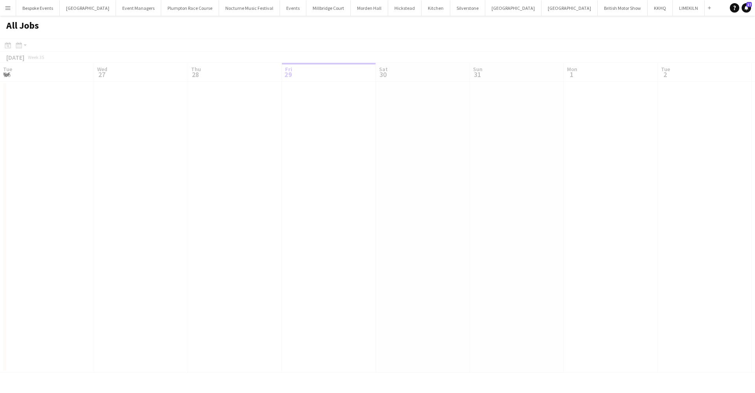
scroll to position [0, 188]
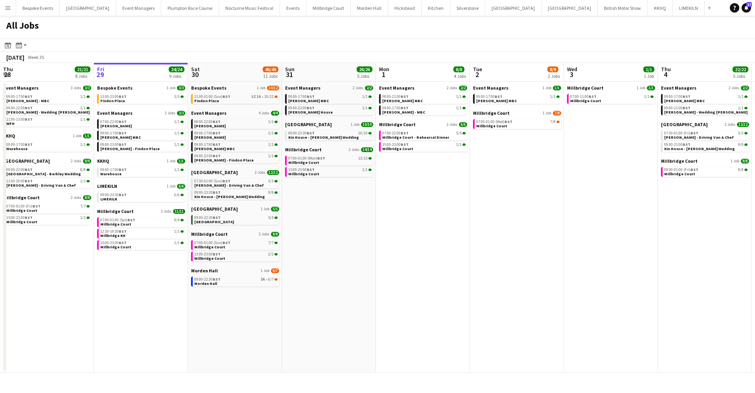
click at [8, 8] on app-icon "Menu" at bounding box center [8, 8] width 6 height 6
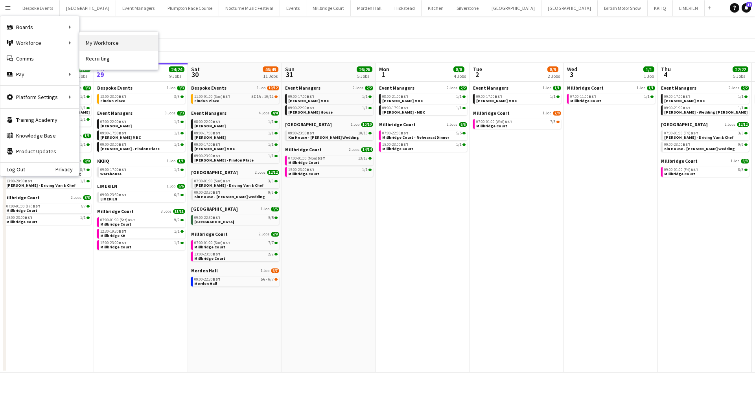
click at [87, 43] on link "My Workforce" at bounding box center [118, 43] width 79 height 16
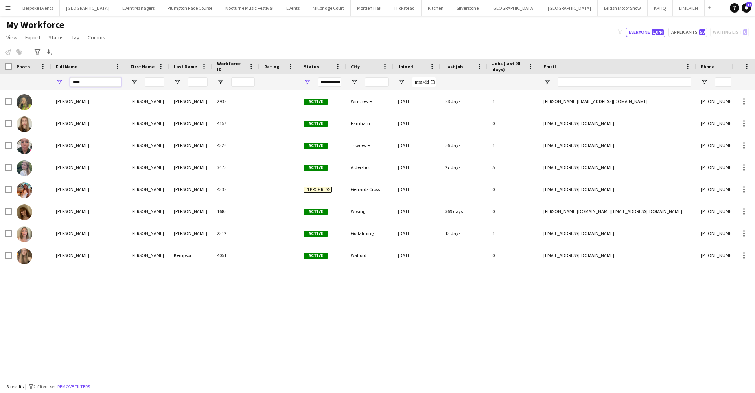
drag, startPoint x: 88, startPoint y: 83, endPoint x: 59, endPoint y: 73, distance: 30.3
click at [59, 73] on div "Workforce Details Photo Full Name City" at bounding box center [463, 75] width 927 height 32
type input "*****"
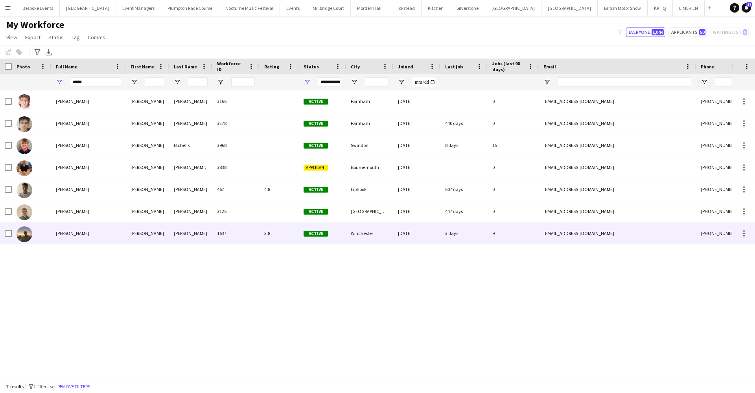
click at [74, 238] on div "[PERSON_NAME]" at bounding box center [88, 234] width 75 height 22
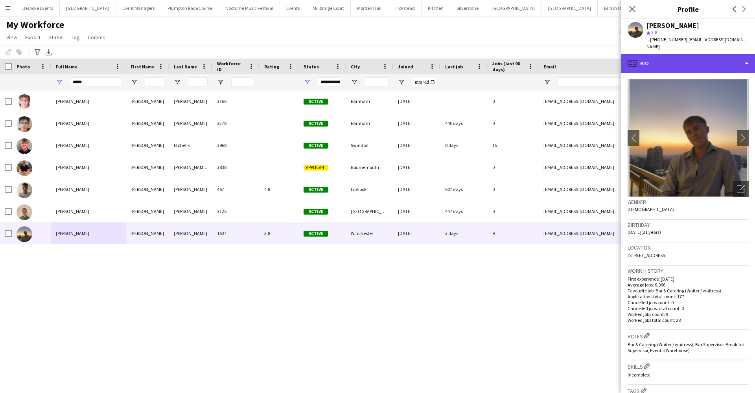
click at [659, 58] on div "profile Bio" at bounding box center [688, 63] width 134 height 19
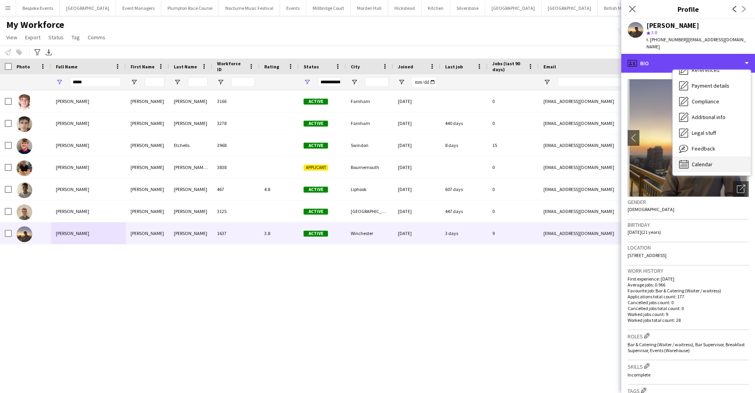
scroll to position [90, 0]
click at [695, 161] on span "Calendar" at bounding box center [702, 164] width 21 height 7
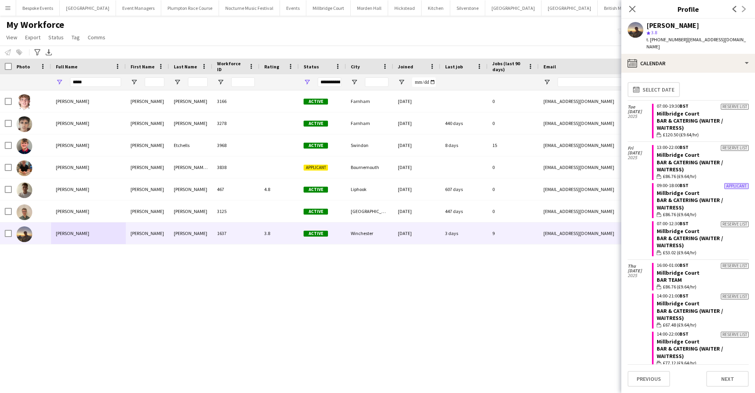
scroll to position [0, 0]
click at [351, 10] on button "[GEOGRAPHIC_DATA] Close" at bounding box center [369, 7] width 37 height 15
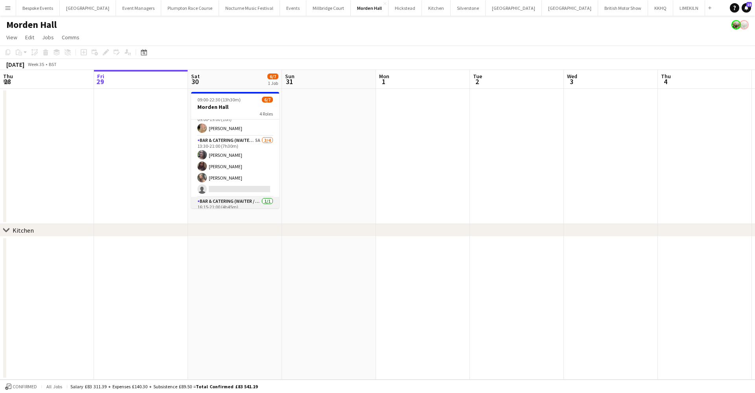
scroll to position [7, 0]
click at [306, 12] on button "[GEOGRAPHIC_DATA]" at bounding box center [328, 7] width 44 height 15
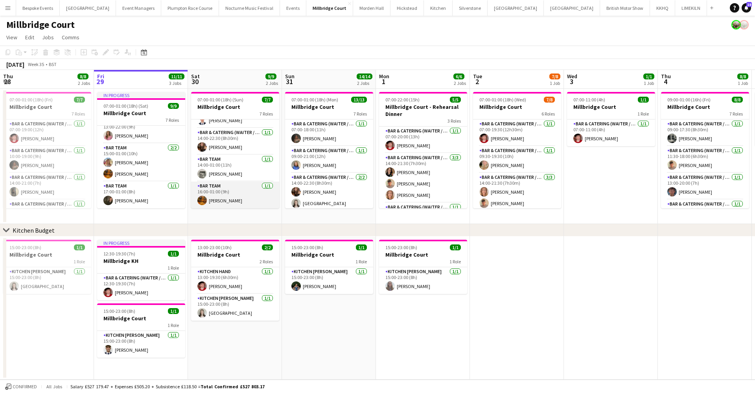
scroll to position [0, 188]
click at [242, 200] on app-card-role "Bar Team 1/1 16:00-01:00 (9h) Hannah Perryman" at bounding box center [236, 195] width 88 height 27
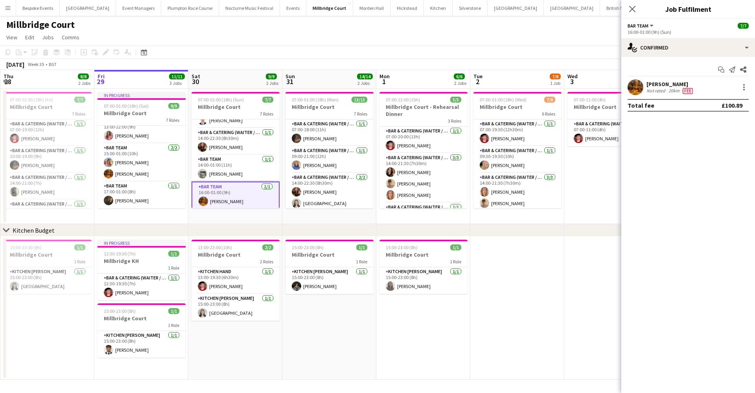
click at [630, 84] on app-user-avatar at bounding box center [636, 87] width 16 height 16
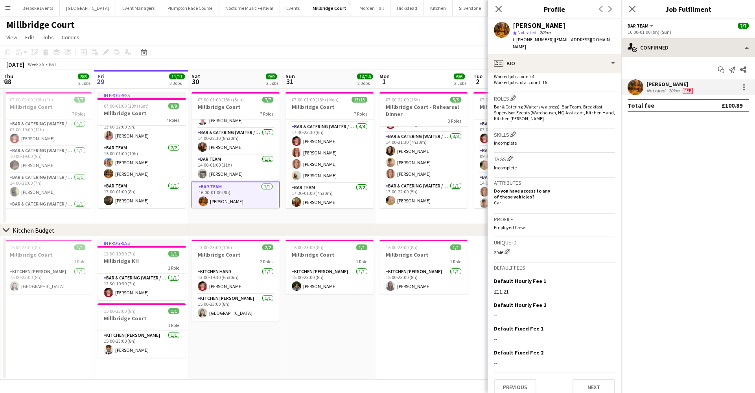
scroll to position [237, 0]
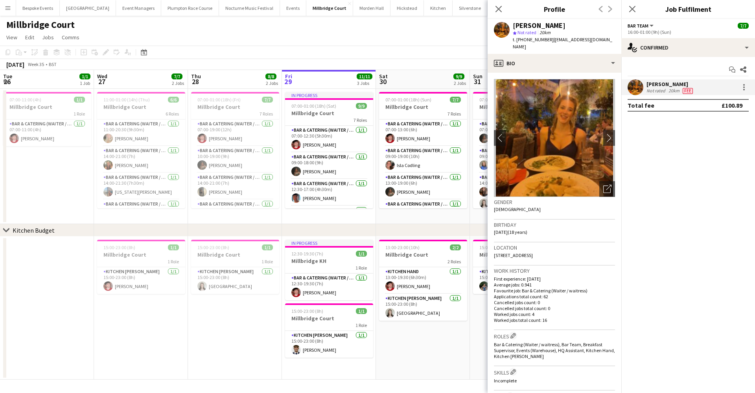
scroll to position [237, 0]
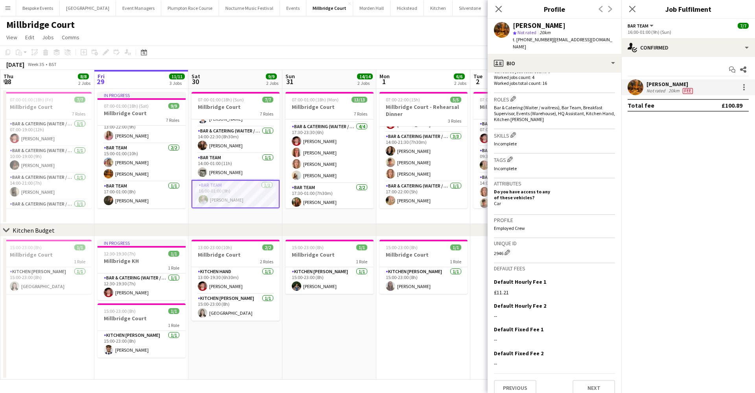
click at [501, 11] on icon "Close pop-in" at bounding box center [499, 9] width 6 height 6
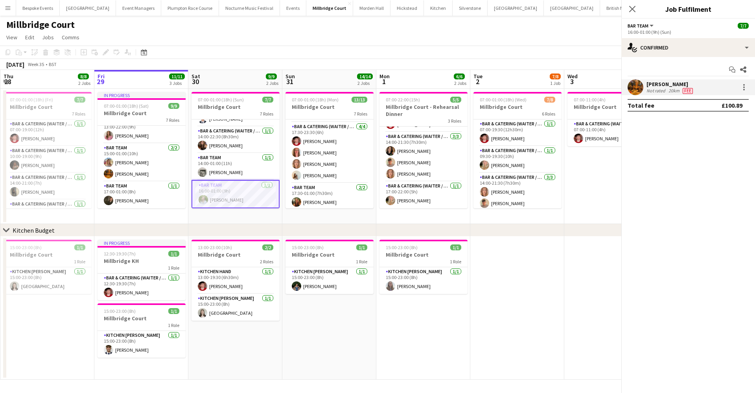
click at [501, 11] on body "Menu Boards Boards Boards All jobs Status Workforce Workforce My Workforce Recr…" at bounding box center [377, 196] width 755 height 393
click at [633, 8] on icon at bounding box center [631, 8] width 7 height 7
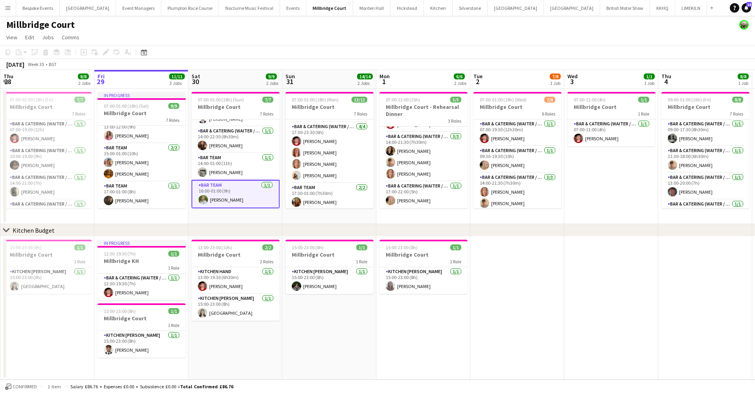
click at [353, 4] on button "[GEOGRAPHIC_DATA] Close" at bounding box center [371, 7] width 37 height 15
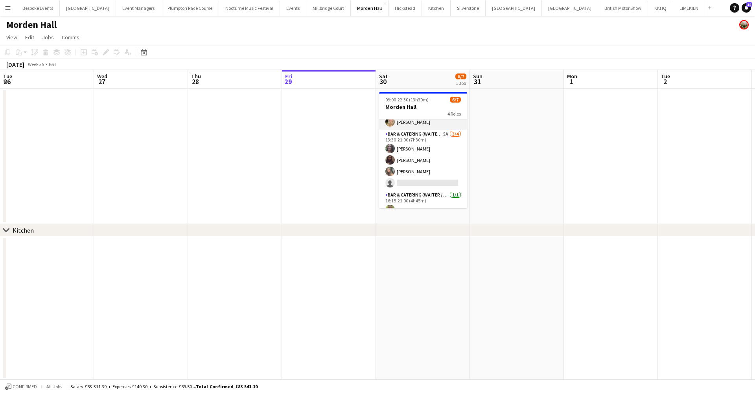
scroll to position [17, 0]
click at [433, 143] on app-card-role "Bar & Catering (Waiter / waitress) 5A [DATE] 13:30-21:00 (7h30m) [PERSON_NAME] …" at bounding box center [423, 159] width 88 height 61
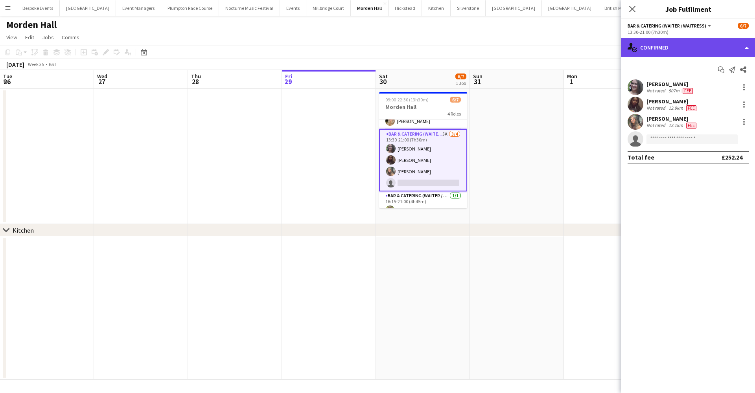
click at [710, 53] on div "single-neutral-actions-check-2 Confirmed" at bounding box center [688, 47] width 134 height 19
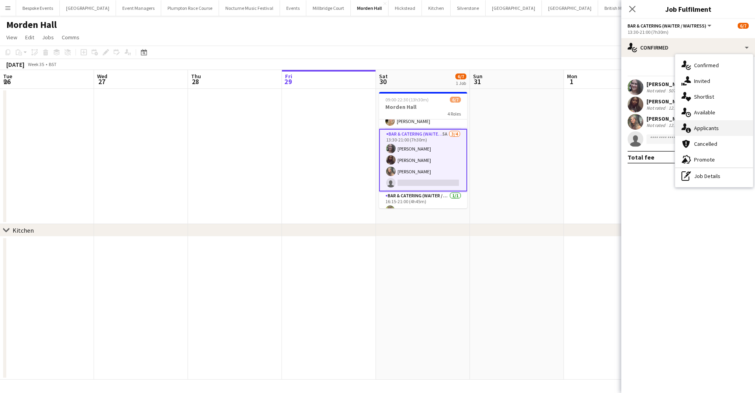
click at [698, 130] on div "single-neutral-actions-information Applicants" at bounding box center [714, 128] width 78 height 16
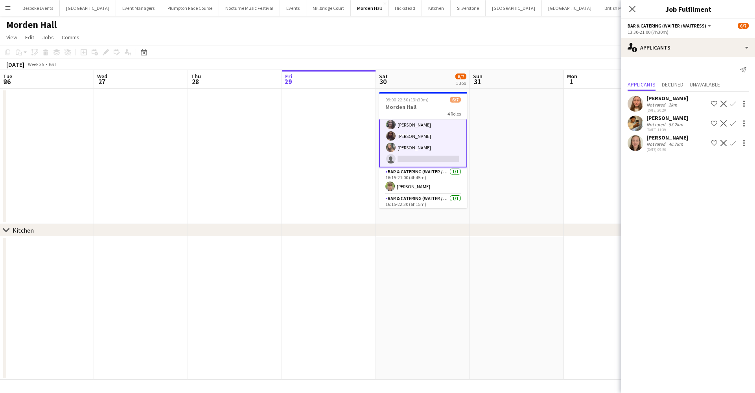
scroll to position [52, 0]
click at [414, 173] on app-card-role "Bar & Catering (Waiter / waitress) [DATE] 16:15-21:00 (4h45m) [PERSON_NAME]" at bounding box center [423, 170] width 88 height 27
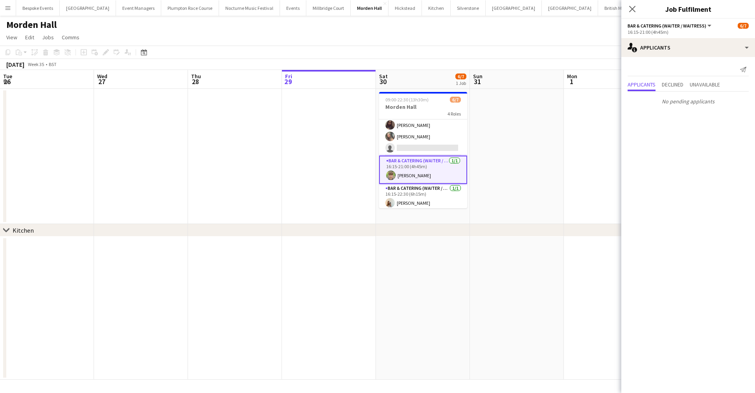
click at [402, 175] on app-card-role "Bar & Catering (Waiter / waitress) [DATE] 16:15-21:00 (4h45m) [PERSON_NAME]" at bounding box center [423, 170] width 88 height 28
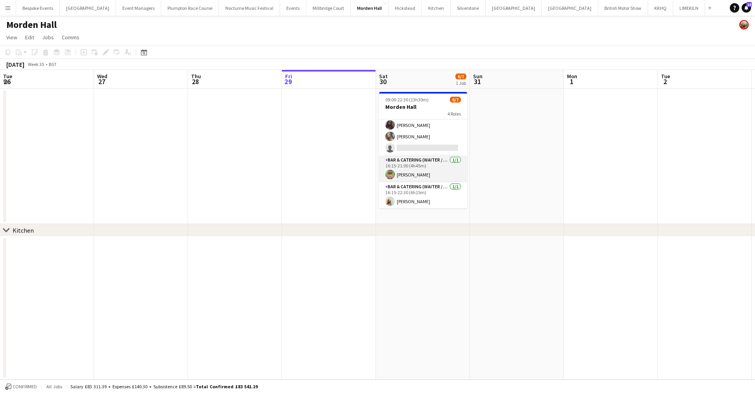
click at [402, 175] on app-card-role "Bar & Catering (Waiter / waitress) [DATE] 16:15-21:00 (4h45m) [PERSON_NAME]" at bounding box center [423, 169] width 88 height 27
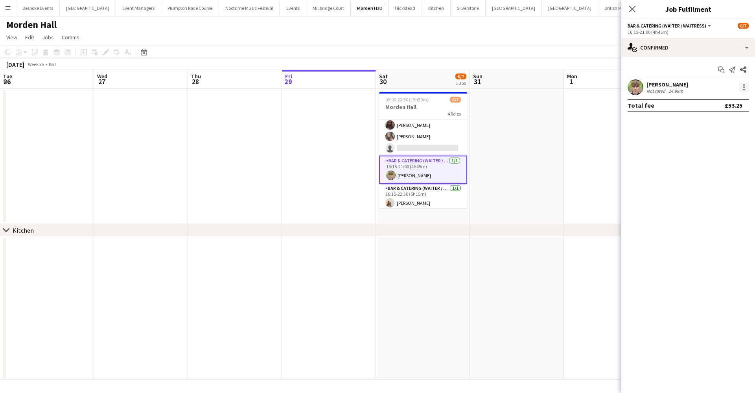
click at [740, 85] on div at bounding box center [743, 87] width 9 height 9
click at [721, 116] on button "Switch crew" at bounding box center [717, 120] width 61 height 19
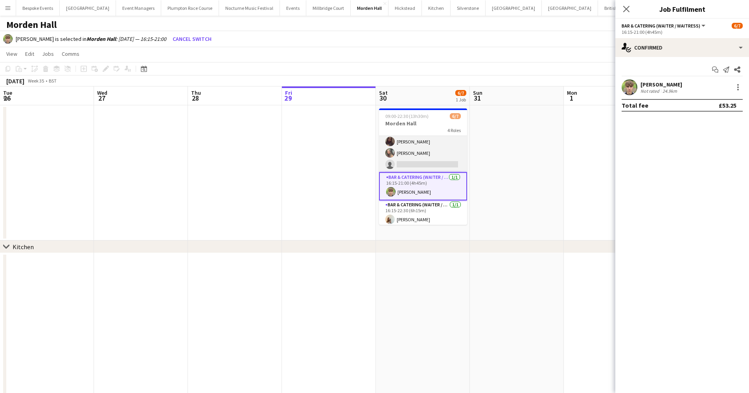
click at [433, 160] on app-card-role "Bar & Catering (Waiter / waitress) 5A [DATE] 13:30-21:00 (7h30m) [PERSON_NAME] …" at bounding box center [423, 141] width 88 height 61
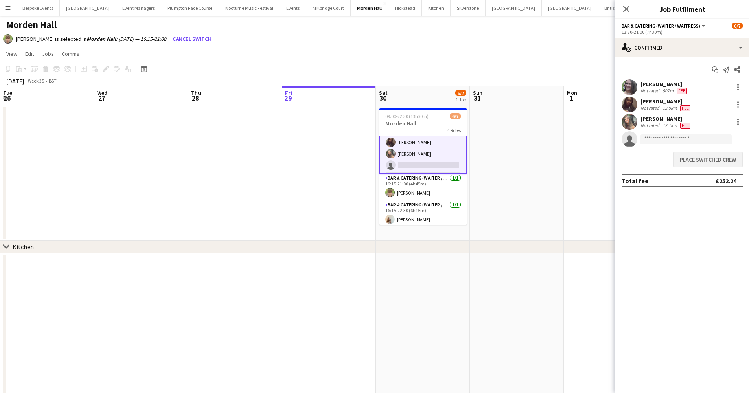
click at [720, 154] on button "Place switched crew" at bounding box center [708, 160] width 70 height 16
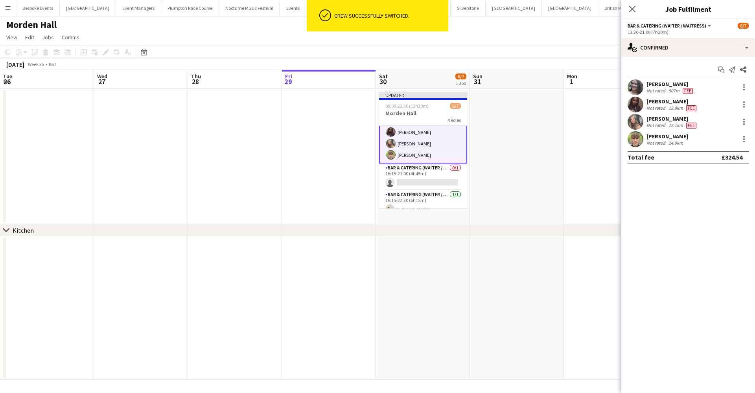
click at [564, 166] on app-date-cell at bounding box center [611, 156] width 94 height 135
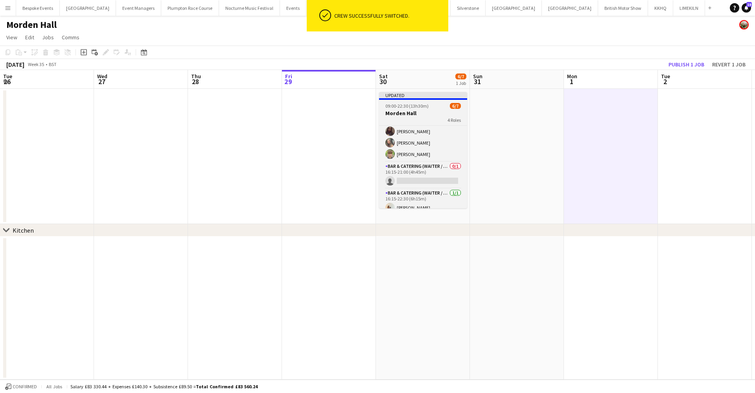
click at [402, 118] on div "4 Roles" at bounding box center [423, 120] width 88 height 6
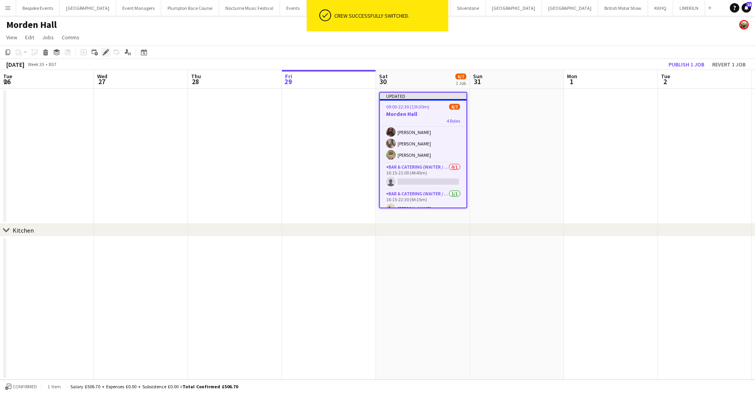
click at [107, 49] on div "Edit" at bounding box center [105, 52] width 9 height 9
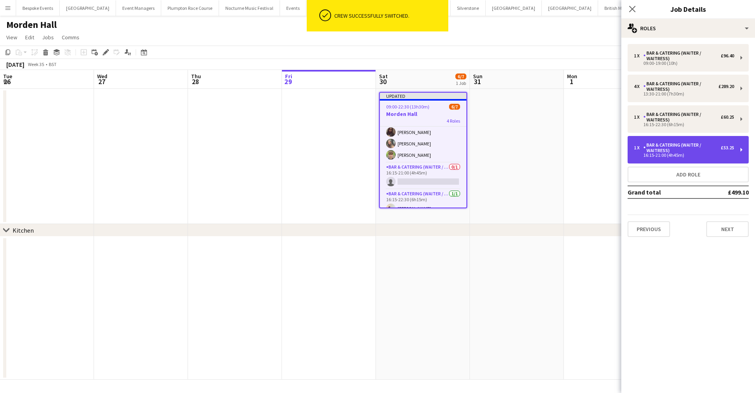
click at [681, 153] on div "16:15-21:00 (4h45m)" at bounding box center [684, 155] width 100 height 4
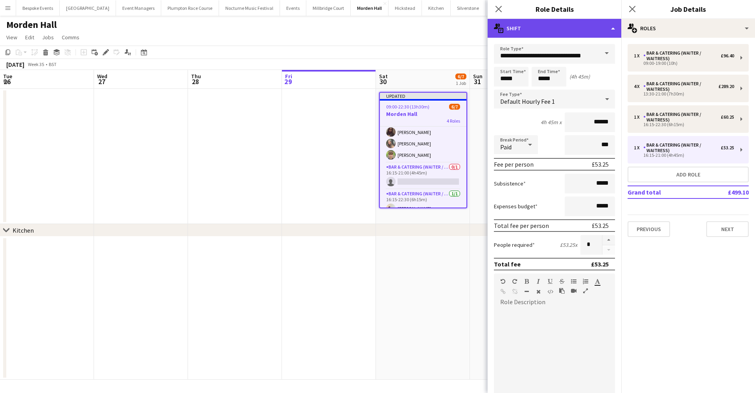
click at [579, 26] on div "multiple-actions-text Shift" at bounding box center [555, 28] width 134 height 19
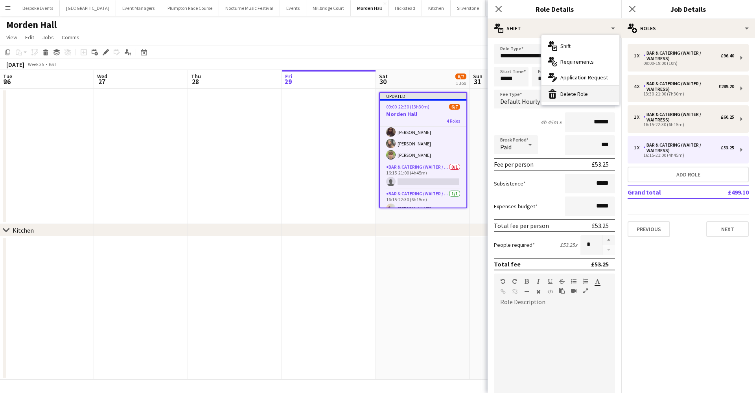
click at [573, 99] on div "bin-2 Delete Role" at bounding box center [581, 94] width 78 height 16
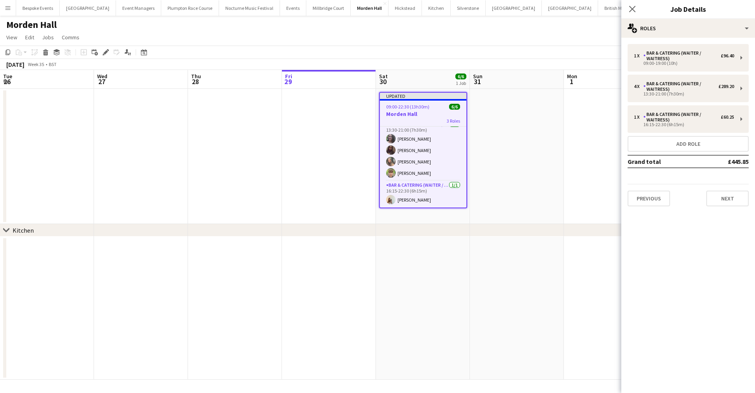
click at [511, 154] on app-date-cell at bounding box center [517, 156] width 94 height 135
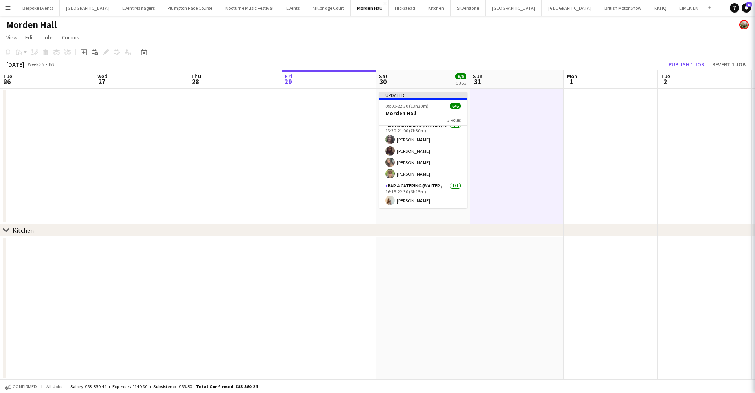
scroll to position [32, 0]
click at [677, 66] on button "Publish 1 job" at bounding box center [686, 64] width 42 height 10
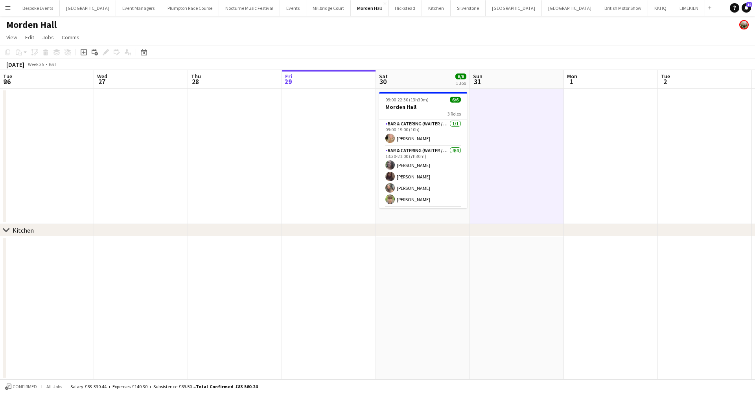
scroll to position [0, 0]
click at [11, 8] on app-icon "Menu" at bounding box center [8, 8] width 6 height 6
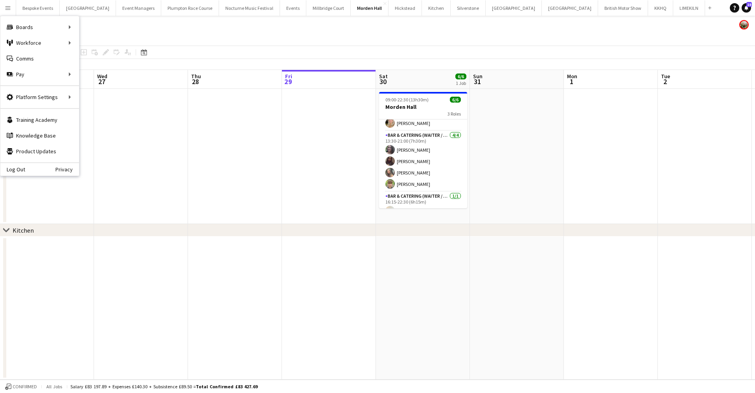
scroll to position [26, 0]
click at [307, 31] on app-page-menu "View Day view expanded Day view collapsed Month view Date picker Jump to [DATE]…" at bounding box center [377, 38] width 755 height 15
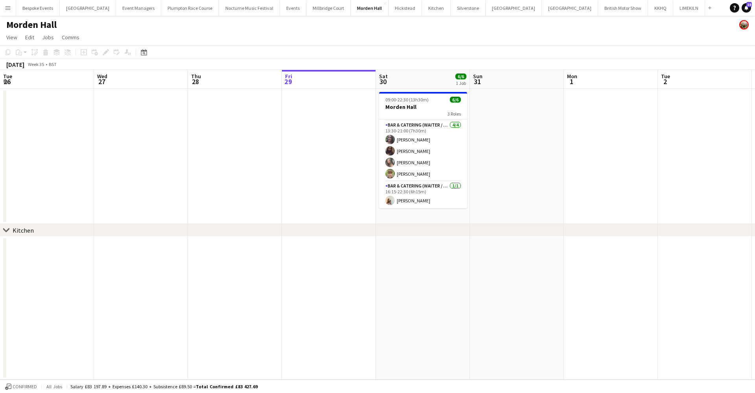
click at [307, 6] on button "[GEOGRAPHIC_DATA]" at bounding box center [328, 7] width 44 height 15
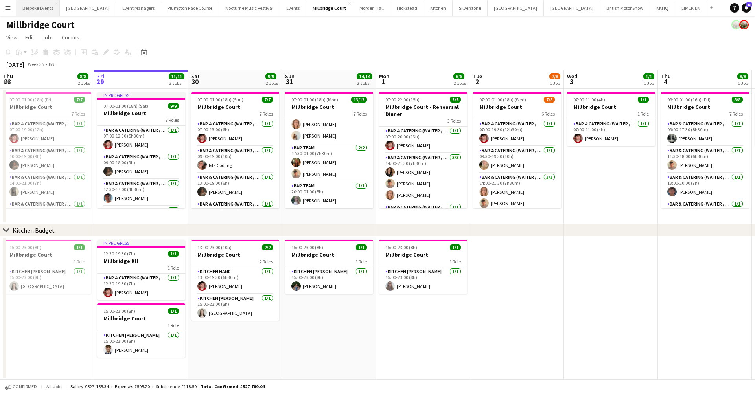
click at [28, 12] on button "Bespoke Events Close" at bounding box center [38, 7] width 44 height 15
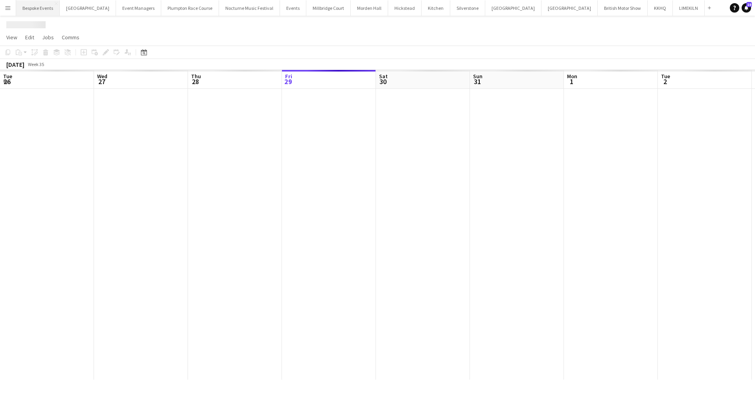
click at [28, 12] on button "Bespoke Events Close" at bounding box center [38, 7] width 44 height 15
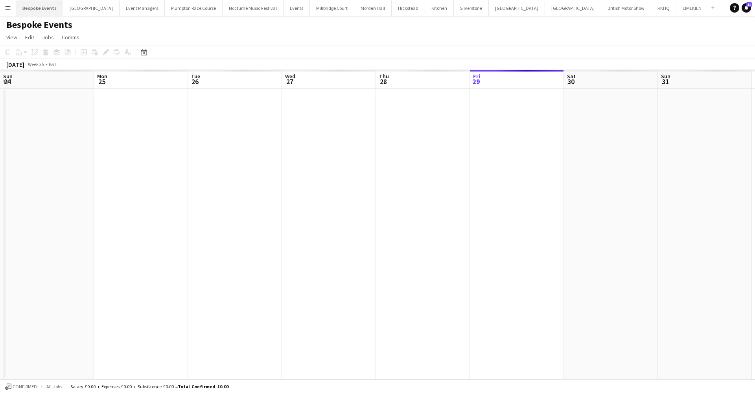
scroll to position [0, 188]
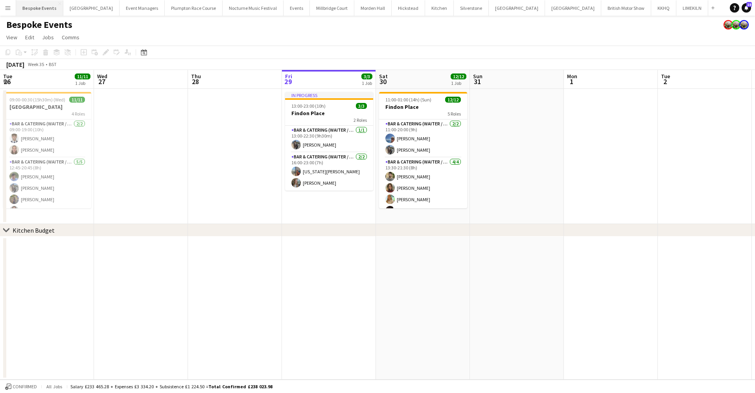
click at [47, 6] on button "Bespoke Events Close" at bounding box center [39, 7] width 47 height 15
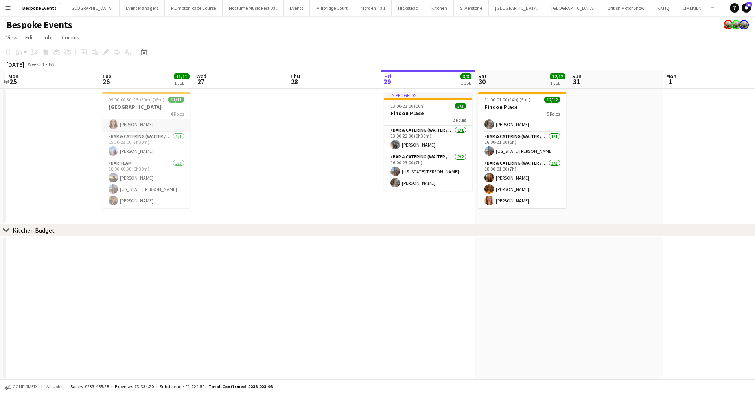
scroll to position [98, 0]
click at [310, 14] on button "[GEOGRAPHIC_DATA]" at bounding box center [332, 7] width 44 height 15
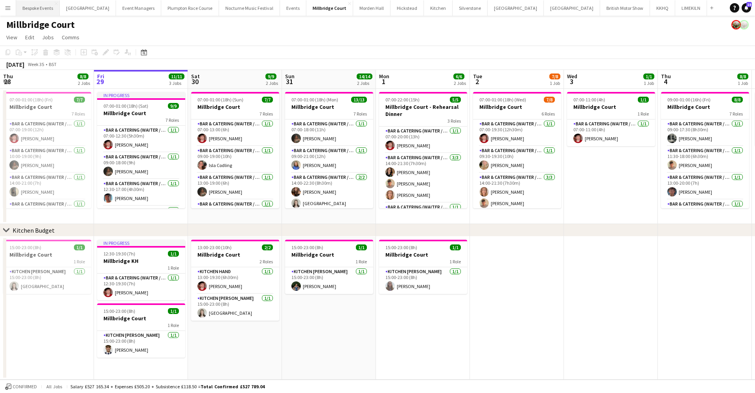
click at [46, 9] on button "Bespoke Events Close" at bounding box center [38, 7] width 44 height 15
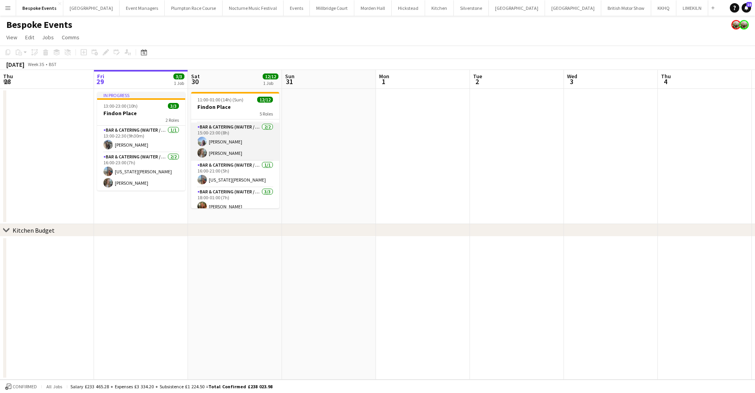
scroll to position [0, 188]
click at [208, 147] on app-card-role "Bar & Catering (Waiter / waitress) 2/2 15:00-23:00 (8h) Lily Webster Lily Brewer" at bounding box center [236, 142] width 88 height 38
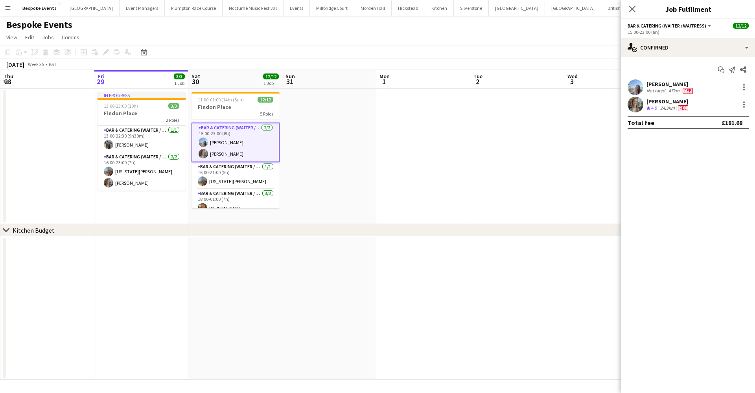
click at [352, 149] on app-date-cell at bounding box center [329, 156] width 94 height 135
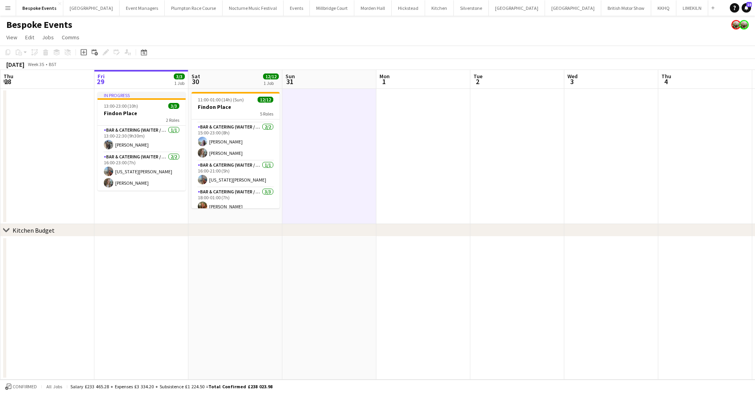
click at [11, 7] on app-icon "Menu" at bounding box center [8, 8] width 6 height 6
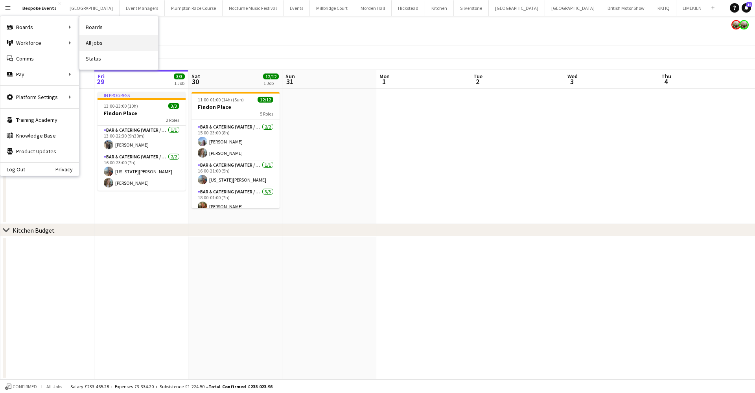
click at [88, 46] on link "All jobs" at bounding box center [118, 43] width 79 height 16
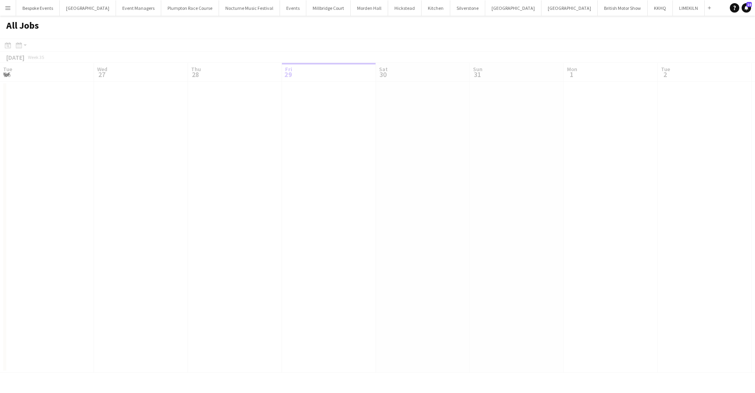
scroll to position [0, 188]
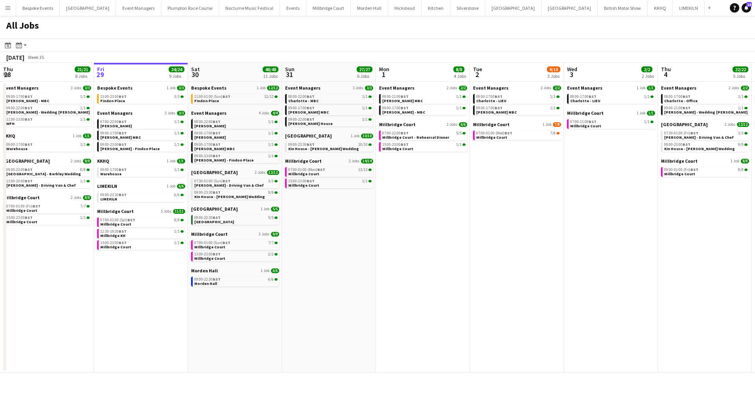
click at [9, 11] on app-icon "Menu" at bounding box center [8, 8] width 6 height 6
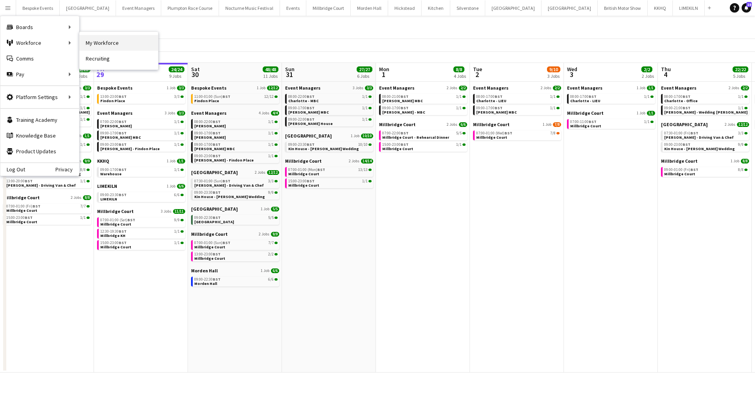
click at [93, 46] on link "My Workforce" at bounding box center [118, 43] width 79 height 16
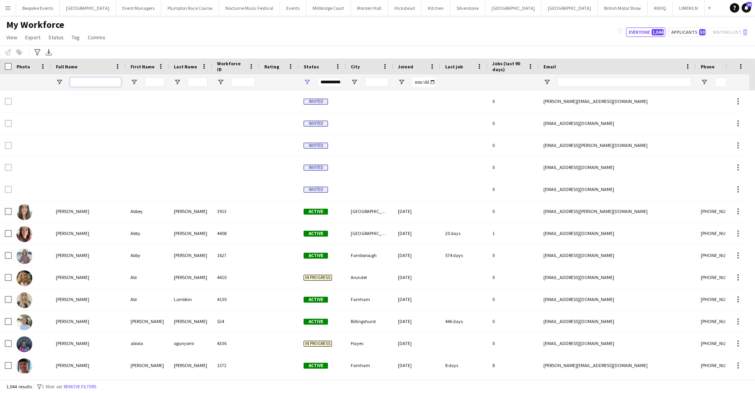
click at [82, 81] on input "Full Name Filter Input" at bounding box center [95, 81] width 51 height 9
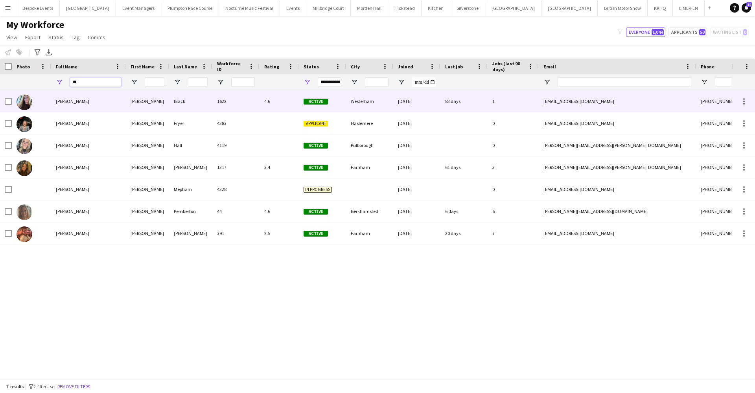
type input "*"
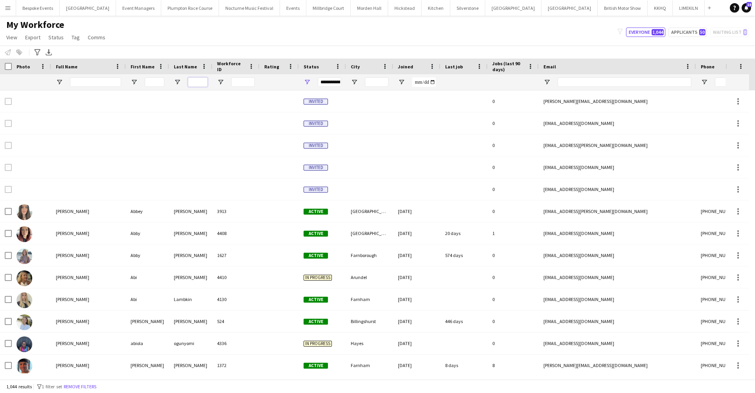
click at [193, 80] on input "Last Name Filter Input" at bounding box center [198, 81] width 20 height 9
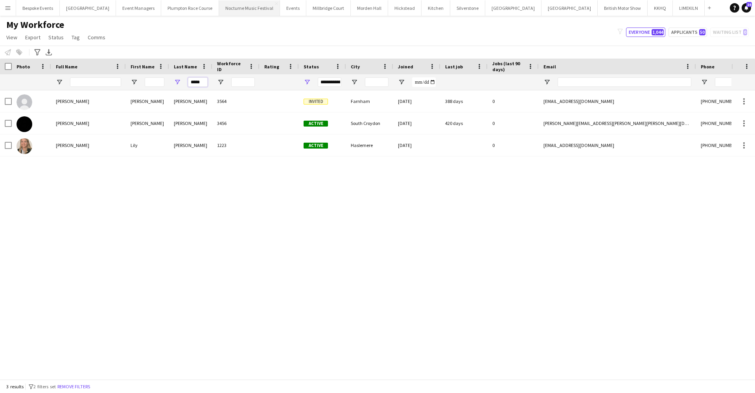
type input "*****"
click at [7, 9] on app-icon "Menu" at bounding box center [8, 8] width 6 height 6
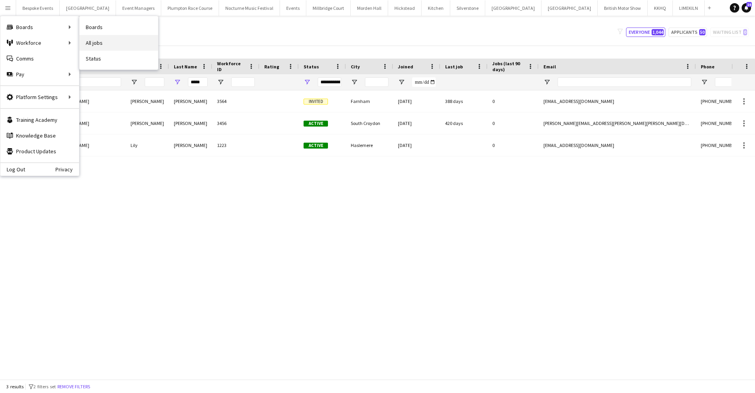
click at [90, 43] on link "All jobs" at bounding box center [118, 43] width 79 height 16
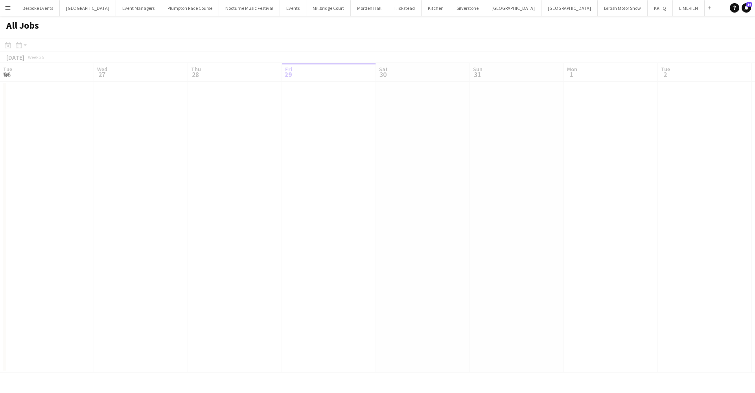
scroll to position [0, 188]
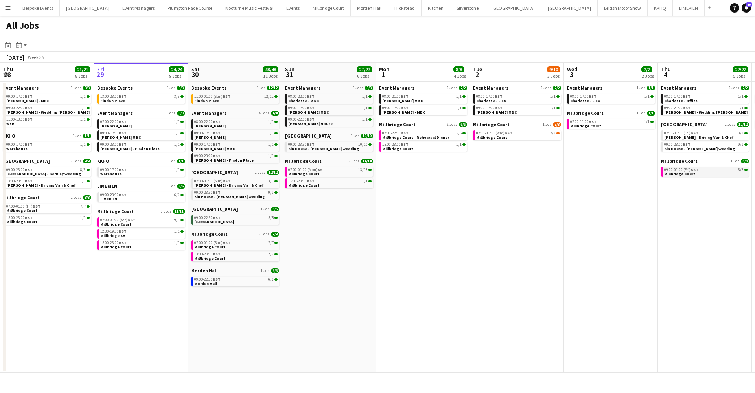
click at [6, 8] on app-icon "Menu" at bounding box center [8, 8] width 6 height 6
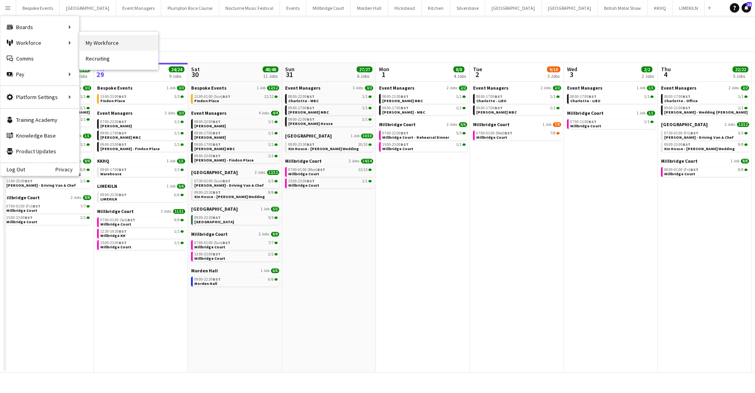
click at [89, 41] on link "My Workforce" at bounding box center [118, 43] width 79 height 16
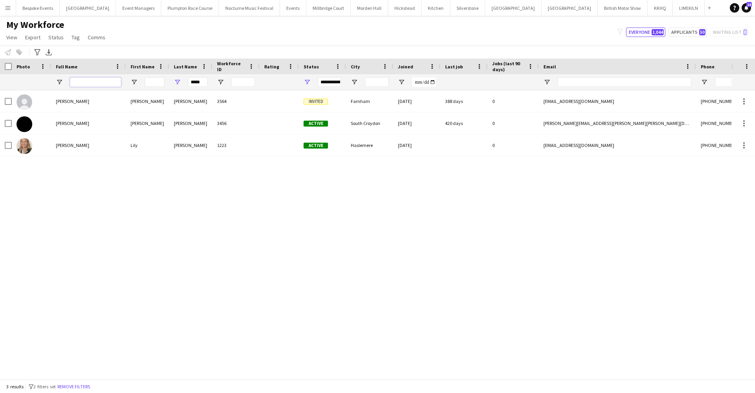
click at [106, 83] on input "Full Name Filter Input" at bounding box center [95, 81] width 51 height 9
type input "******"
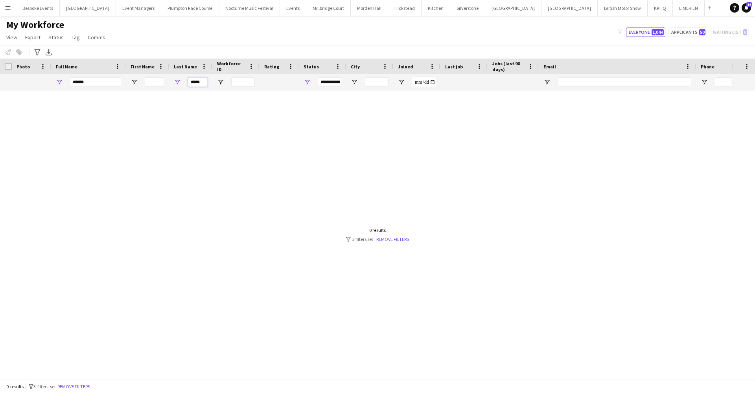
click at [202, 80] on input "*****" at bounding box center [198, 81] width 20 height 9
type input "*"
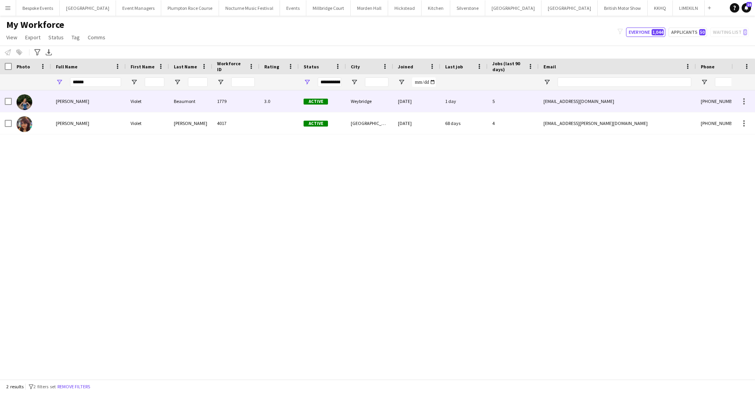
click at [116, 106] on div "Violet Beaumont" at bounding box center [88, 101] width 75 height 22
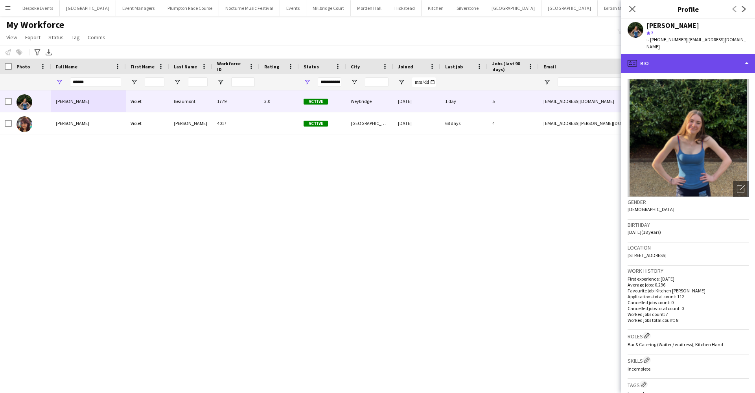
click at [637, 64] on div "profile Bio" at bounding box center [688, 63] width 134 height 19
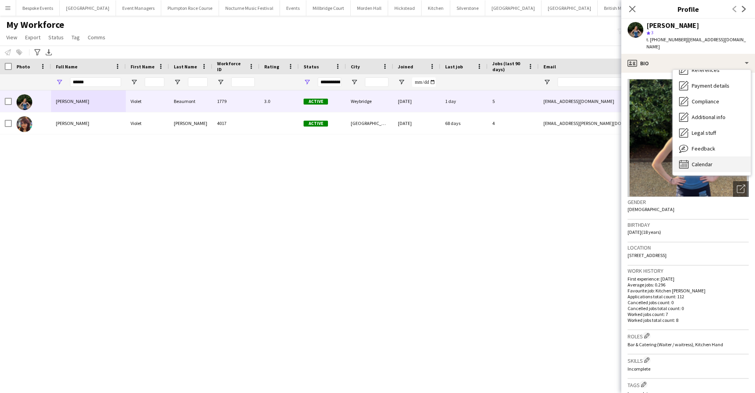
scroll to position [90, 0]
click at [699, 161] on span "Calendar" at bounding box center [702, 164] width 21 height 7
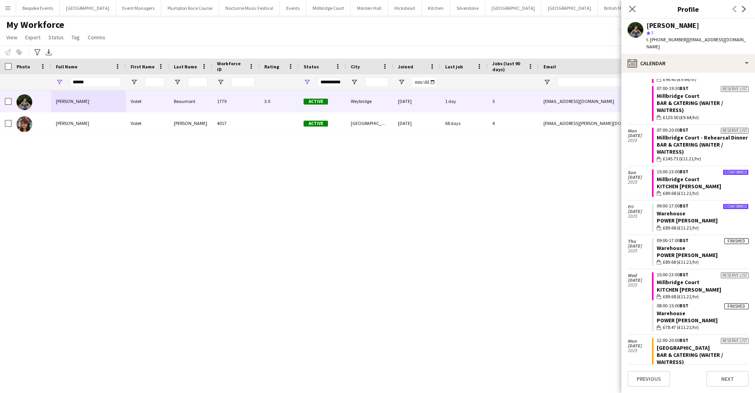
scroll to position [1209, 0]
click at [556, 157] on div "Violet Beaumont Violet Beaumont 1779 3.0 Active Weybridge 01-05-2023 1 day 5 vi…" at bounding box center [365, 231] width 731 height 283
click at [86, 82] on input "******" at bounding box center [95, 81] width 51 height 9
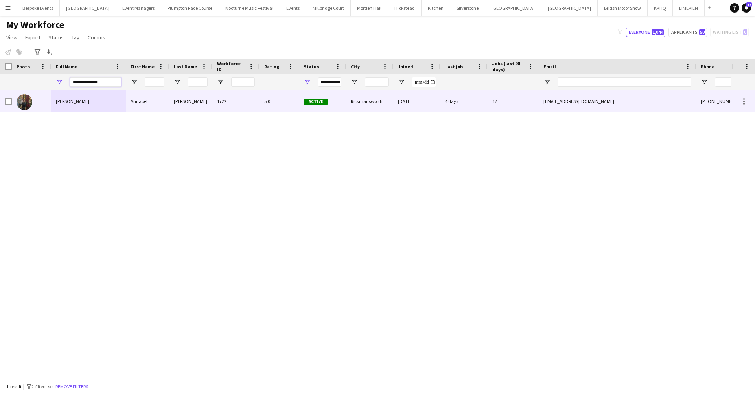
click at [65, 100] on span "[PERSON_NAME]" at bounding box center [72, 101] width 33 height 6
type input "**********"
click at [415, 108] on div "24-04-2023" at bounding box center [416, 101] width 47 height 22
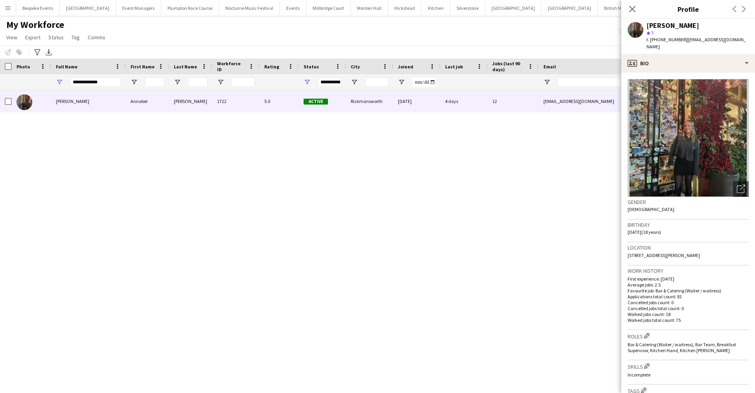
click at [394, 37] on div "My Workforce View Views Default view mena New Starter New view Update view Dele…" at bounding box center [377, 32] width 755 height 27
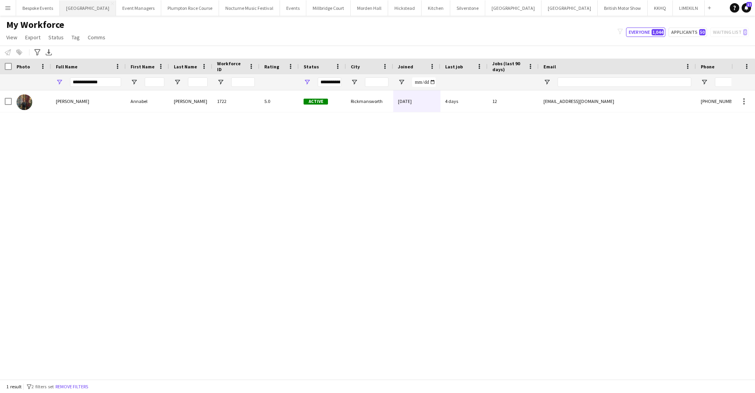
click at [79, 13] on button "[GEOGRAPHIC_DATA] Close" at bounding box center [88, 7] width 56 height 15
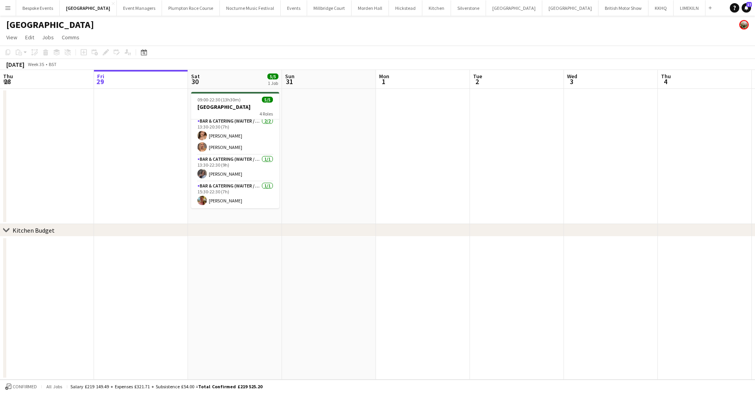
scroll to position [29, 0]
click at [40, 10] on button "Bespoke Events Close" at bounding box center [38, 7] width 44 height 15
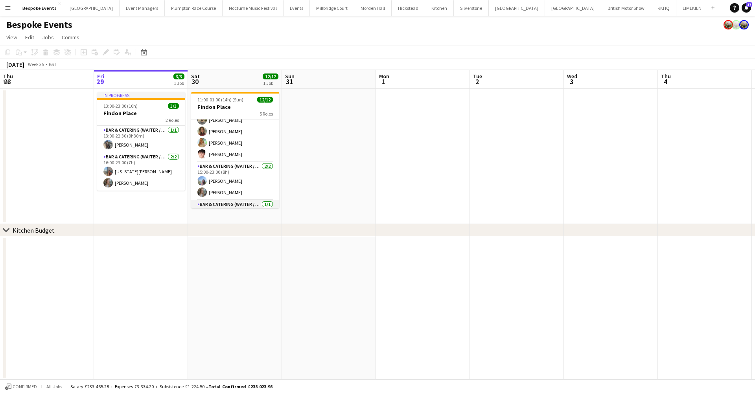
scroll to position [52, 0]
click at [233, 142] on app-card-role "Bar & Catering (Waiter / waitress) 4/4 13:30-21:30 (8h) Jacques Pressley Anna H…" at bounding box center [235, 136] width 88 height 61
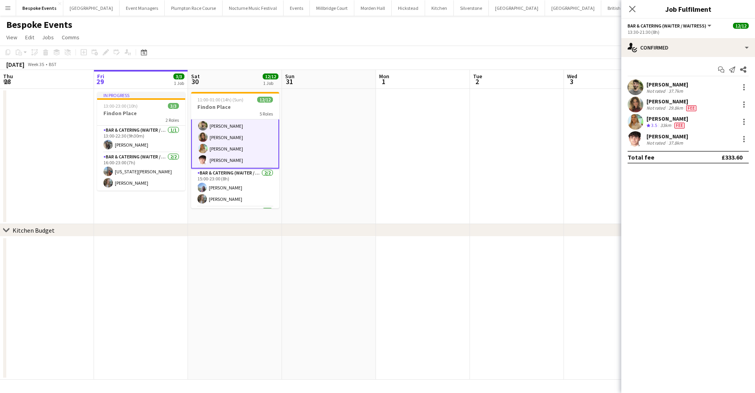
click at [640, 105] on app-user-avatar at bounding box center [636, 105] width 16 height 16
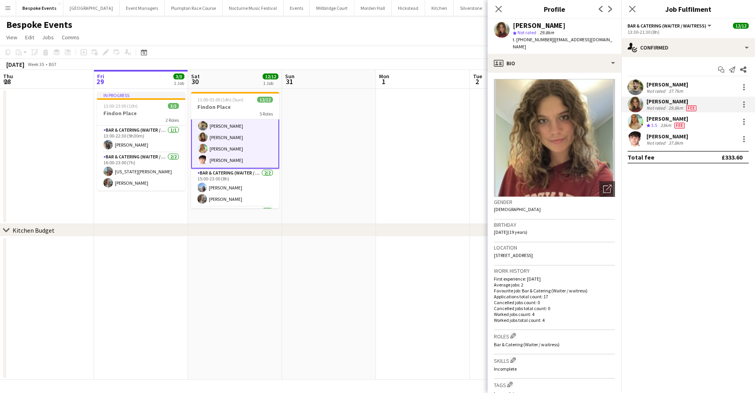
click at [638, 123] on app-user-avatar at bounding box center [636, 122] width 16 height 16
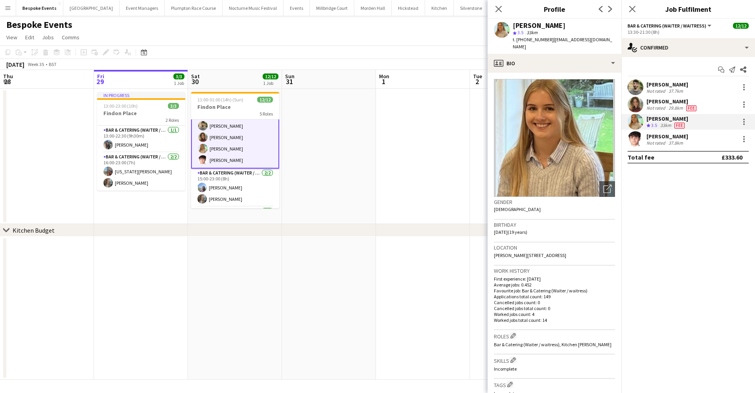
click at [636, 140] on app-user-avatar at bounding box center [636, 139] width 16 height 16
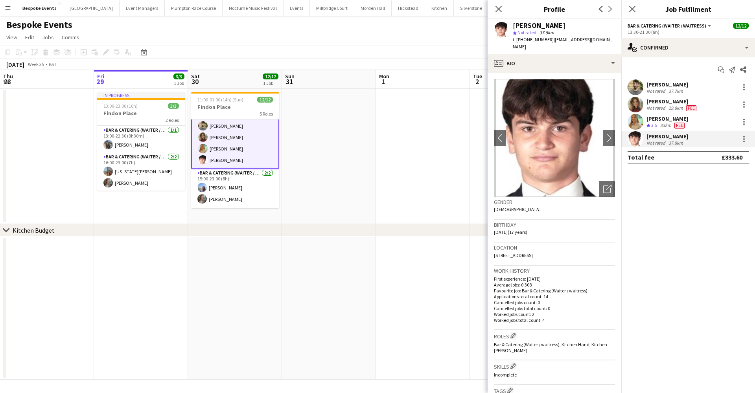
click at [637, 85] on app-user-avatar at bounding box center [636, 87] width 16 height 16
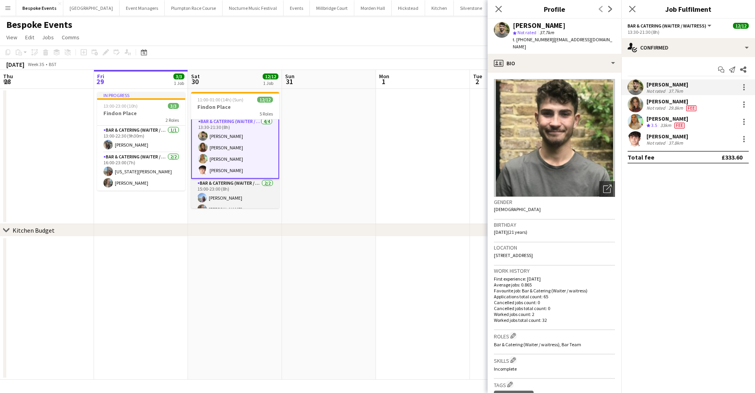
scroll to position [41, 0]
click at [236, 192] on app-card-role "Bar & Catering (Waiter / waitress) 2/2 15:00-23:00 (8h) Lily Webster Lily Brewer" at bounding box center [235, 199] width 88 height 38
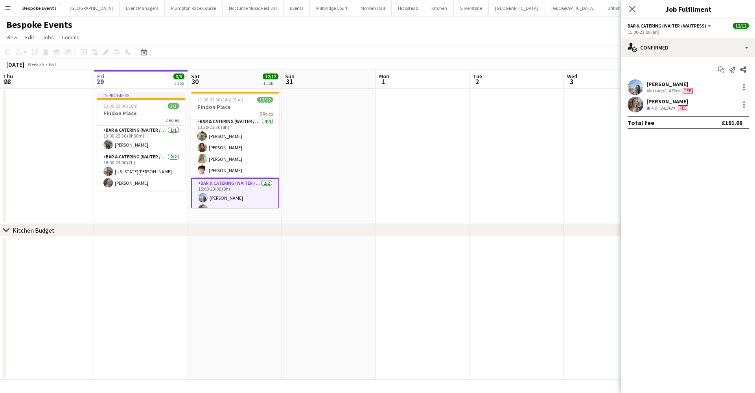
click at [627, 87] on div "Lily Webster Not rated 47km Fee" at bounding box center [688, 87] width 134 height 16
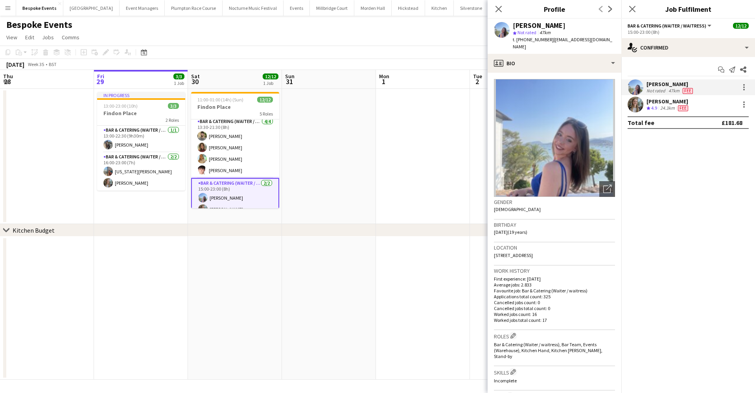
click at [637, 103] on app-user-avatar at bounding box center [636, 105] width 16 height 16
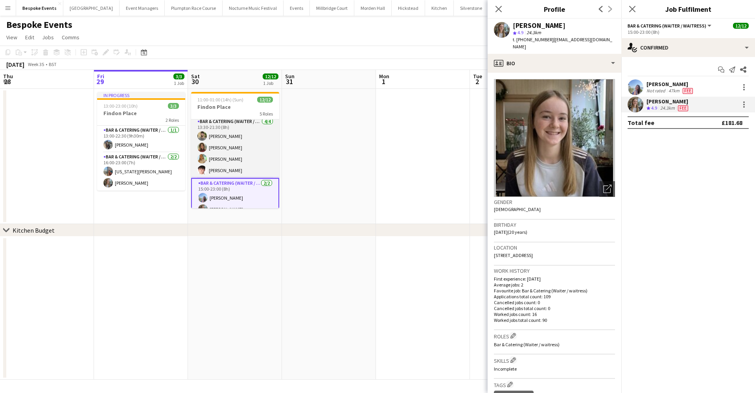
click at [215, 157] on app-card-role "Bar & Catering (Waiter / waitress) 4/4 13:30-21:30 (8h) Jacques Pressley Anna H…" at bounding box center [235, 147] width 88 height 61
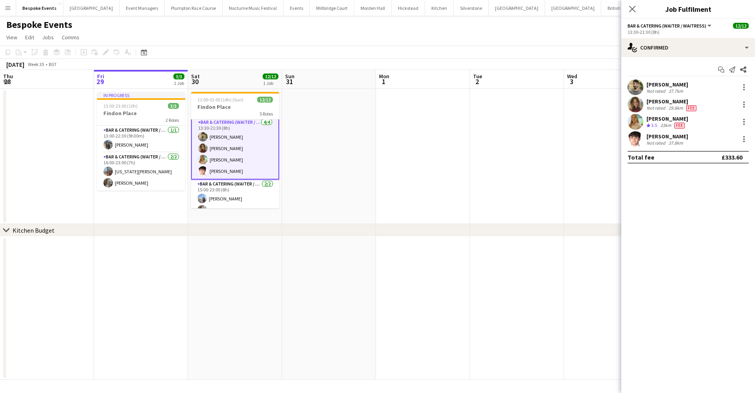
click at [639, 103] on app-user-avatar at bounding box center [636, 105] width 16 height 16
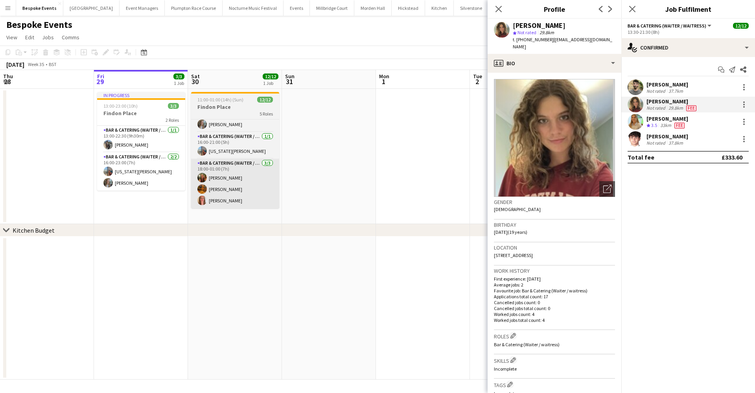
click at [230, 192] on app-card-role "Bar & Catering (Waiter / waitress) 3/3 18:00-01:00 (7h) Emily Reed Hannah Perry…" at bounding box center [235, 184] width 88 height 50
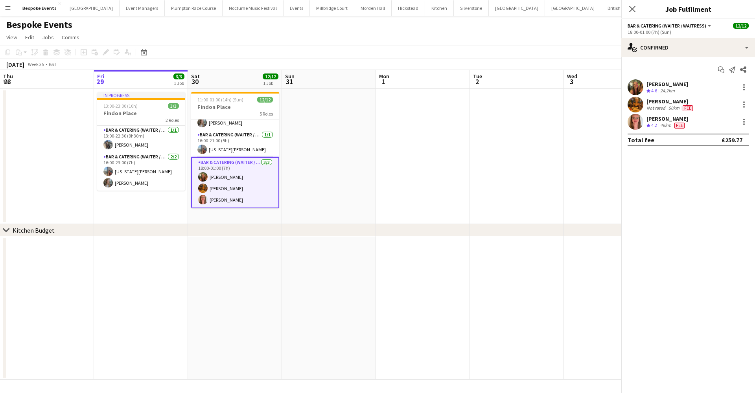
click at [230, 192] on app-card-role "Bar & Catering (Waiter / waitress) 3/3 18:00-01:00 (7h) Emily Reed Hannah Perry…" at bounding box center [235, 182] width 88 height 51
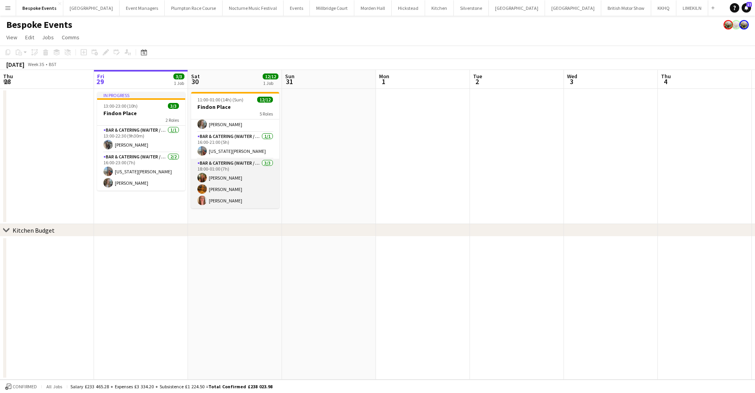
click at [230, 192] on app-card-role "Bar & Catering (Waiter / waitress) 3/3 18:00-01:00 (7h) Emily Reed Hannah Perry…" at bounding box center [235, 184] width 88 height 50
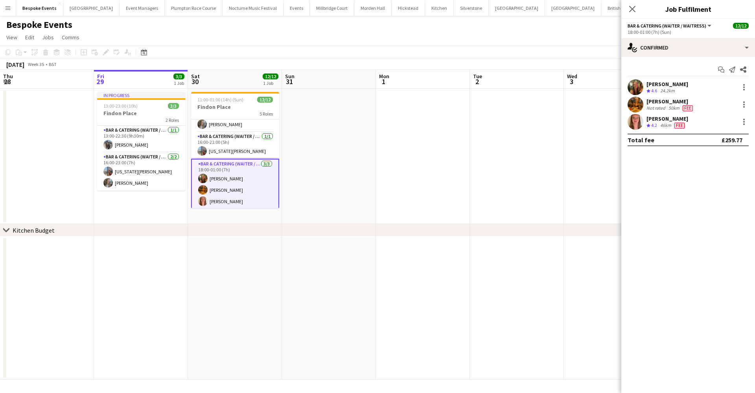
click at [635, 87] on app-user-avatar at bounding box center [636, 87] width 16 height 16
click at [165, 8] on button "Plumpton Race Course Close" at bounding box center [194, 7] width 58 height 15
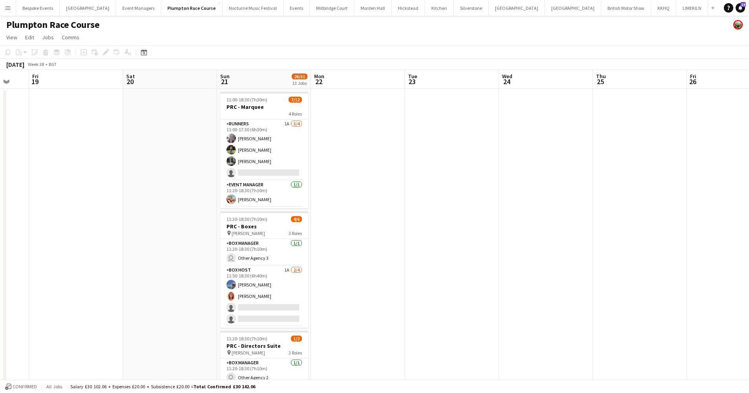
click at [268, 144] on app-card-role "Runners 1A 3/4 11:00-17:30 (6h30m) Ella Kennedy Holly Hunter Molly Middlehurst …" at bounding box center [264, 150] width 88 height 61
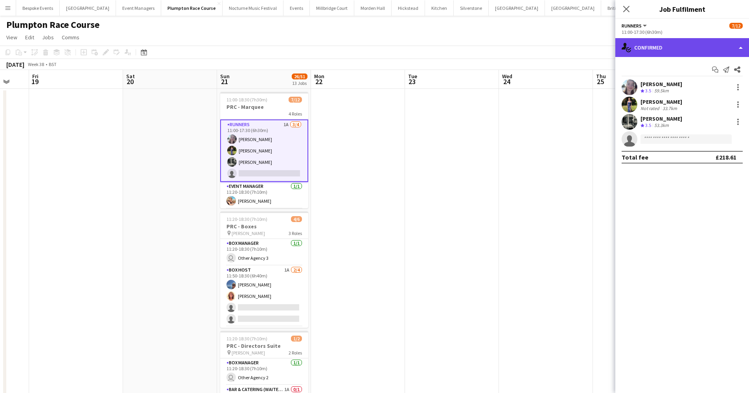
click at [648, 52] on div "single-neutral-actions-check-2 Confirmed" at bounding box center [682, 47] width 134 height 19
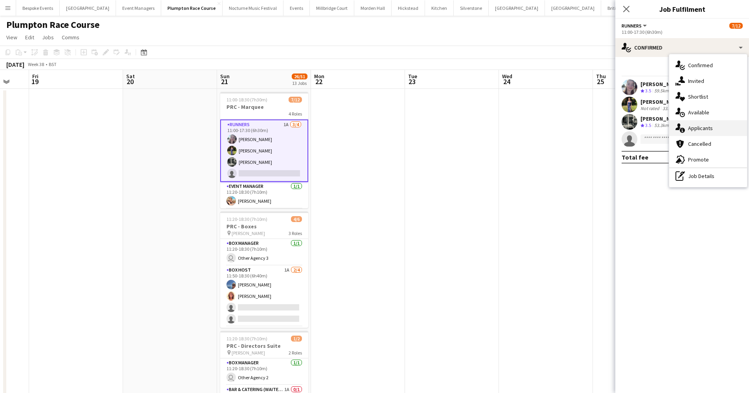
click at [693, 133] on div "single-neutral-actions-information Applicants" at bounding box center [708, 128] width 78 height 16
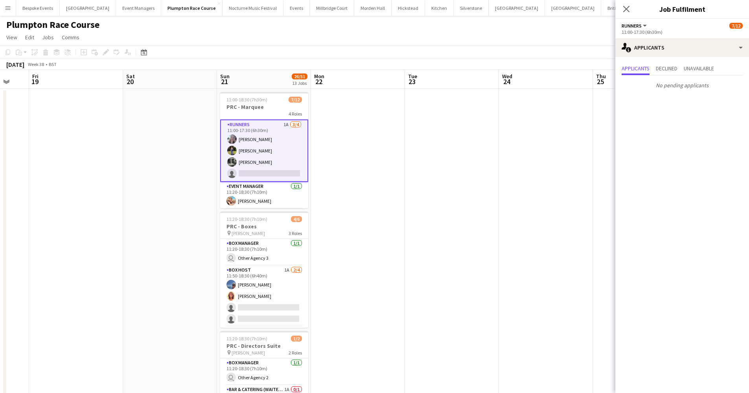
click at [266, 176] on app-card-role "Runners 1A 3/4 11:00-17:30 (6h30m) Ella Kennedy Holly Hunter Molly Middlehurst …" at bounding box center [264, 151] width 88 height 63
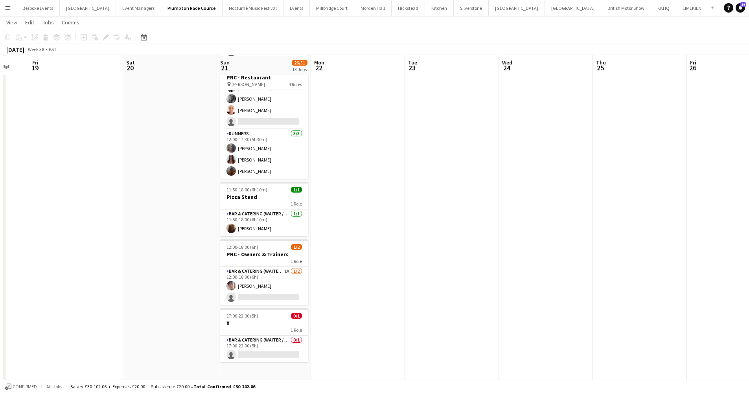
scroll to position [470, 0]
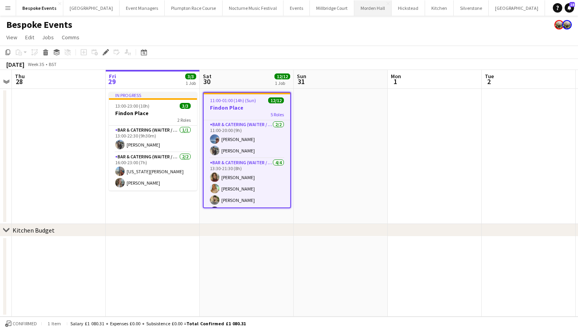
click at [356, 7] on button "[GEOGRAPHIC_DATA] Close" at bounding box center [372, 7] width 37 height 15
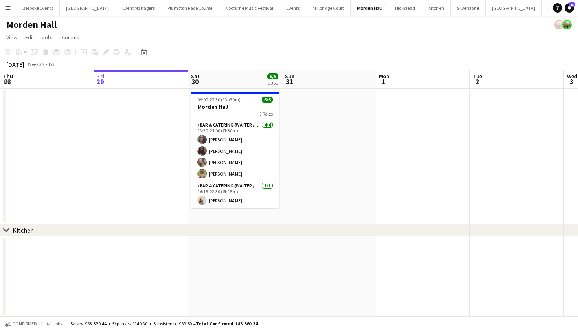
scroll to position [26, 0]
click at [221, 195] on app-card-role "Bar & Catering (Waiter / waitress) [DATE] 16:15-22:30 (6h15m) [PERSON_NAME]" at bounding box center [235, 195] width 88 height 27
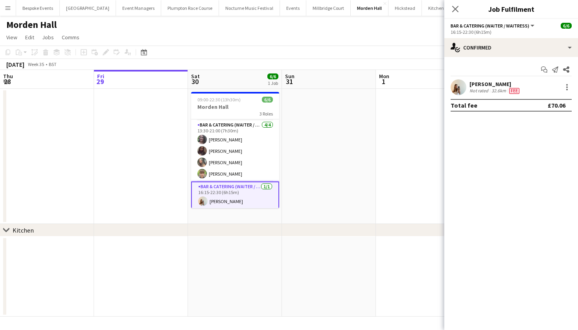
click at [454, 85] on app-user-avatar at bounding box center [459, 87] width 16 height 16
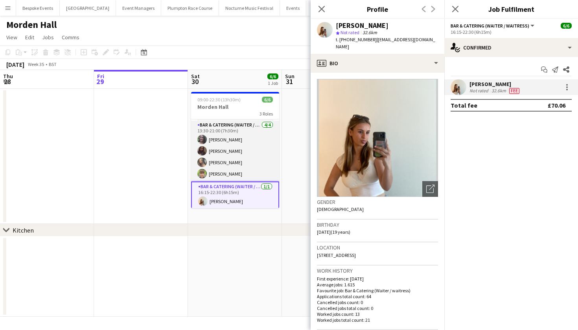
click at [240, 174] on app-card-role "Bar & Catering (Waiter / waitress) [DATE] 13:30-21:00 (7h30m) [PERSON_NAME] [PE…" at bounding box center [235, 151] width 88 height 61
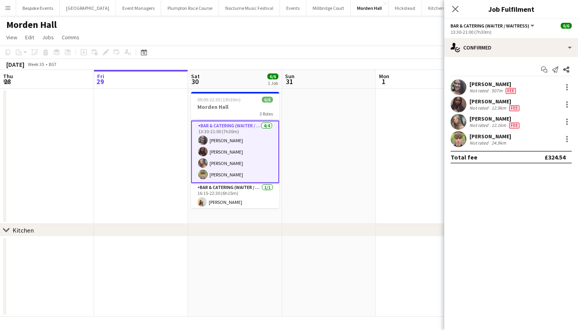
click at [455, 138] on app-user-avatar at bounding box center [459, 139] width 16 height 16
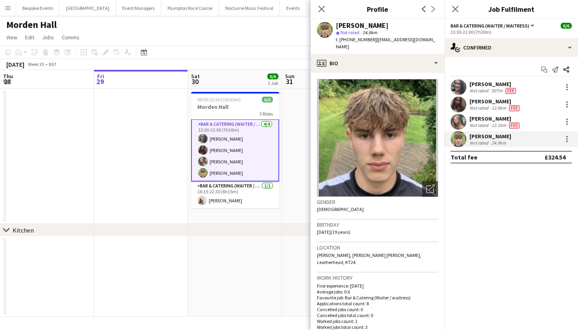
click at [236, 158] on app-card-role "Bar & Catering (Waiter / waitress) [DATE] 13:30-21:00 (7h30m) [PERSON_NAME] [PE…" at bounding box center [235, 150] width 88 height 63
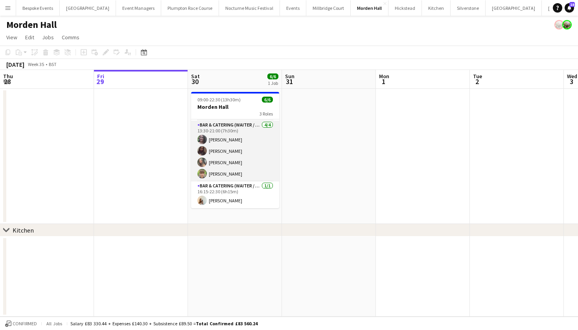
click at [236, 158] on app-card-role "Bar & Catering (Waiter / waitress) [DATE] 13:30-21:00 (7h30m) [PERSON_NAME] [PE…" at bounding box center [235, 151] width 88 height 61
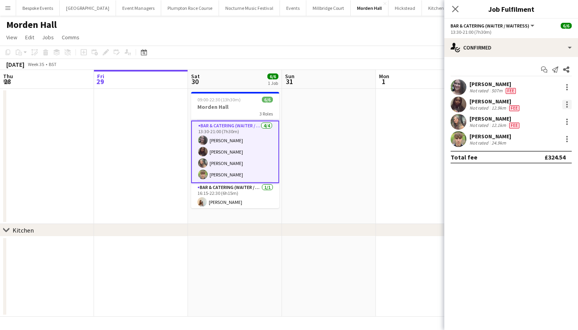
click at [566, 107] on div at bounding box center [566, 104] width 9 height 9
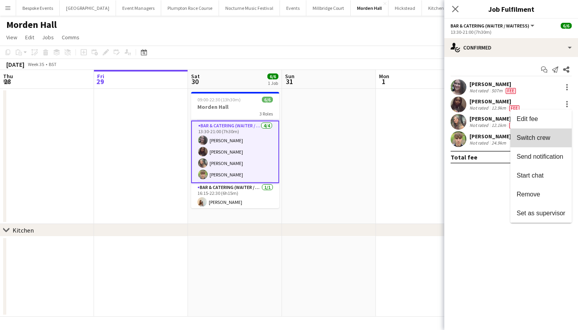
click at [542, 135] on span "Switch crew" at bounding box center [533, 137] width 33 height 7
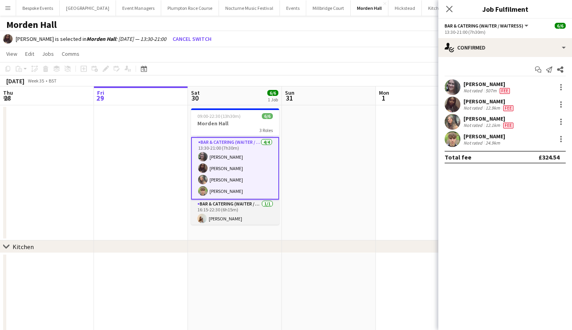
click at [250, 210] on app-card-role "Bar & Catering (Waiter / waitress) [DATE] 16:15-22:30 (6h15m) [PERSON_NAME]" at bounding box center [235, 213] width 88 height 27
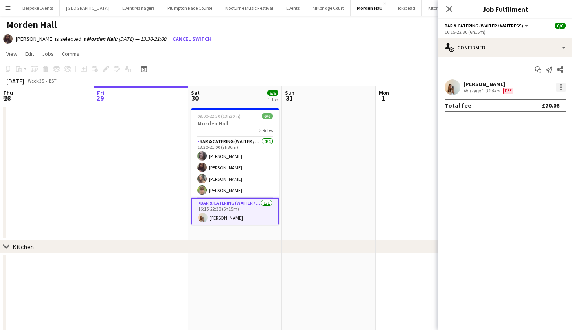
click at [564, 84] on div at bounding box center [560, 87] width 9 height 9
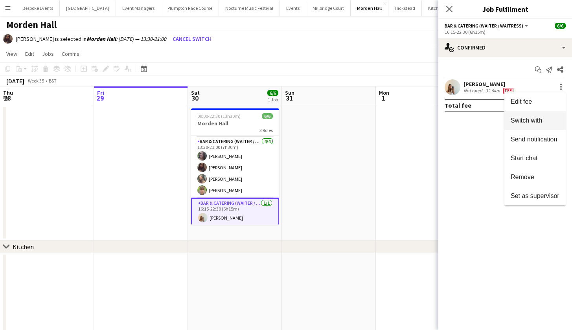
click at [519, 125] on button "Switch with" at bounding box center [535, 120] width 61 height 19
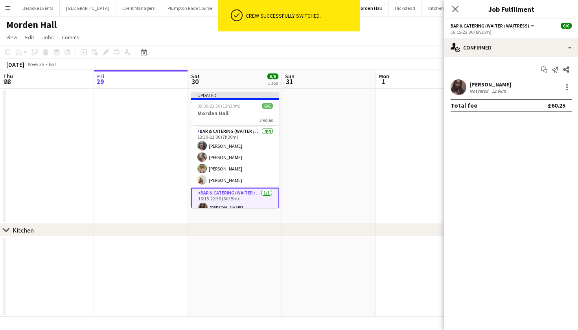
click at [389, 188] on app-date-cell at bounding box center [423, 156] width 94 height 135
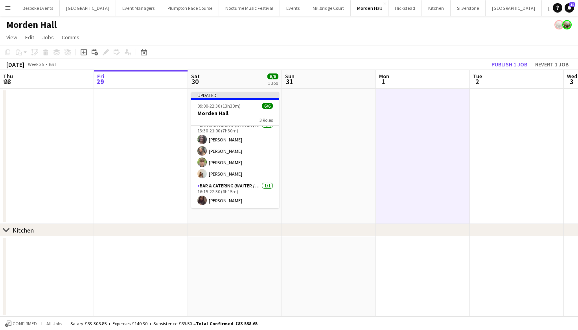
scroll to position [32, 0]
click at [232, 166] on app-card-role "Bar & Catering (Waiter / waitress) [DATE] 13:30-21:00 (7h30m) [PERSON_NAME] [PE…" at bounding box center [235, 151] width 88 height 61
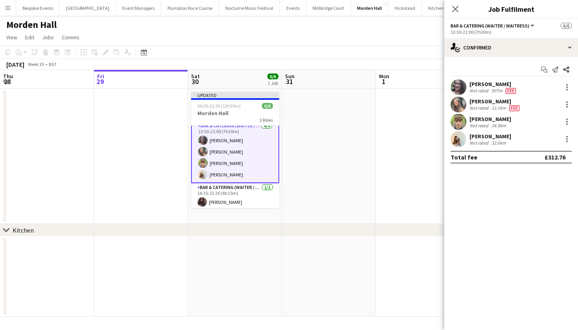
click at [232, 166] on app-card-role "Bar & Catering (Waiter / waitress) [DATE] 13:30-21:00 (7h30m) [PERSON_NAME] [PE…" at bounding box center [235, 152] width 88 height 63
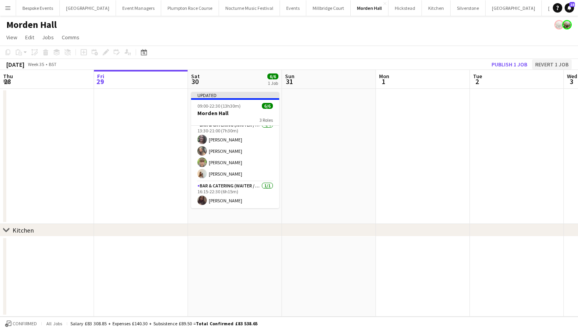
click at [557, 66] on button "Revert 1 job" at bounding box center [552, 64] width 40 height 10
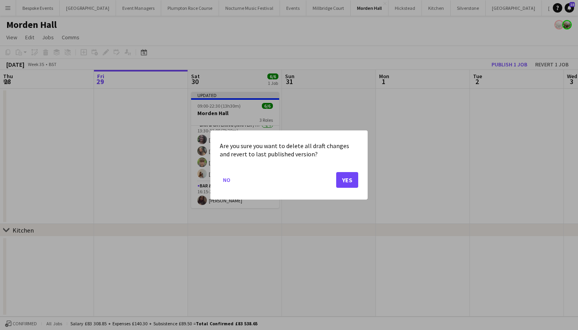
click at [347, 175] on button "Yes" at bounding box center [347, 180] width 22 height 16
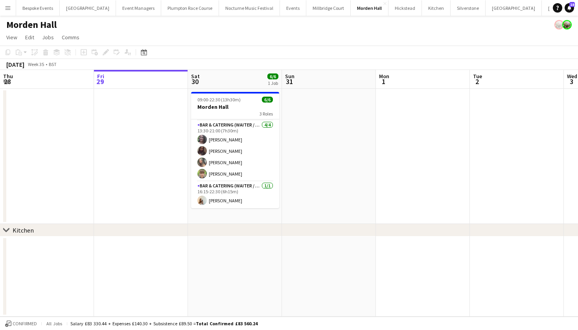
scroll to position [26, 0]
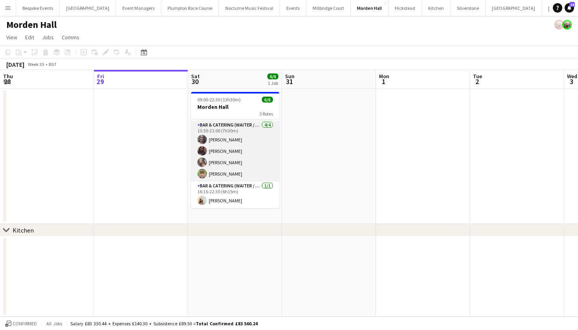
click at [219, 148] on app-card-role "Bar & Catering (Waiter / waitress) [DATE] 13:30-21:00 (7h30m) [PERSON_NAME] [PE…" at bounding box center [235, 151] width 88 height 61
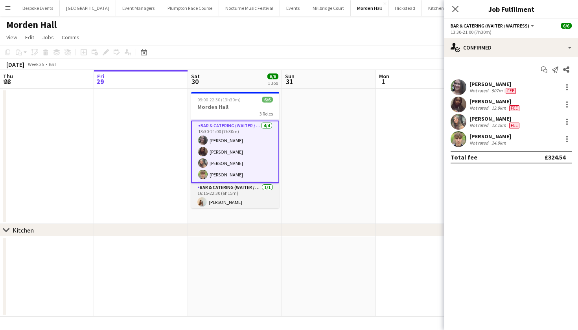
click at [228, 195] on app-card-role "Bar & Catering (Waiter / waitress) [DATE] 16:15-22:30 (6h15m) [PERSON_NAME]" at bounding box center [235, 196] width 88 height 27
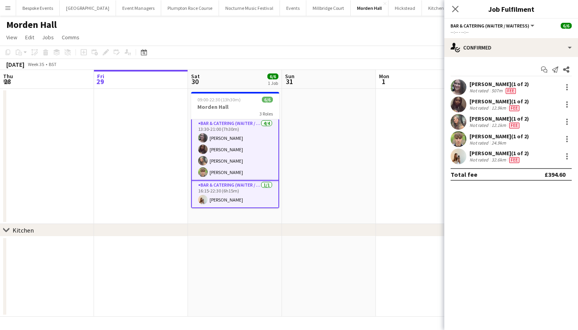
scroll to position [28, 0]
click at [545, 70] on icon at bounding box center [545, 71] width 4 height 4
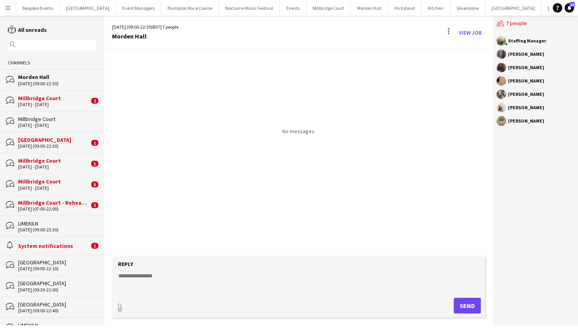
click at [146, 280] on textarea at bounding box center [300, 282] width 365 height 20
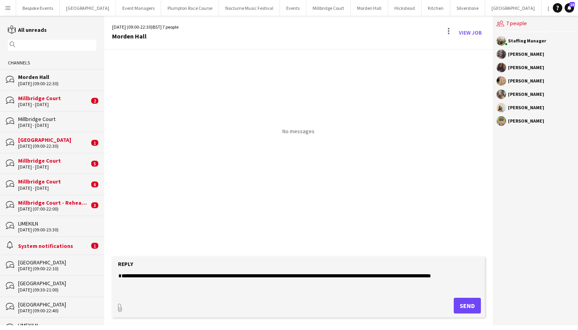
scroll to position [6, 0]
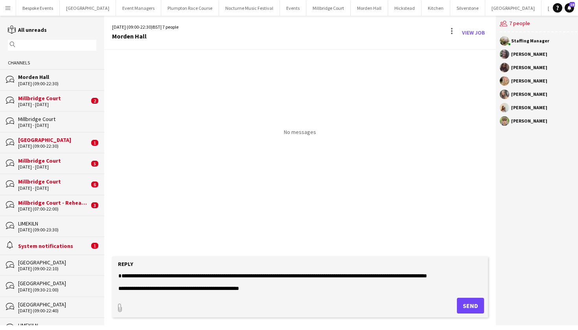
click at [278, 291] on textarea "**********" at bounding box center [300, 282] width 365 height 20
type textarea "**********"
click at [460, 304] on button "Send" at bounding box center [470, 306] width 27 height 16
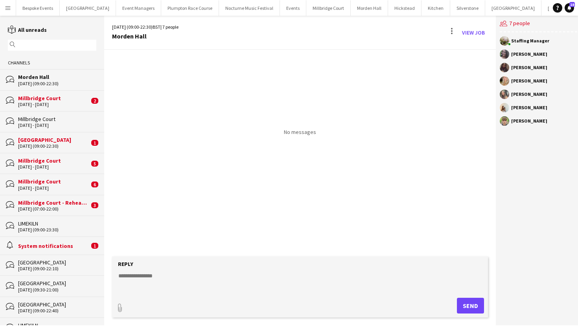
scroll to position [0, 0]
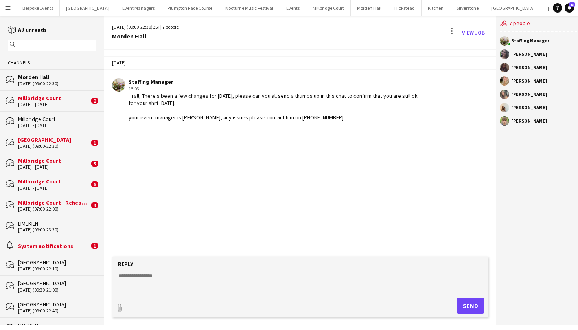
click at [31, 95] on div "Millbridge Court" at bounding box center [53, 98] width 71 height 7
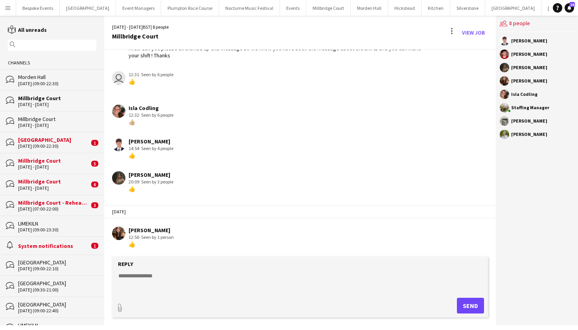
scroll to position [117, 0]
click at [166, 280] on textarea at bounding box center [300, 282] width 365 height 20
click at [145, 278] on textarea "**********" at bounding box center [300, 282] width 365 height 20
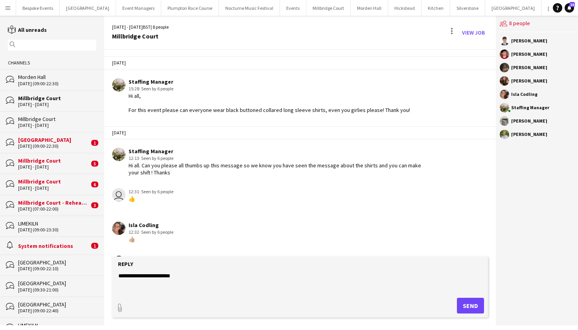
scroll to position [0, 0]
click at [181, 275] on textarea "**********" at bounding box center [300, 282] width 365 height 20
click at [149, 276] on textarea "**********" at bounding box center [300, 282] width 365 height 20
click at [215, 281] on textarea "**********" at bounding box center [300, 282] width 365 height 20
type textarea "**********"
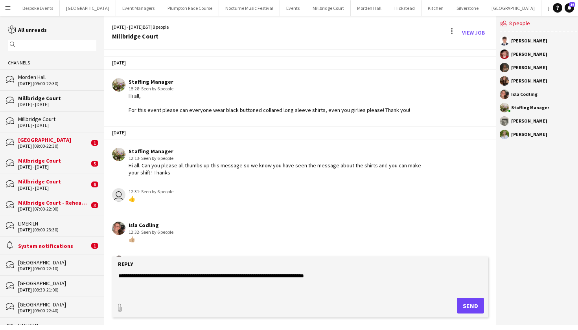
click at [461, 303] on button "Send" at bounding box center [470, 306] width 27 height 16
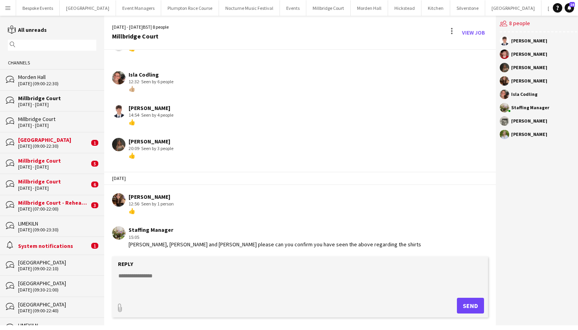
scroll to position [150, 0]
click at [87, 11] on button "[GEOGRAPHIC_DATA] Close" at bounding box center [88, 7] width 56 height 15
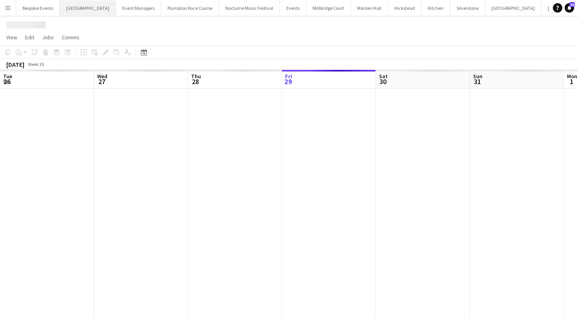
scroll to position [0, 188]
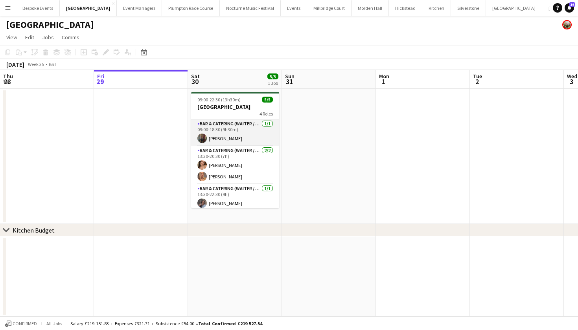
click at [243, 134] on app-card-role "Bar & Catering (Waiter / waitress) [DATE] 09:00-18:30 (9h30m) [PERSON_NAME]" at bounding box center [235, 133] width 88 height 27
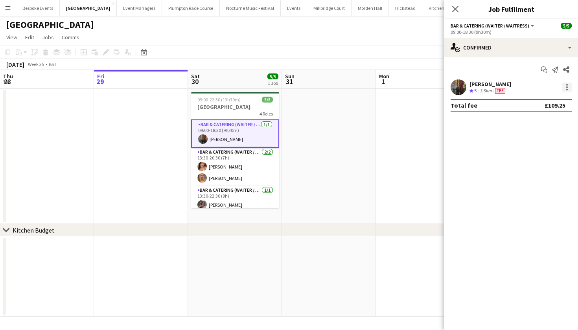
click at [568, 91] on div at bounding box center [566, 87] width 9 height 9
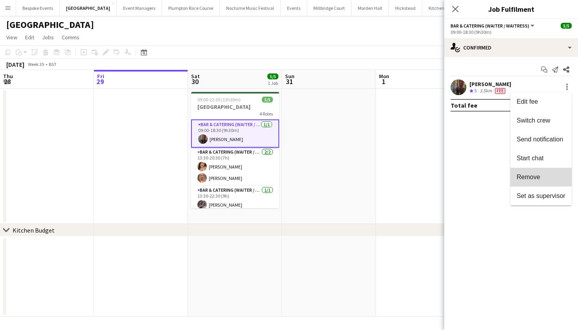
click at [533, 175] on span "Remove" at bounding box center [529, 177] width 24 height 7
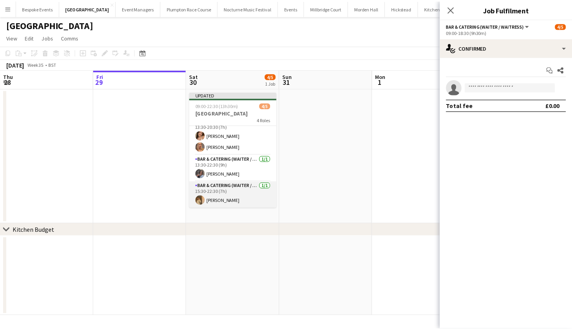
scroll to position [37, 0]
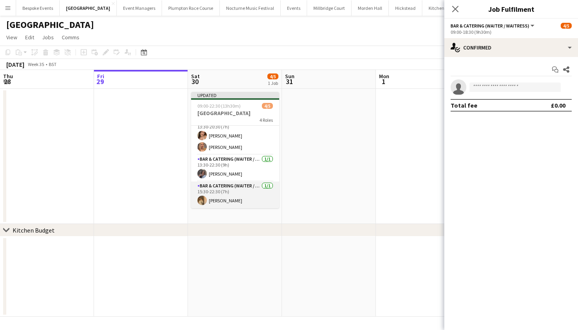
click at [225, 188] on app-card-role "Bar & Catering (Waiter / waitress) [DATE] 15:30-22:30 (7h) [PERSON_NAME]" at bounding box center [235, 195] width 88 height 27
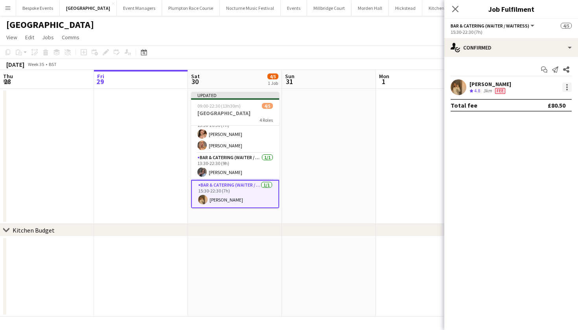
click at [568, 85] on div at bounding box center [566, 87] width 9 height 9
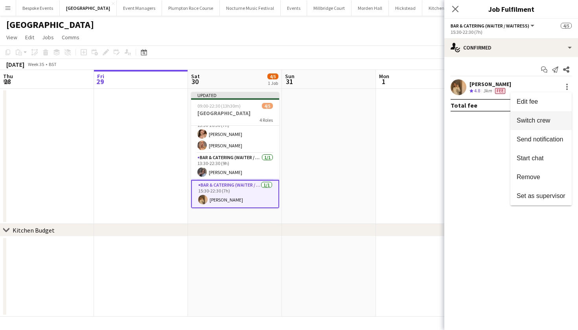
click at [539, 122] on span "Switch crew" at bounding box center [533, 120] width 33 height 7
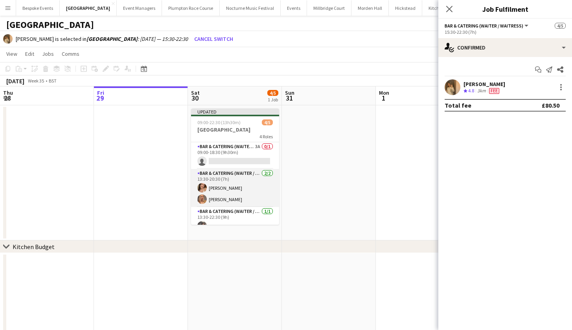
scroll to position [0, 0]
click at [224, 148] on app-card-role "Bar & Catering (Waiter / waitress) 3A 0/1 09:00-18:30 (9h30m) single-neutral-ac…" at bounding box center [235, 155] width 88 height 27
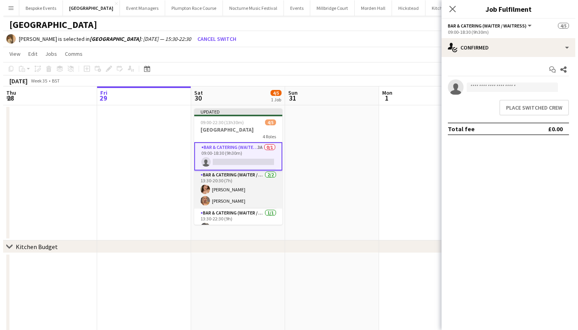
scroll to position [0, 0]
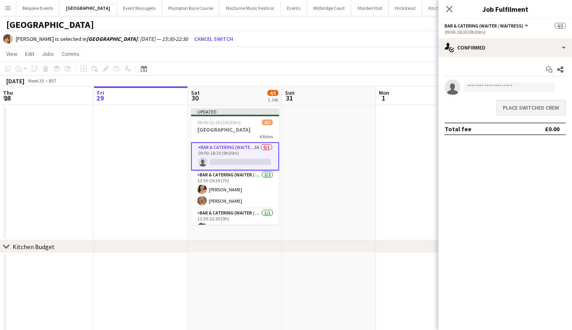
click at [515, 109] on button "Place switched crew" at bounding box center [531, 108] width 70 height 16
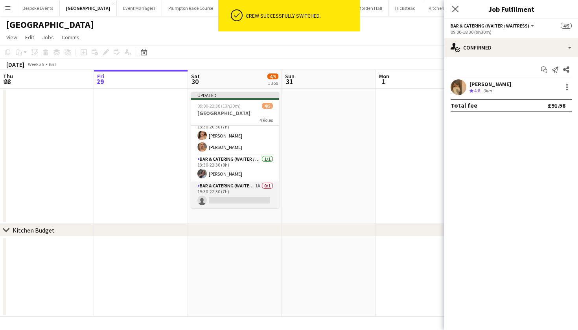
scroll to position [37, 0]
click at [234, 192] on app-card-role "Bar & Catering (Waiter / waitress) 1A 0/1 15:30-22:30 (7h) single-neutral-actio…" at bounding box center [235, 195] width 88 height 27
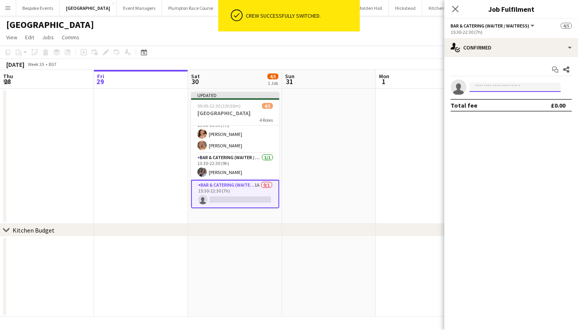
click at [487, 88] on input at bounding box center [515, 87] width 91 height 9
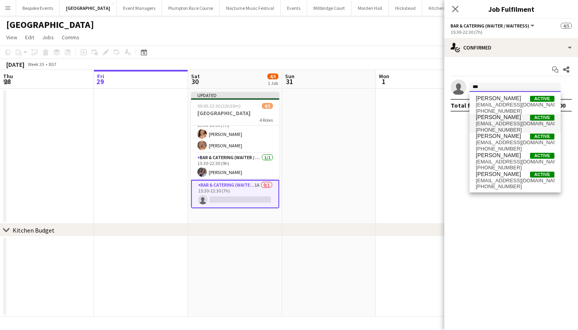
type input "***"
click at [492, 116] on span "[PERSON_NAME]" at bounding box center [498, 117] width 45 height 7
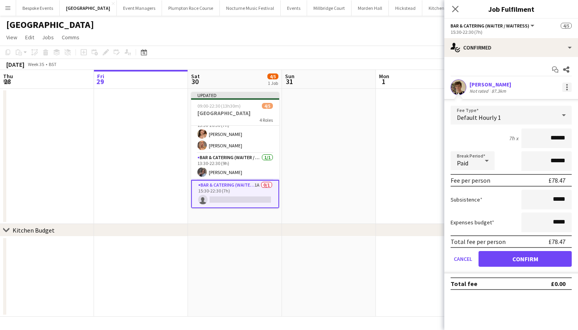
drag, startPoint x: 531, startPoint y: 254, endPoint x: 564, endPoint y: 89, distance: 168.1
click at [564, 89] on app-applicant-card "[PERSON_NAME] Not rated 87.3km Fee Type Default Hourly 1 7h x ****** Break Peri…" at bounding box center [511, 176] width 134 height 194
click at [564, 89] on div at bounding box center [566, 87] width 9 height 9
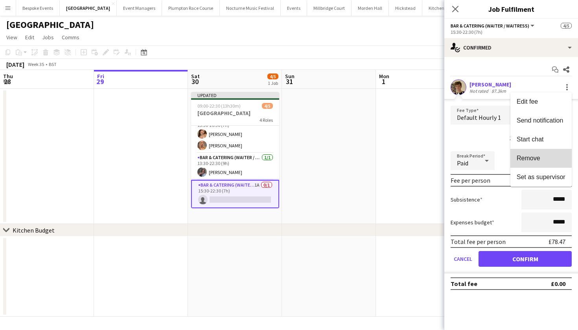
click at [531, 157] on span "Remove" at bounding box center [529, 158] width 24 height 7
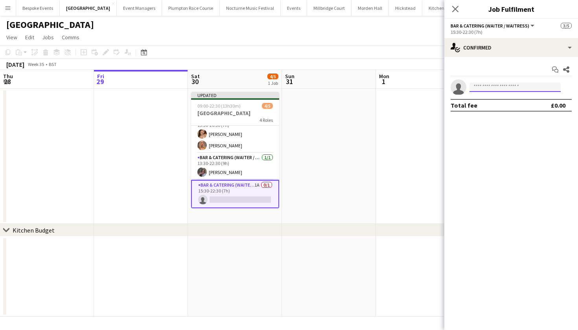
click at [497, 86] on input at bounding box center [515, 87] width 91 height 9
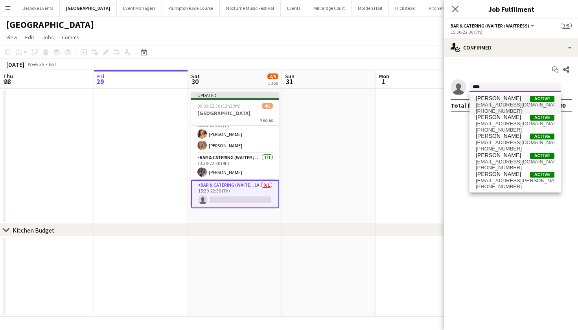
type input "****"
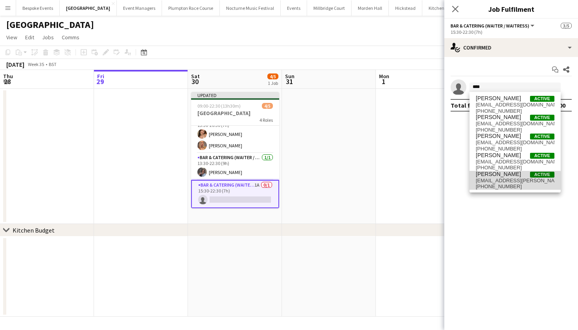
drag, startPoint x: 492, startPoint y: 100, endPoint x: 498, endPoint y: 182, distance: 81.6
click at [498, 182] on span "[EMAIL_ADDRESS][PERSON_NAME][DOMAIN_NAME]" at bounding box center [515, 181] width 79 height 6
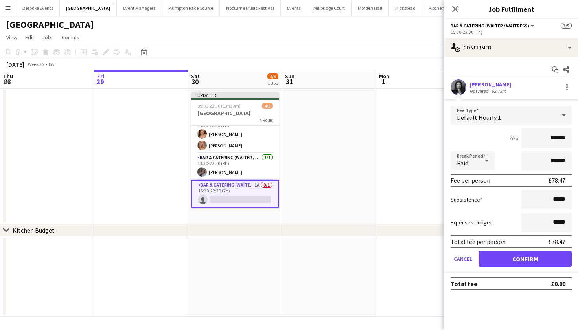
click at [459, 84] on app-user-avatar at bounding box center [459, 87] width 16 height 16
click at [565, 87] on div at bounding box center [566, 87] width 9 height 9
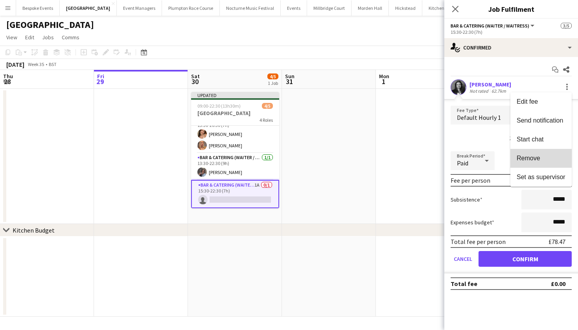
click at [559, 157] on span "Remove" at bounding box center [541, 158] width 49 height 7
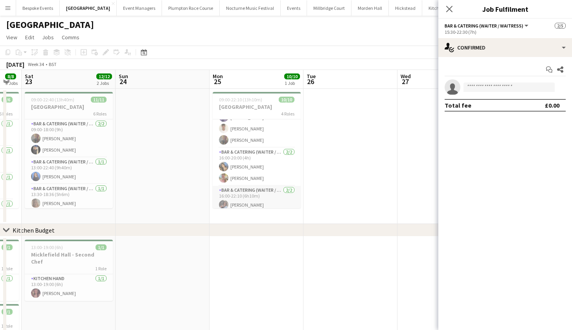
scroll to position [72, 0]
click at [494, 89] on input at bounding box center [509, 87] width 91 height 9
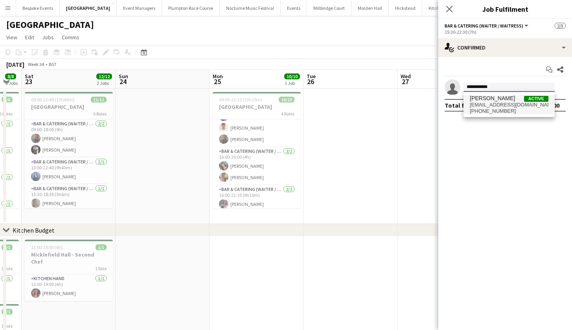
type input "**********"
click at [518, 99] on span "[PERSON_NAME] Active" at bounding box center [509, 98] width 79 height 7
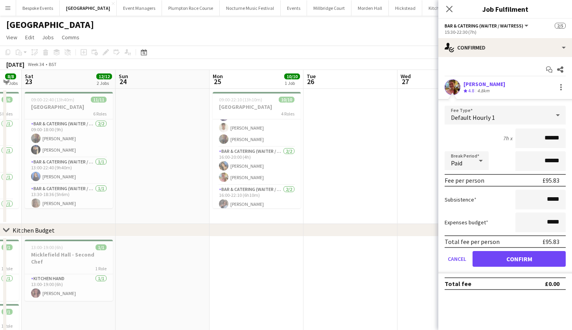
click at [516, 258] on button "Confirm" at bounding box center [519, 259] width 93 height 16
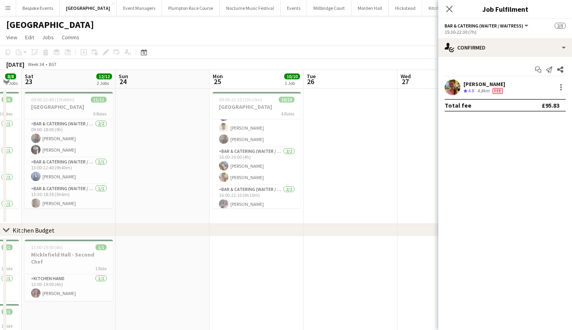
click at [417, 202] on app-date-cell at bounding box center [445, 156] width 94 height 135
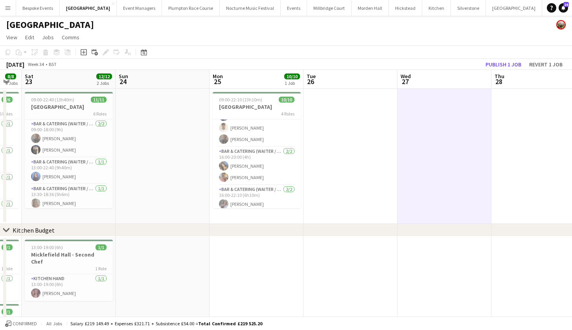
scroll to position [36, 0]
click at [498, 64] on button "Publish 1 job" at bounding box center [504, 64] width 42 height 10
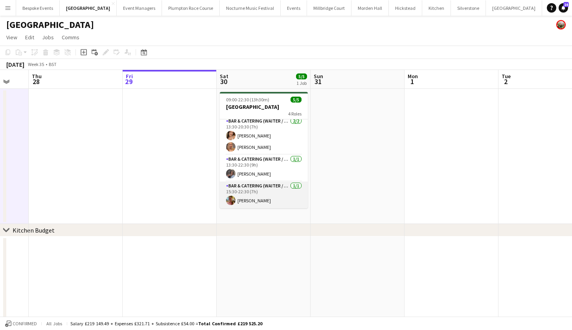
scroll to position [29, 0]
click at [254, 196] on app-card-role "Bar & Catering (Waiter / waitress) [DATE] 15:30-22:30 (7h) [PERSON_NAME]" at bounding box center [264, 195] width 88 height 27
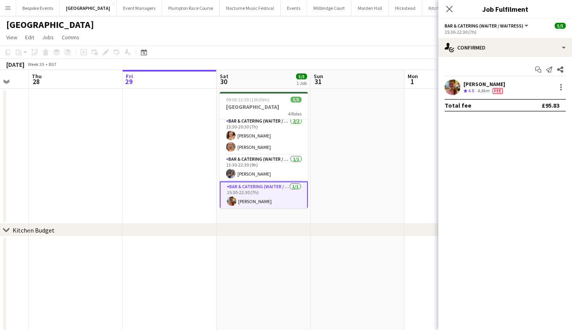
click at [450, 84] on app-user-avatar at bounding box center [453, 87] width 16 height 16
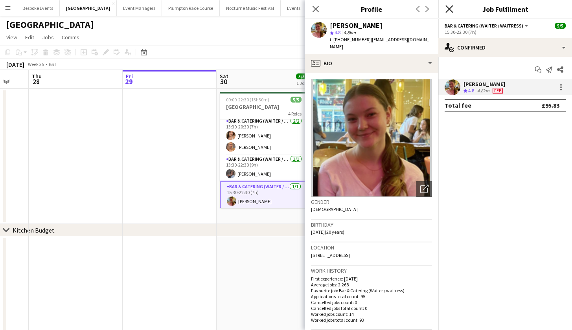
click at [450, 9] on icon at bounding box center [449, 8] width 7 height 7
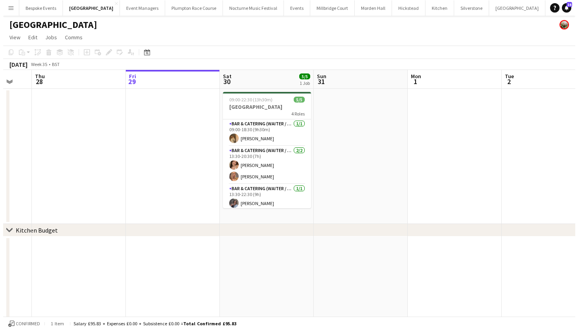
scroll to position [0, 0]
click at [7, 4] on button "Menu" at bounding box center [8, 8] width 16 height 16
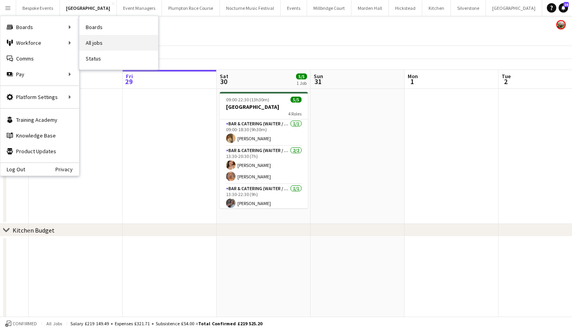
click at [86, 43] on link "All jobs" at bounding box center [118, 43] width 79 height 16
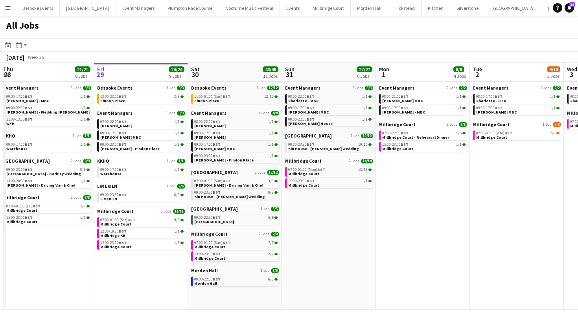
click at [4, 8] on button "Menu" at bounding box center [8, 8] width 16 height 16
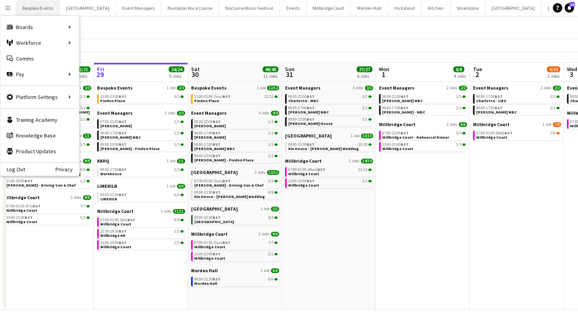
click at [48, 9] on button "Bespoke Events Close" at bounding box center [38, 7] width 44 height 15
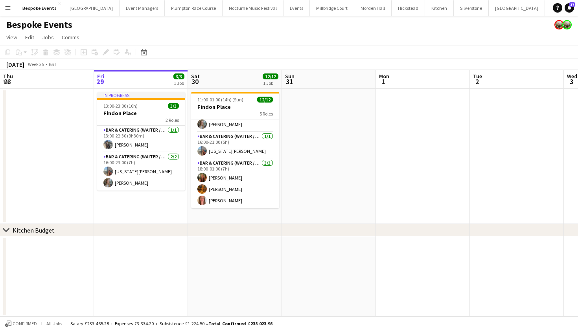
scroll to position [125, 0]
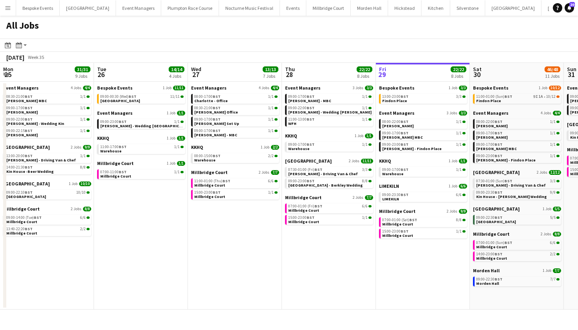
scroll to position [0, 188]
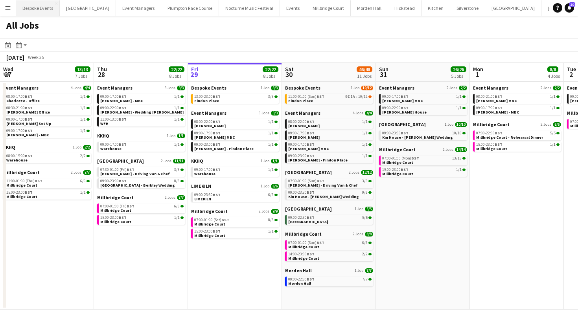
click at [50, 5] on button "Bespoke Events Close" at bounding box center [38, 7] width 44 height 15
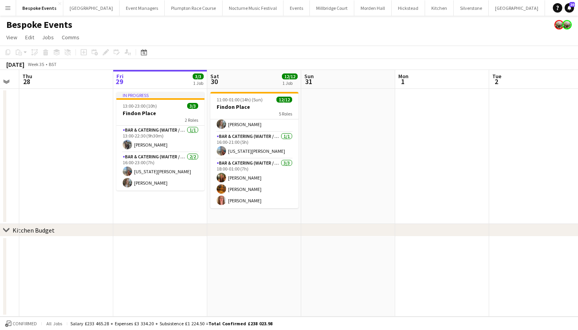
scroll to position [125, 0]
click at [310, 13] on button "[GEOGRAPHIC_DATA]" at bounding box center [332, 7] width 44 height 15
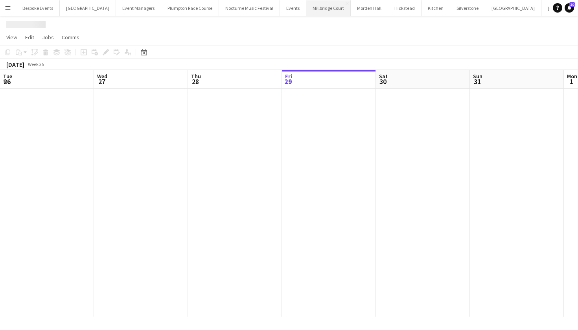
scroll to position [0, 188]
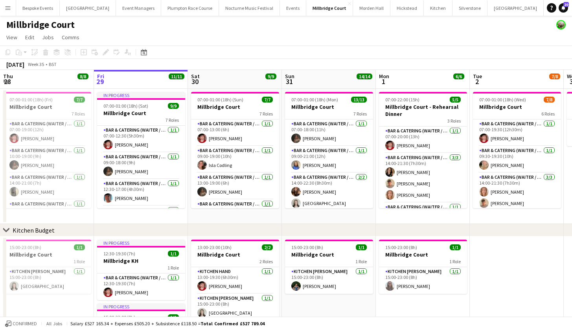
click at [5, 5] on app-icon "Menu" at bounding box center [8, 8] width 6 height 6
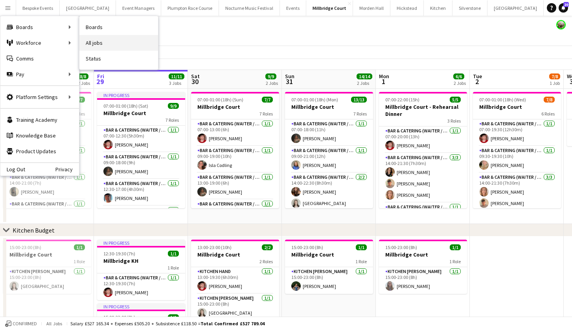
click at [90, 39] on link "All jobs" at bounding box center [118, 43] width 79 height 16
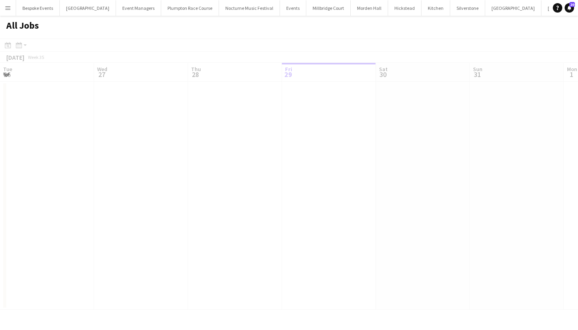
scroll to position [0, 188]
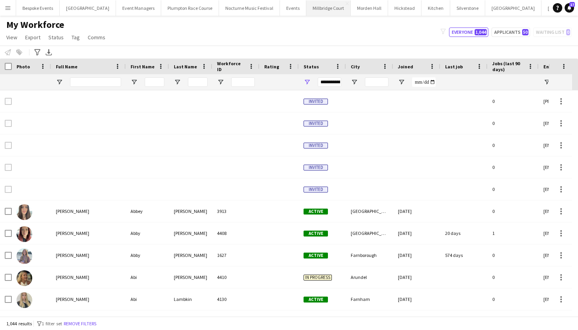
click at [314, 8] on button "[GEOGRAPHIC_DATA]" at bounding box center [328, 7] width 44 height 15
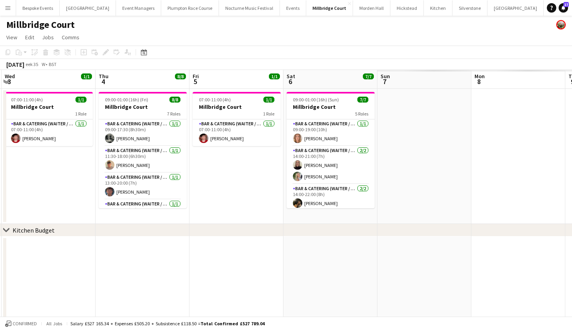
scroll to position [0, 271]
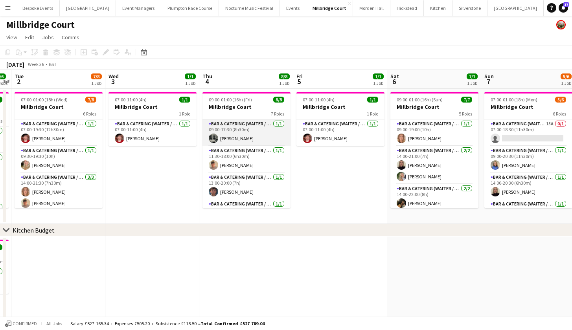
click at [253, 131] on app-card-role "Bar & Catering (Waiter / waitress) [DATE] 09:00-17:30 (8h30m) [PERSON_NAME]" at bounding box center [247, 133] width 88 height 27
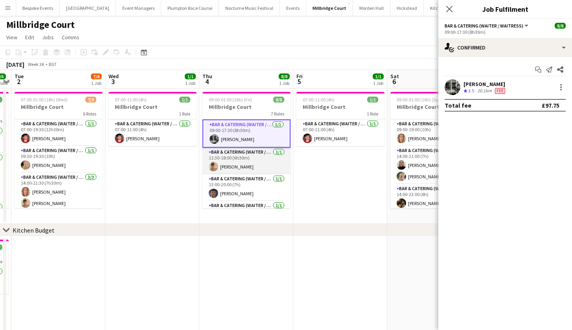
click at [249, 167] on app-card-role "Bar & Catering (Waiter / waitress) [DATE] 11:30-18:00 (6h30m) [PERSON_NAME]" at bounding box center [247, 161] width 88 height 27
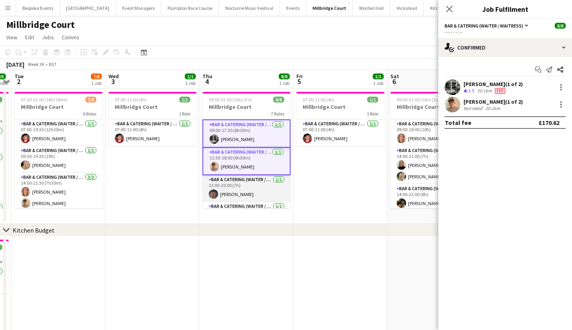
click at [248, 186] on app-card-role "Bar & Catering (Waiter / waitress) [DATE] 13:00-20:00 (7h) [PERSON_NAME]" at bounding box center [247, 188] width 88 height 27
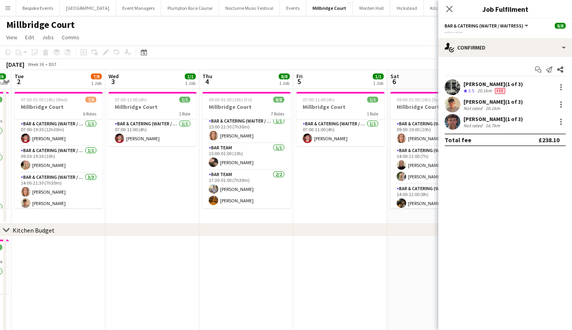
click at [248, 186] on app-card-role "Bar Team [DATE] 17:30-01:00 (7h30m) [PERSON_NAME] [PERSON_NAME]" at bounding box center [247, 189] width 88 height 38
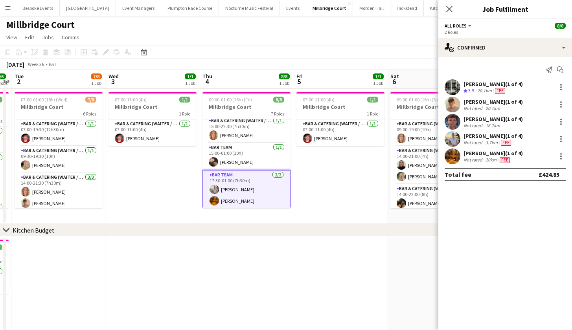
scroll to position [113, 0]
click at [239, 166] on app-card-role "Bar Team 1/1 15:00-01:00 (10h) Lily Minton" at bounding box center [247, 157] width 88 height 27
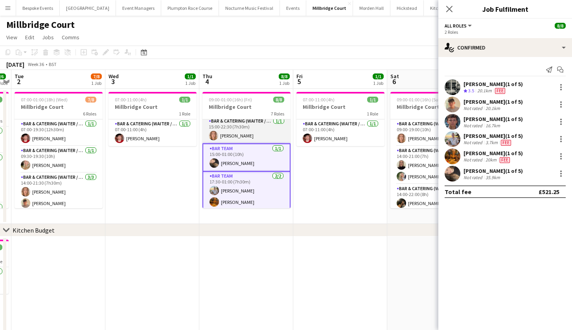
click at [235, 138] on app-card-role "Bar & Catering (Waiter / waitress) 1/1 15:00-22:30 (7h30m) Ailsa Thompson" at bounding box center [247, 130] width 88 height 27
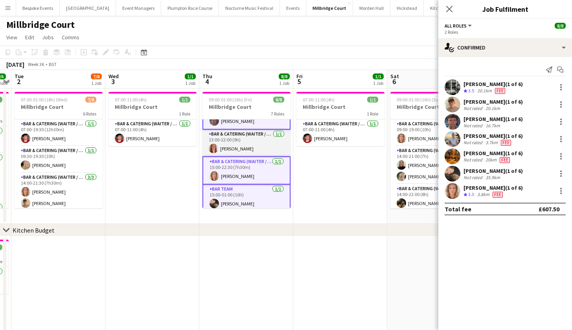
click at [235, 138] on app-card-role "Bar & Catering (Waiter / waitress) 1/1 13:00-22:00 (9h) Freya Hanmer" at bounding box center [247, 143] width 88 height 27
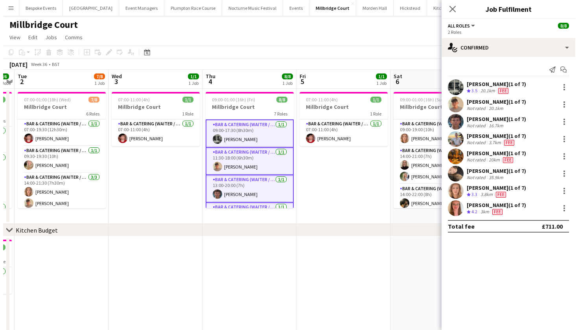
scroll to position [0, 0]
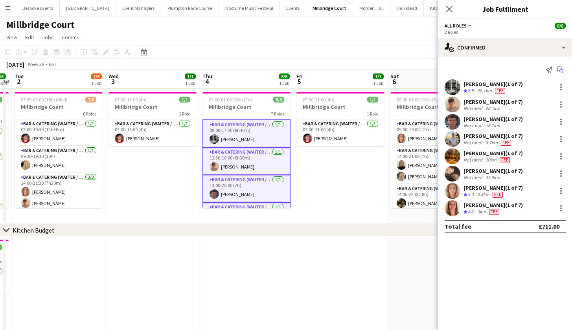
click at [563, 69] on icon "Start chat" at bounding box center [560, 69] width 6 height 6
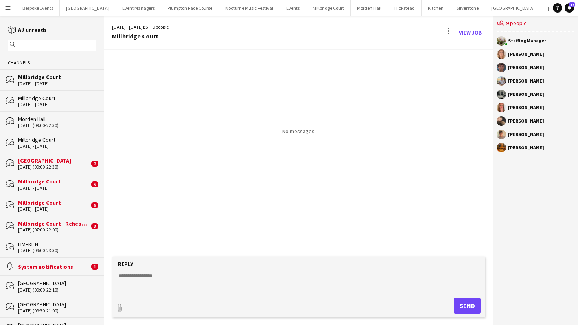
click at [247, 279] on textarea at bounding box center [300, 282] width 365 height 20
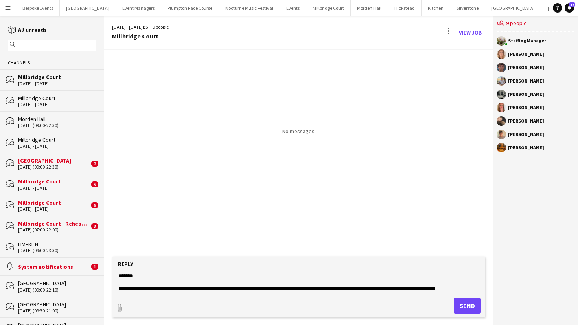
scroll to position [6, 0]
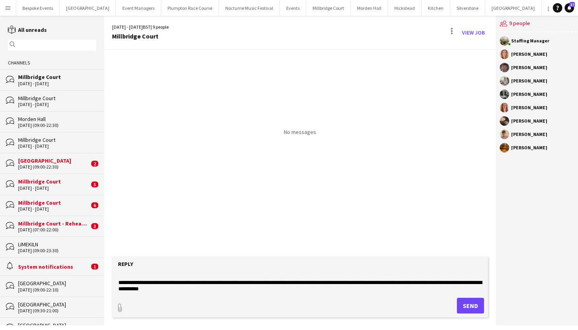
click at [416, 291] on textarea "**********" at bounding box center [300, 282] width 365 height 20
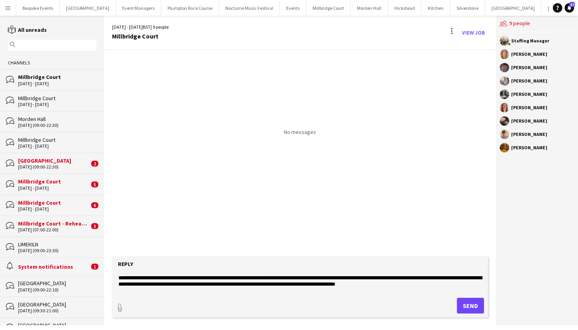
scroll to position [14, 0]
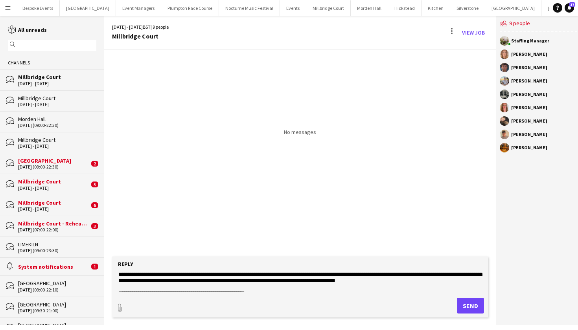
click at [205, 281] on textarea "**********" at bounding box center [300, 282] width 365 height 20
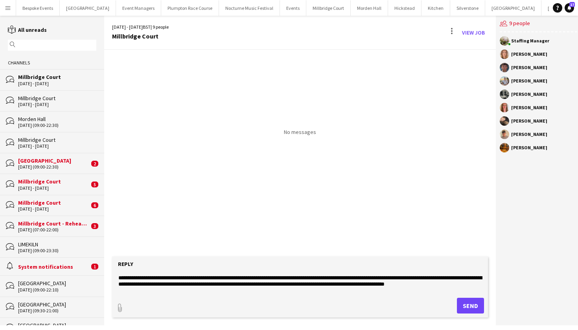
scroll to position [11, 0]
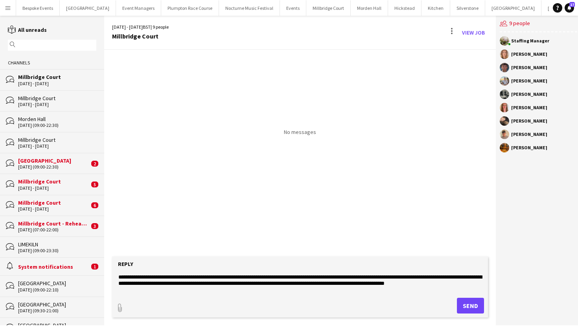
type textarea "**********"
click at [465, 310] on button "Send" at bounding box center [470, 306] width 27 height 16
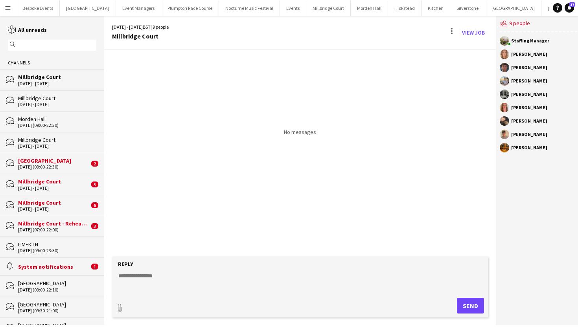
scroll to position [0, 0]
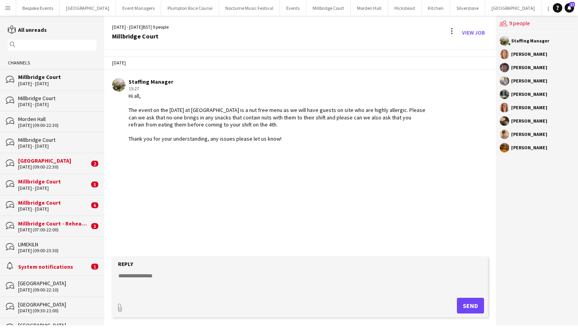
click at [5, 7] on app-icon "Menu" at bounding box center [8, 8] width 6 height 6
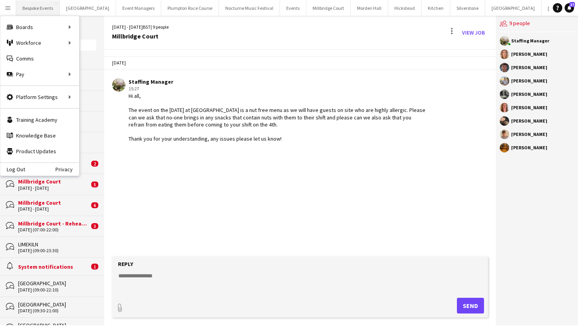
click at [37, 11] on button "Bespoke Events Close" at bounding box center [38, 7] width 44 height 15
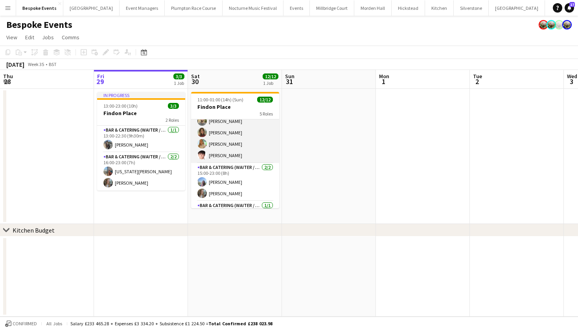
scroll to position [47, 0]
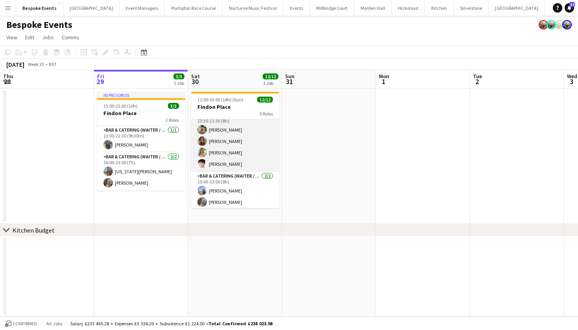
click at [204, 155] on app-user-avatar at bounding box center [201, 152] width 9 height 9
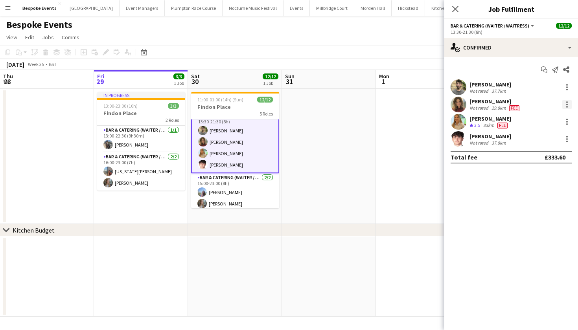
click at [562, 105] on div at bounding box center [566, 104] width 9 height 9
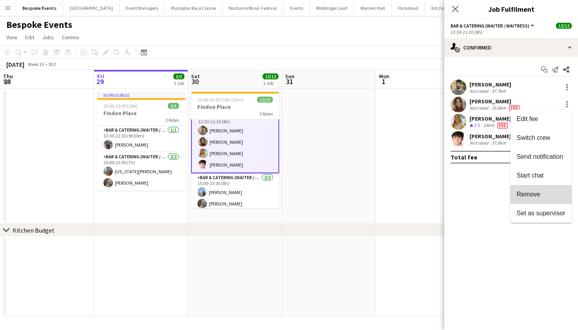
click at [528, 200] on button "Remove" at bounding box center [540, 194] width 61 height 19
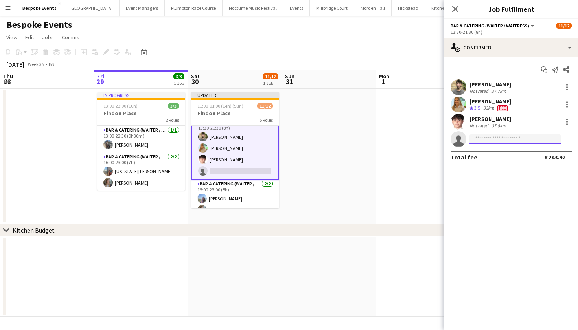
click at [488, 140] on input at bounding box center [515, 138] width 91 height 9
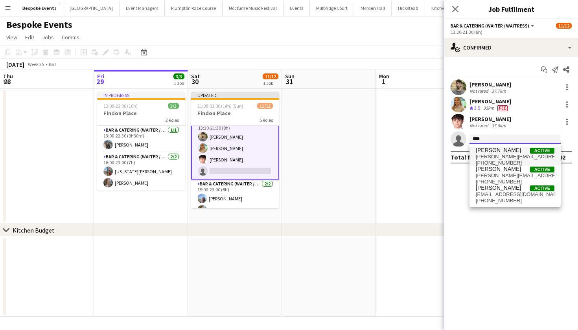
type input "****"
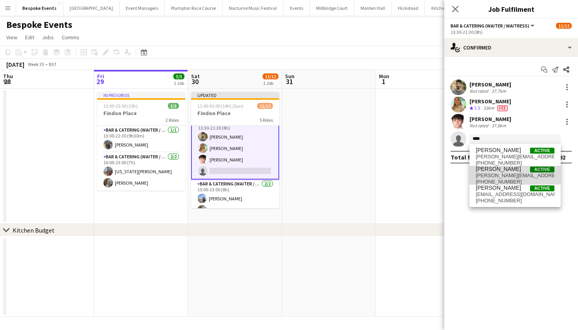
drag, startPoint x: 490, startPoint y: 151, endPoint x: 503, endPoint y: 172, distance: 24.7
click at [503, 172] on span "[PERSON_NAME]" at bounding box center [498, 169] width 45 height 7
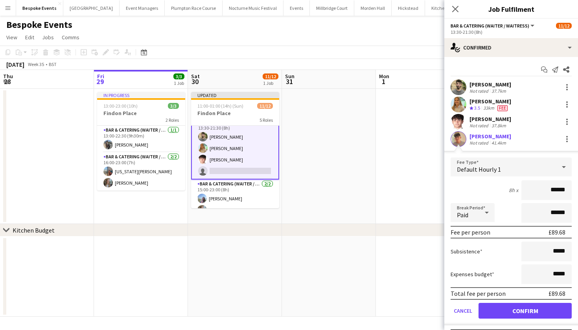
click at [518, 308] on button "Confirm" at bounding box center [525, 311] width 93 height 16
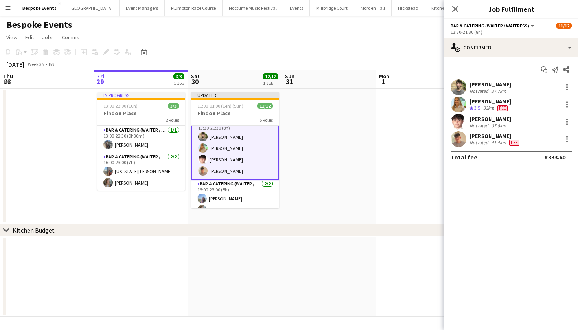
click at [367, 186] on app-date-cell at bounding box center [329, 156] width 94 height 135
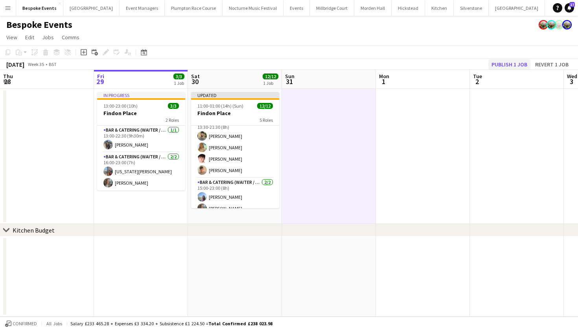
click at [517, 65] on button "Publish 1 job" at bounding box center [509, 64] width 42 height 10
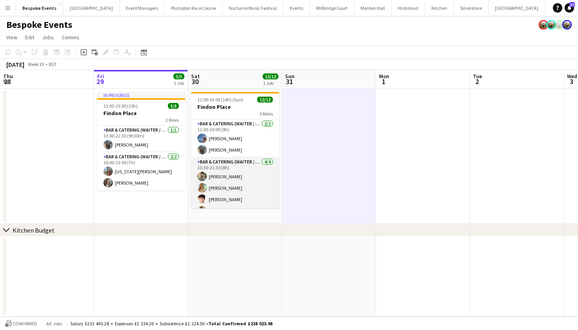
scroll to position [0, 0]
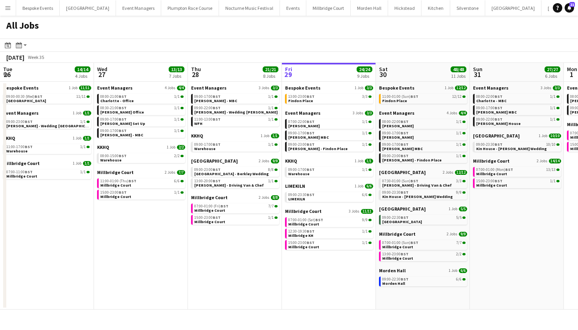
scroll to position [0, 188]
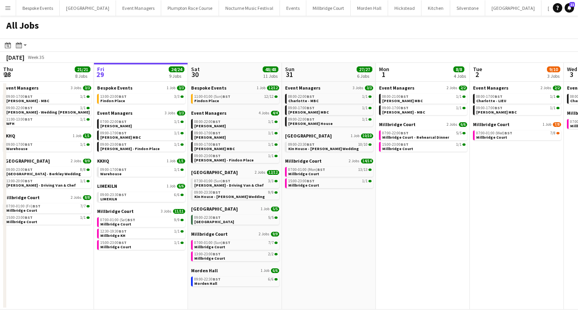
click at [140, 153] on div "Event Managers 3 Jobs [DATE] 07:00-22:00 BST 1/1 [PERSON_NAME] 09:00-17:00 BST …" at bounding box center [141, 134] width 88 height 48
click at [140, 151] on link "09:00-23:00 BST 1/1 [PERSON_NAME] - Findon Place" at bounding box center [141, 146] width 83 height 9
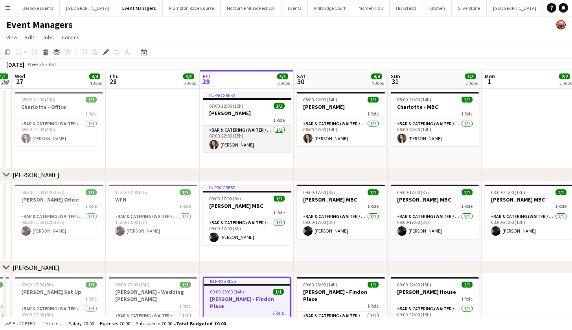
click at [241, 144] on app-card-role "Bar & Catering (Waiter / waitress) [DATE] 07:00-22:00 (15h) [PERSON_NAME]" at bounding box center [247, 139] width 88 height 27
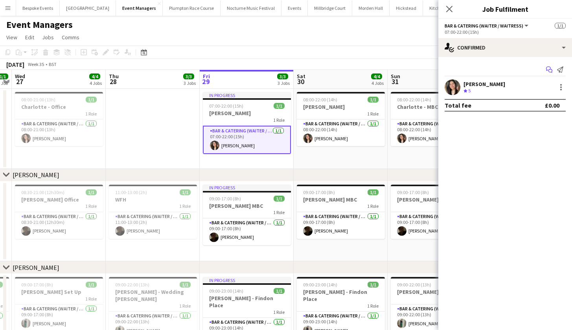
click at [545, 72] on app-icon "Start chat" at bounding box center [549, 69] width 11 height 11
click at [547, 69] on icon "Start chat" at bounding box center [549, 69] width 6 height 6
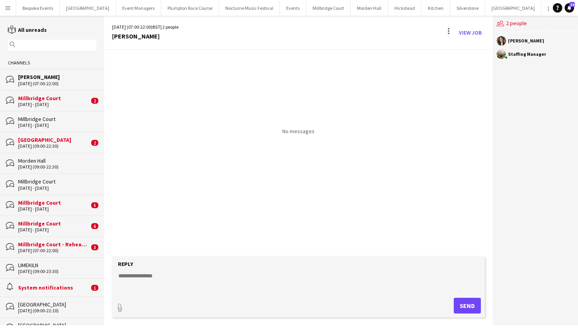
click at [33, 98] on div "Millbridge Court" at bounding box center [53, 98] width 71 height 7
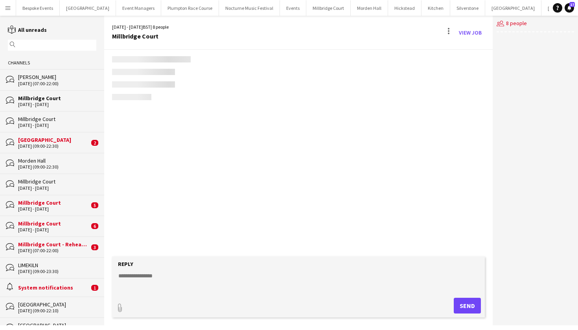
scroll to position [217, 0]
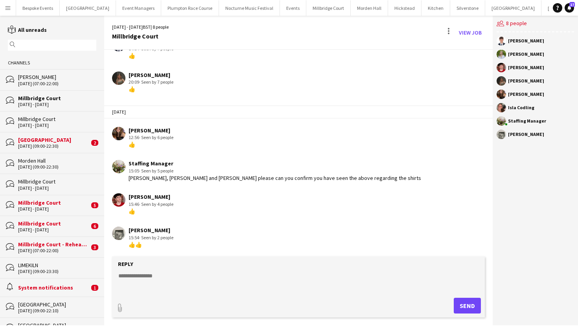
click at [45, 139] on div "[GEOGRAPHIC_DATA]" at bounding box center [53, 139] width 71 height 7
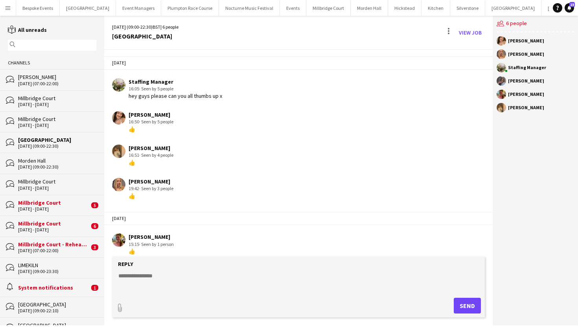
click at [42, 164] on div "[DATE] (09:00-22:30)" at bounding box center [57, 167] width 78 height 6
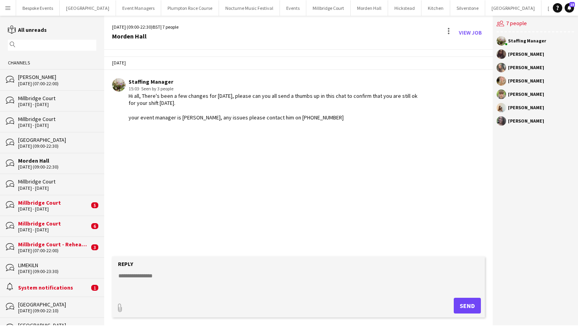
click at [137, 278] on textarea at bounding box center [300, 282] width 365 height 20
type textarea "**********"
click at [463, 305] on button "Send" at bounding box center [467, 306] width 27 height 16
click at [306, 13] on button "[GEOGRAPHIC_DATA]" at bounding box center [328, 7] width 44 height 15
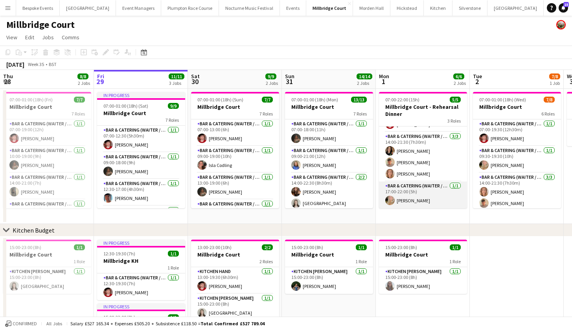
scroll to position [21, 0]
click at [399, 204] on app-card-role "Bar & Catering (Waiter / waitress) [DATE] 17:00-22:00 (5h) [PERSON_NAME]" at bounding box center [423, 195] width 88 height 27
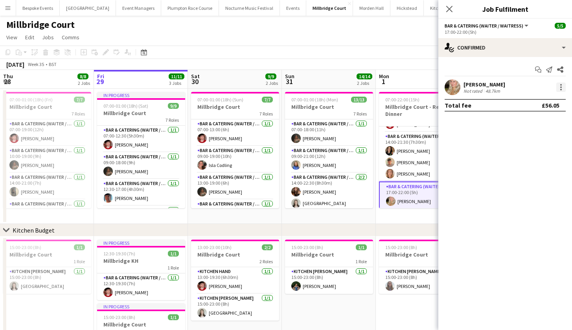
click at [563, 91] on div at bounding box center [560, 87] width 9 height 9
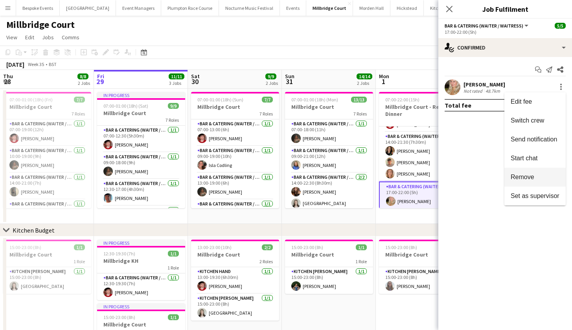
click at [538, 184] on button "Remove" at bounding box center [535, 177] width 61 height 19
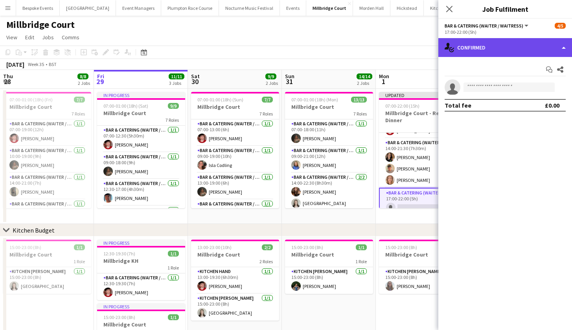
click at [479, 47] on div "single-neutral-actions-check-2 Confirmed" at bounding box center [505, 47] width 134 height 19
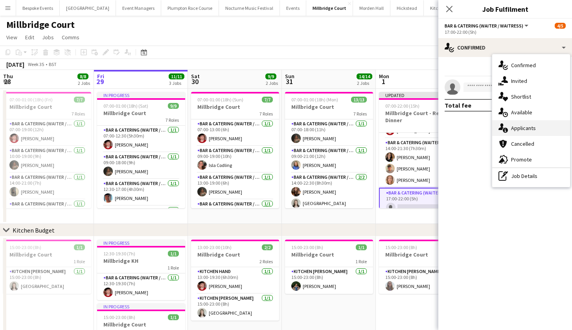
click at [510, 129] on div "single-neutral-actions-information Applicants" at bounding box center [531, 128] width 78 height 16
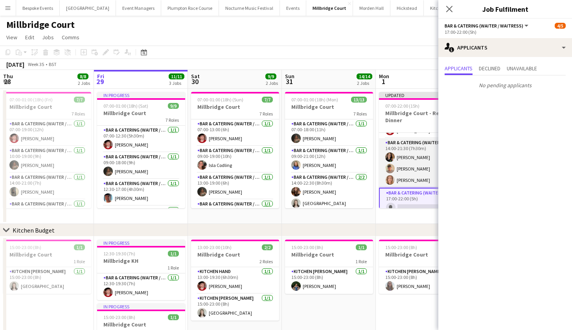
click at [407, 173] on app-card-role "Bar & Catering (Waiter / waitress) [DATE] 14:00-21:30 (7h30m) [PERSON_NAME] [PE…" at bounding box center [423, 163] width 88 height 50
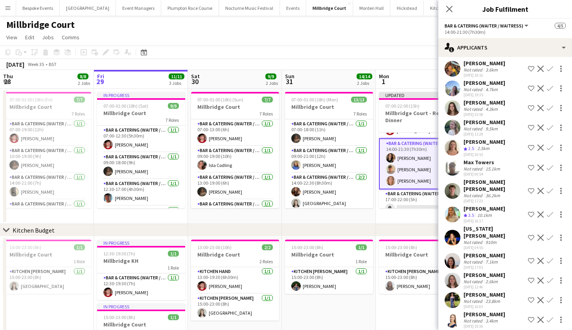
scroll to position [35, 0]
click at [401, 135] on app-card-role "Bar & Catering (Waiter / waitress) [DATE] 07:00-20:00 (13h) [PERSON_NAME]" at bounding box center [423, 125] width 88 height 27
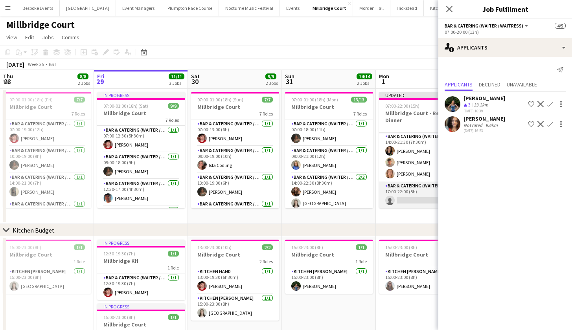
scroll to position [29, 0]
click at [399, 199] on app-card-role "Bar & Catering (Waiter / waitress) 0/1 17:00-22:00 (5h) single-neutral-actions" at bounding box center [423, 195] width 88 height 27
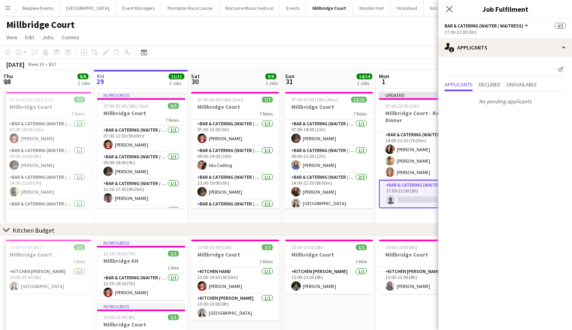
click at [403, 194] on app-card-role "Bar & Catering (Waiter / waitress) 0/1 17:00-22:00 (5h) single-neutral-actions" at bounding box center [423, 194] width 88 height 28
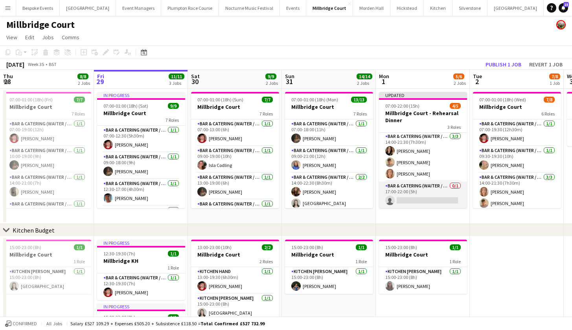
click at [403, 194] on app-card-role "Bar & Catering (Waiter / waitress) 0/1 17:00-22:00 (5h) single-neutral-actions" at bounding box center [423, 195] width 88 height 27
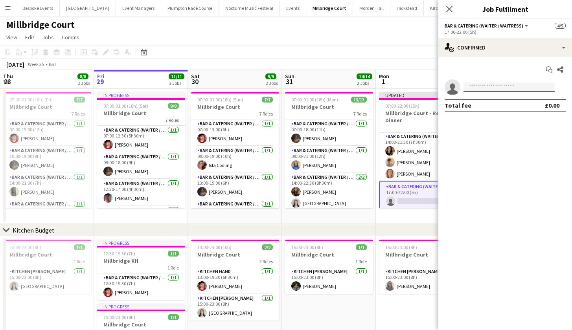
click at [494, 88] on input at bounding box center [509, 87] width 91 height 9
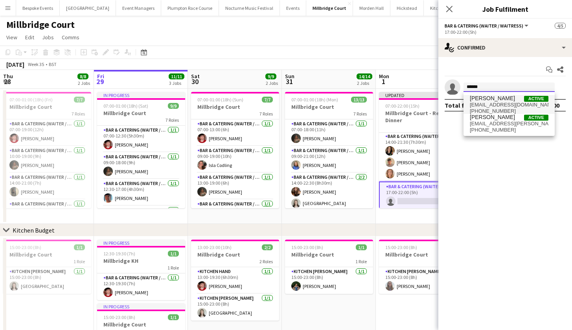
type input "******"
click at [492, 105] on span "[EMAIL_ADDRESS][DOMAIN_NAME]" at bounding box center [509, 105] width 79 height 6
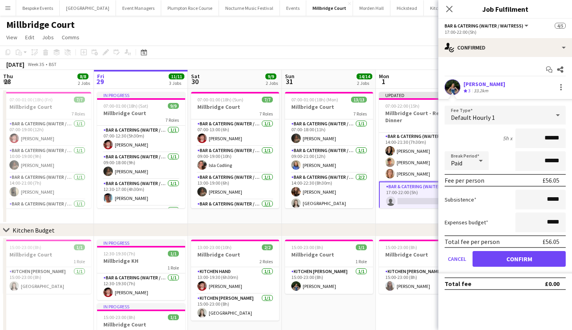
click at [428, 55] on app-toolbar "Copy Paste Paste Command V Paste with crew Command Shift V Paste linked Job [GE…" at bounding box center [286, 52] width 572 height 13
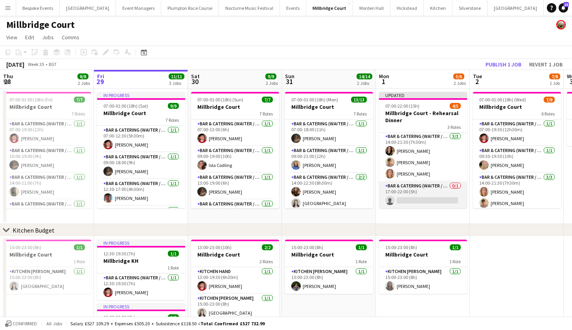
click at [431, 187] on app-card-role "Bar & Catering (Waiter / waitress) 0/1 17:00-22:00 (5h) single-neutral-actions" at bounding box center [423, 195] width 88 height 27
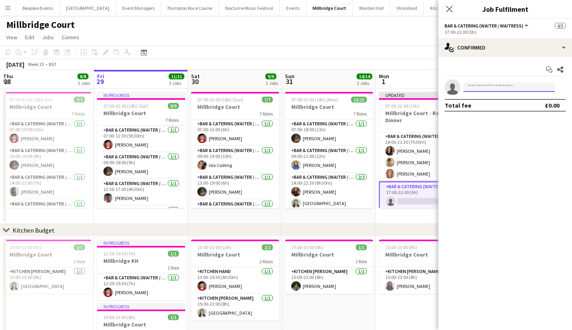
click at [499, 86] on input at bounding box center [509, 87] width 91 height 9
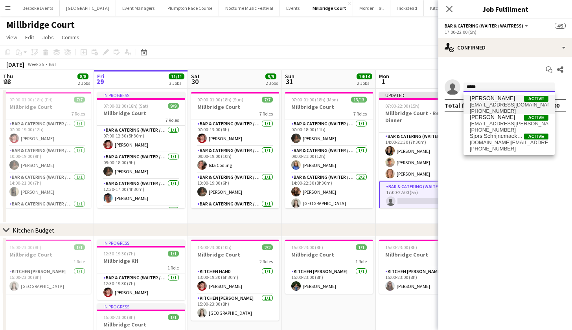
type input "*****"
click at [496, 103] on span "[EMAIL_ADDRESS][DOMAIN_NAME]" at bounding box center [509, 105] width 79 height 6
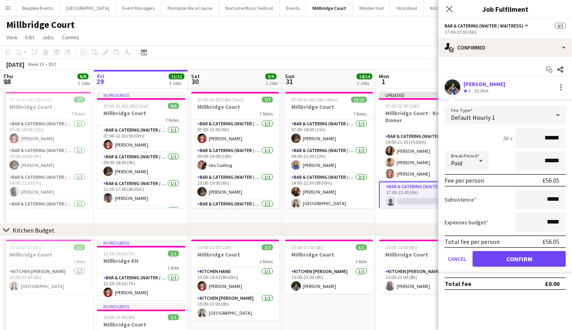
click at [526, 257] on button "Confirm" at bounding box center [519, 259] width 93 height 16
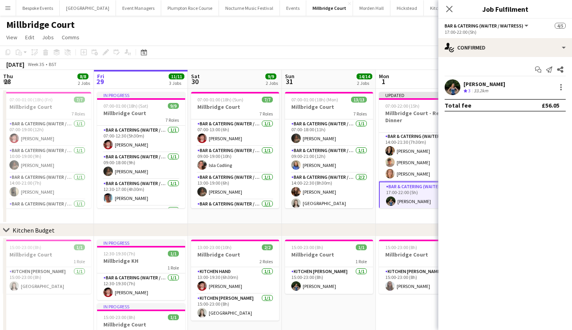
click at [406, 51] on app-toolbar "Copy Paste Paste Command V Paste with crew Command Shift V Paste linked Job [GE…" at bounding box center [286, 52] width 572 height 13
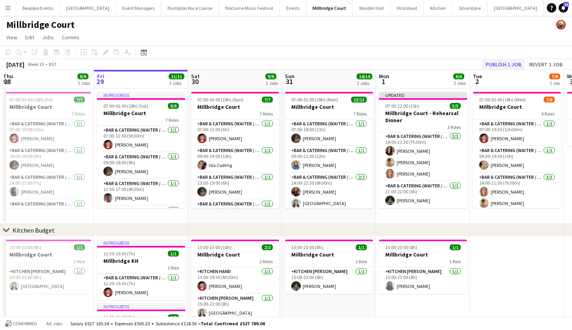
click at [501, 65] on button "Publish 1 job" at bounding box center [504, 64] width 42 height 10
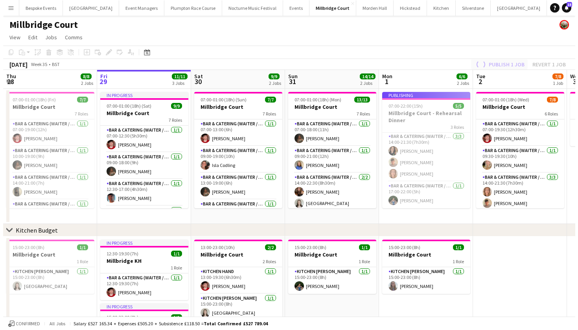
scroll to position [21, 0]
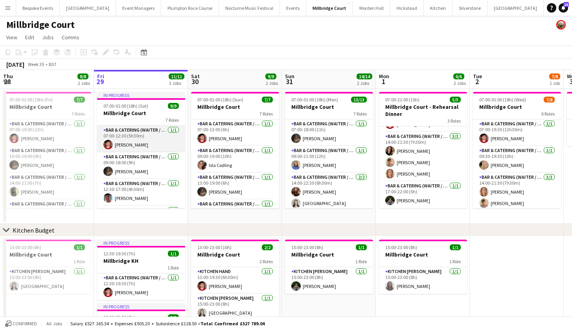
click at [153, 147] on app-card-role "Bar & Catering (Waiter / waitress) [DATE] 07:00-12:30 (5h30m) [PERSON_NAME]" at bounding box center [141, 139] width 88 height 27
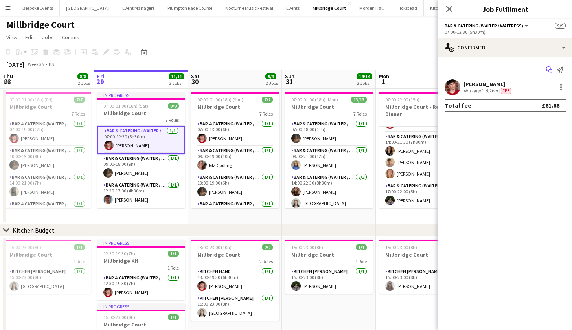
click at [553, 70] on app-icon "Start chat" at bounding box center [549, 69] width 11 height 11
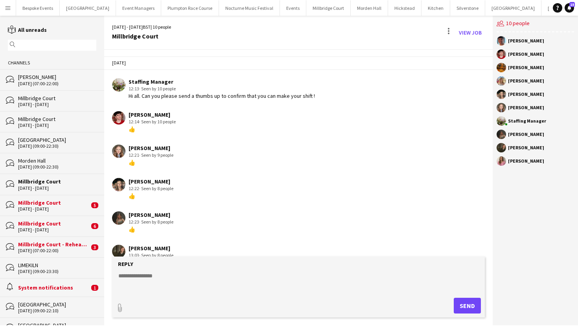
click at [25, 161] on div "Morden Hall" at bounding box center [57, 160] width 78 height 7
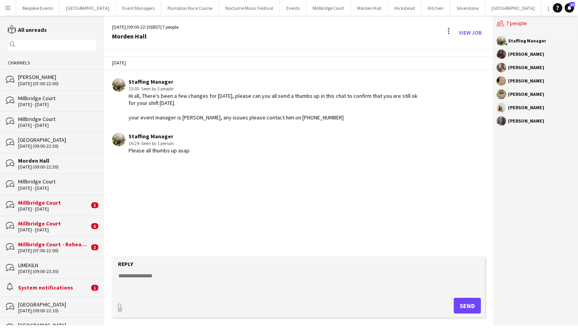
click at [499, 122] on app-user-avatar at bounding box center [501, 120] width 9 height 9
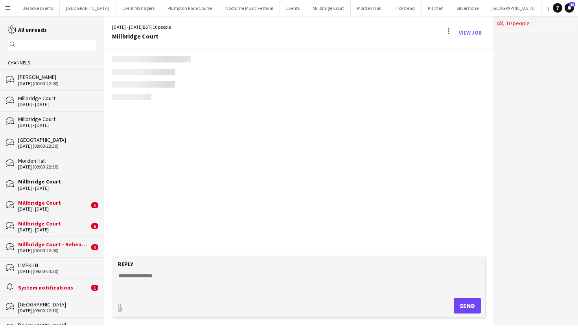
scroll to position [146, 0]
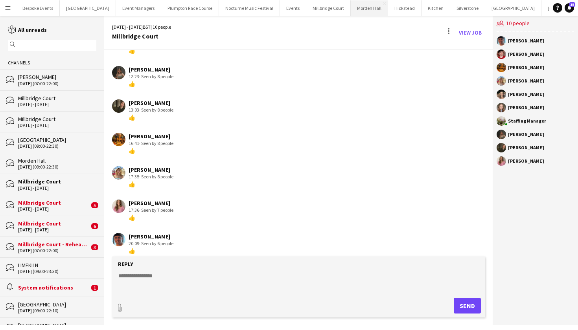
click at [351, 12] on button "[GEOGRAPHIC_DATA] Close" at bounding box center [369, 7] width 37 height 15
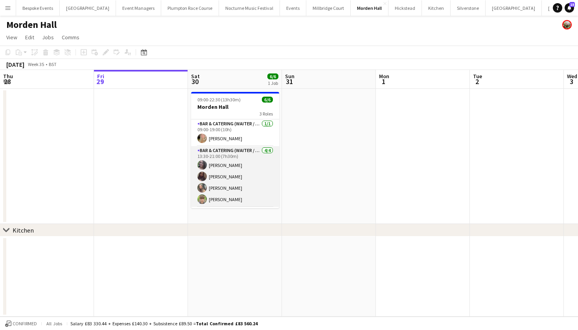
click at [229, 177] on app-card-role "Bar & Catering (Waiter / waitress) [DATE] 13:30-21:00 (7h30m) [PERSON_NAME] [PE…" at bounding box center [235, 176] width 88 height 61
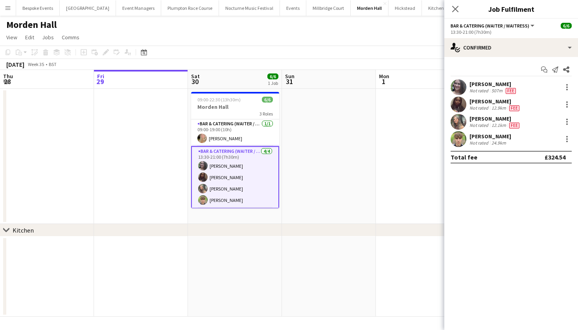
click at [456, 88] on app-user-avatar at bounding box center [459, 87] width 16 height 16
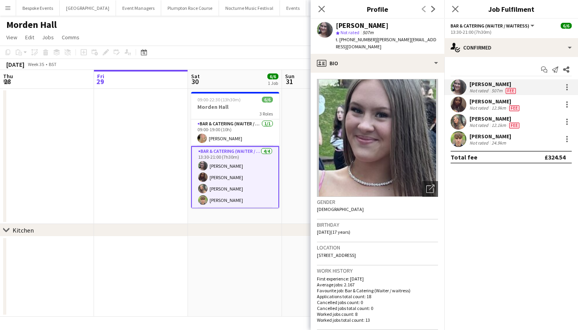
click at [459, 109] on app-user-avatar at bounding box center [459, 105] width 16 height 16
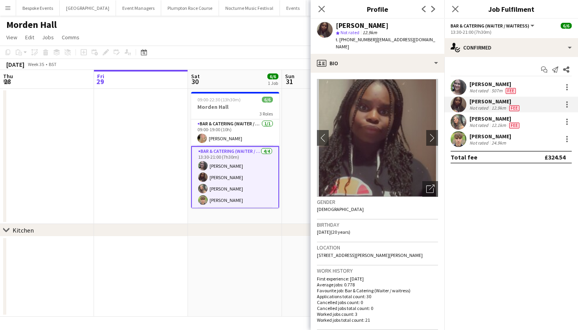
click at [459, 124] on app-user-avatar at bounding box center [459, 122] width 16 height 16
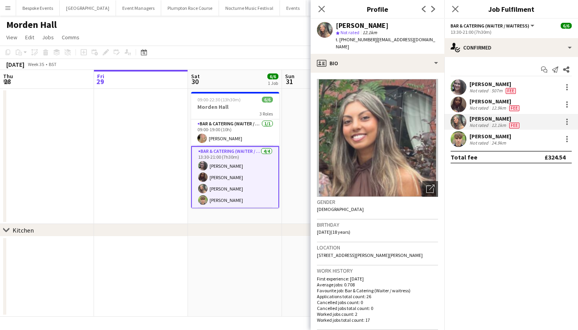
click at [459, 104] on app-user-avatar at bounding box center [459, 105] width 16 height 16
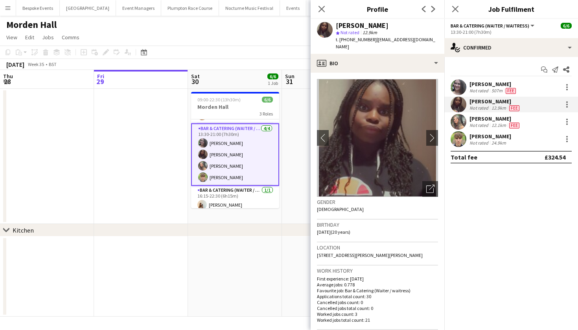
scroll to position [24, 0]
click at [252, 161] on app-card-role "Bar & Catering (Waiter / waitress) [DATE] 13:30-21:00 (7h30m) [PERSON_NAME] [PE…" at bounding box center [235, 153] width 88 height 63
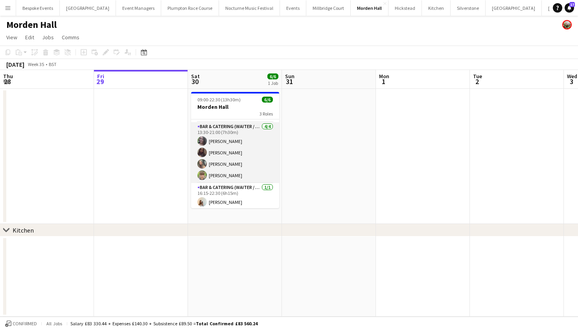
click at [252, 161] on app-card-role "Bar & Catering (Waiter / waitress) [DATE] 13:30-21:00 (7h30m) [PERSON_NAME] [PE…" at bounding box center [235, 152] width 88 height 61
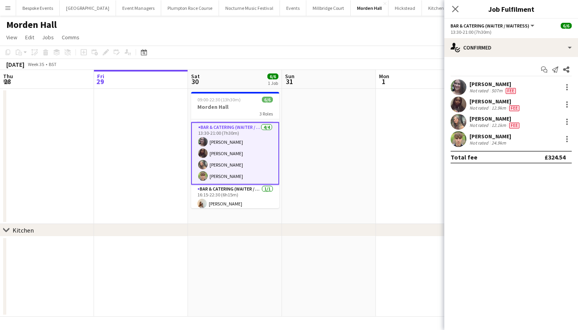
click at [254, 162] on app-card-role "Bar & Catering (Waiter / waitress) [DATE] 13:30-21:00 (7h30m) [PERSON_NAME] [PE…" at bounding box center [235, 153] width 88 height 63
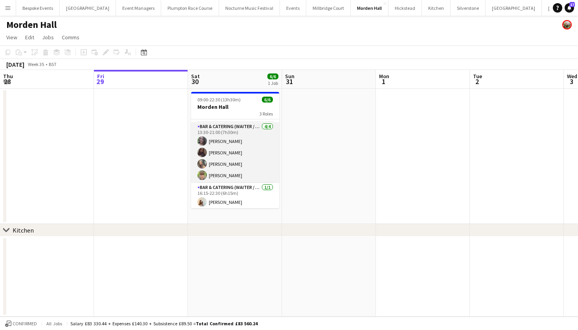
click at [254, 162] on app-card-role "Bar & Catering (Waiter / waitress) [DATE] 13:30-21:00 (7h30m) [PERSON_NAME] [PE…" at bounding box center [235, 152] width 88 height 61
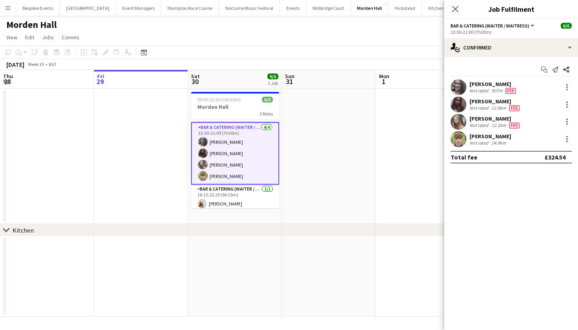
click at [456, 124] on app-user-avatar at bounding box center [459, 122] width 16 height 16
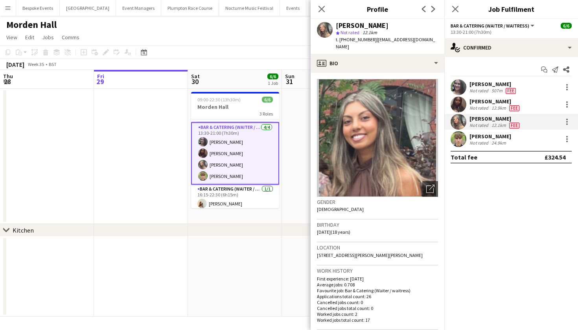
click at [457, 138] on app-user-avatar at bounding box center [459, 139] width 16 height 16
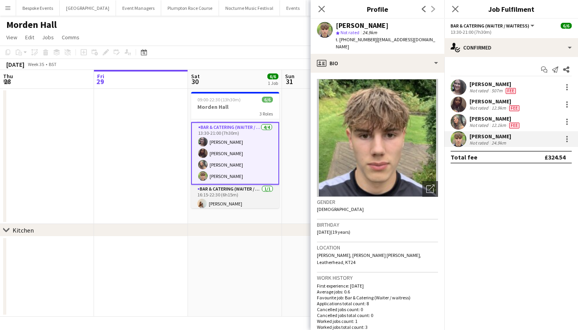
click at [217, 203] on app-card-role "Bar & Catering (Waiter / waitress) [DATE] 16:15-22:30 (6h15m) [PERSON_NAME]" at bounding box center [235, 198] width 88 height 27
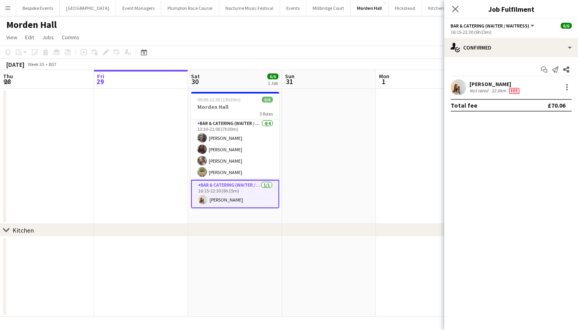
scroll to position [27, 0]
click at [219, 184] on app-card-role "Bar & Catering (Waiter / waitress) [DATE] 16:15-22:30 (6h15m) [PERSON_NAME]" at bounding box center [235, 194] width 88 height 28
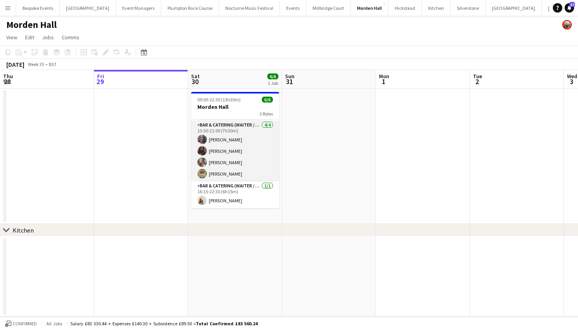
scroll to position [26, 0]
click at [220, 159] on app-card-role "Bar & Catering (Waiter / waitress) [DATE] 13:30-21:00 (7h30m) [PERSON_NAME] [PE…" at bounding box center [235, 151] width 88 height 61
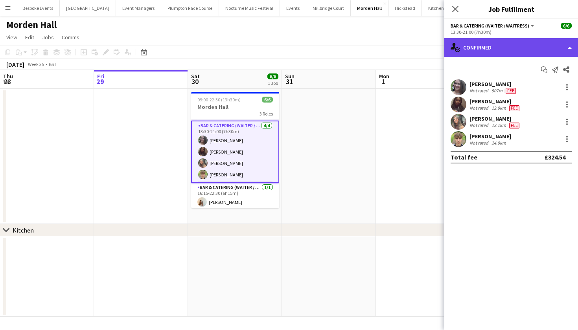
click at [510, 39] on div "single-neutral-actions-check-2 Confirmed" at bounding box center [511, 47] width 134 height 19
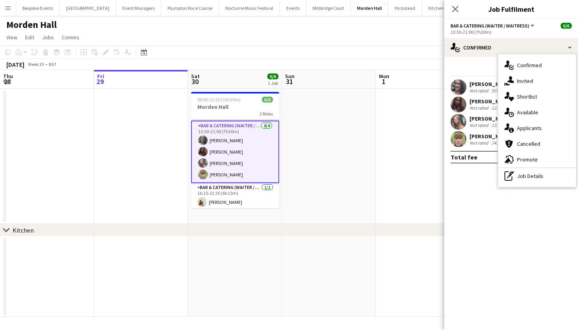
click at [479, 59] on div "Start chat Send notification Share [PERSON_NAME] Not rated 507m [PERSON_NAME] N…" at bounding box center [511, 113] width 134 height 113
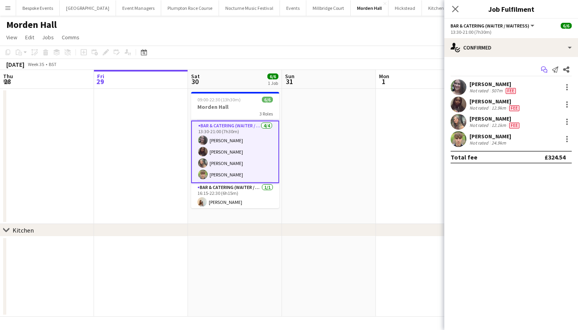
click at [543, 69] on icon "Start chat" at bounding box center [544, 69] width 6 height 6
